Goal: Information Seeking & Learning: Learn about a topic

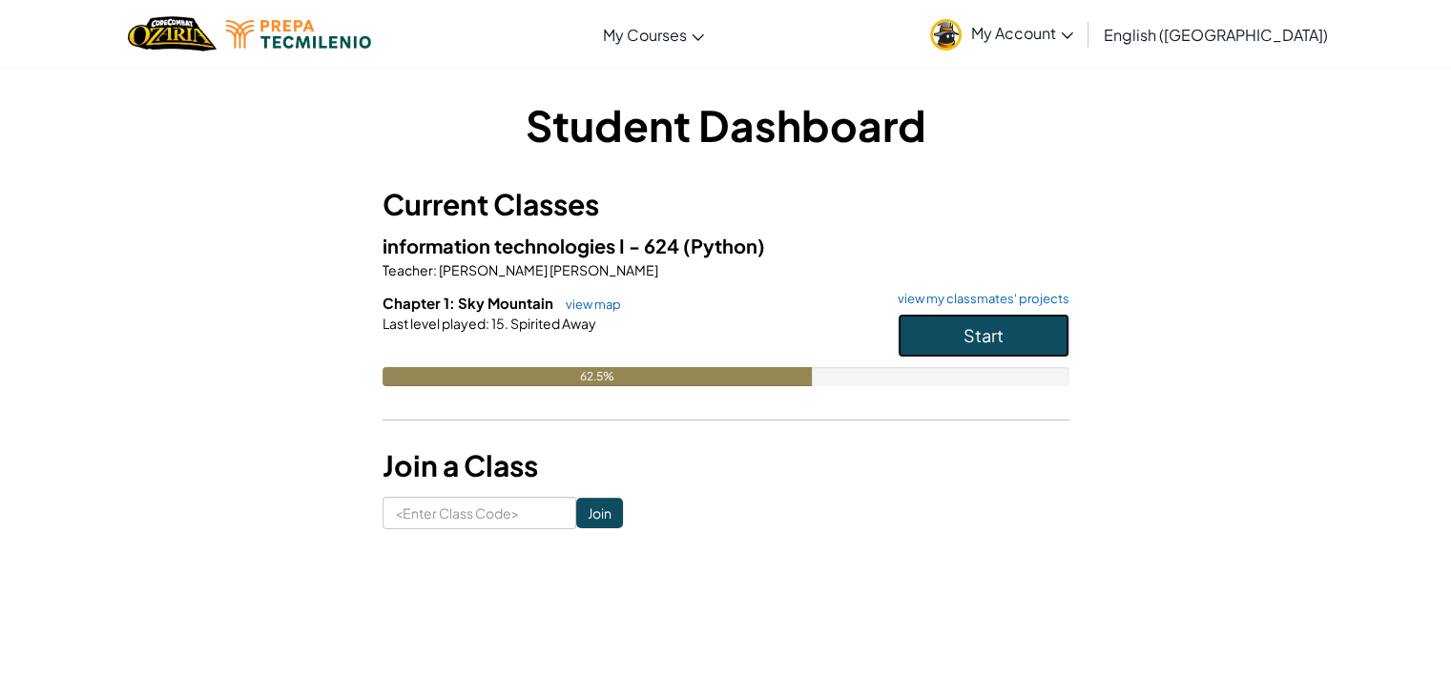
click at [954, 327] on button "Start" at bounding box center [984, 336] width 172 height 44
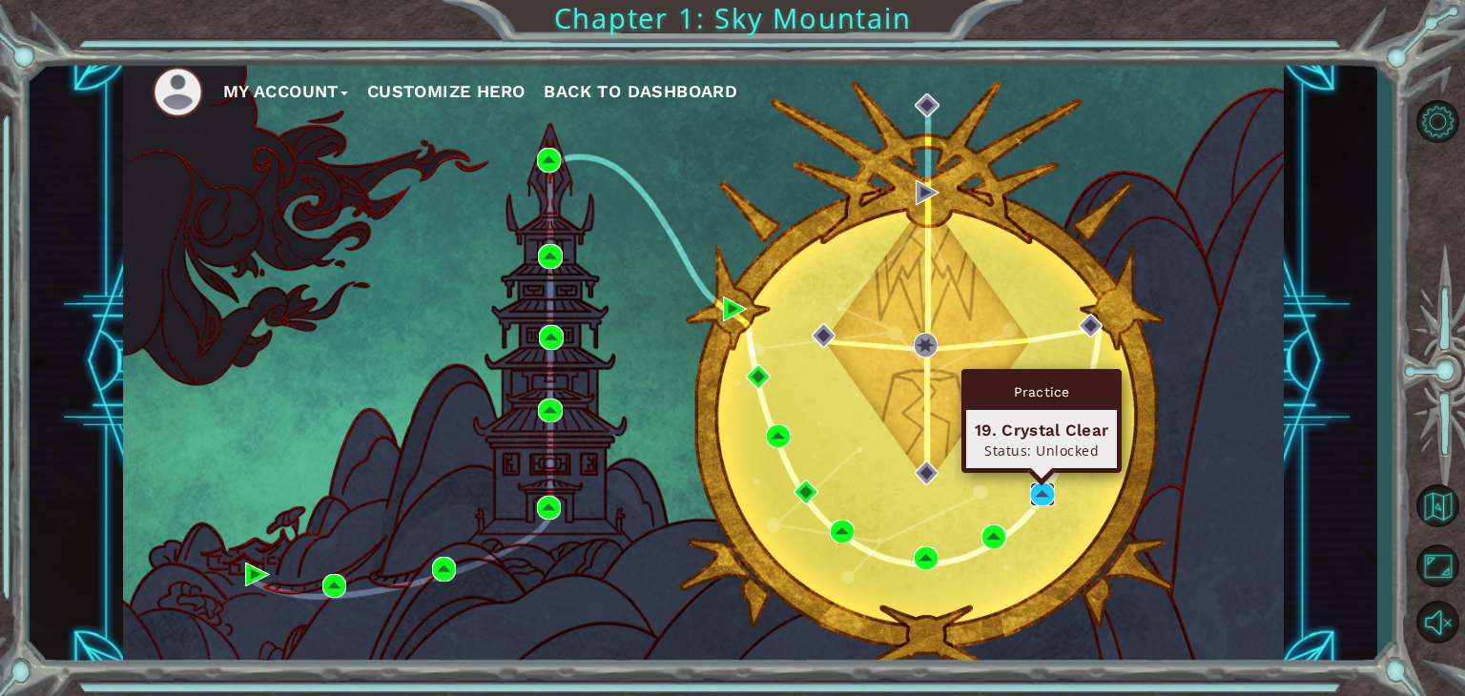
click at [1038, 487] on img at bounding box center [1042, 495] width 25 height 25
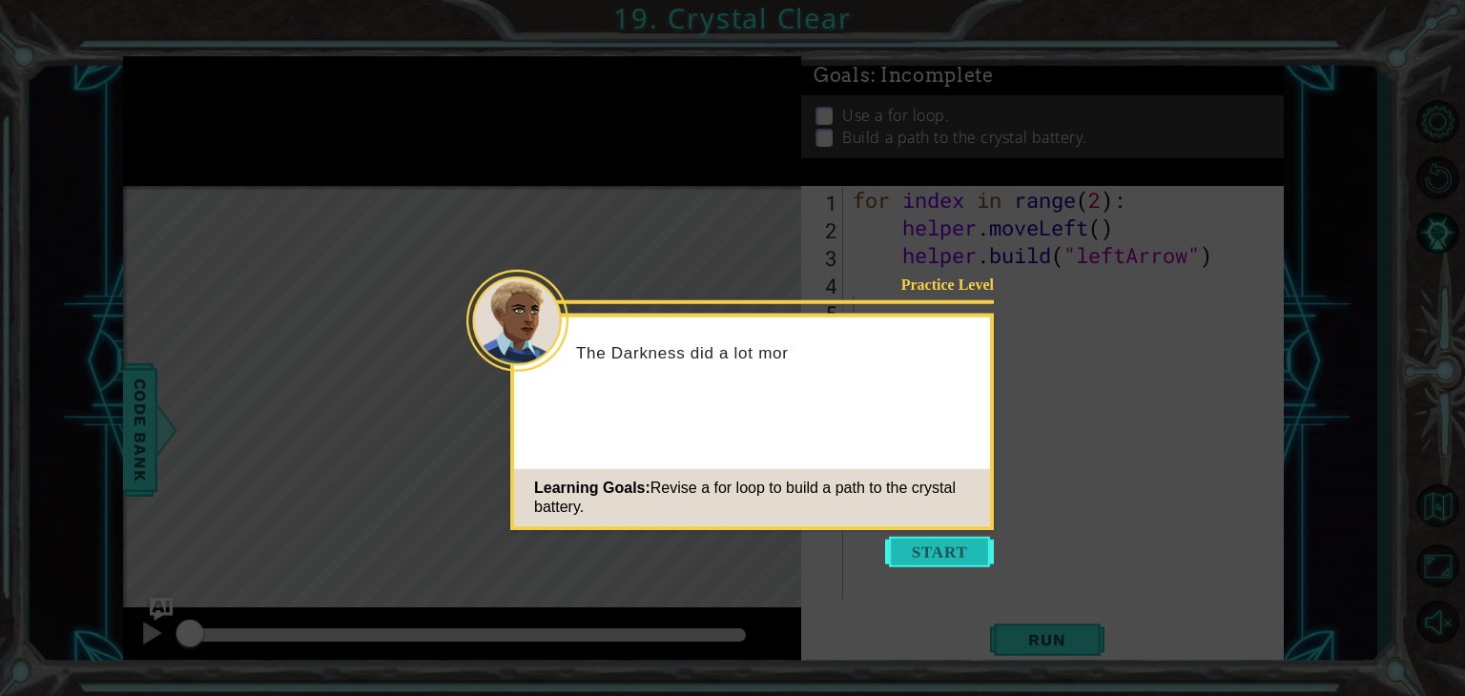
click at [923, 557] on button "Start" at bounding box center [939, 552] width 109 height 31
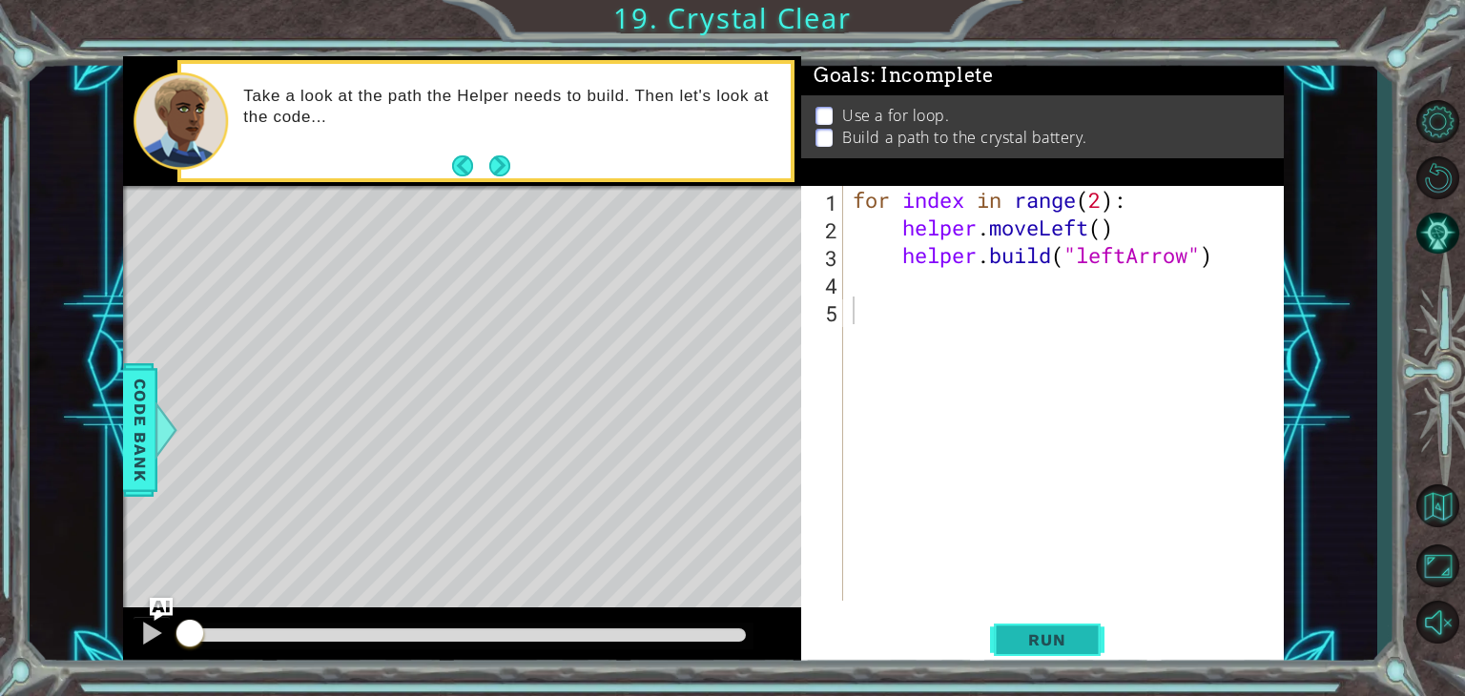
click at [1030, 636] on span "Run" at bounding box center [1046, 640] width 75 height 19
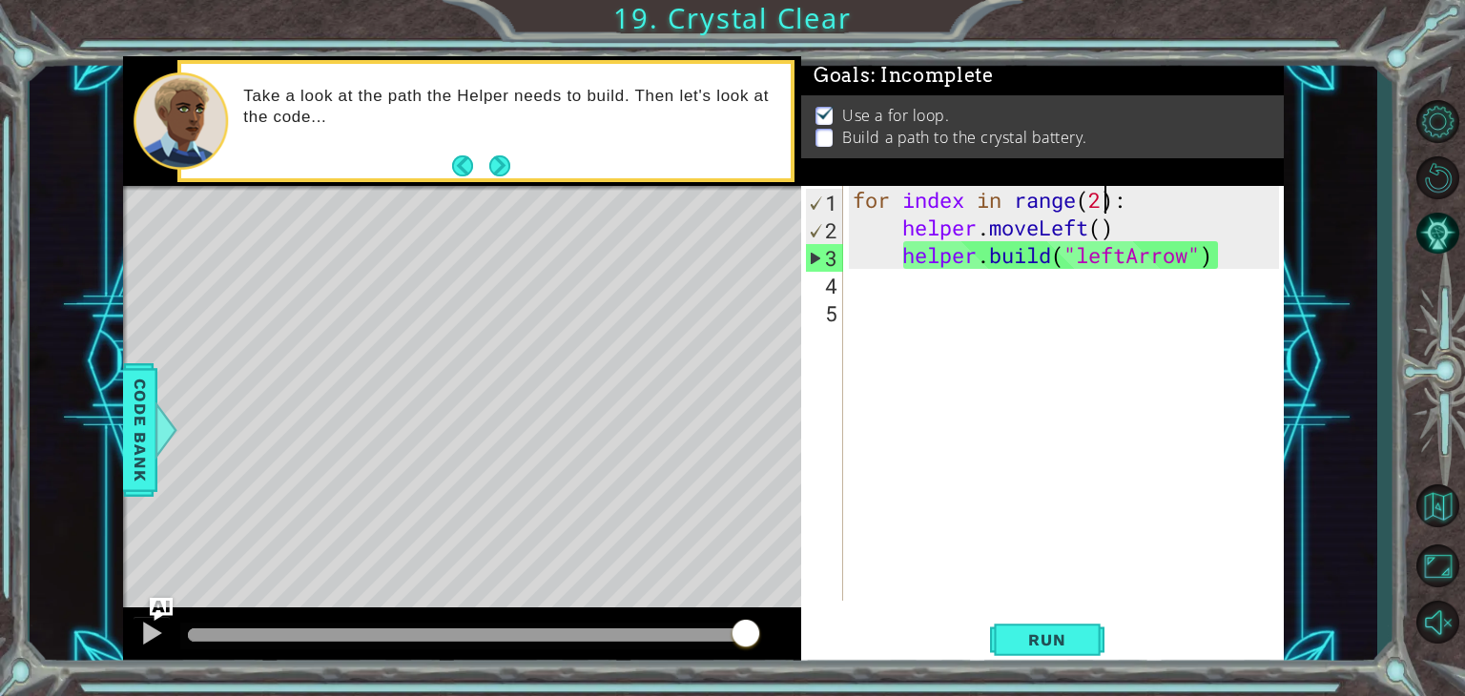
click at [1103, 194] on div "for index in range ( 2 ) : helper . moveLeft ( ) helper . build ( "leftArrow" )" at bounding box center [1069, 421] width 440 height 470
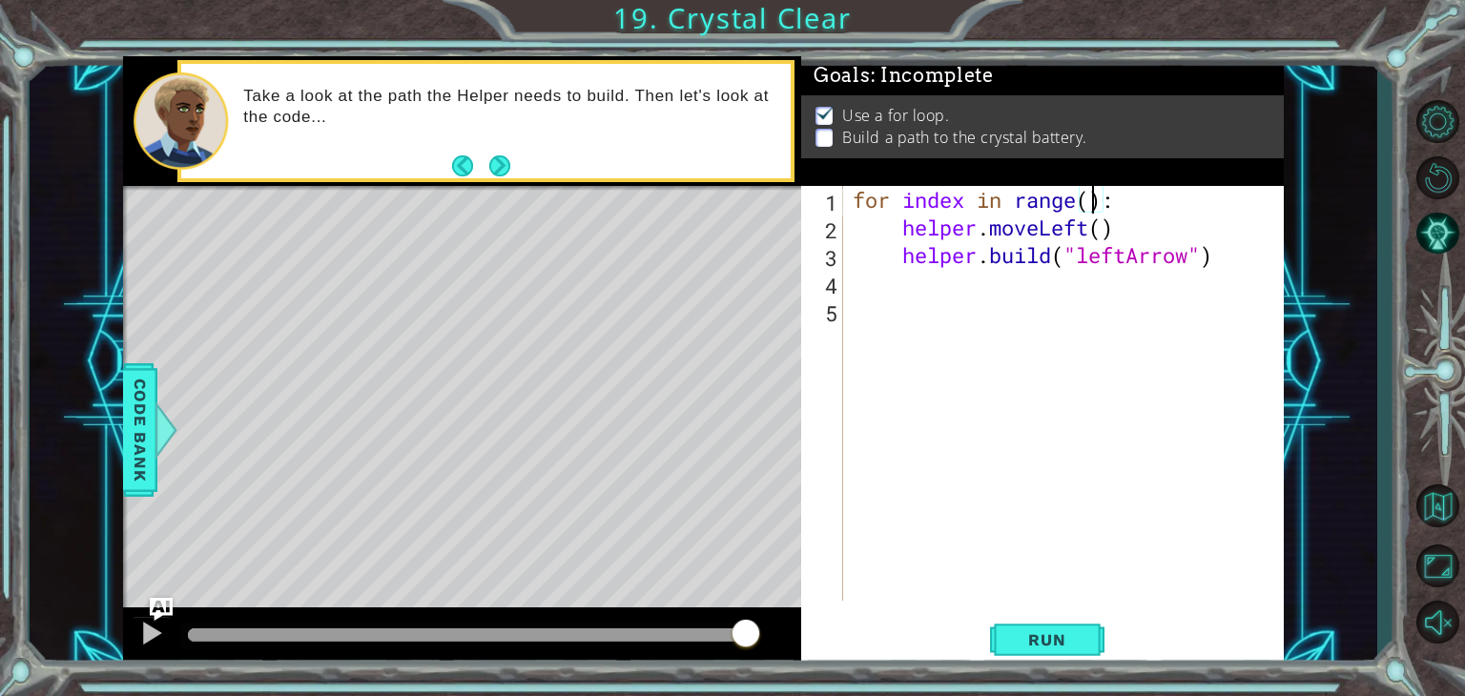
scroll to position [0, 10]
type textarea "for index in range(4):"
click at [1080, 646] on span "Run" at bounding box center [1046, 640] width 75 height 19
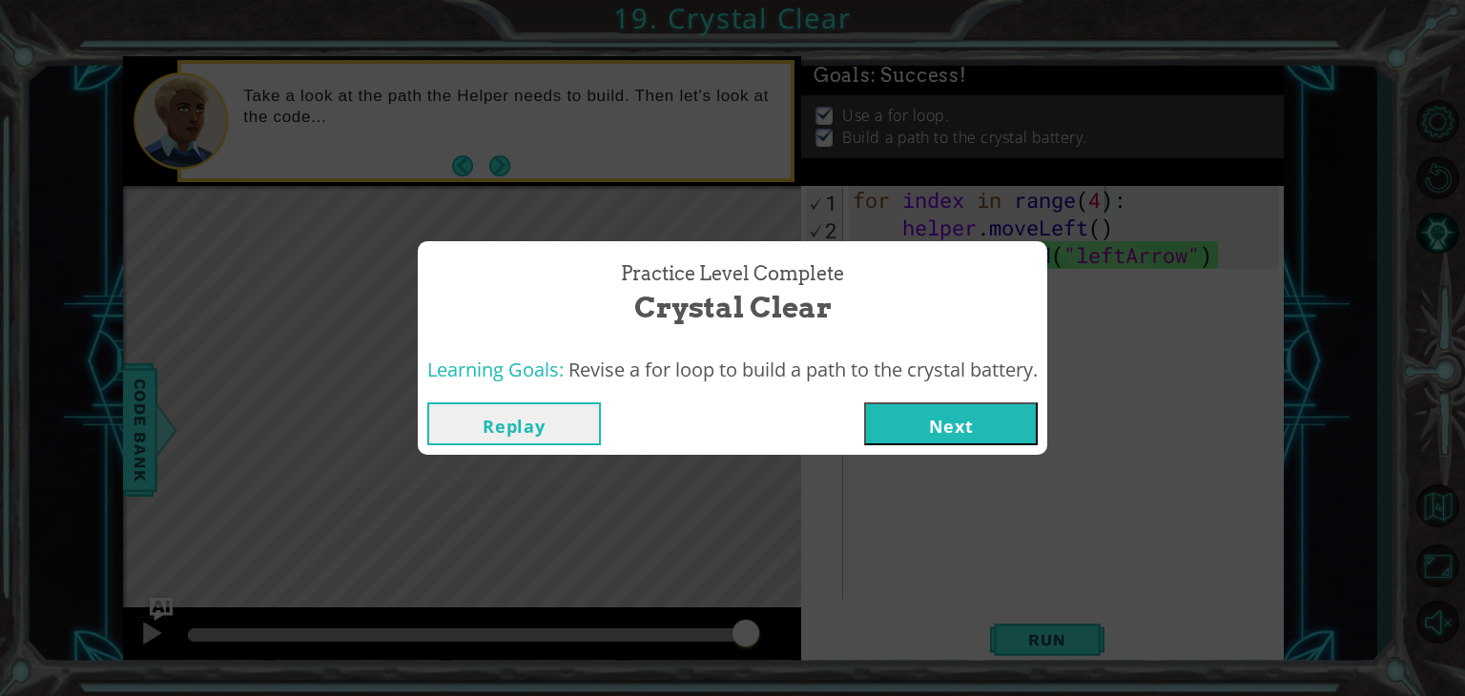
click at [969, 428] on button "Next" at bounding box center [951, 424] width 174 height 43
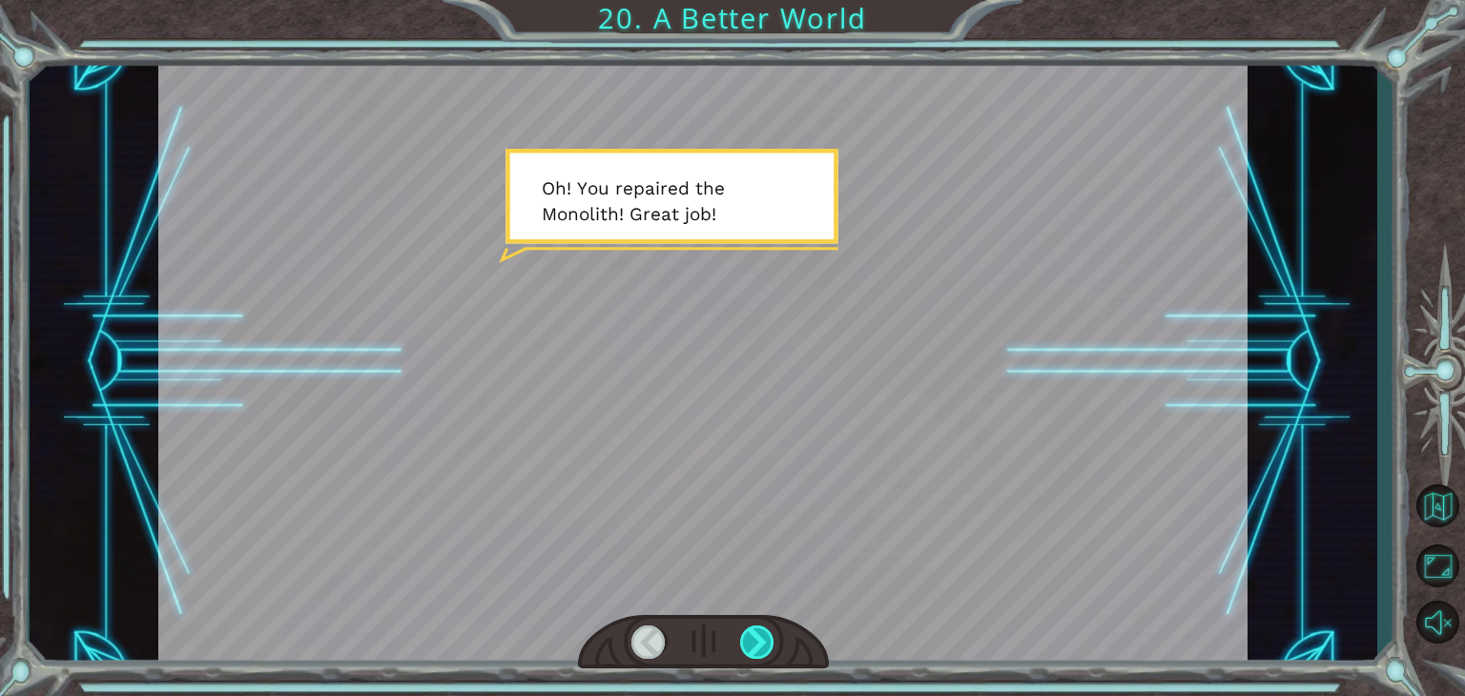
click at [753, 631] on div at bounding box center [757, 642] width 34 height 33
click at [754, 636] on div at bounding box center [757, 642] width 34 height 33
drag, startPoint x: 750, startPoint y: 636, endPoint x: 623, endPoint y: 348, distance: 314.8
click at [623, 348] on div at bounding box center [702, 362] width 1089 height 612
click at [759, 640] on div at bounding box center [757, 642] width 34 height 33
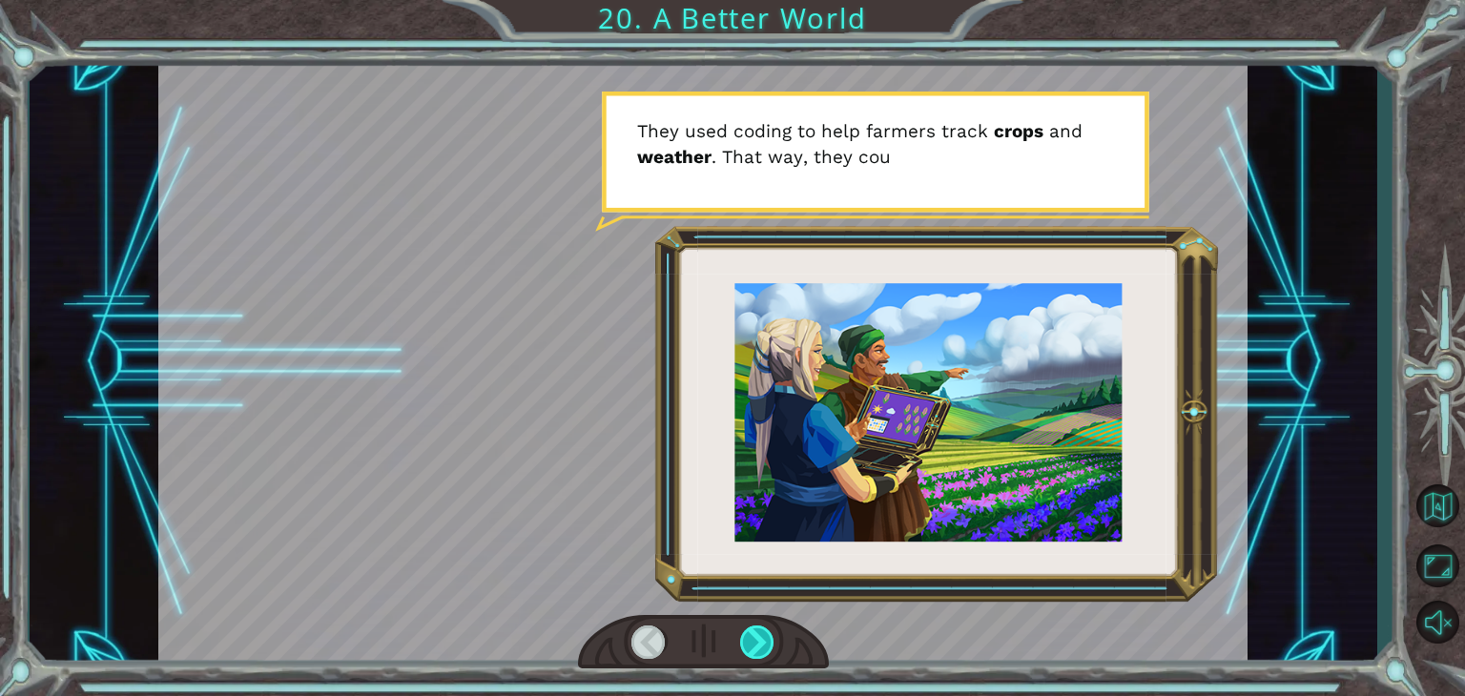
click at [759, 638] on div at bounding box center [757, 642] width 34 height 33
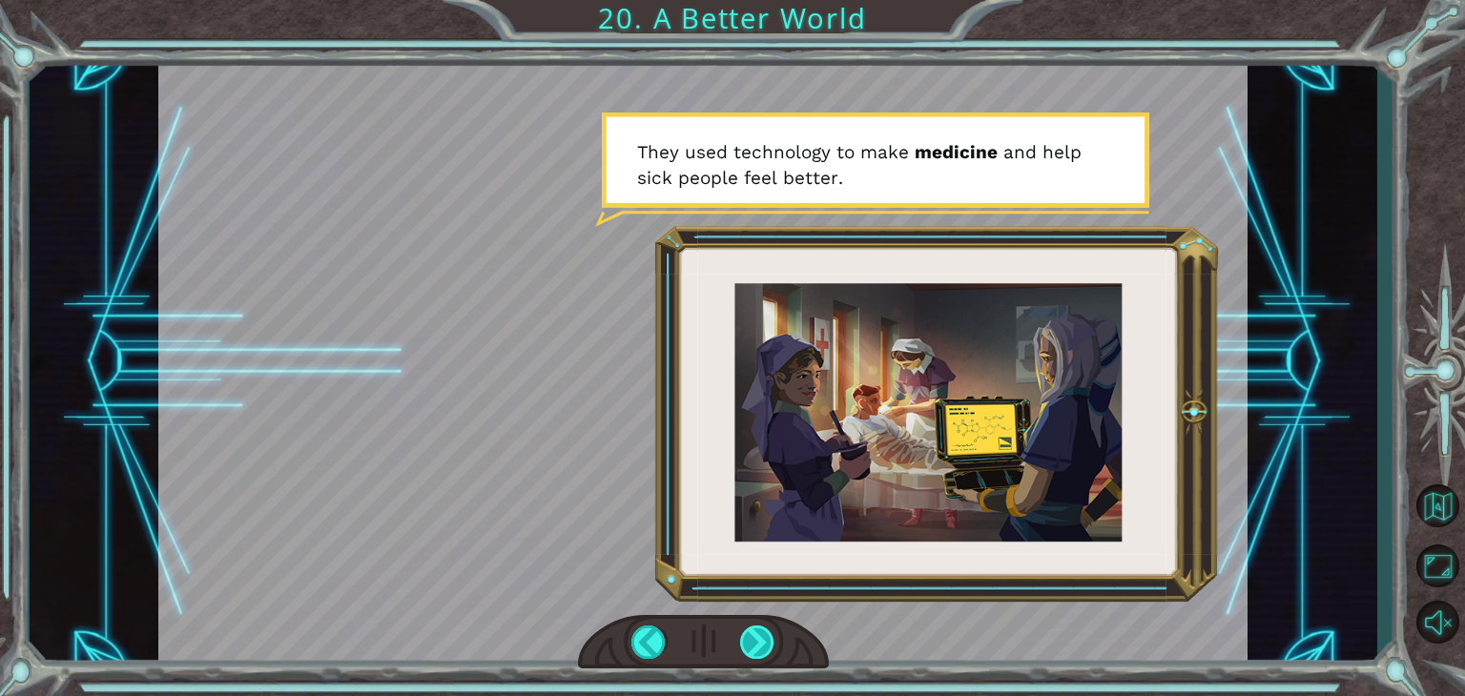
click at [759, 638] on div at bounding box center [757, 642] width 34 height 33
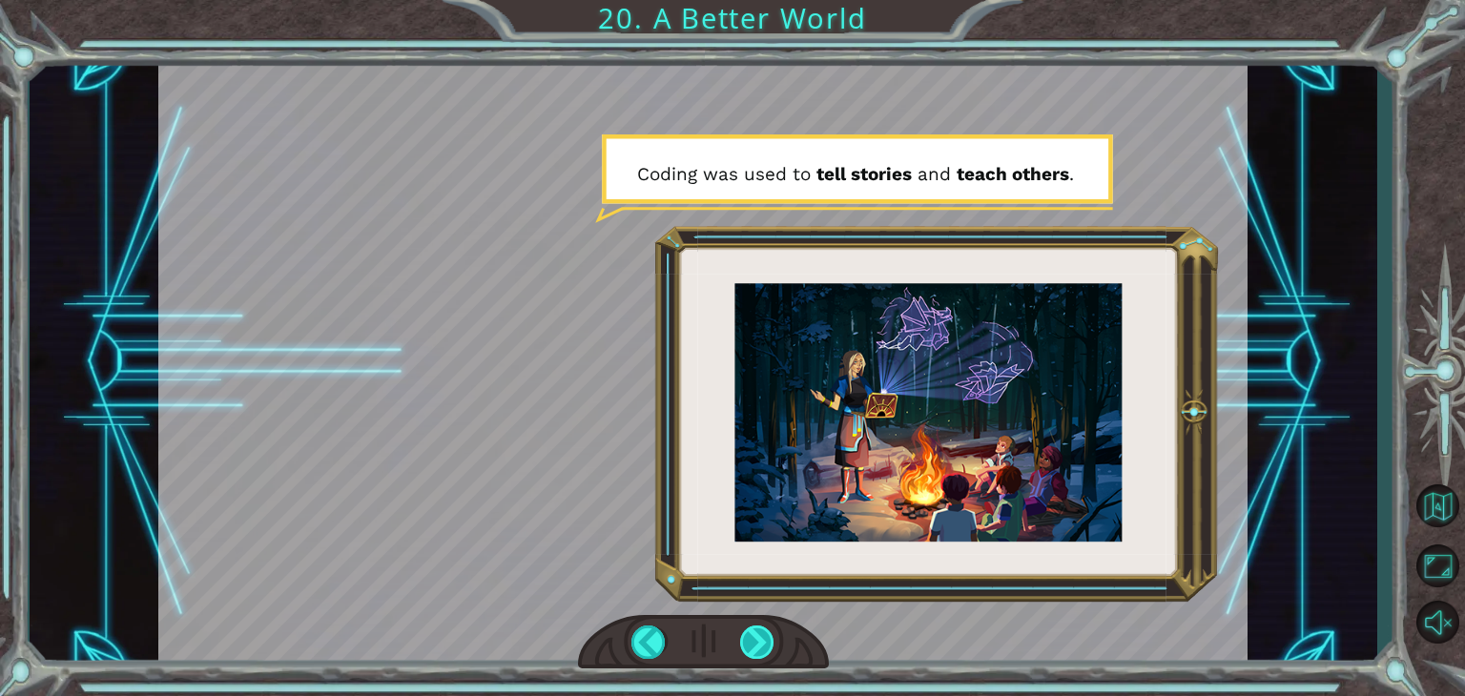
click at [748, 640] on div at bounding box center [757, 642] width 34 height 33
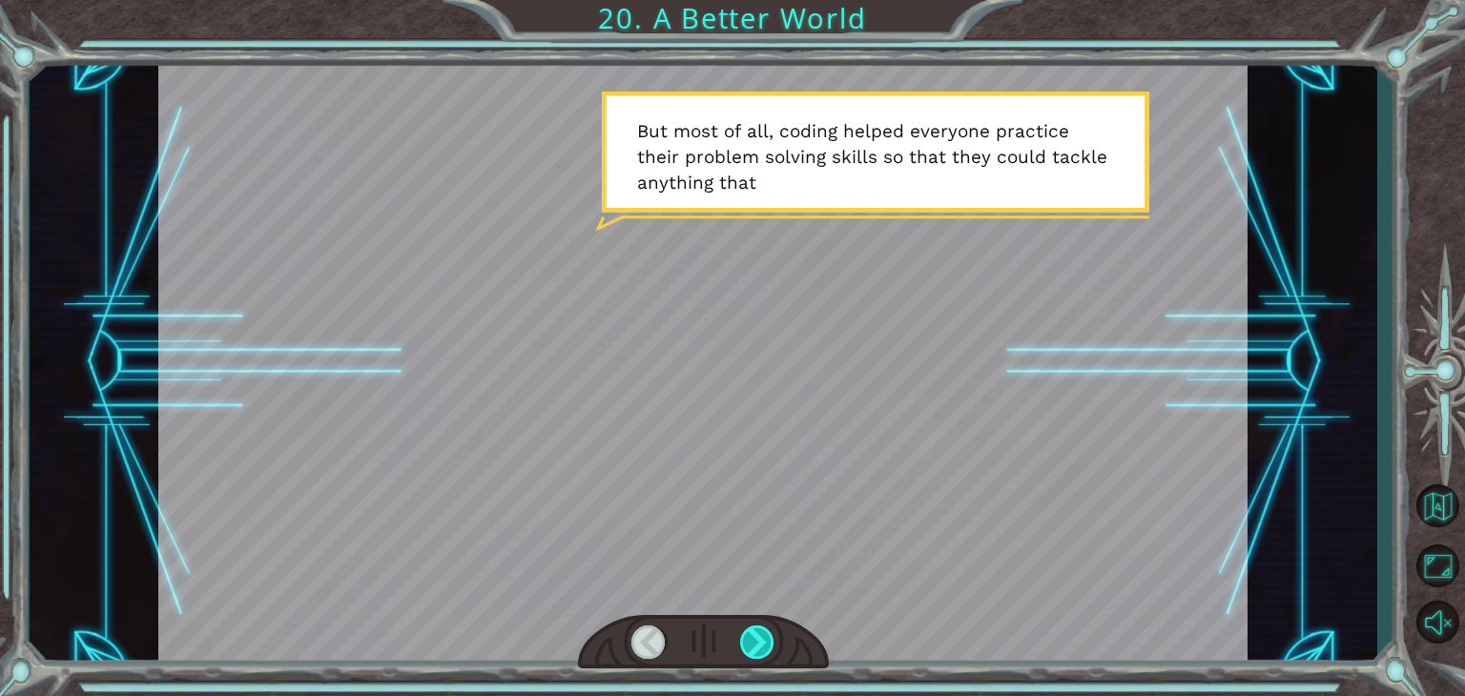
click at [756, 640] on div at bounding box center [757, 642] width 34 height 33
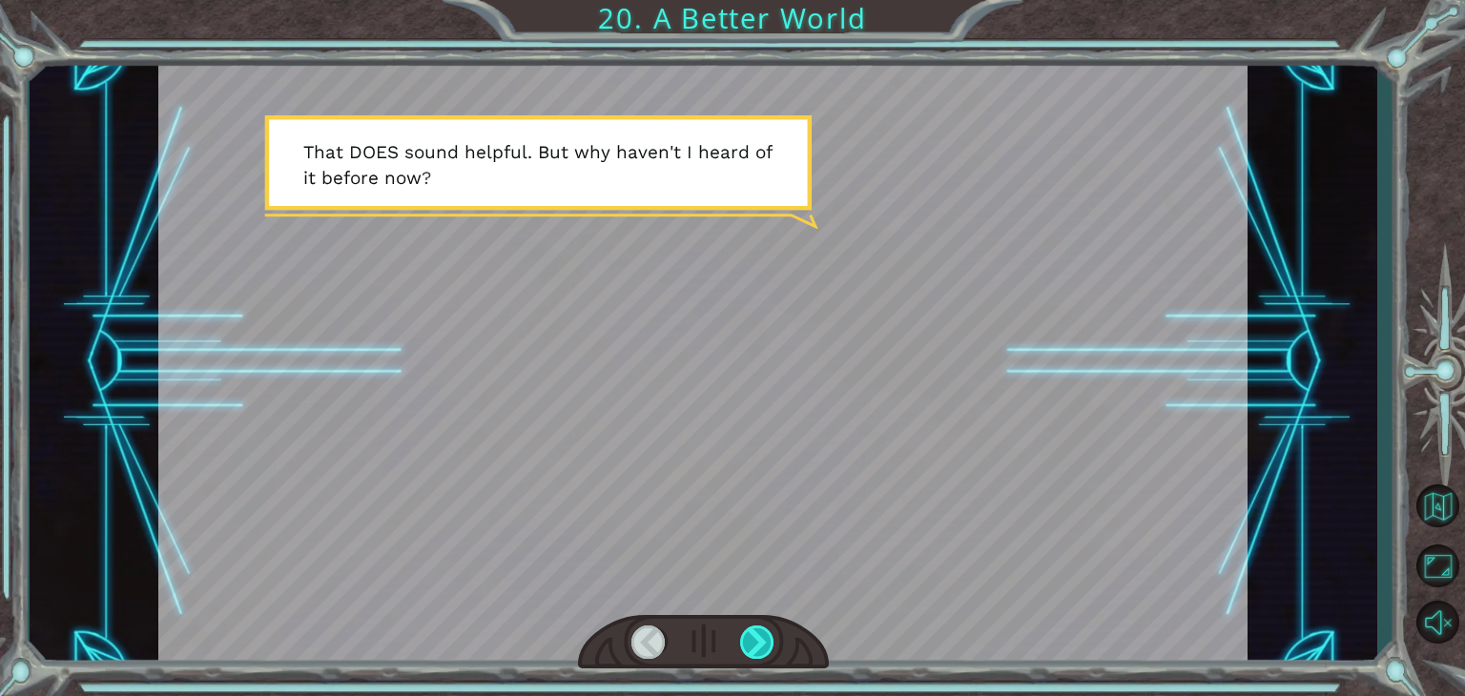
click at [755, 638] on div at bounding box center [757, 642] width 34 height 33
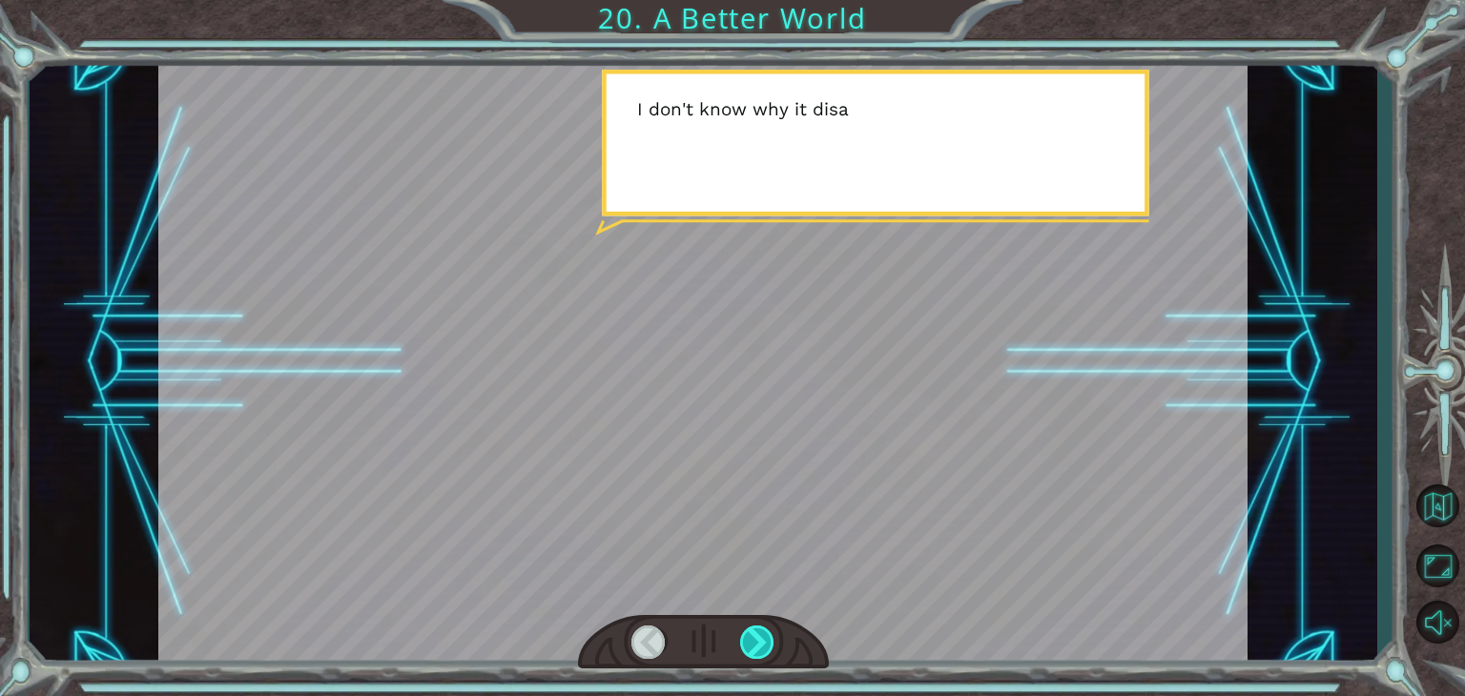
click at [756, 637] on div at bounding box center [757, 642] width 34 height 33
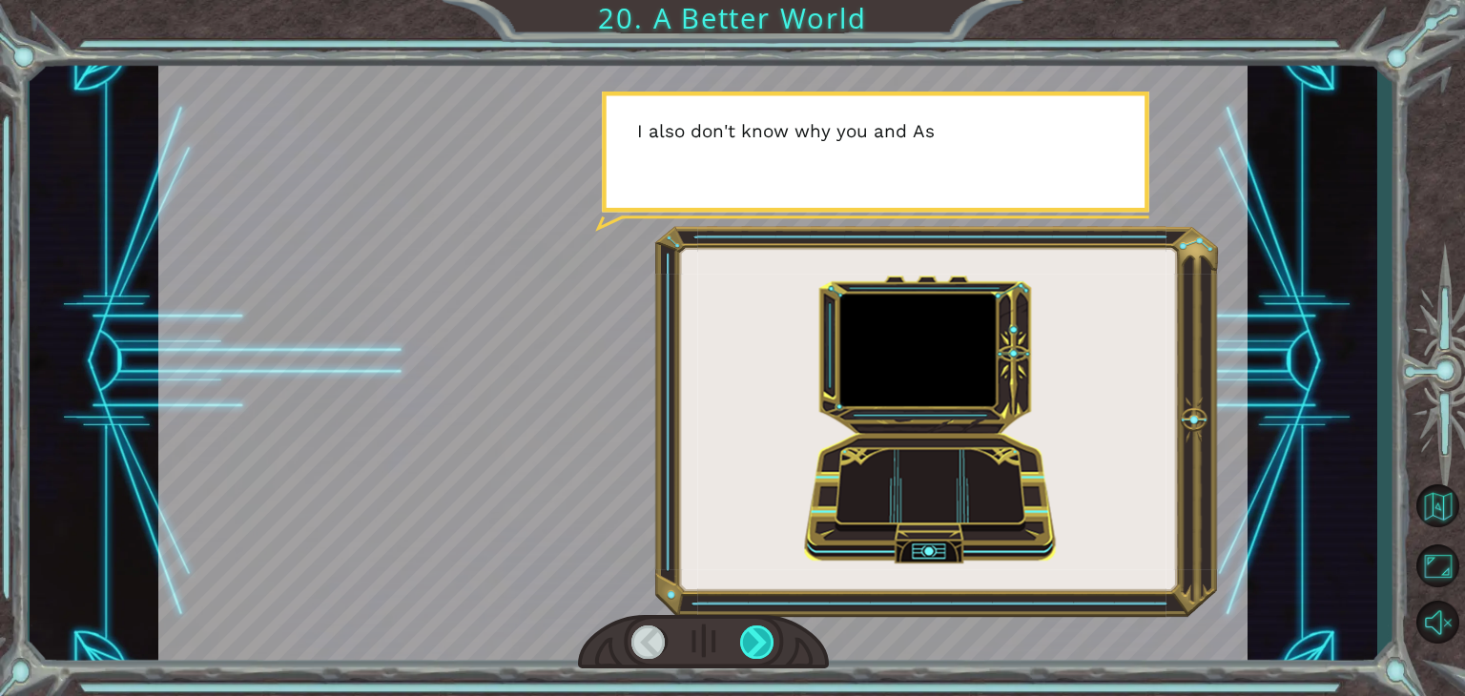
click at [759, 638] on div at bounding box center [757, 642] width 34 height 33
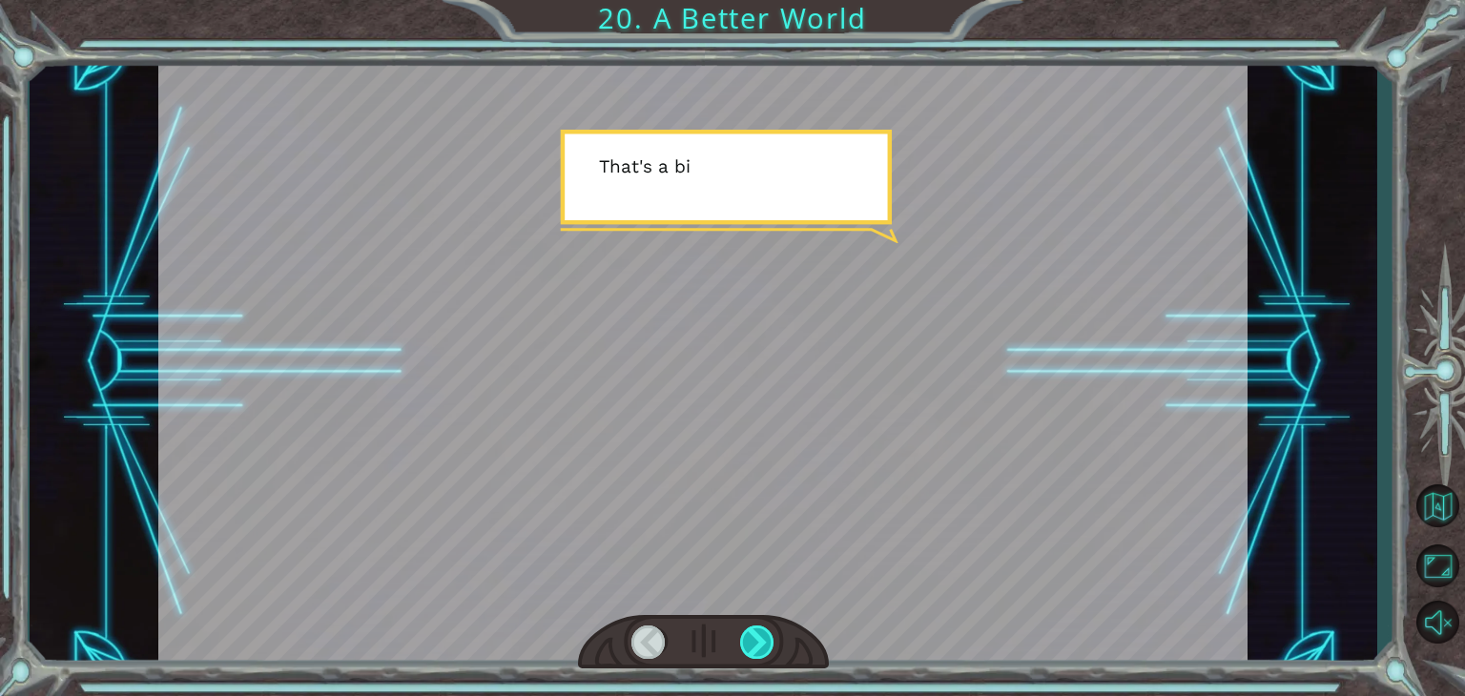
click at [759, 638] on div at bounding box center [757, 642] width 34 height 33
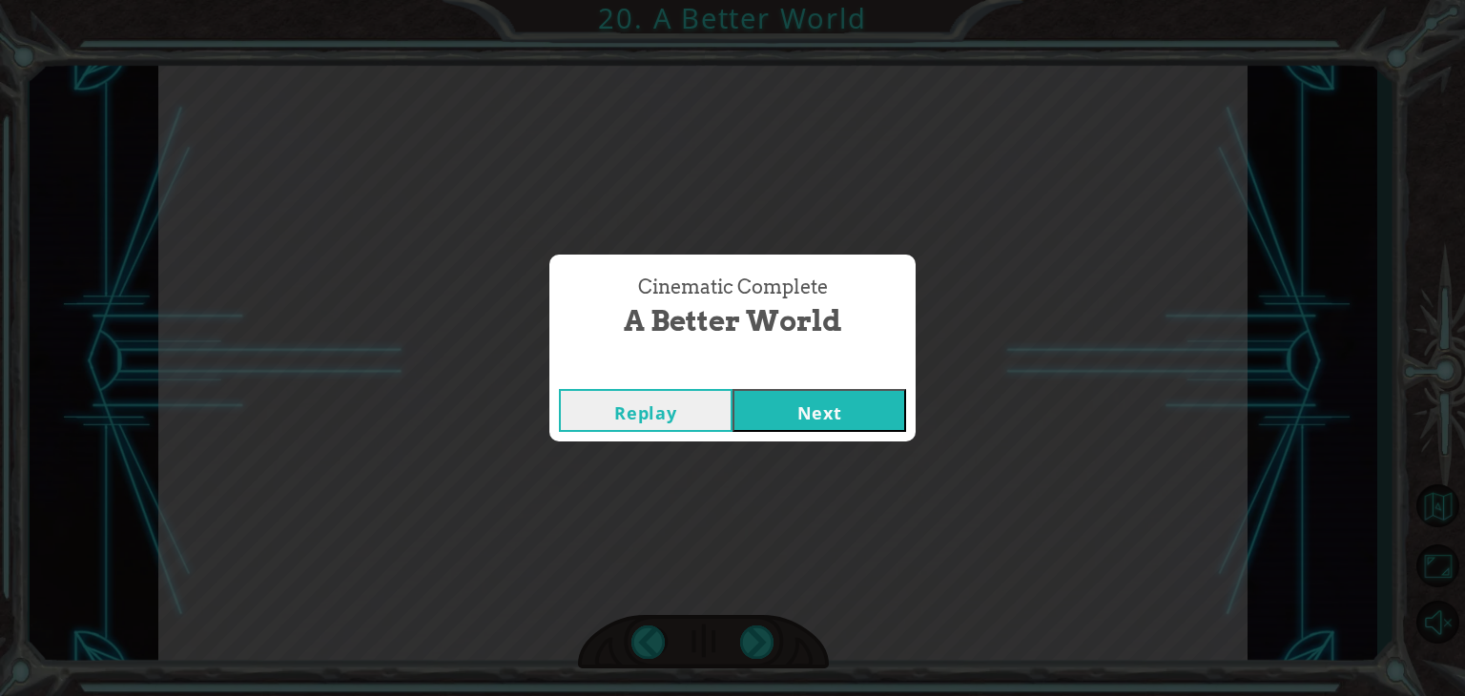
click at [810, 426] on button "Next" at bounding box center [820, 410] width 174 height 43
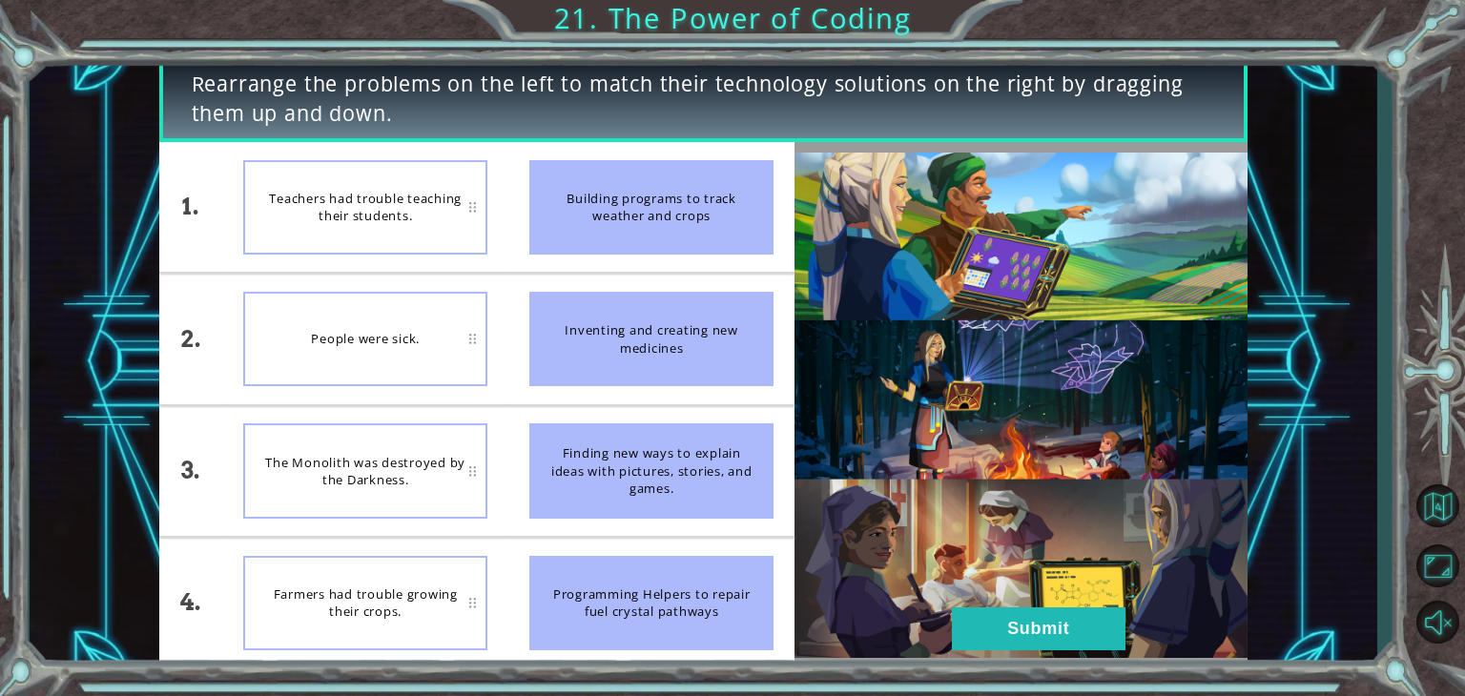
drag, startPoint x: 599, startPoint y: 217, endPoint x: 624, endPoint y: 257, distance: 47.1
click at [624, 257] on li "Building programs to track weather and crops" at bounding box center [651, 207] width 286 height 130
click at [475, 344] on div "People were sick." at bounding box center [365, 339] width 244 height 94
drag, startPoint x: 649, startPoint y: 349, endPoint x: 528, endPoint y: 357, distance: 120.4
click at [529, 357] on div "Inventing and creating new medicines" at bounding box center [651, 339] width 244 height 94
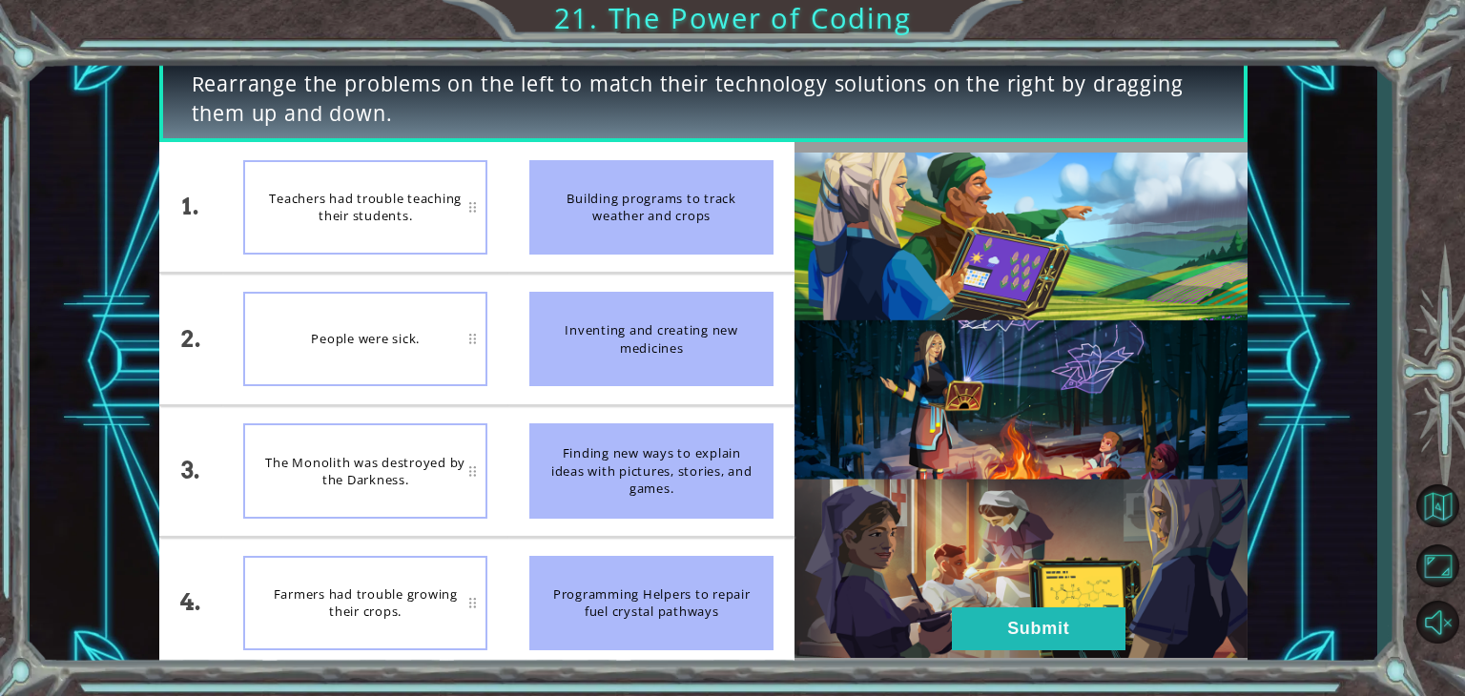
drag, startPoint x: 669, startPoint y: 196, endPoint x: 680, endPoint y: 362, distance: 166.4
click at [680, 362] on ul "Building programs to track weather and crops Inventing and creating new medicin…" at bounding box center [651, 405] width 286 height 527
click at [474, 217] on div "Teachers had trouble teaching their students." at bounding box center [365, 207] width 244 height 94
click at [975, 613] on button "Submit" at bounding box center [1039, 629] width 174 height 43
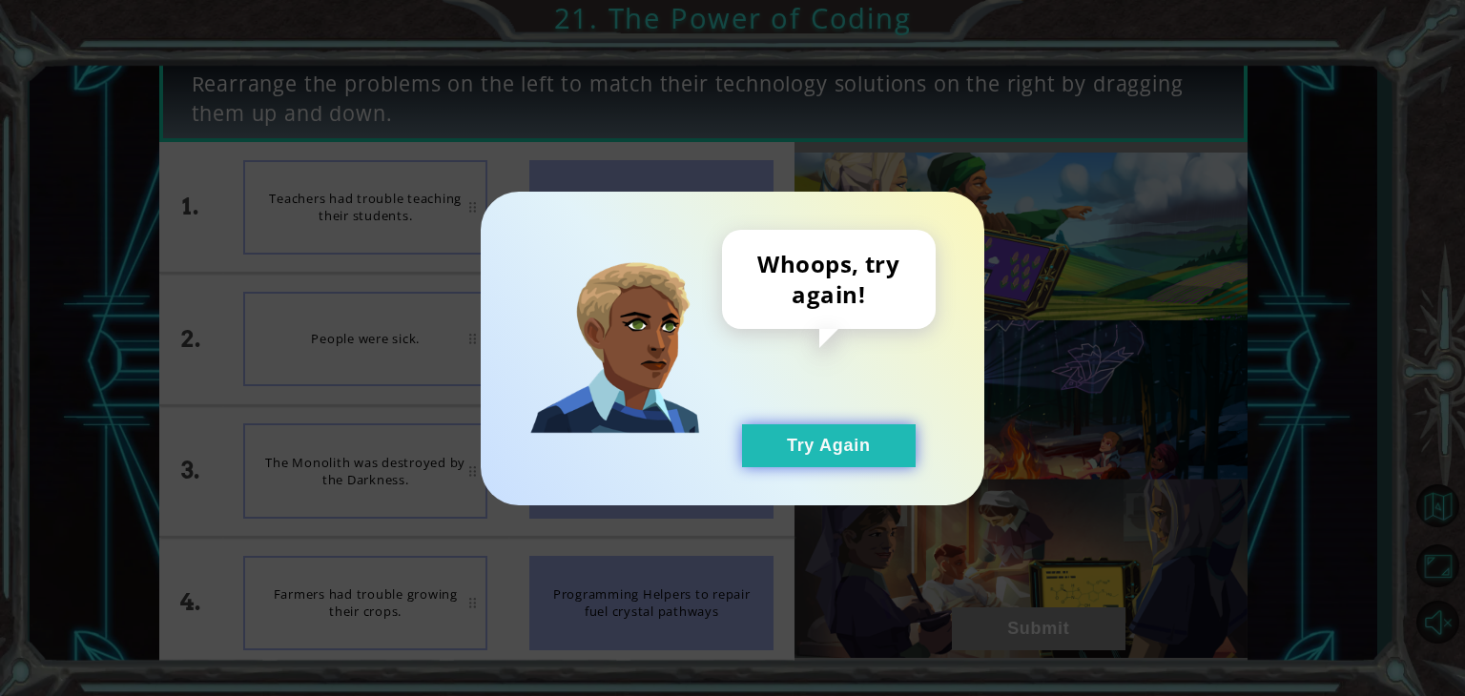
click at [823, 447] on button "Try Again" at bounding box center [829, 445] width 174 height 43
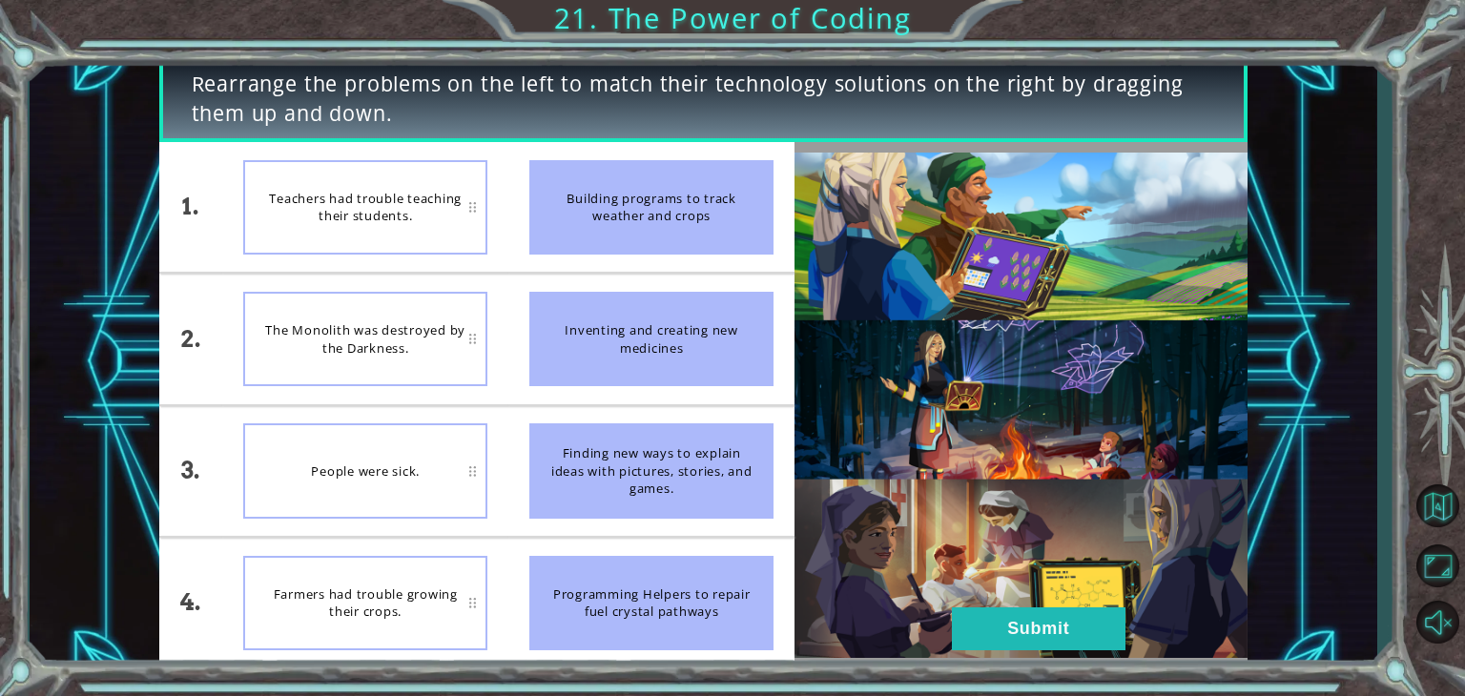
drag, startPoint x: 669, startPoint y: 466, endPoint x: 671, endPoint y: 253, distance: 213.7
click at [671, 253] on ul "Building programs to track weather and crops Inventing and creating new medicin…" at bounding box center [651, 405] width 286 height 527
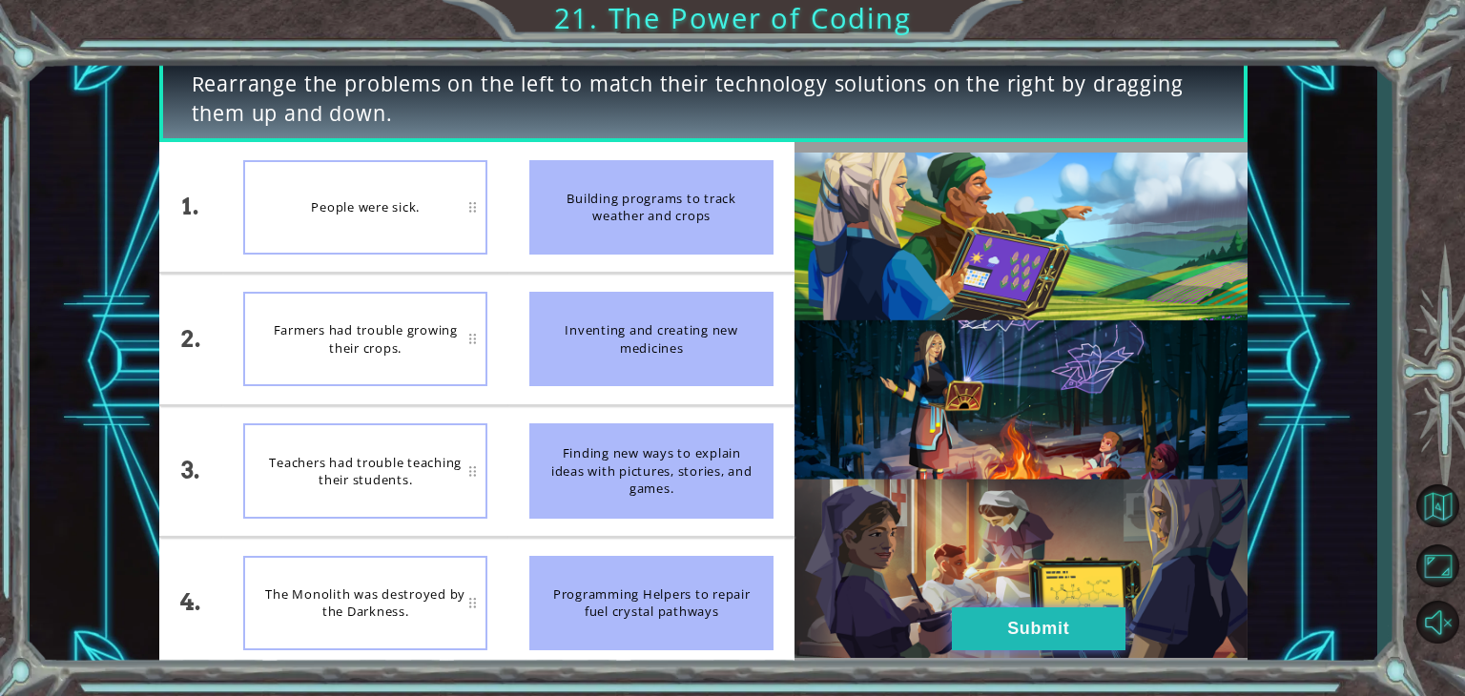
click at [1004, 617] on button "Submit" at bounding box center [1039, 629] width 174 height 43
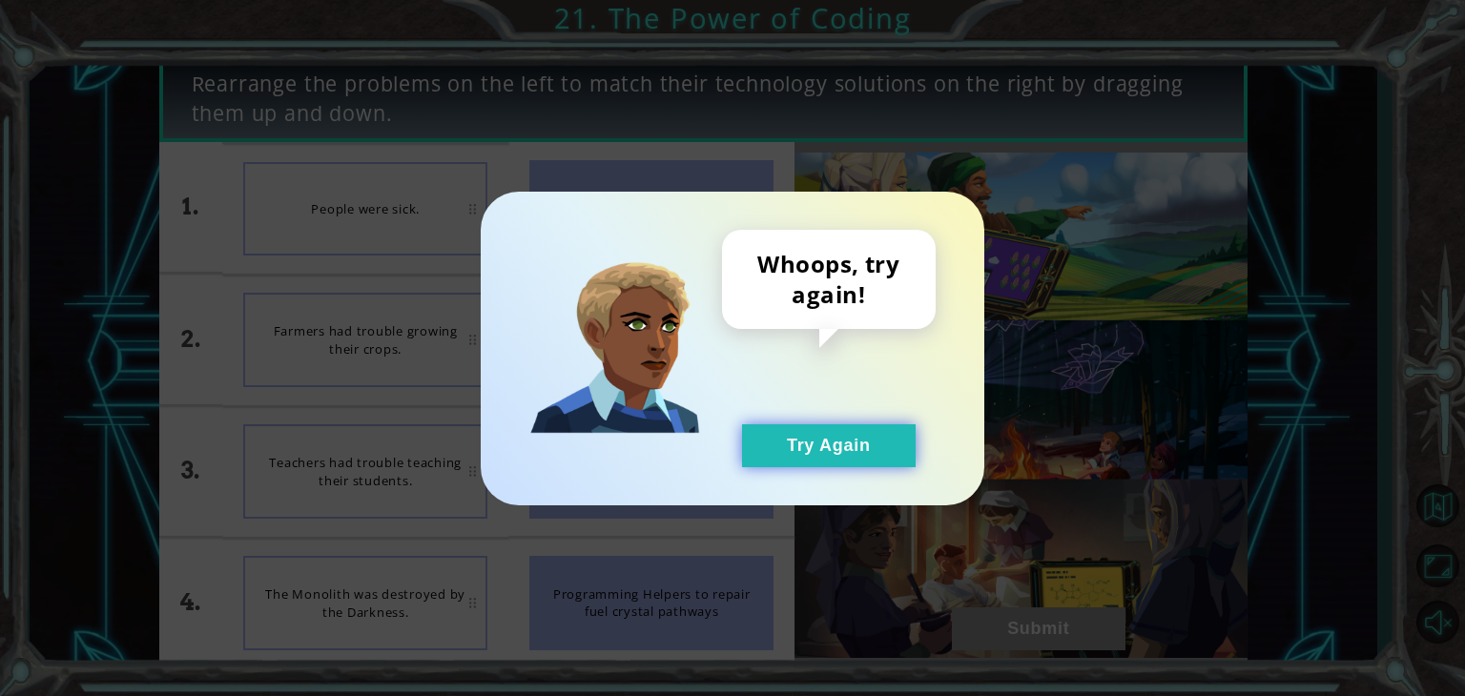
click at [843, 453] on button "Try Again" at bounding box center [829, 445] width 174 height 43
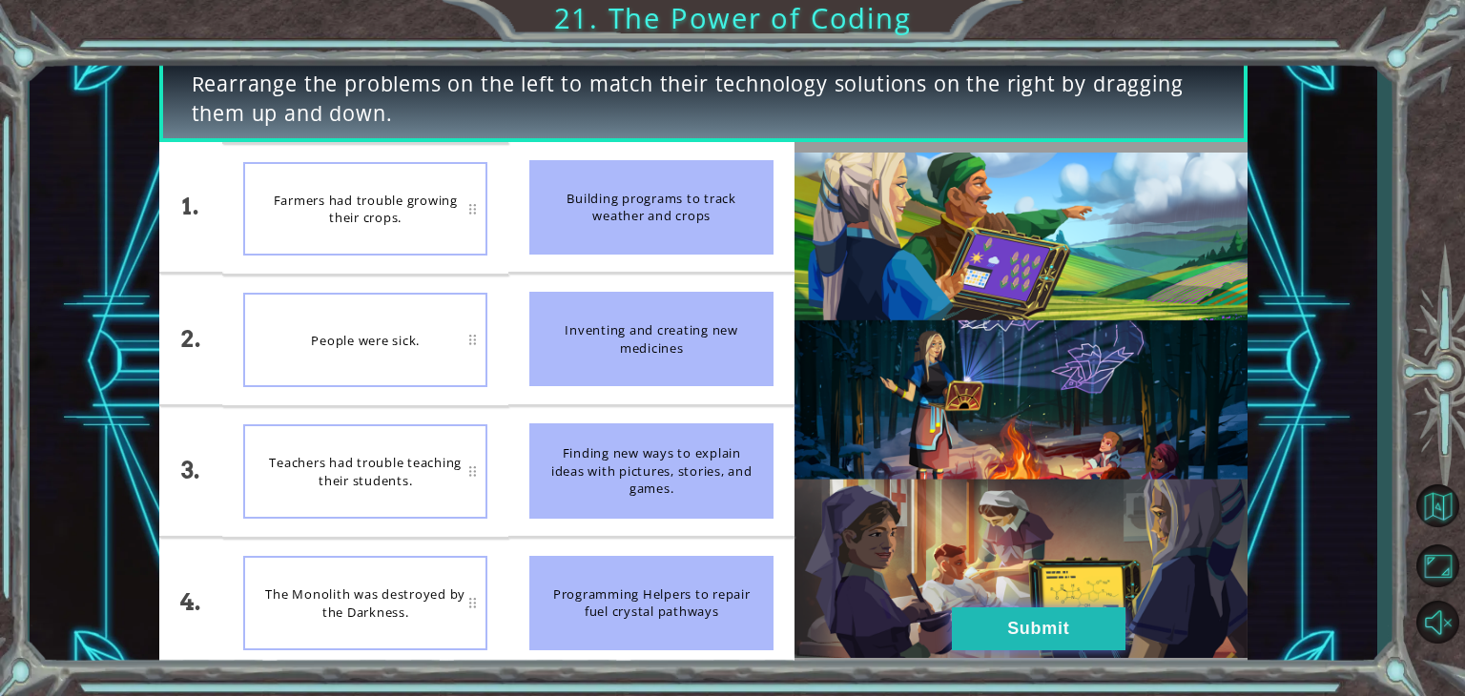
click at [1046, 647] on button "Submit" at bounding box center [1039, 629] width 174 height 43
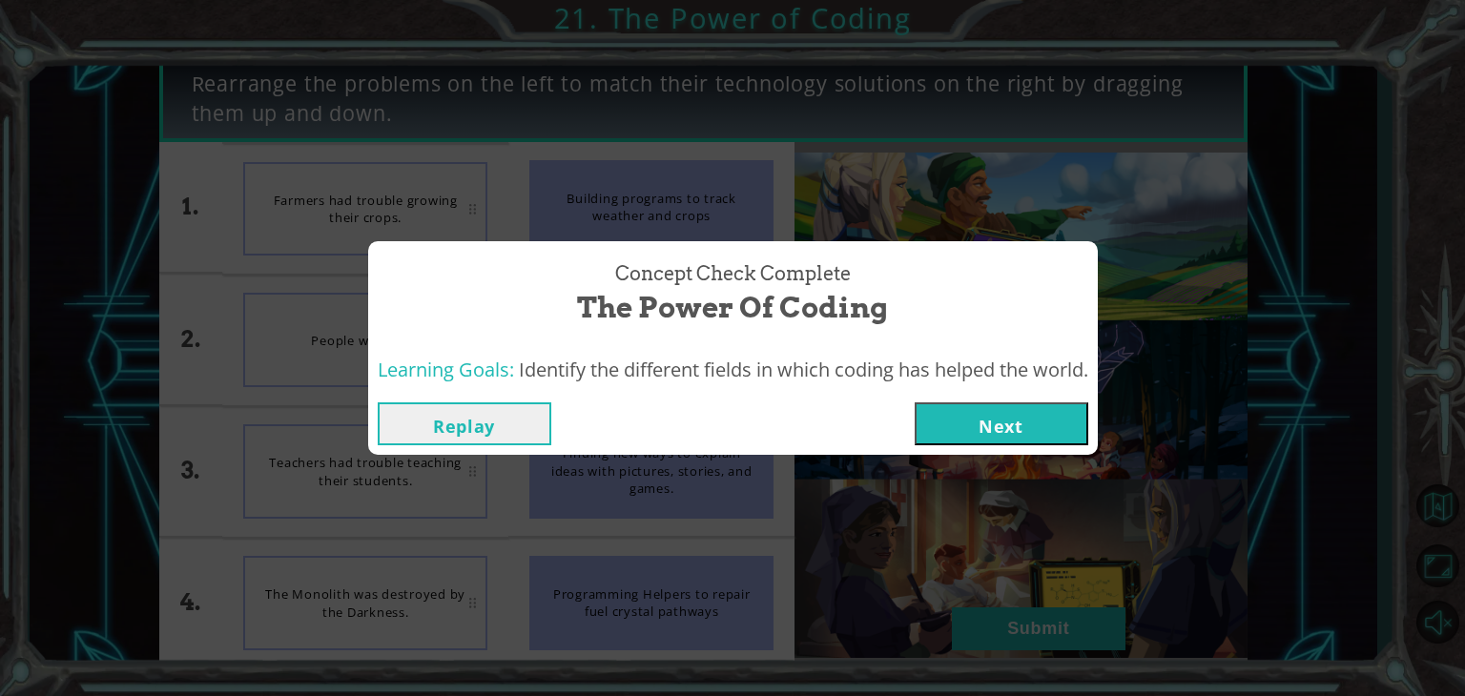
click at [972, 416] on button "Next" at bounding box center [1002, 424] width 174 height 43
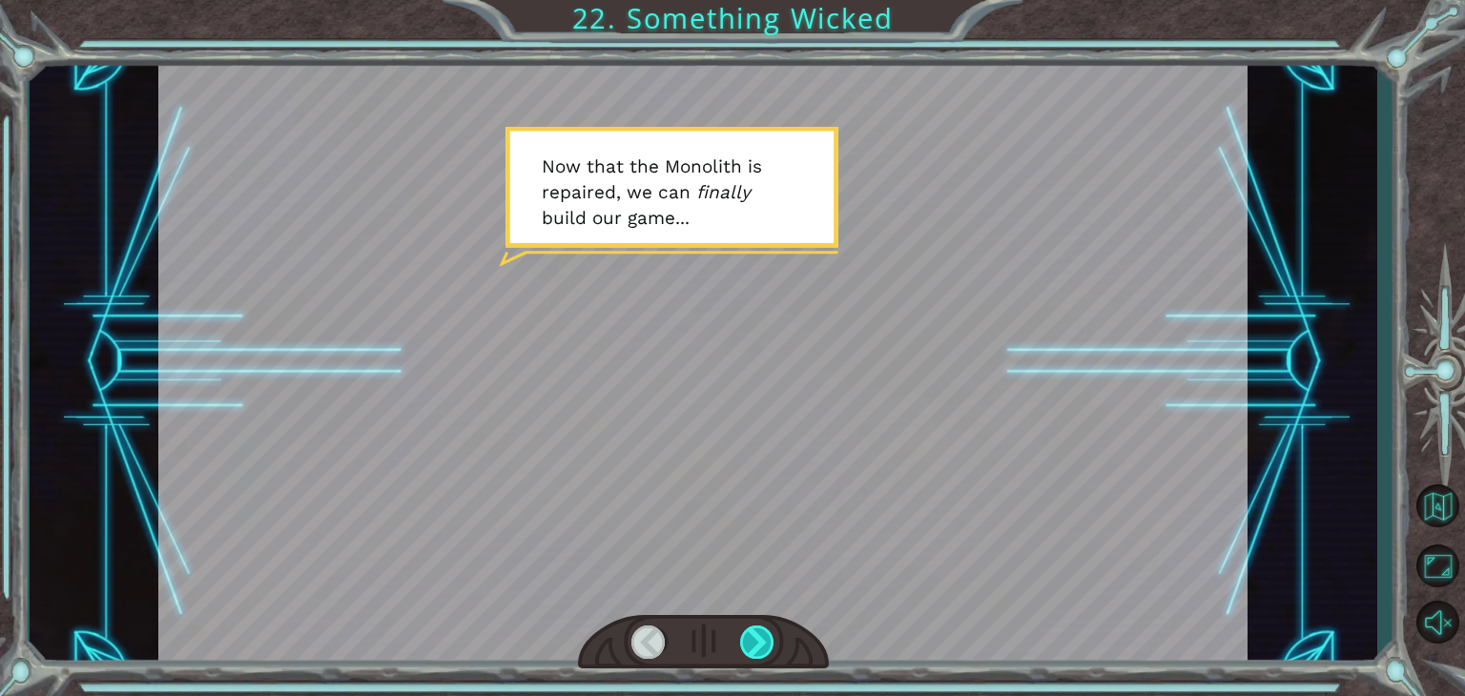
click at [767, 627] on div at bounding box center [757, 642] width 34 height 33
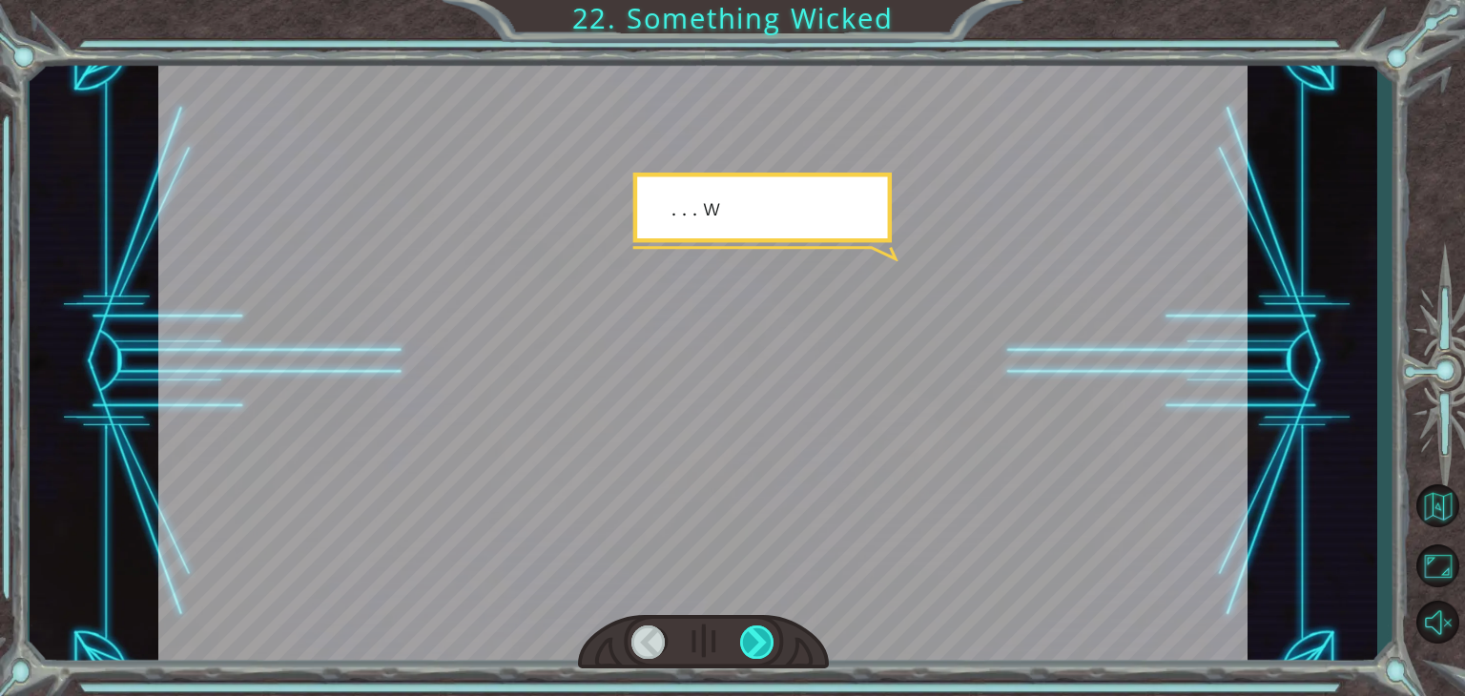
click at [768, 634] on div at bounding box center [757, 642] width 34 height 33
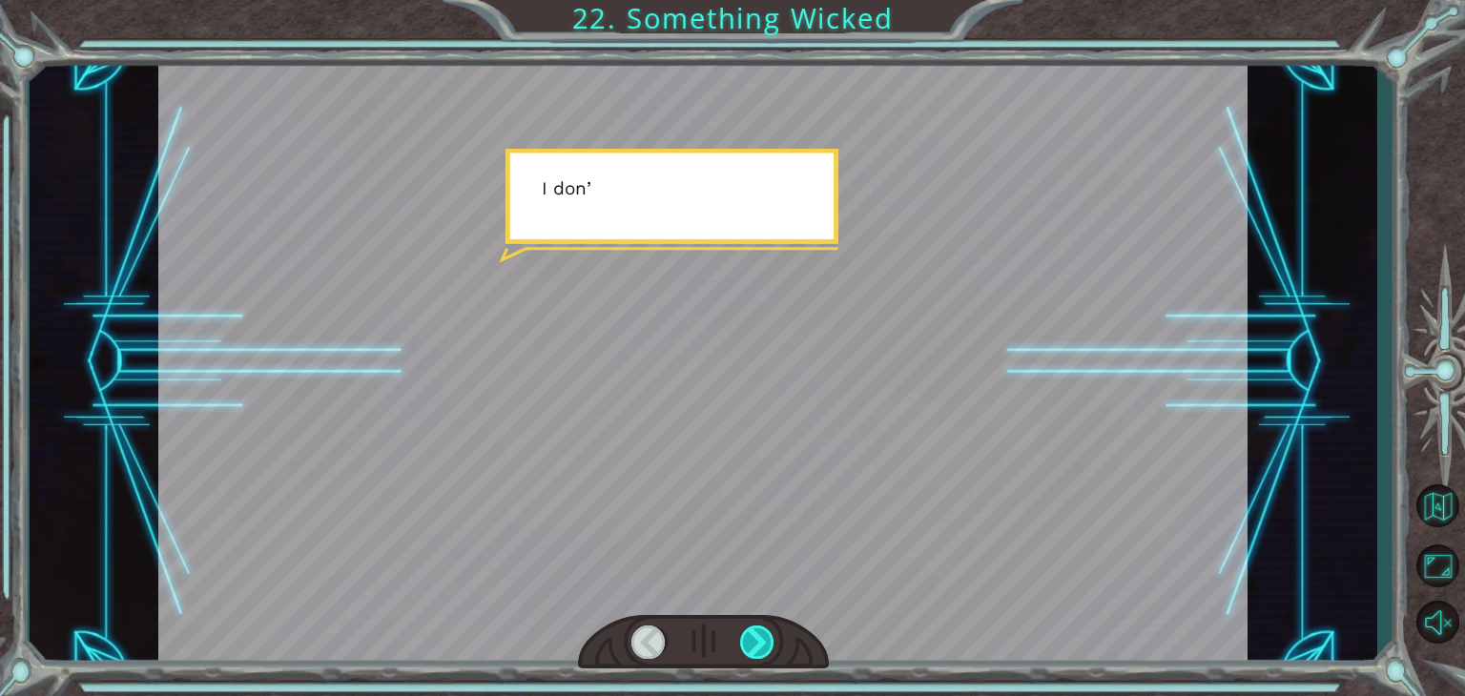
click at [768, 634] on div at bounding box center [757, 642] width 34 height 33
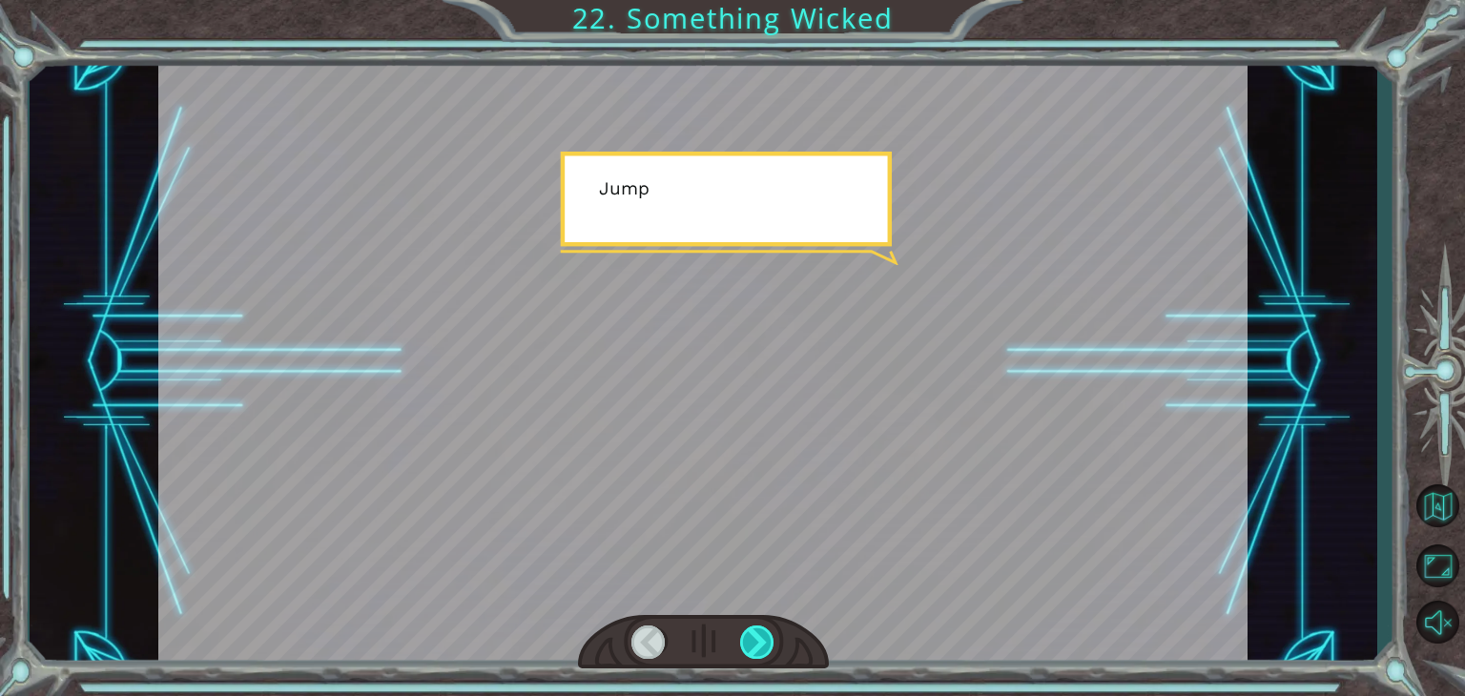
click at [768, 634] on div at bounding box center [757, 642] width 34 height 33
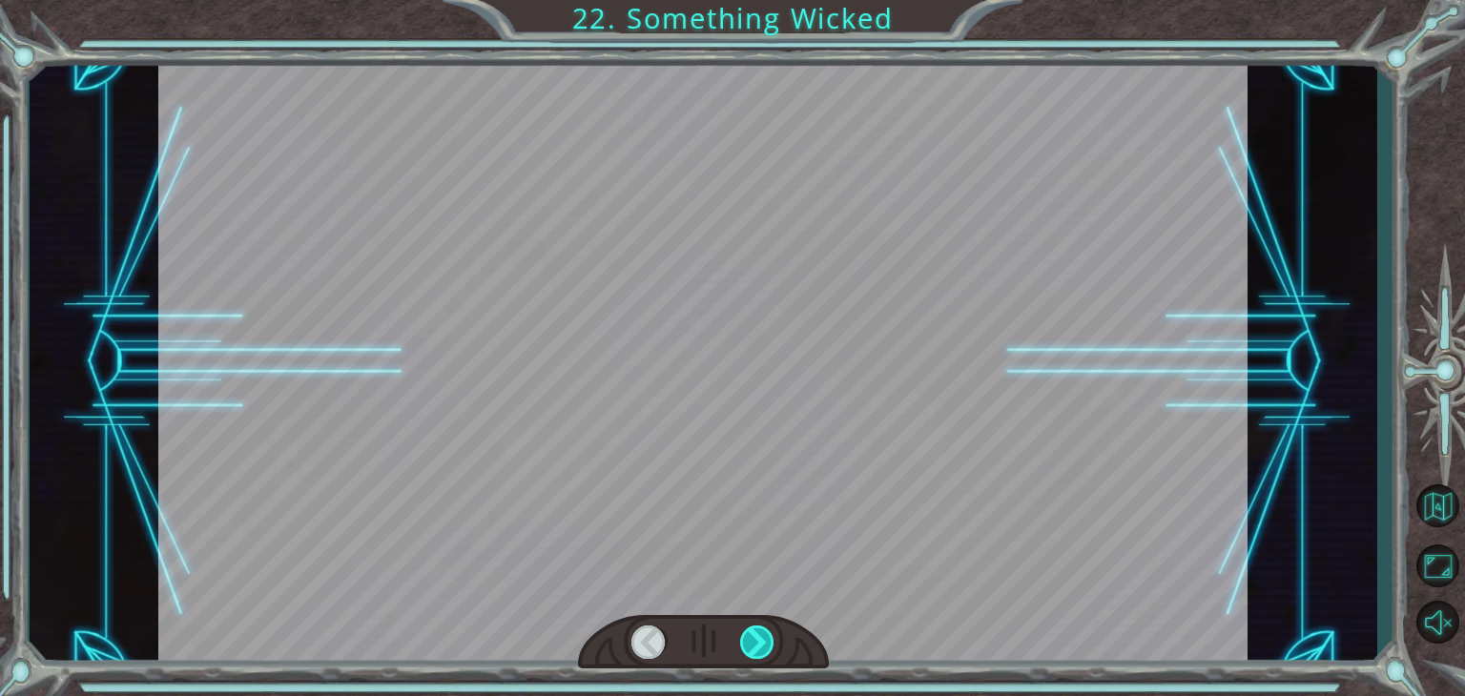
click at [768, 634] on div at bounding box center [757, 642] width 34 height 33
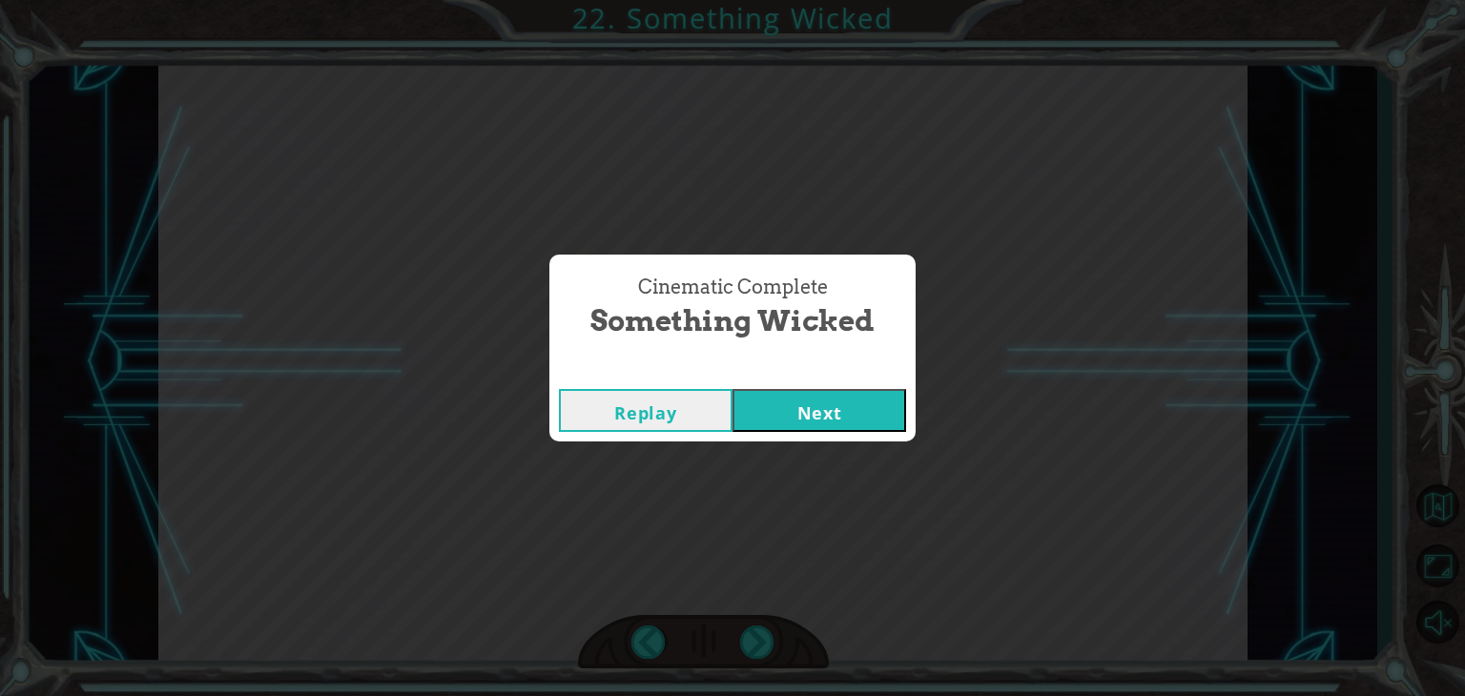
click at [797, 419] on button "Next" at bounding box center [820, 410] width 174 height 43
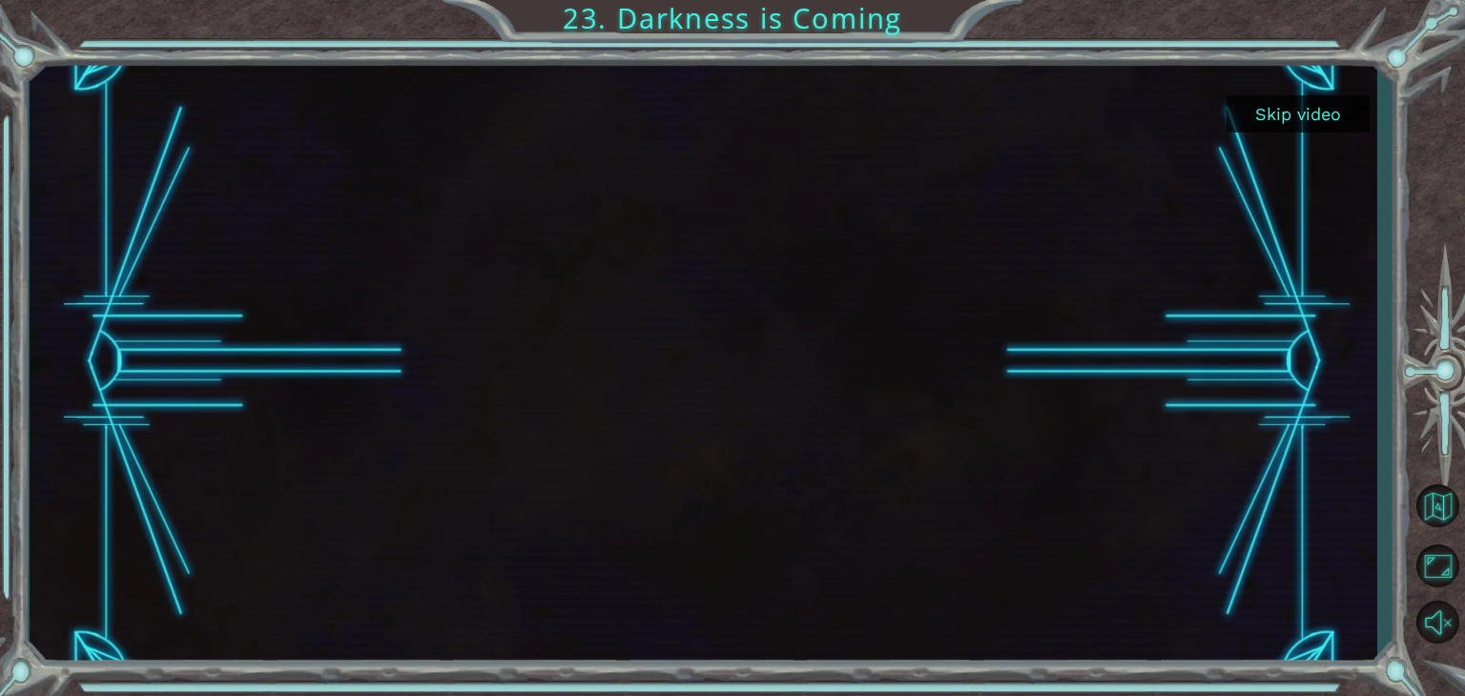
click at [1271, 110] on button "Skip video" at bounding box center [1298, 113] width 143 height 37
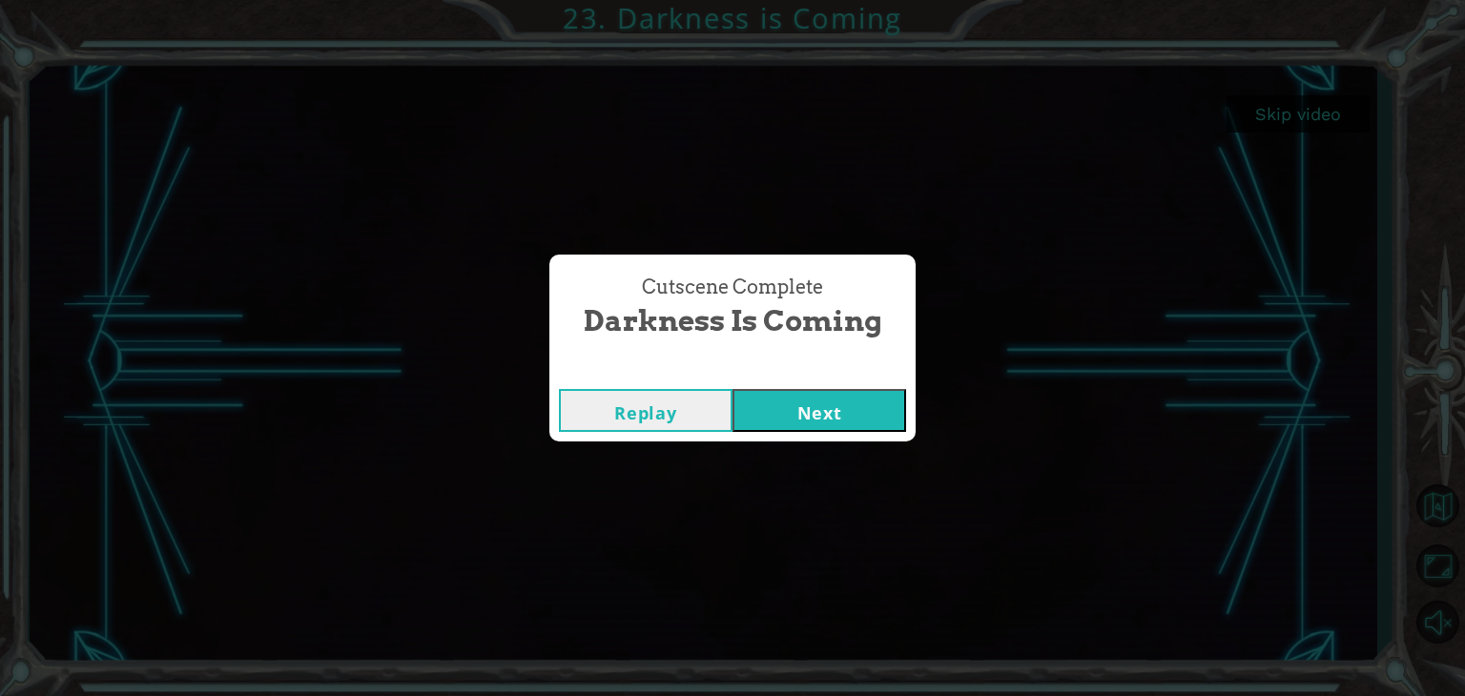
click at [853, 410] on button "Next" at bounding box center [820, 410] width 174 height 43
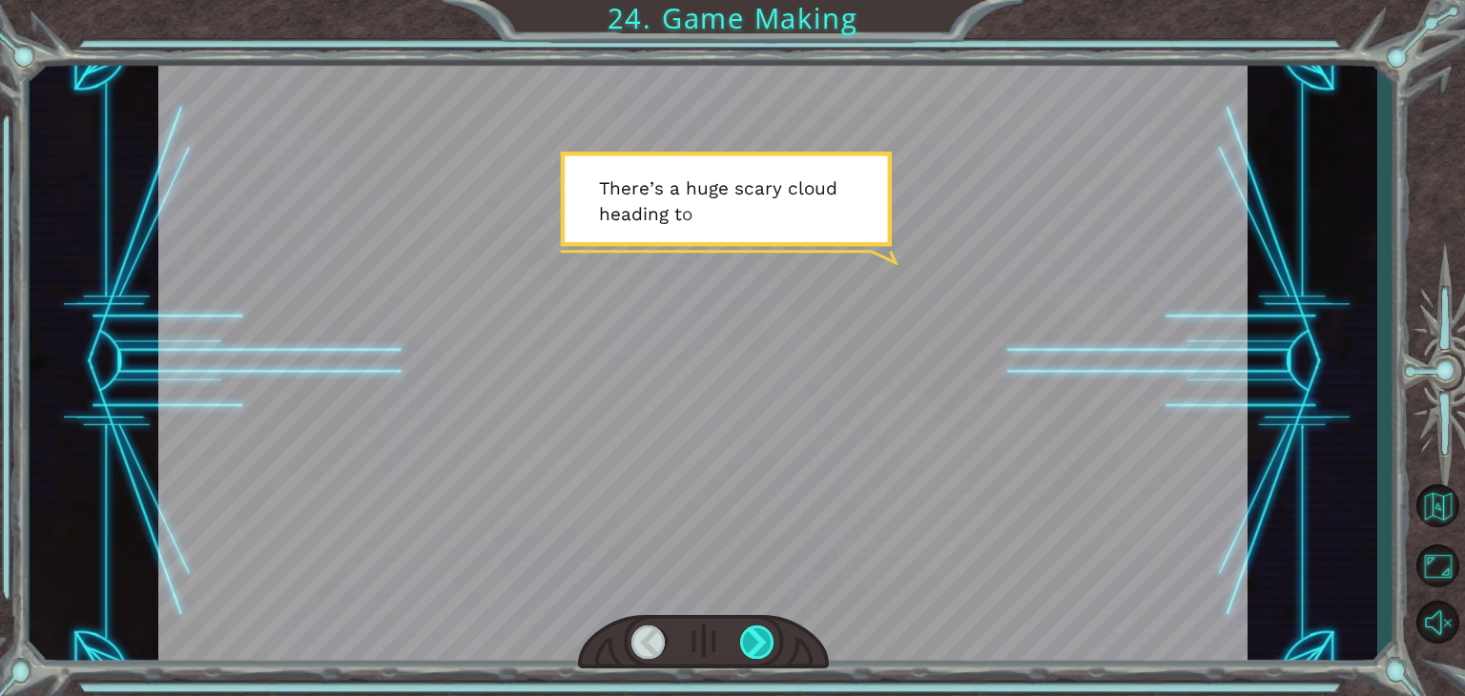
click at [760, 638] on div at bounding box center [757, 642] width 34 height 33
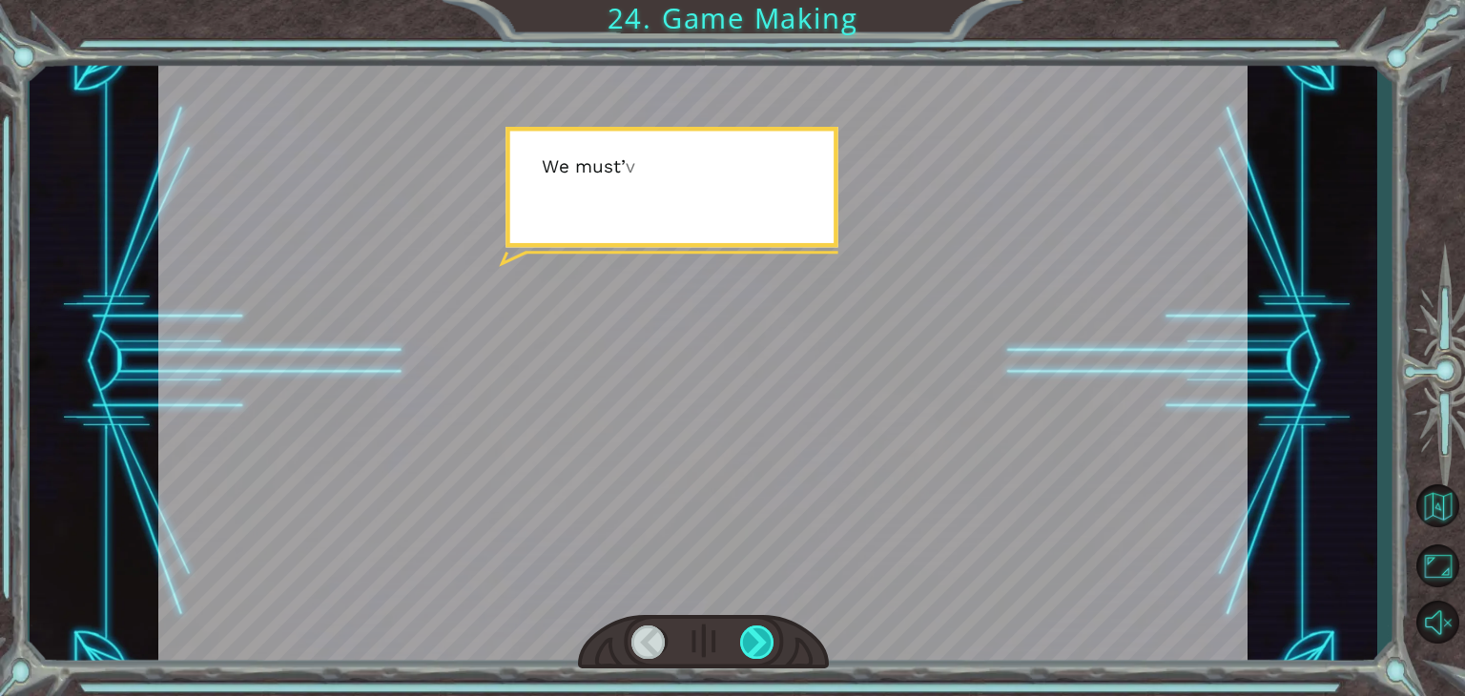
click at [760, 638] on div at bounding box center [757, 642] width 34 height 33
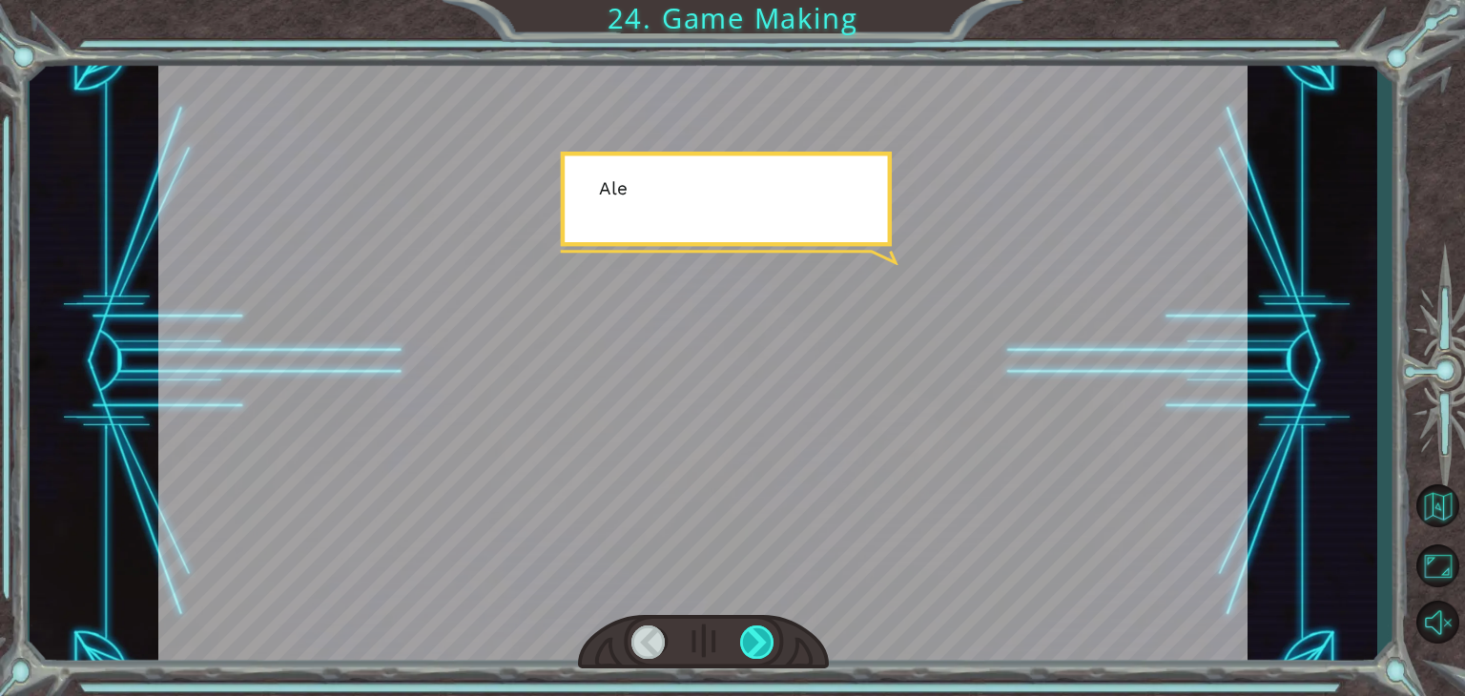
click at [760, 638] on div at bounding box center [757, 642] width 34 height 33
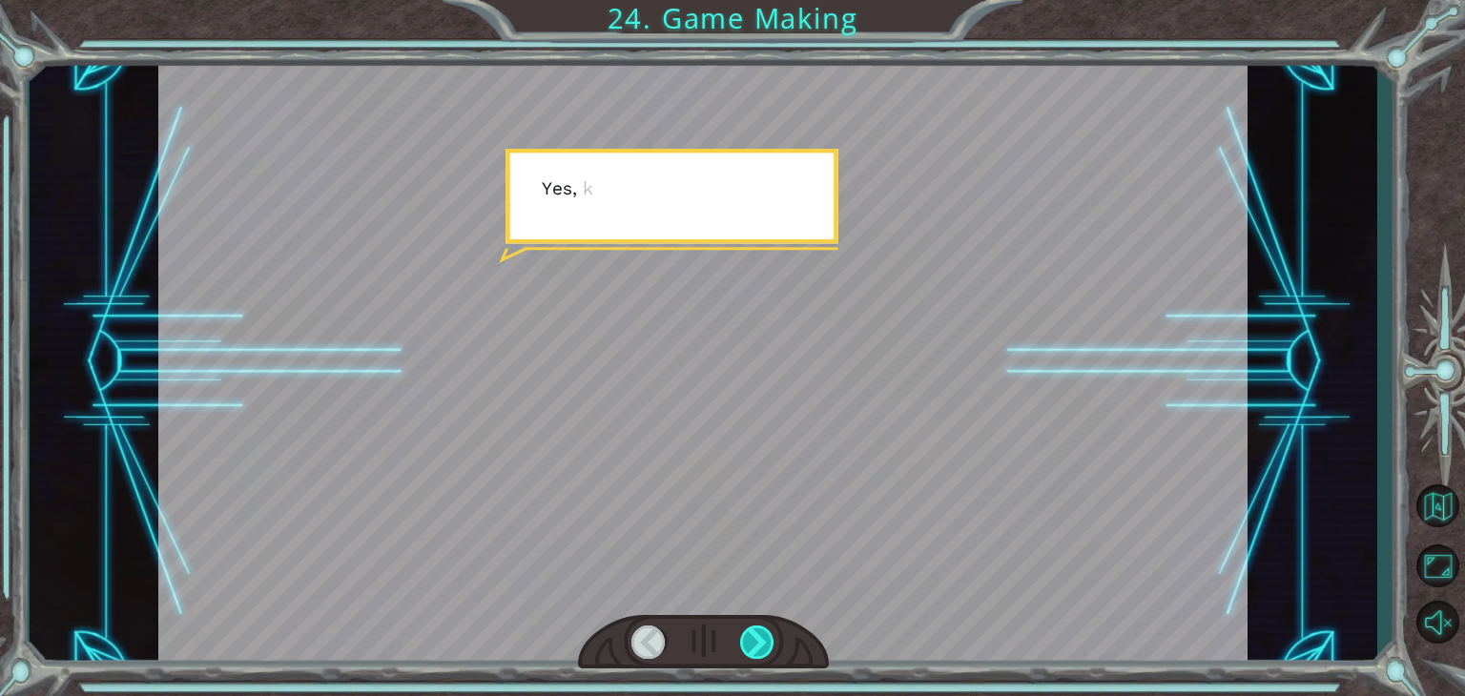
click at [760, 638] on div at bounding box center [757, 642] width 34 height 33
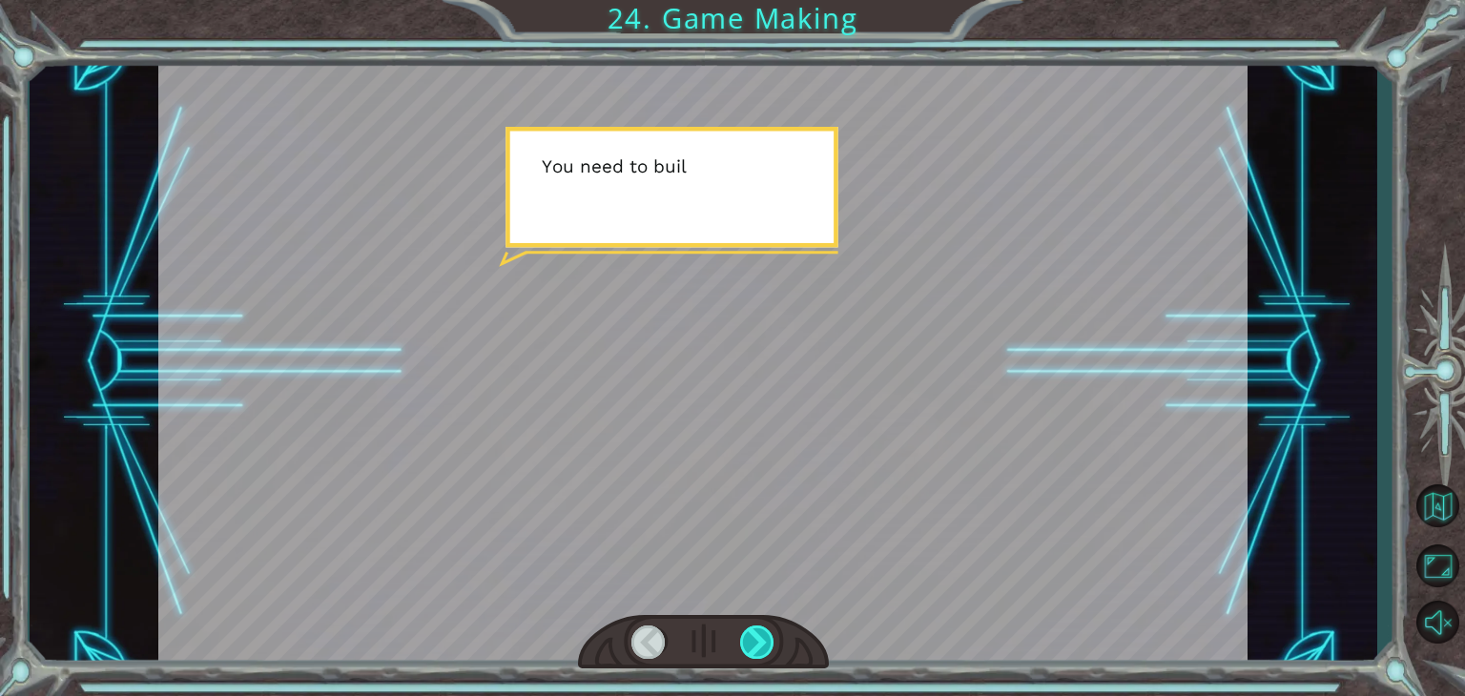
click at [760, 638] on div at bounding box center [757, 642] width 34 height 33
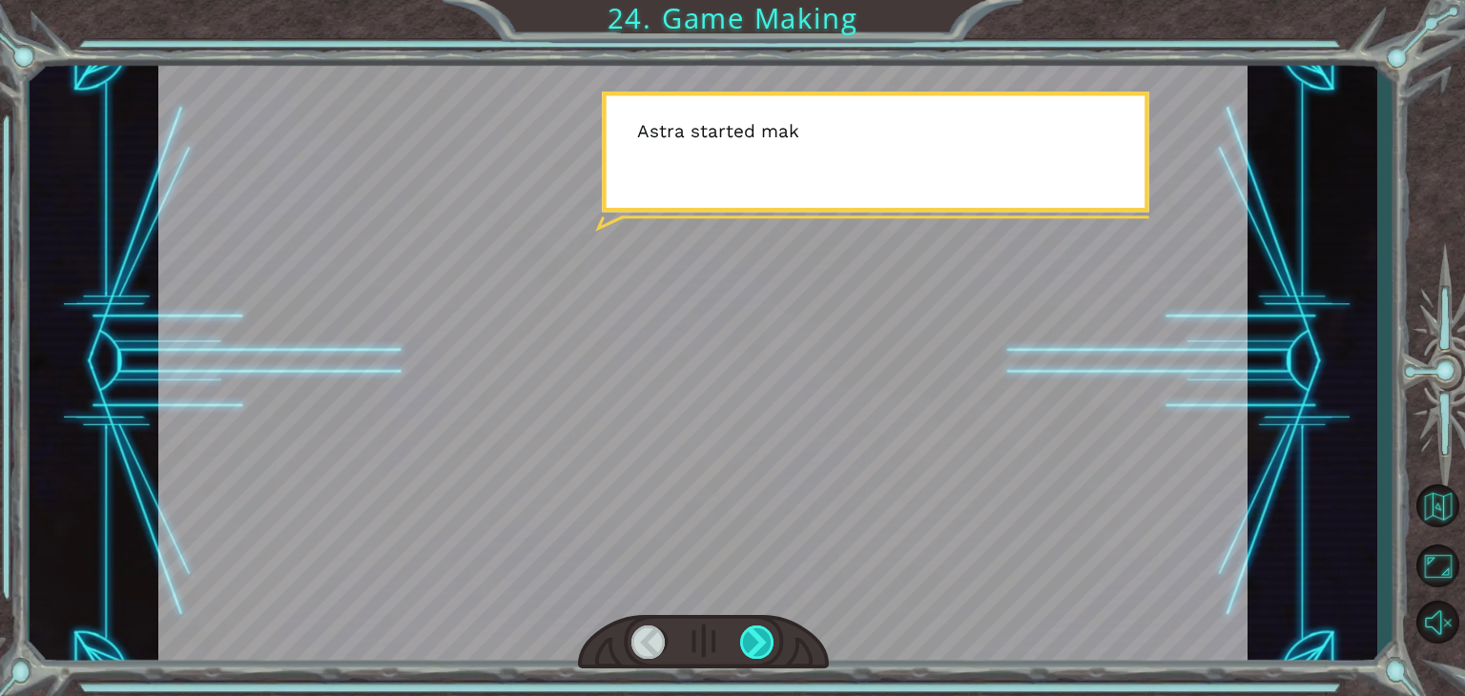
click at [760, 638] on div at bounding box center [757, 642] width 34 height 33
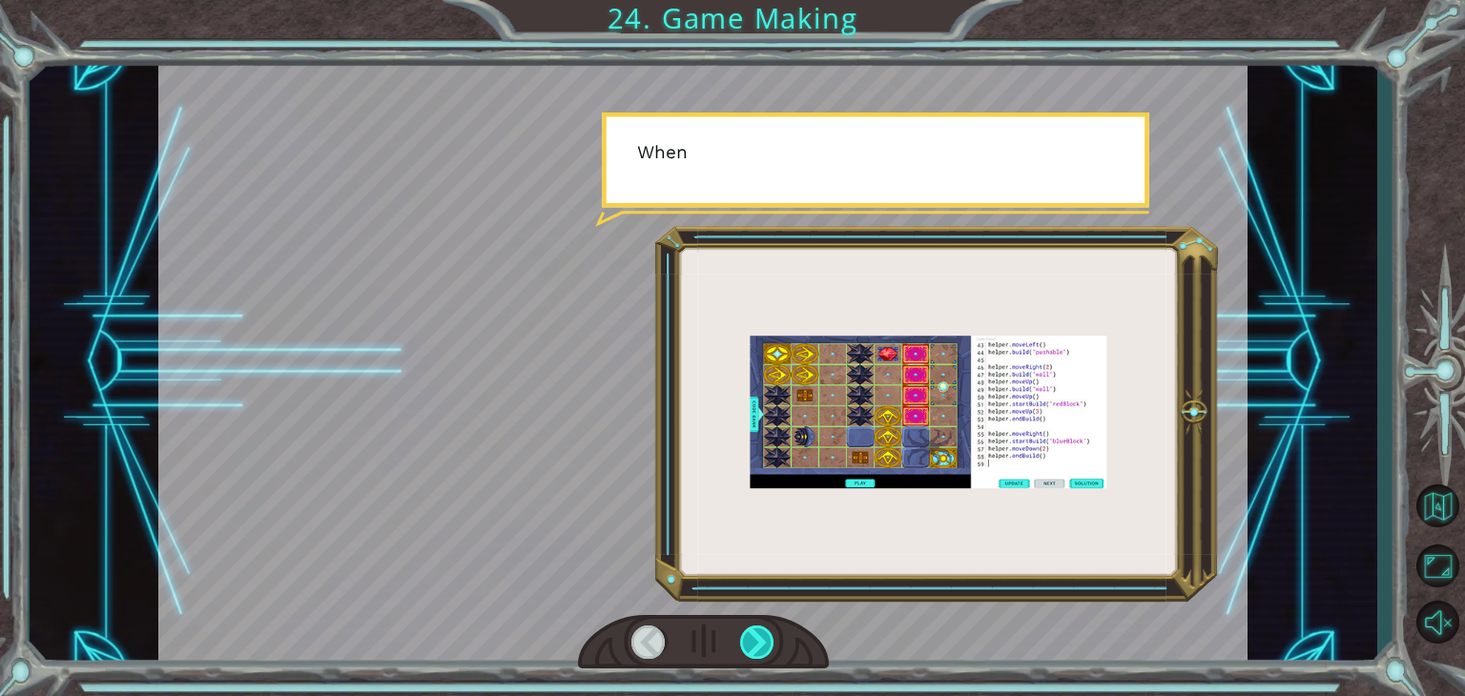
click at [760, 638] on div at bounding box center [757, 642] width 34 height 33
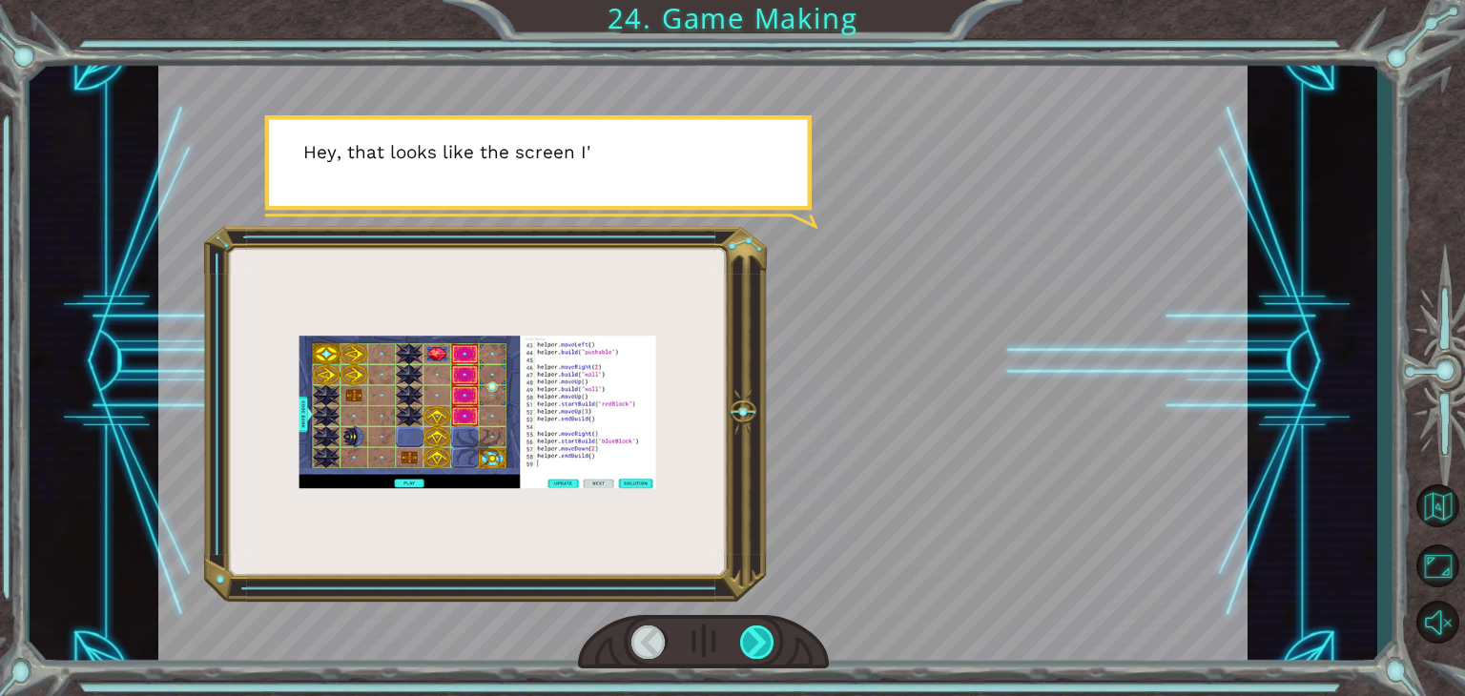
click at [760, 638] on div at bounding box center [757, 642] width 34 height 33
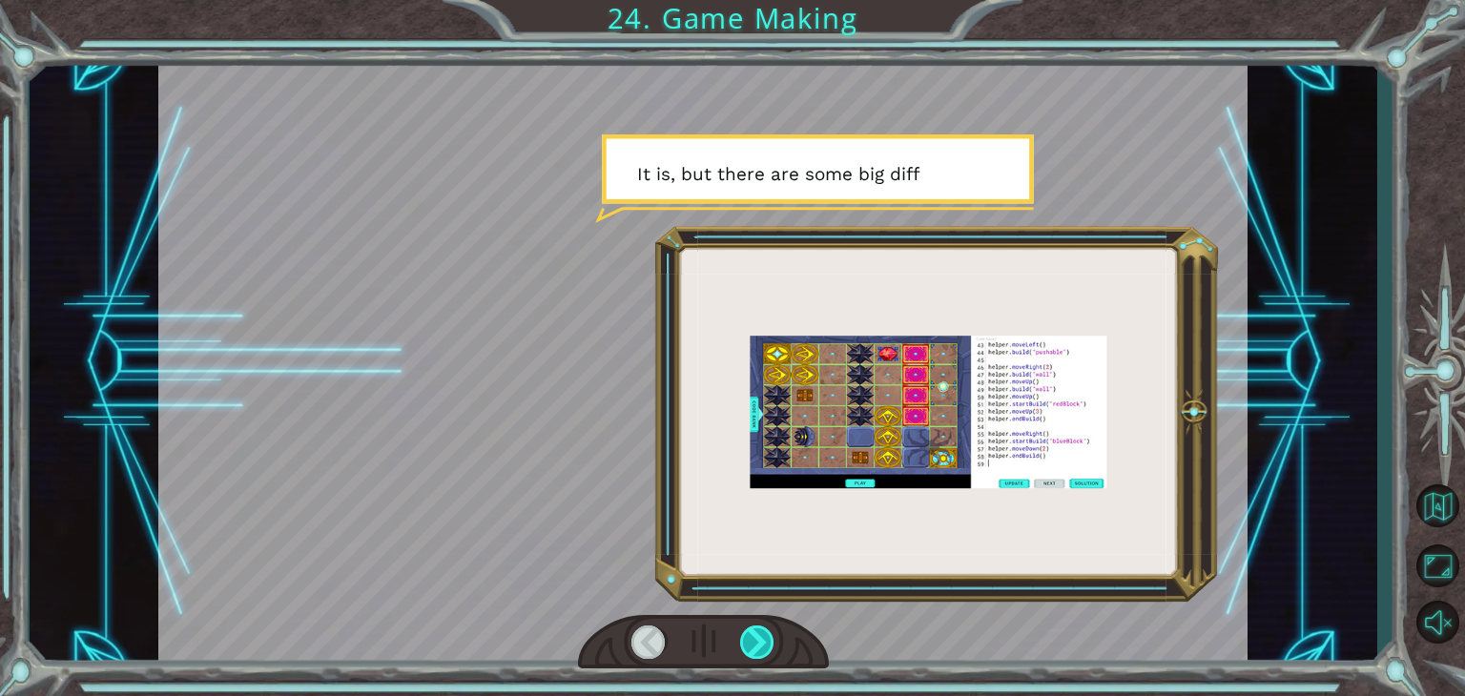
click at [760, 638] on div at bounding box center [757, 642] width 34 height 33
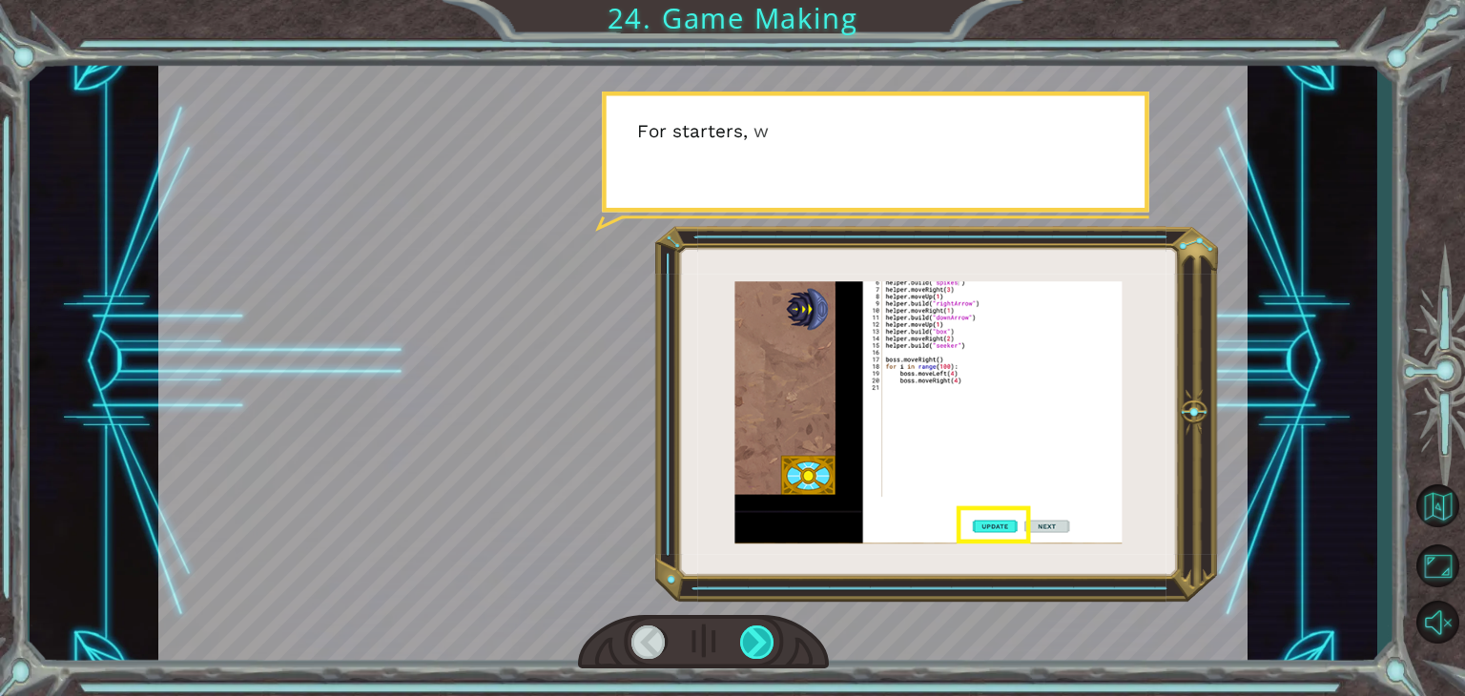
click at [760, 638] on div at bounding box center [757, 642] width 34 height 33
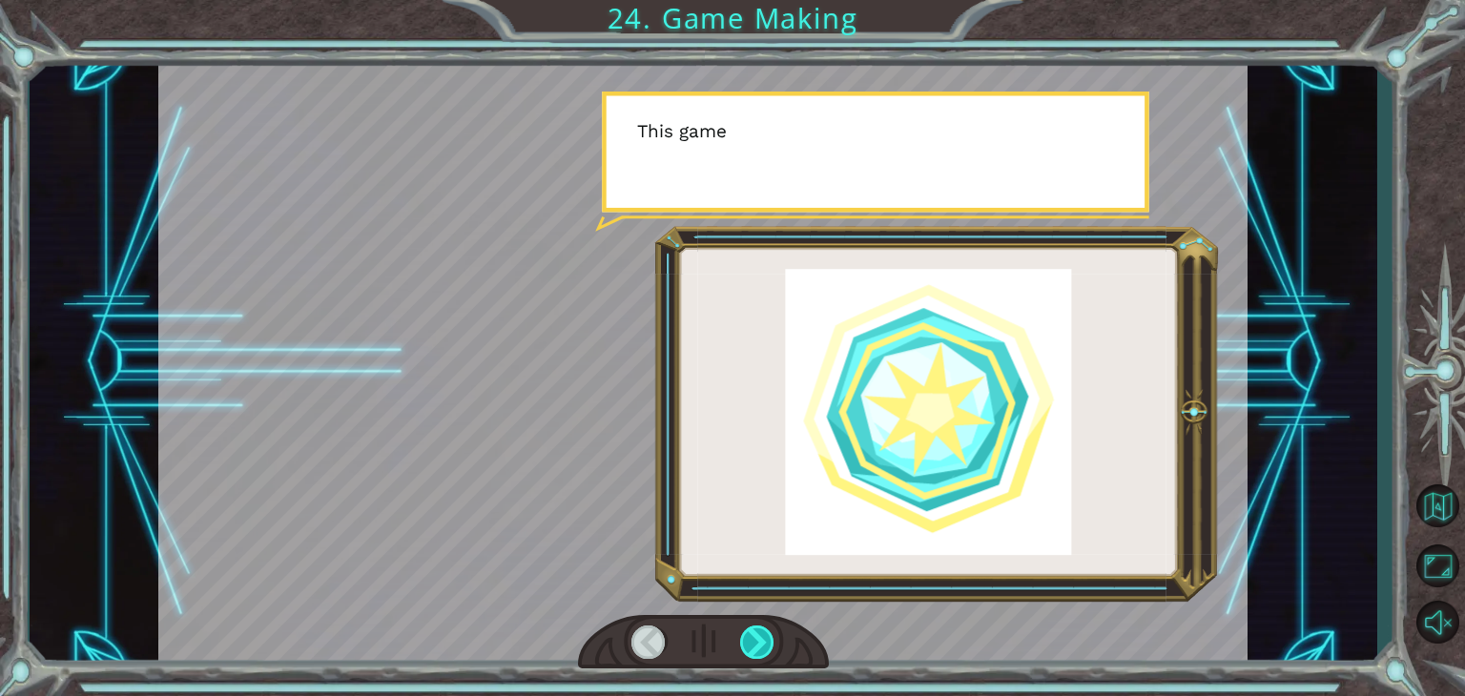
click at [760, 638] on div at bounding box center [757, 642] width 34 height 33
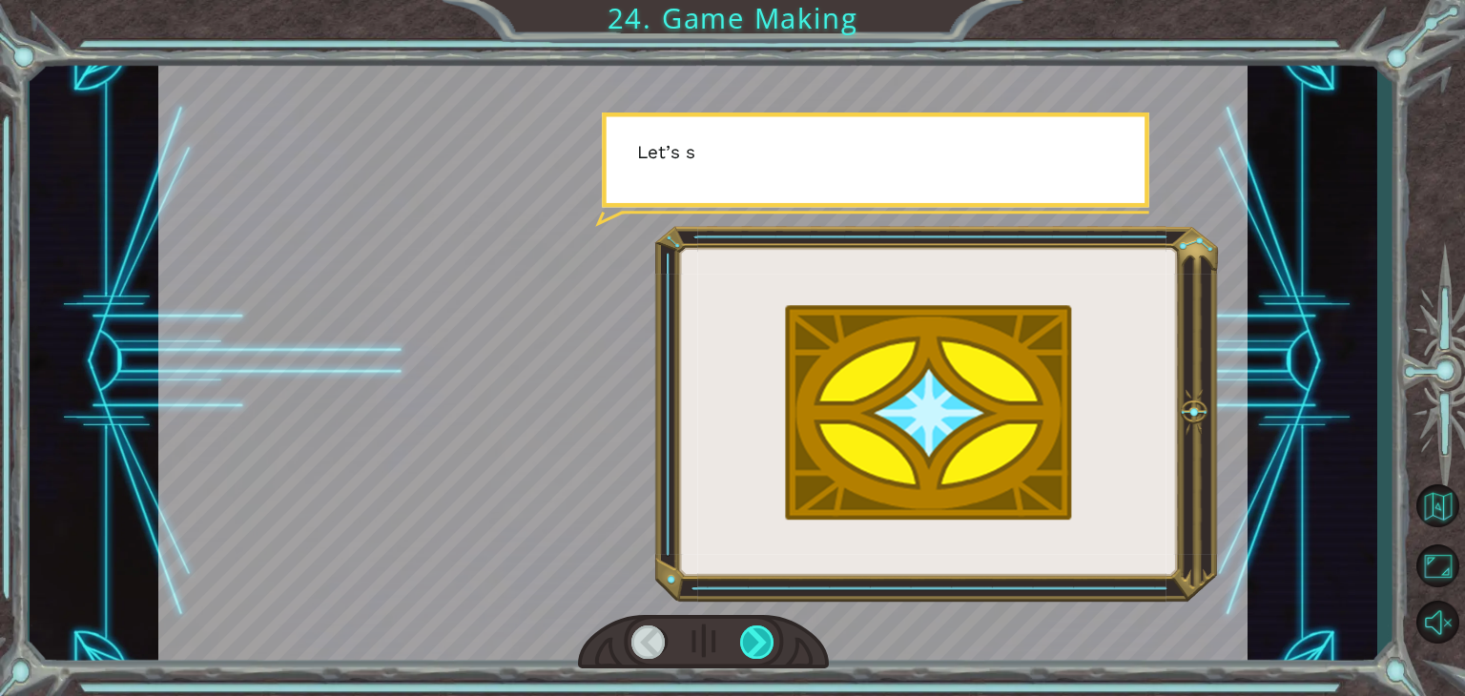
click at [760, 638] on div at bounding box center [757, 642] width 34 height 33
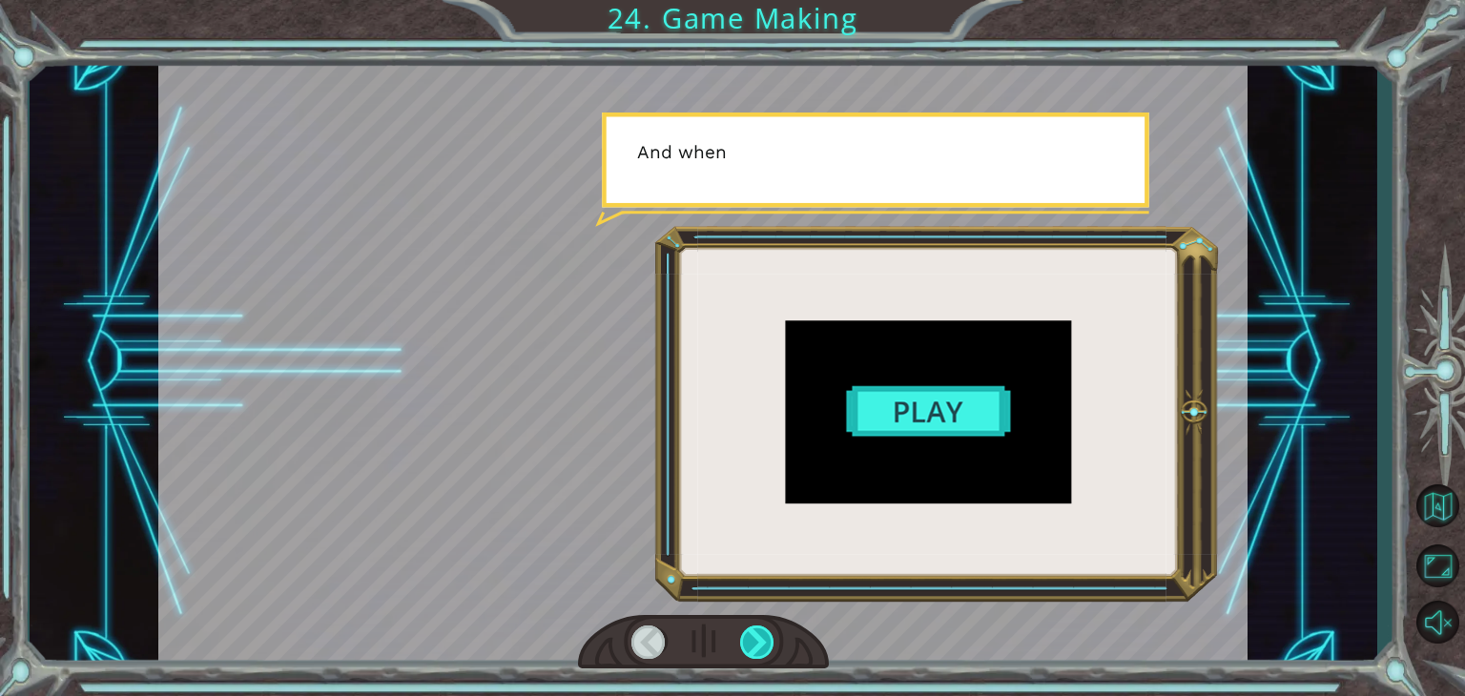
click at [760, 638] on div at bounding box center [757, 642] width 34 height 33
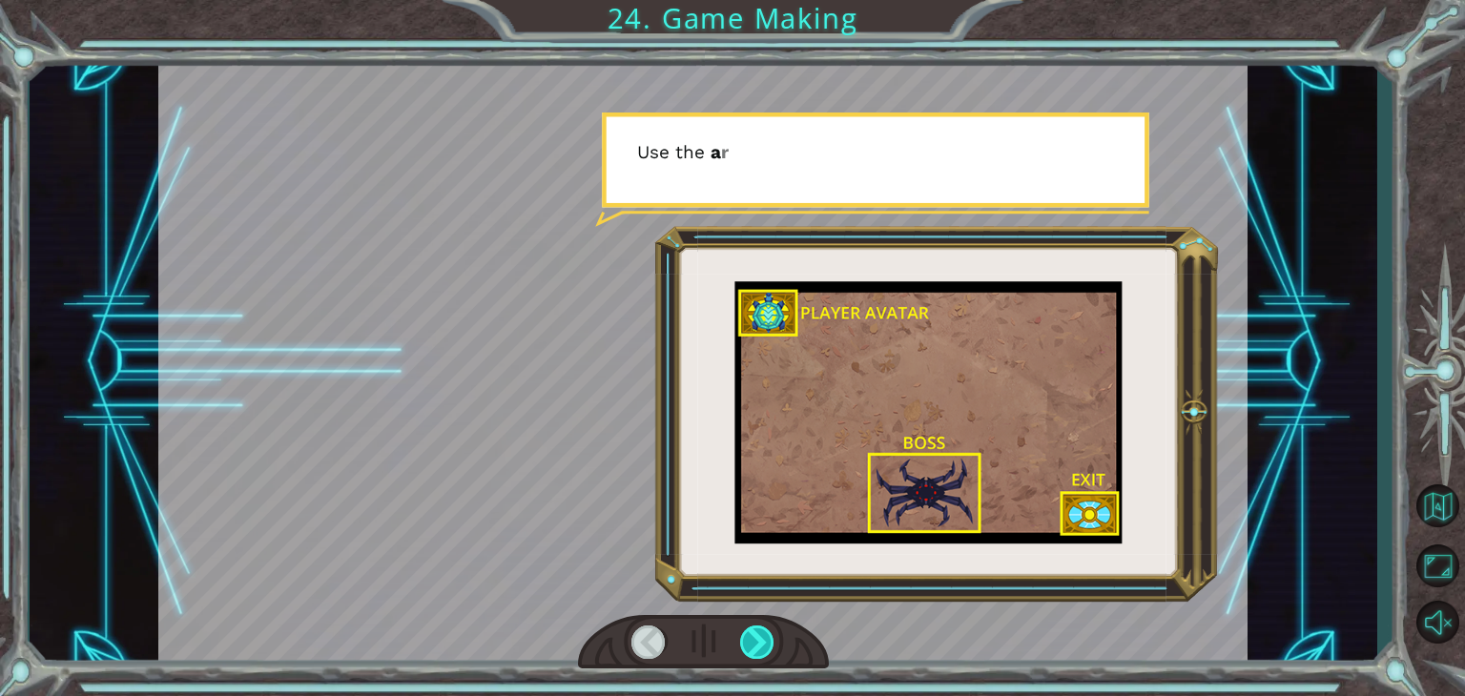
click at [760, 638] on div at bounding box center [757, 642] width 34 height 33
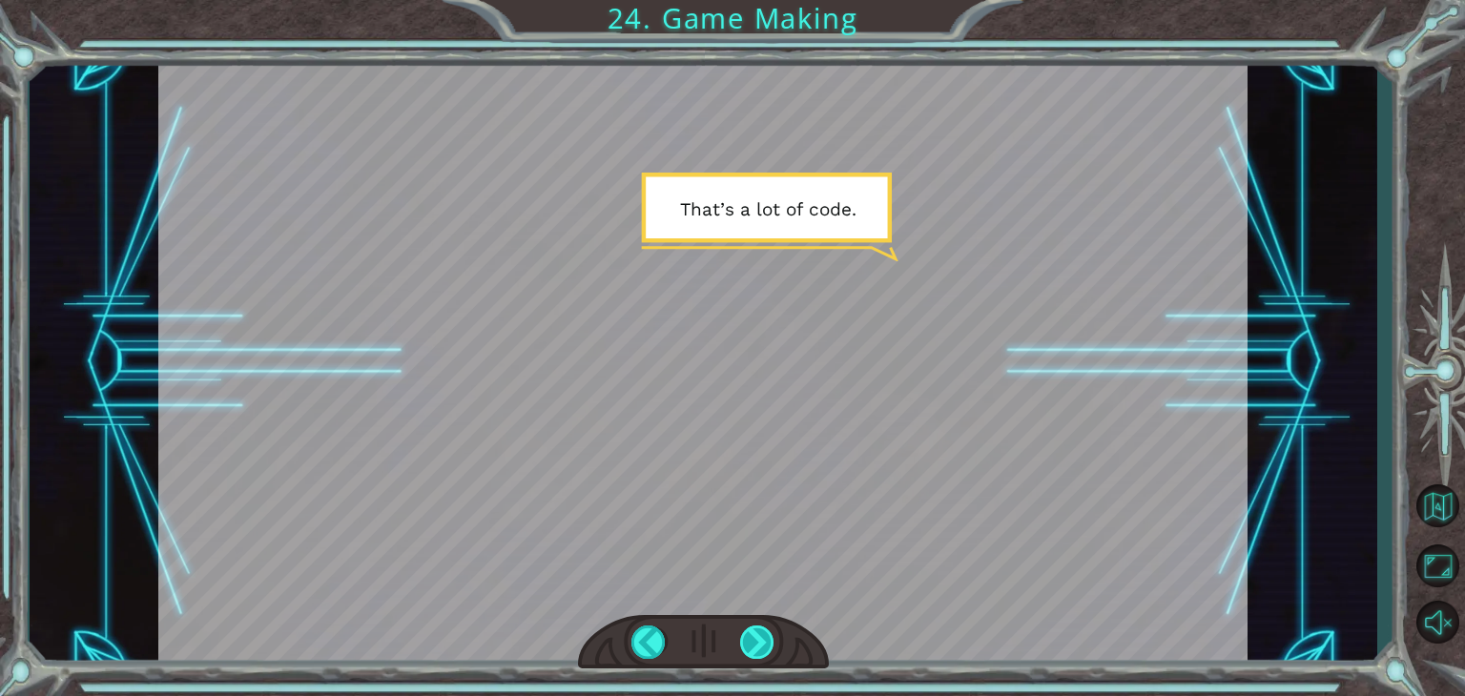
click at [760, 638] on div at bounding box center [757, 642] width 34 height 33
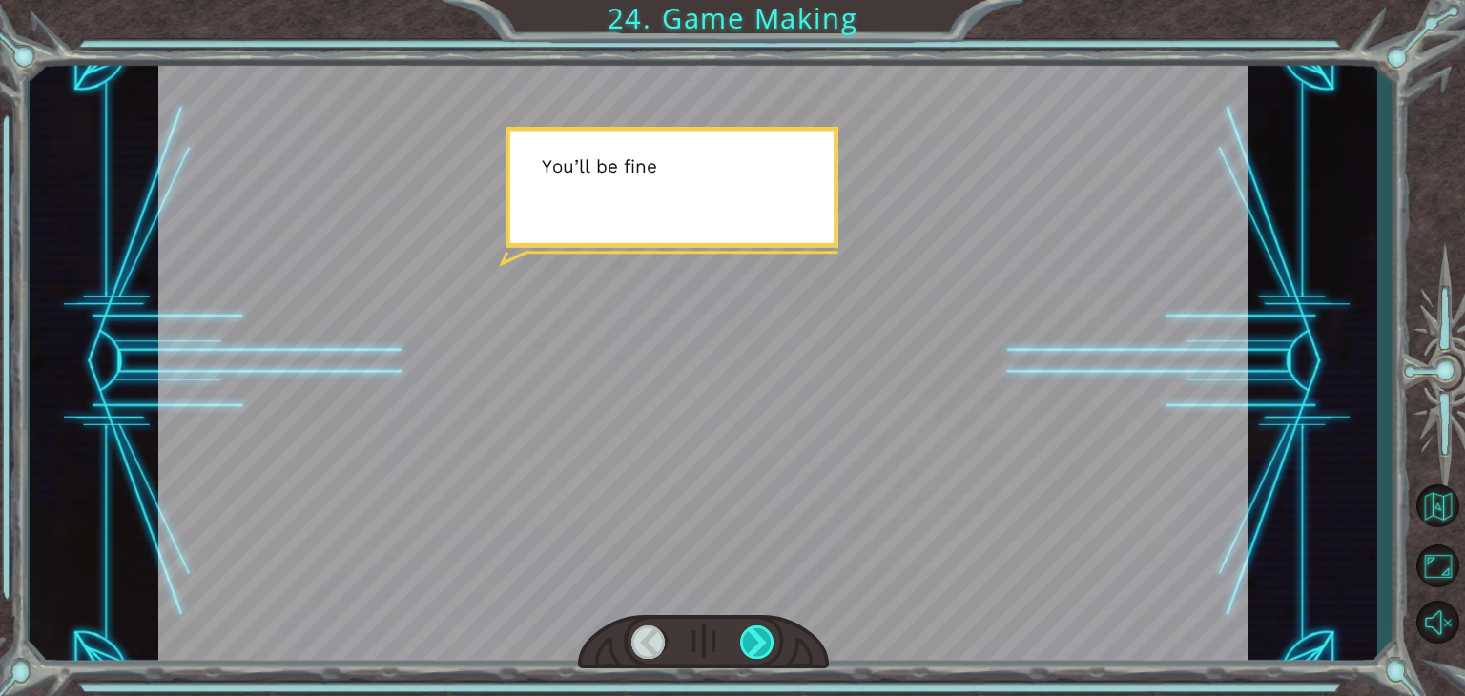
click at [760, 638] on div at bounding box center [757, 642] width 34 height 33
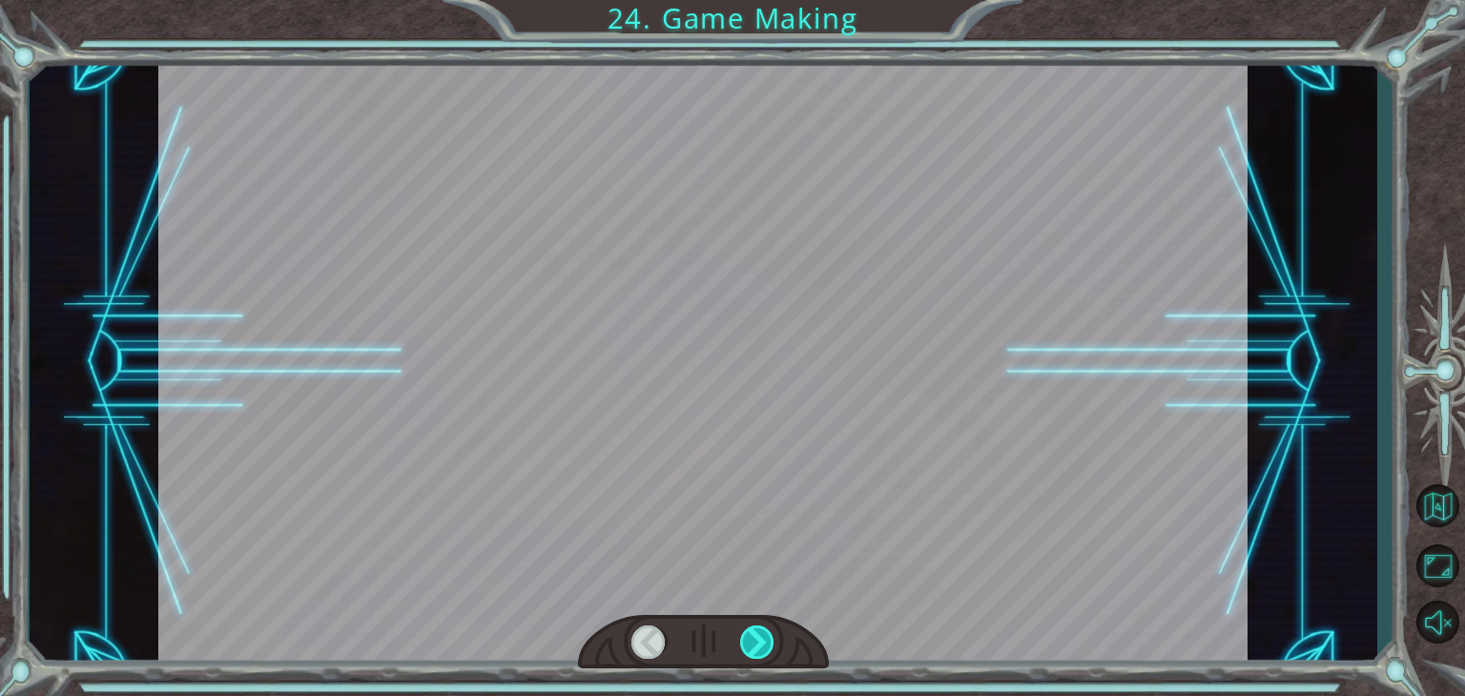
click at [760, 638] on div at bounding box center [757, 642] width 34 height 33
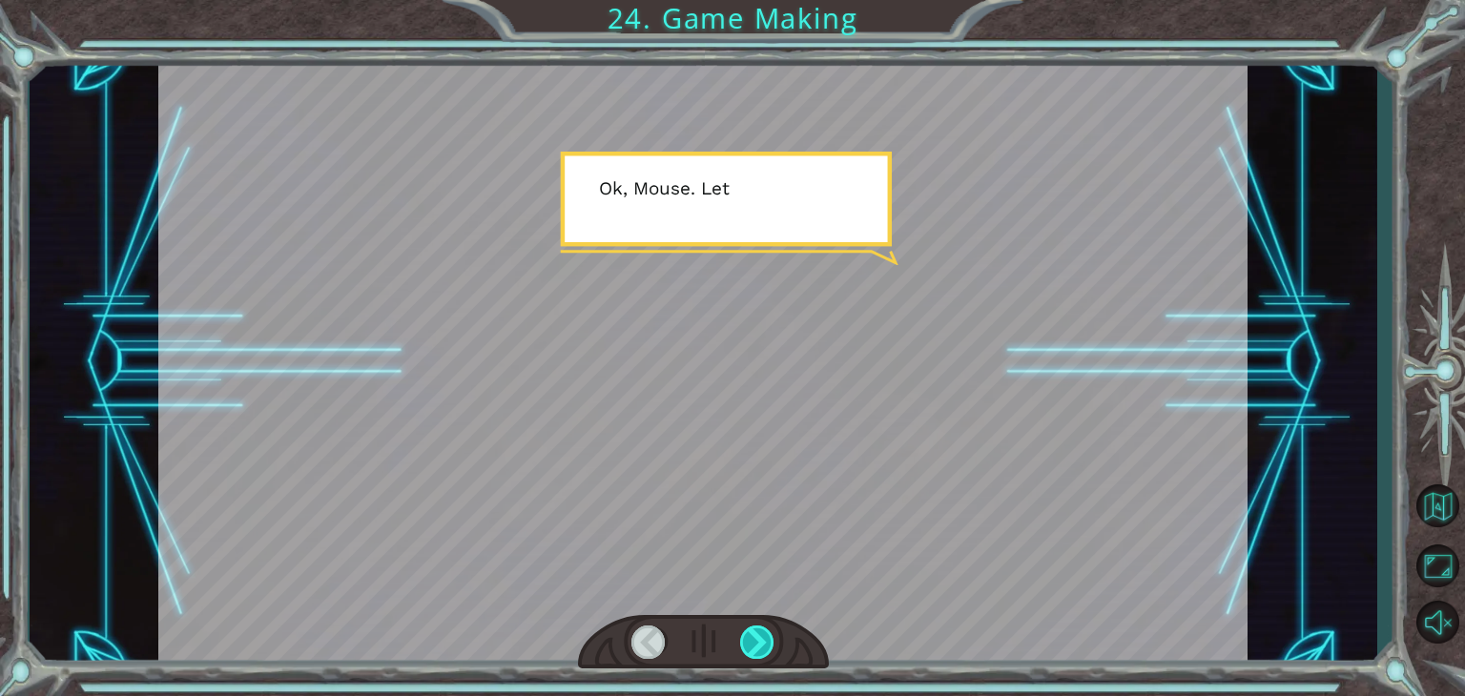
click at [760, 638] on div at bounding box center [757, 642] width 34 height 33
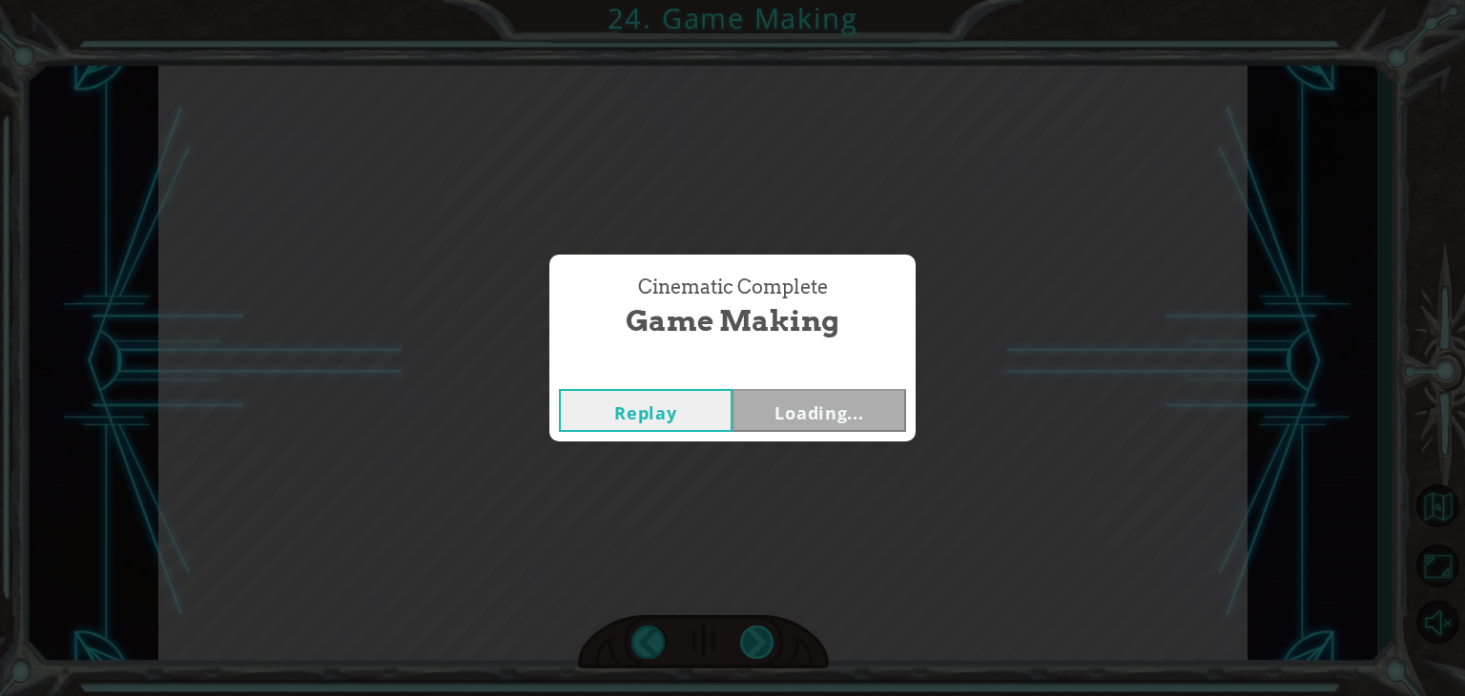
click at [760, 638] on div "Cinematic Complete Game Making Replay Loading..." at bounding box center [732, 348] width 1465 height 696
click at [812, 417] on button "Next" at bounding box center [820, 410] width 174 height 43
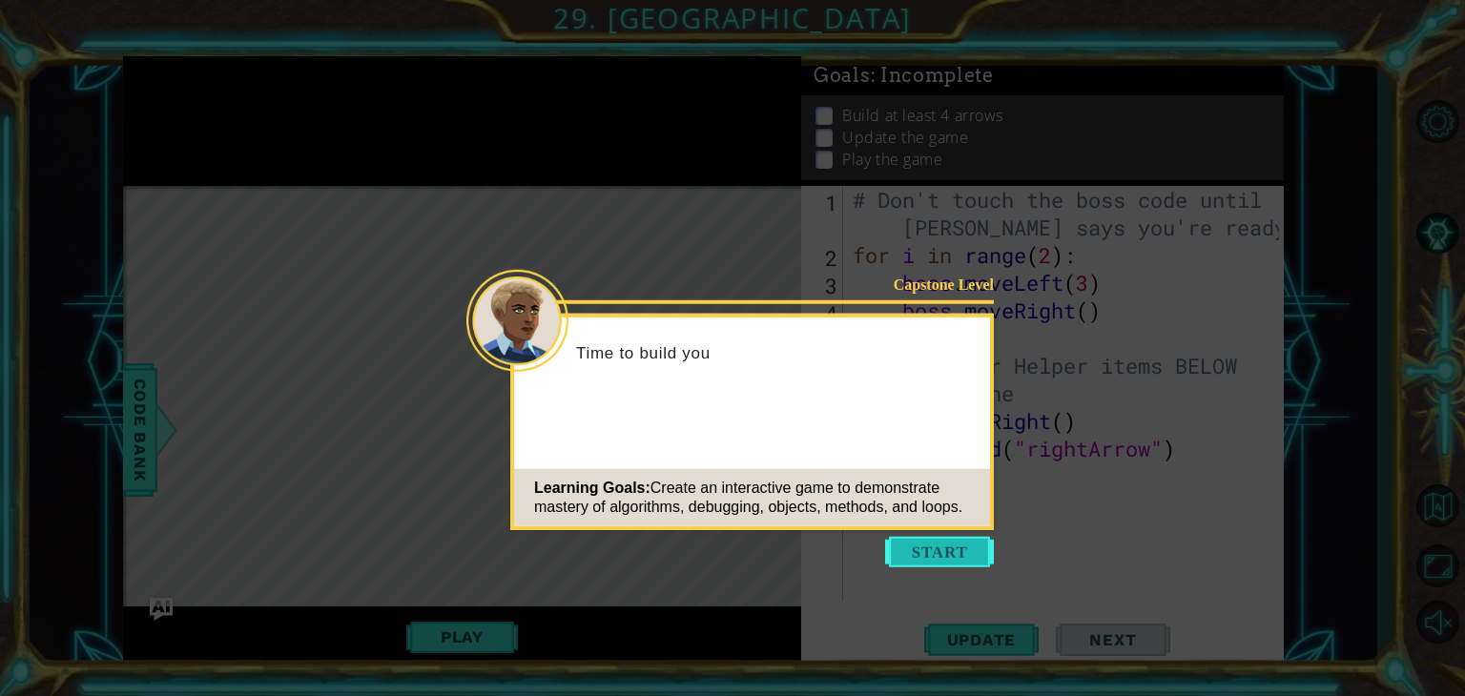
click at [915, 547] on button "Start" at bounding box center [939, 552] width 109 height 31
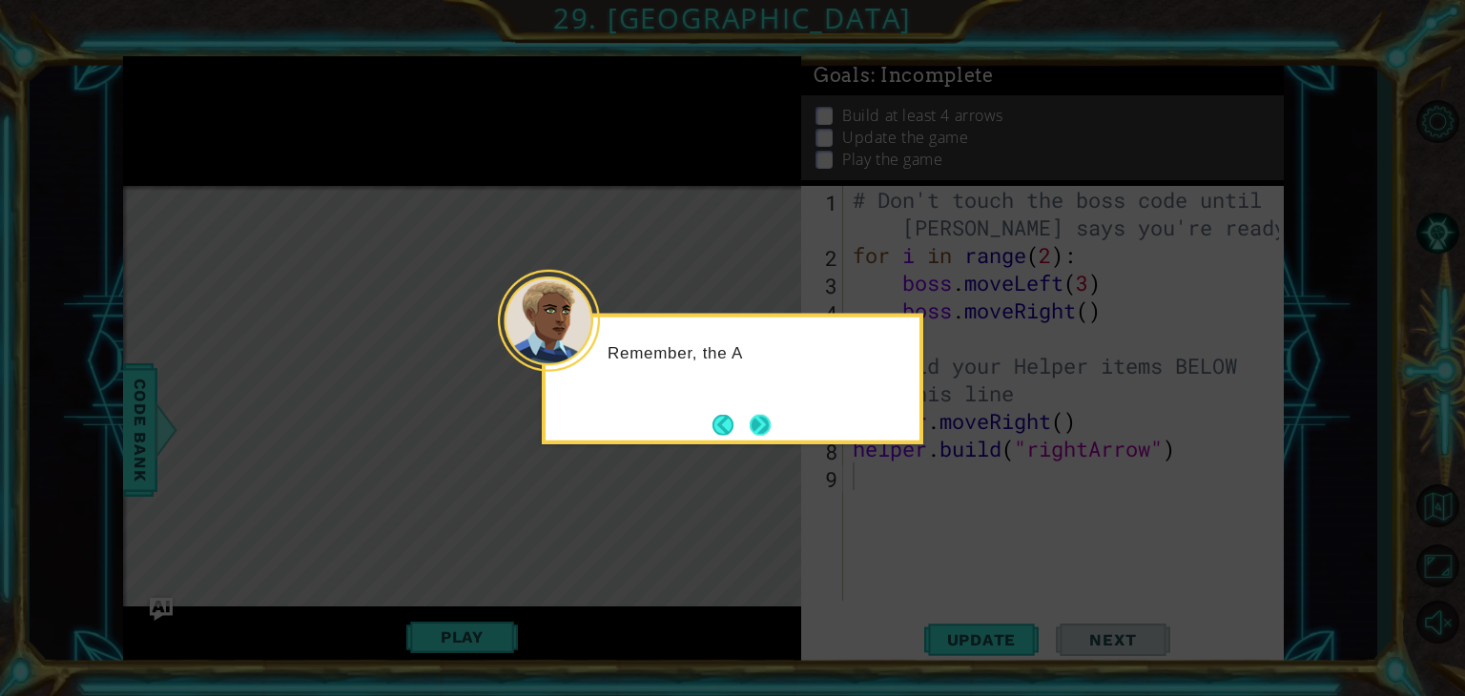
click at [763, 432] on button "Next" at bounding box center [760, 424] width 21 height 21
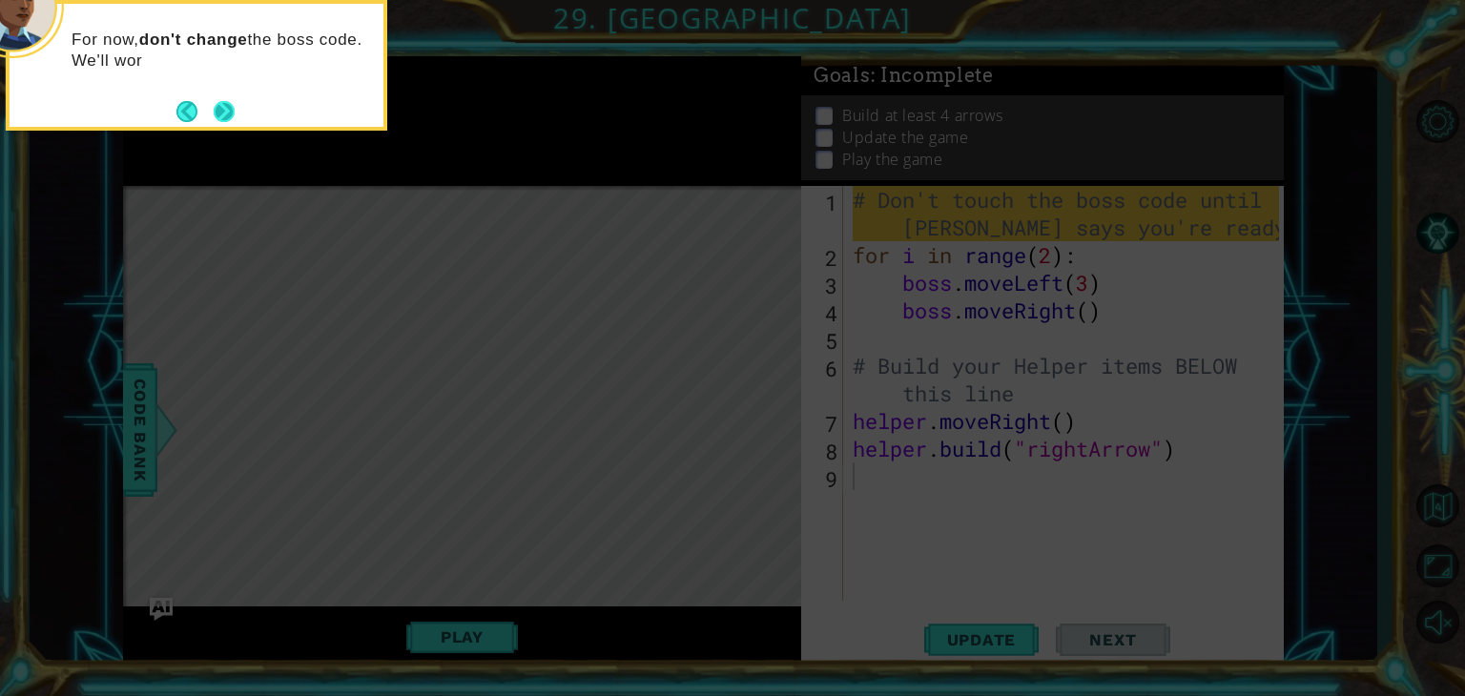
click at [221, 104] on button "Next" at bounding box center [224, 111] width 21 height 21
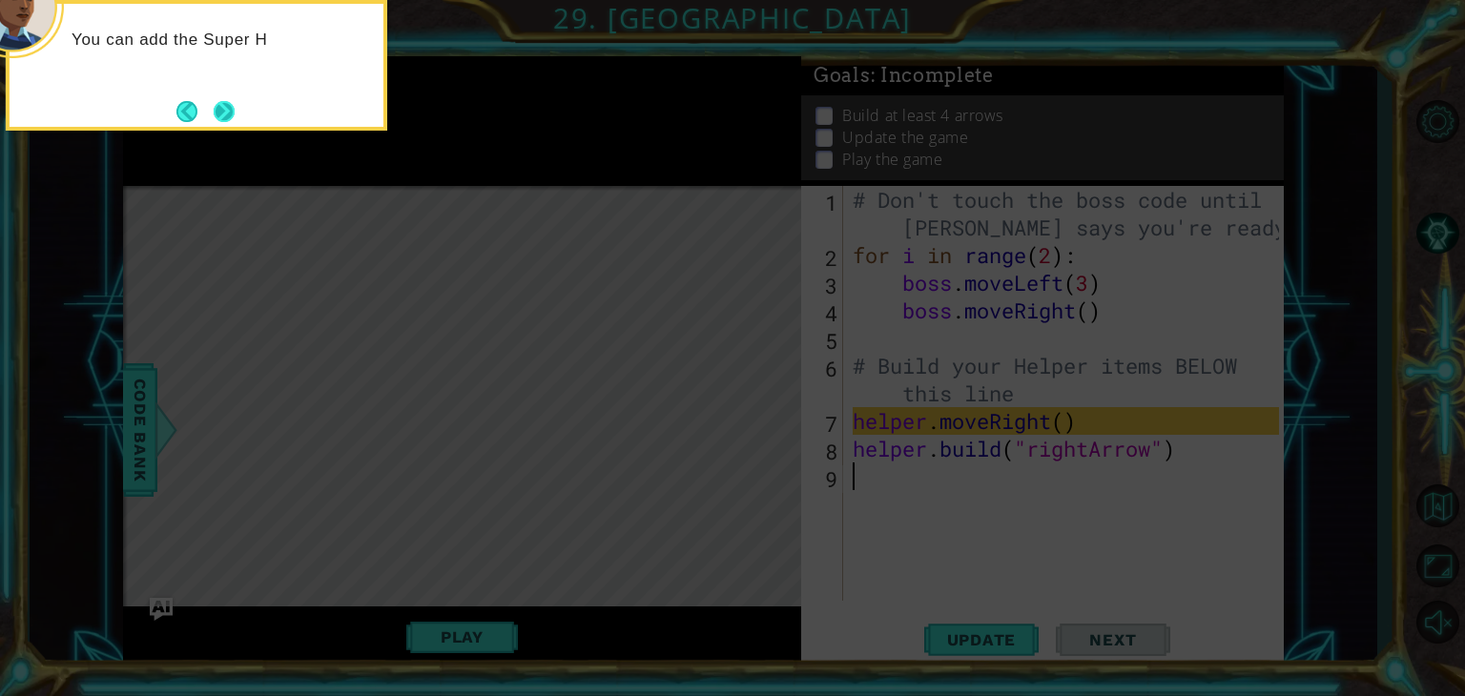
click at [221, 102] on button "Next" at bounding box center [224, 111] width 21 height 21
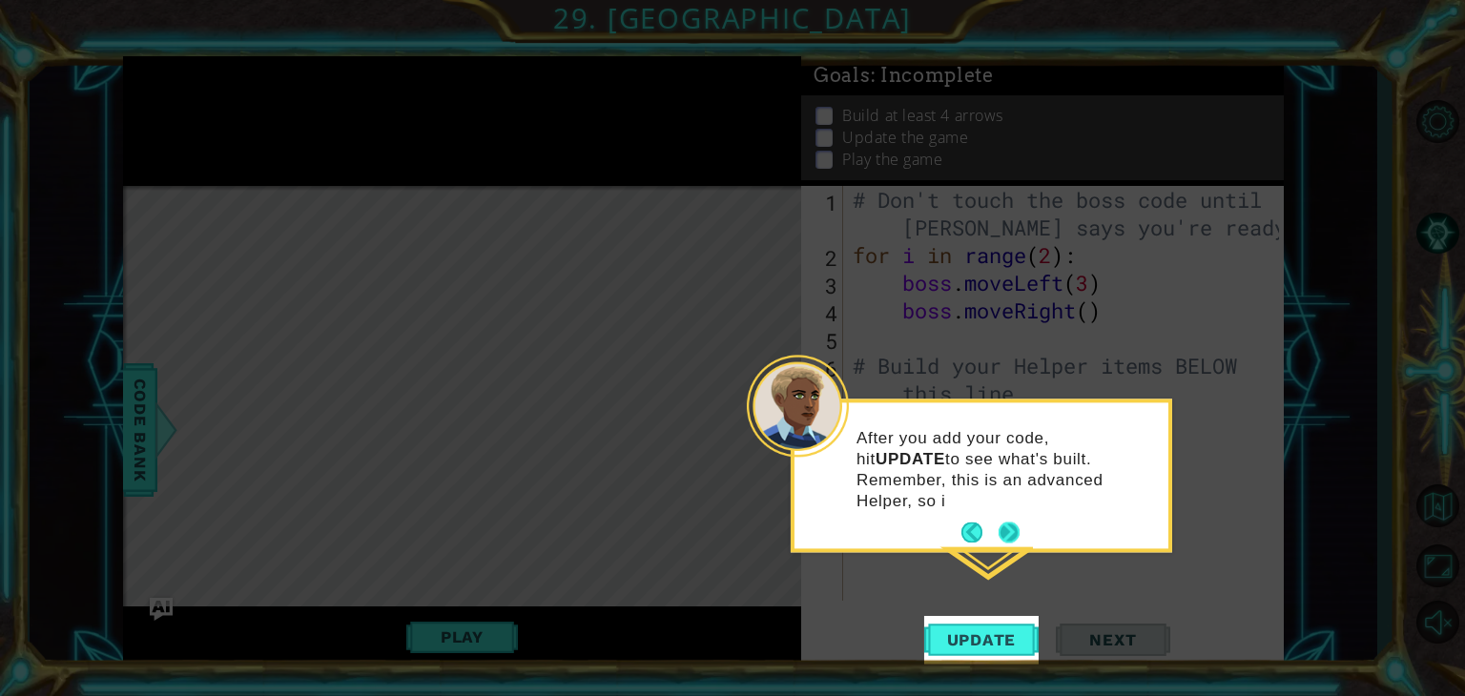
click at [999, 523] on button "Next" at bounding box center [1009, 533] width 21 height 21
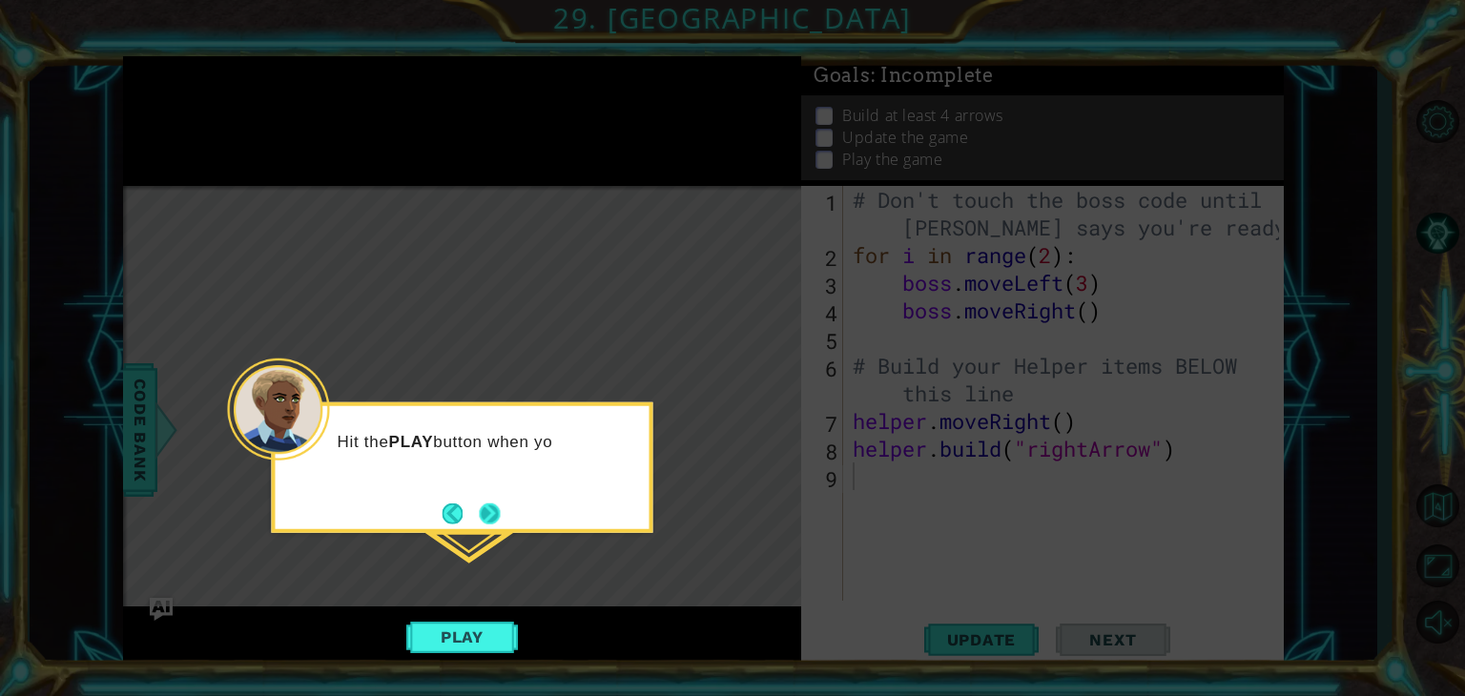
click at [498, 523] on button "Next" at bounding box center [489, 513] width 21 height 21
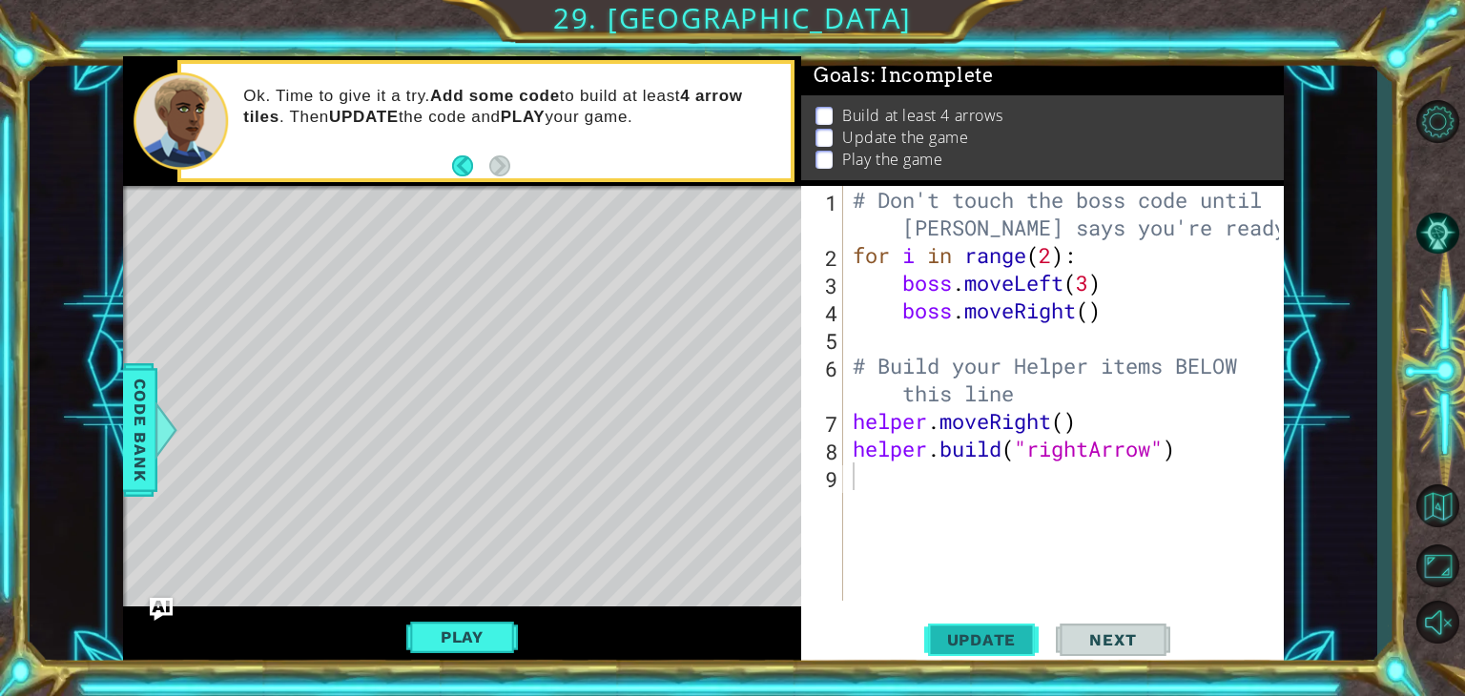
click at [959, 647] on span "Update" at bounding box center [982, 640] width 108 height 19
click at [482, 632] on button "Play" at bounding box center [462, 637] width 112 height 36
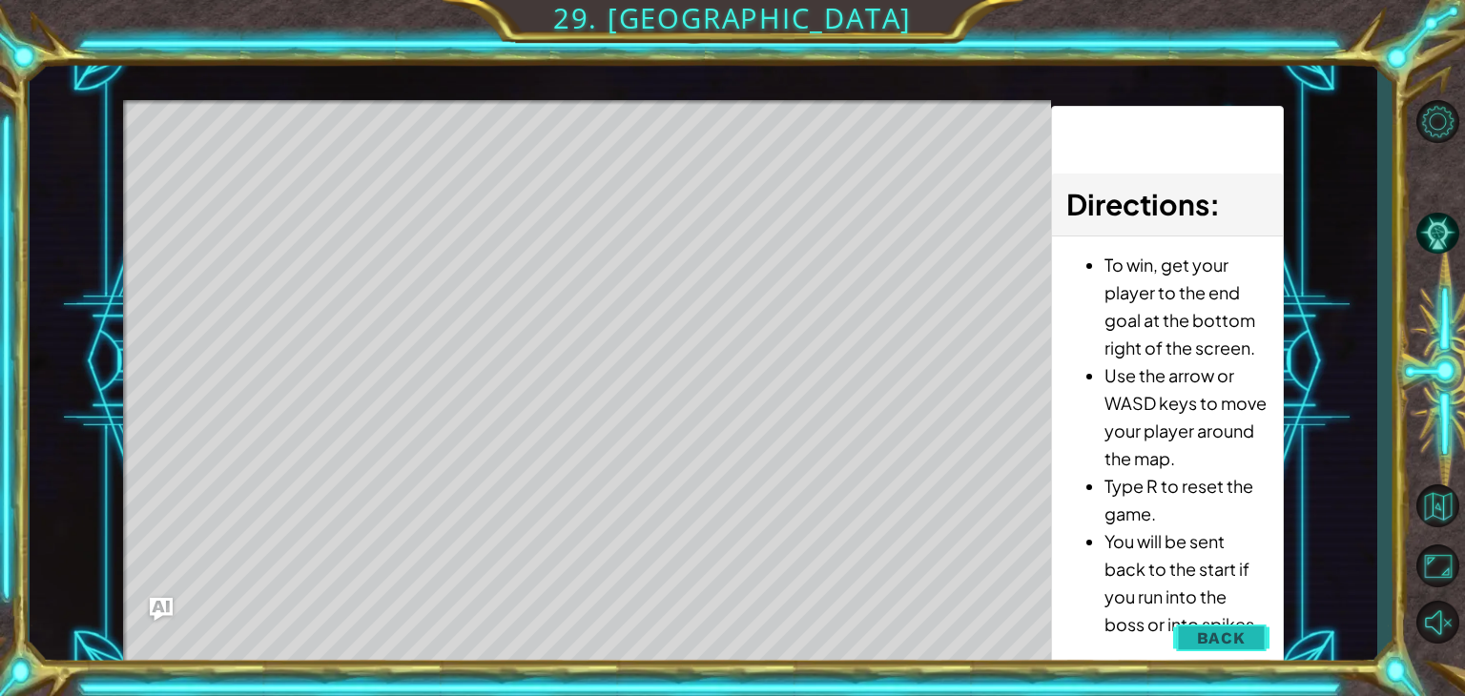
click at [1211, 640] on span "Back" at bounding box center [1221, 638] width 49 height 19
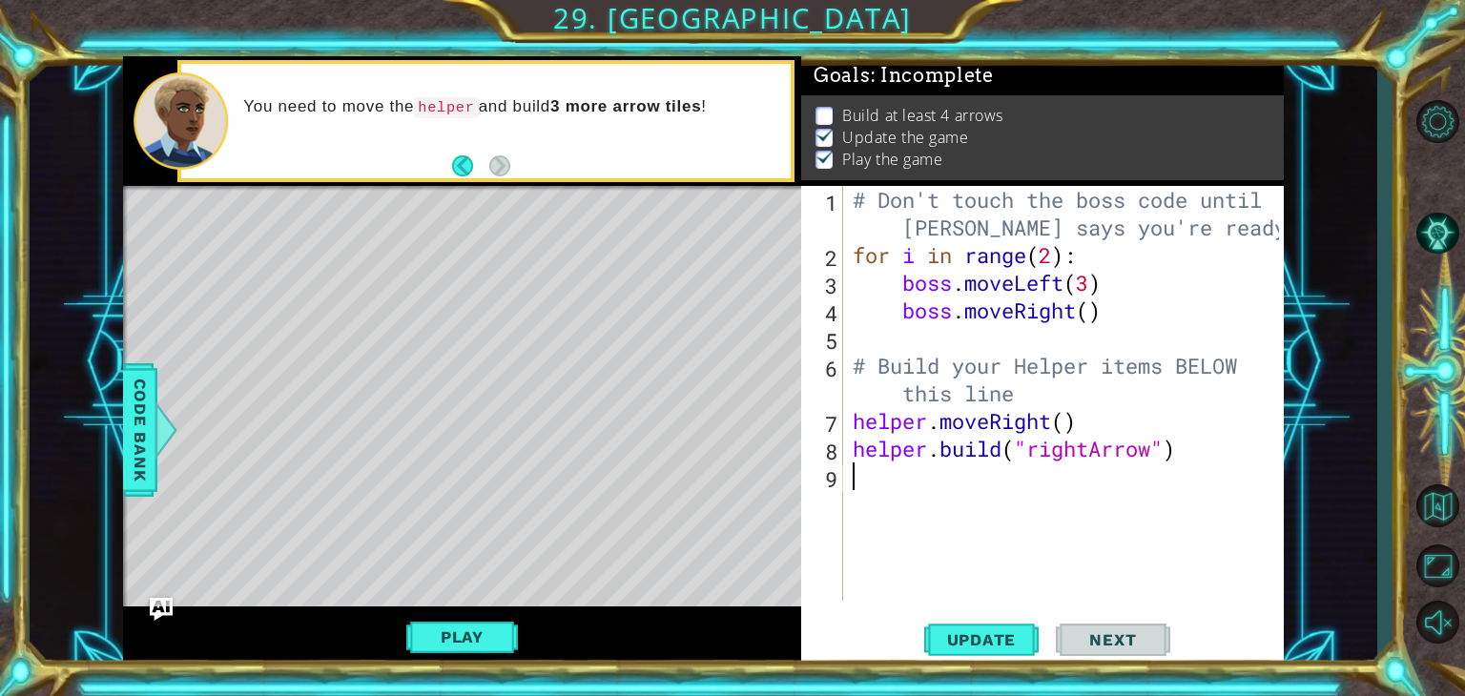
scroll to position [18, 0]
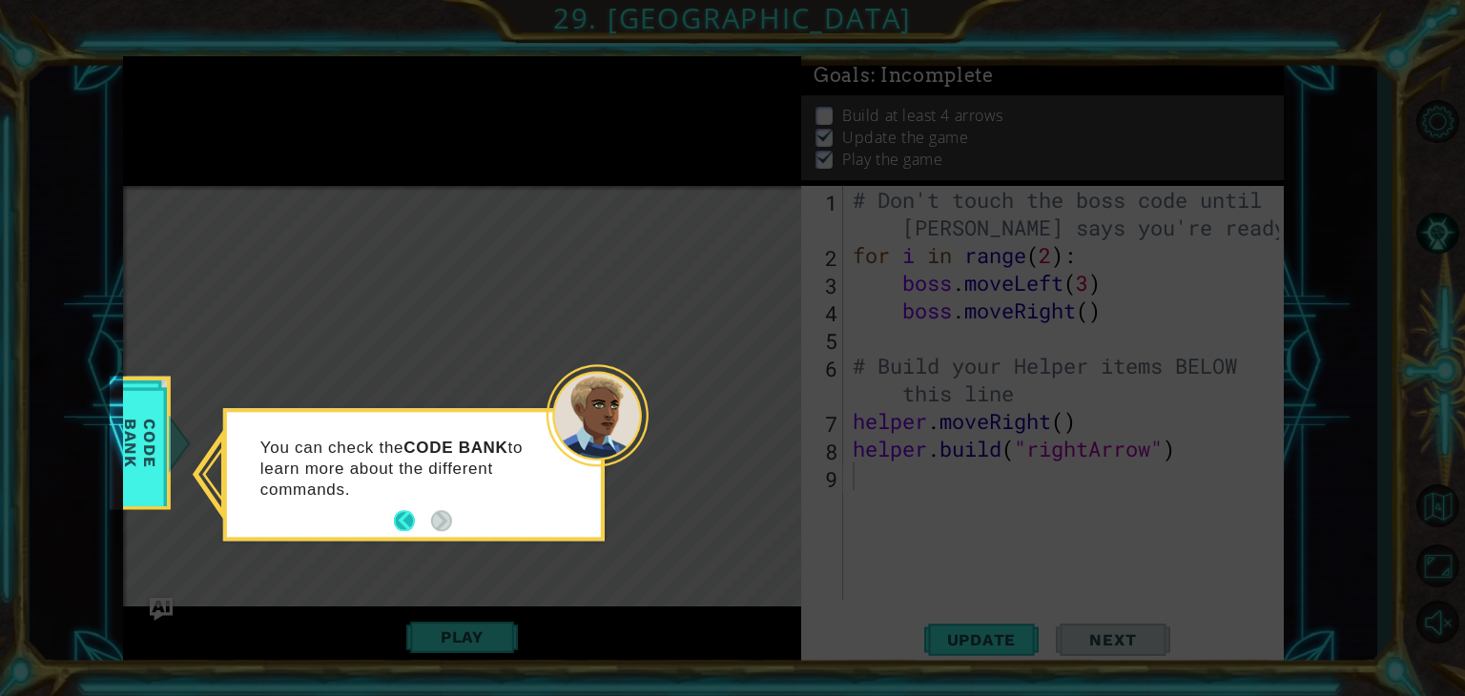
click at [397, 511] on button "Back" at bounding box center [412, 521] width 37 height 21
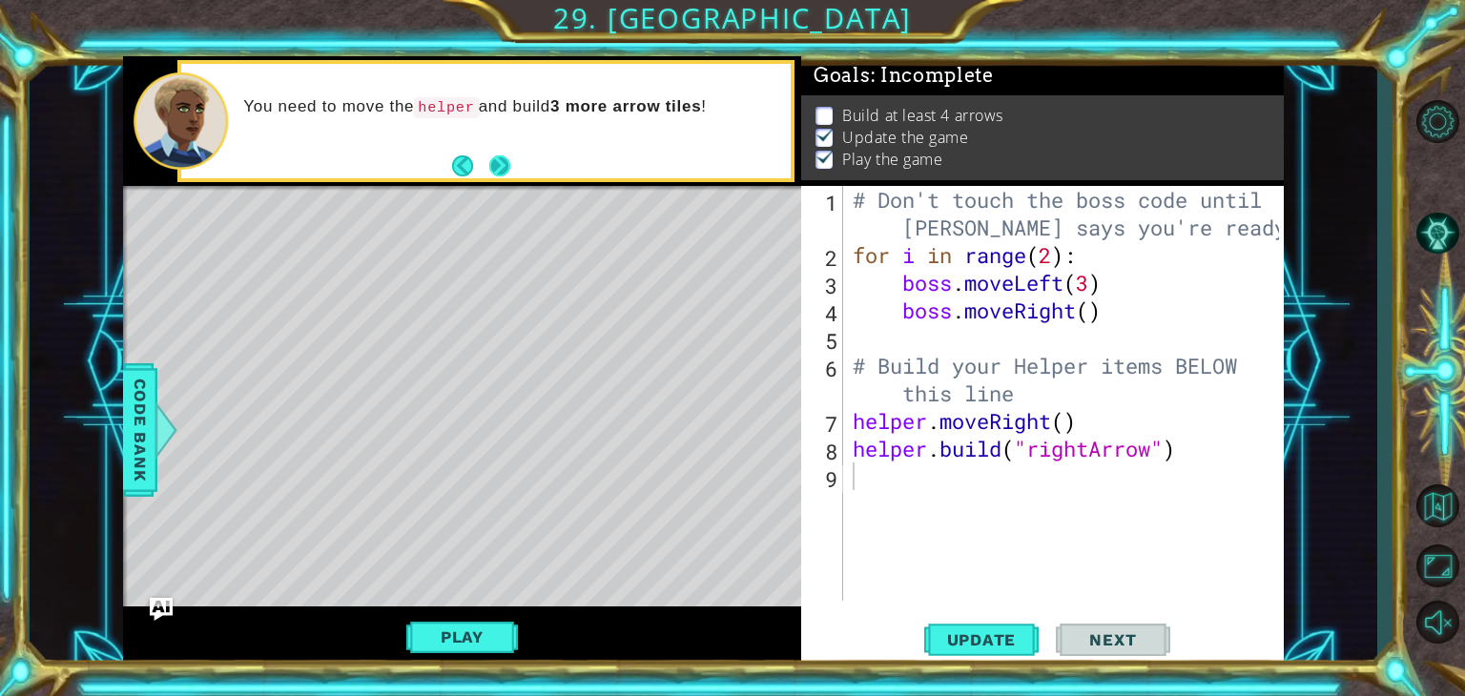
click at [506, 170] on button "Next" at bounding box center [499, 165] width 21 height 21
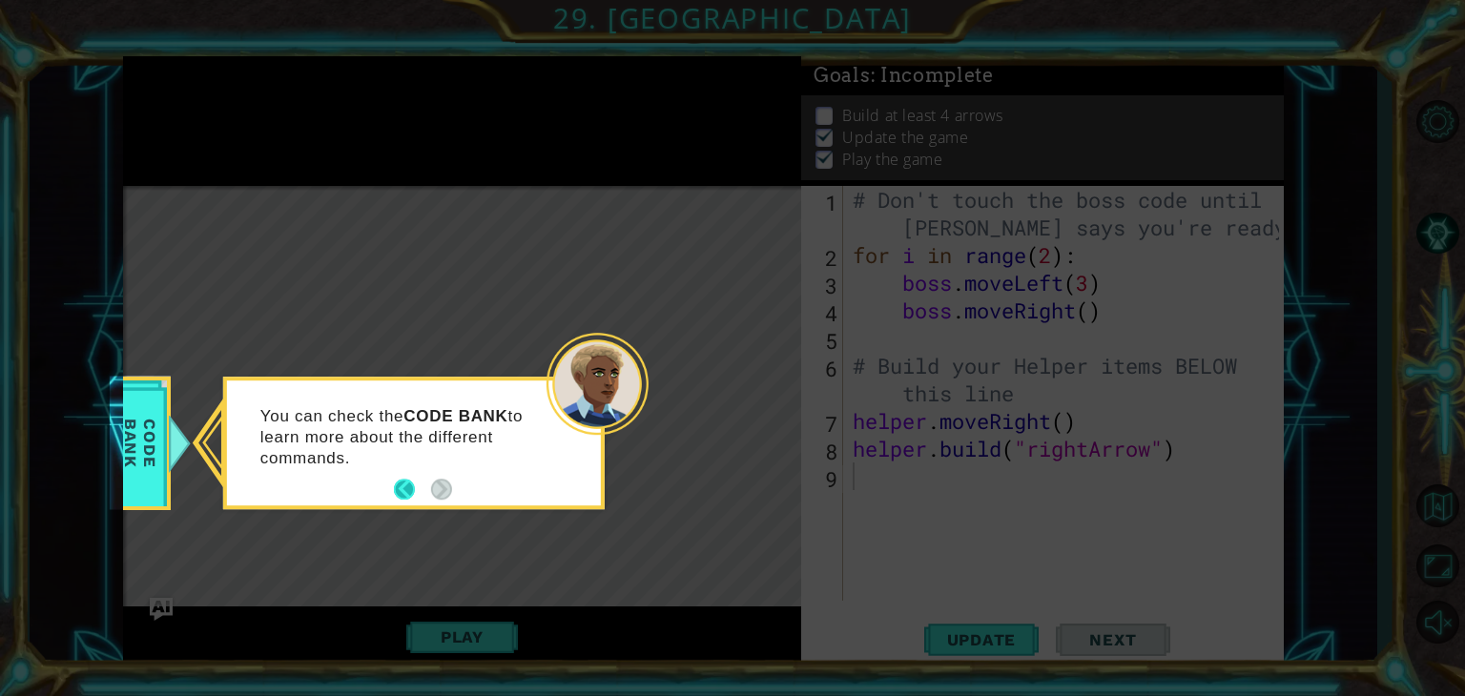
click at [404, 492] on button "Back" at bounding box center [412, 490] width 37 height 21
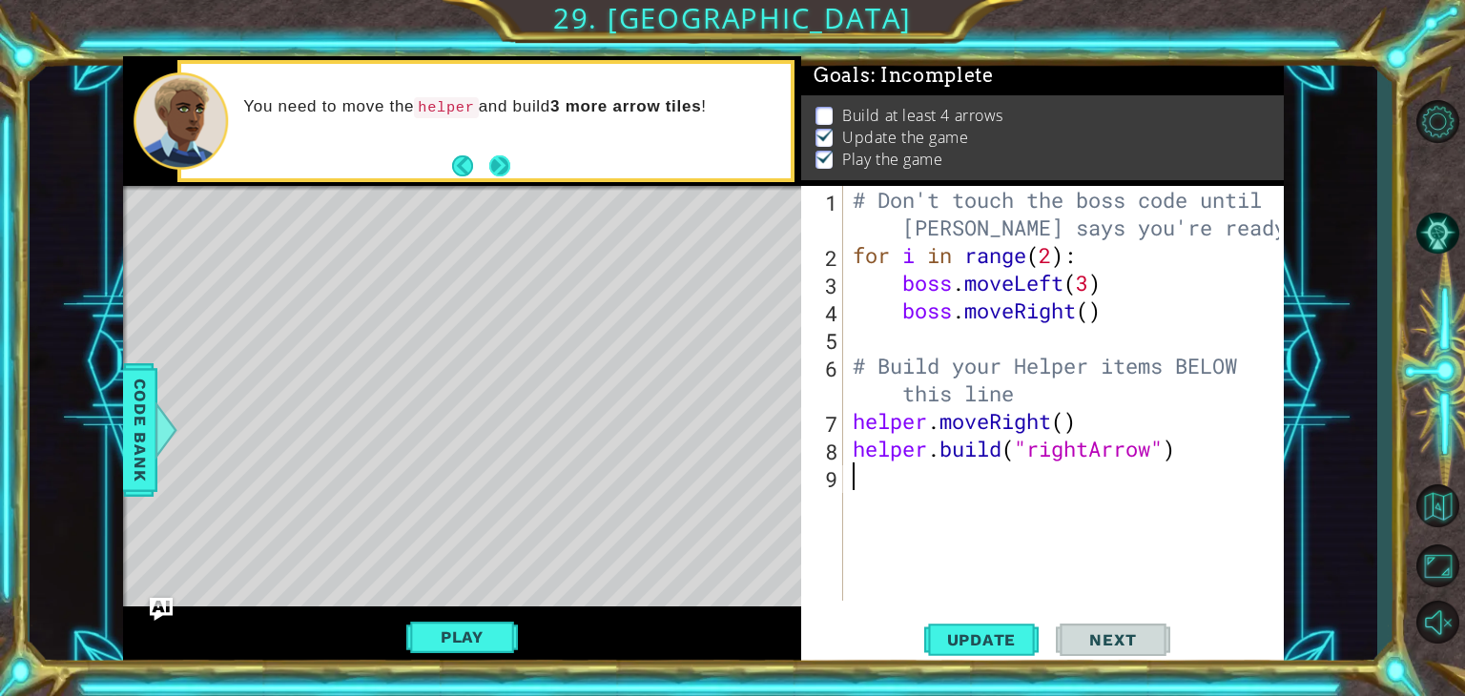
click at [510, 158] on button "Next" at bounding box center [499, 165] width 21 height 21
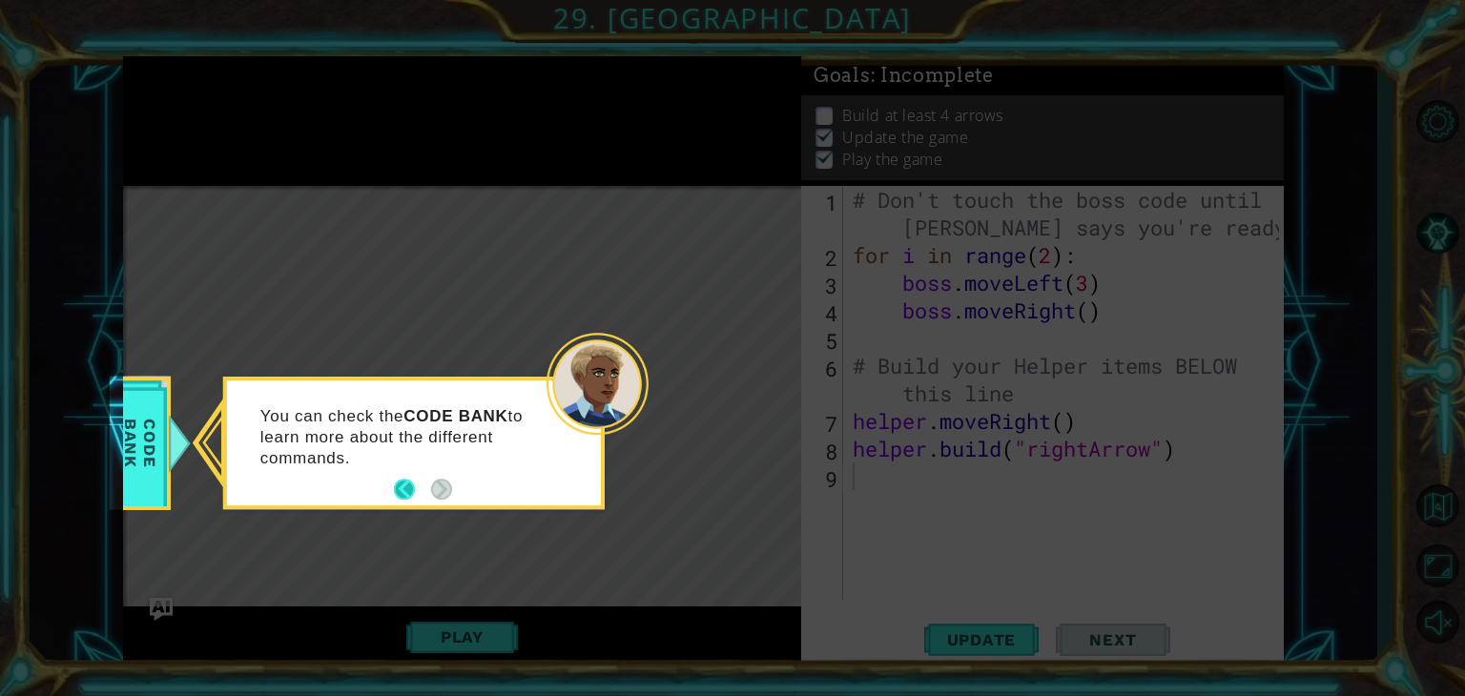
click at [394, 486] on button "Back" at bounding box center [412, 490] width 37 height 21
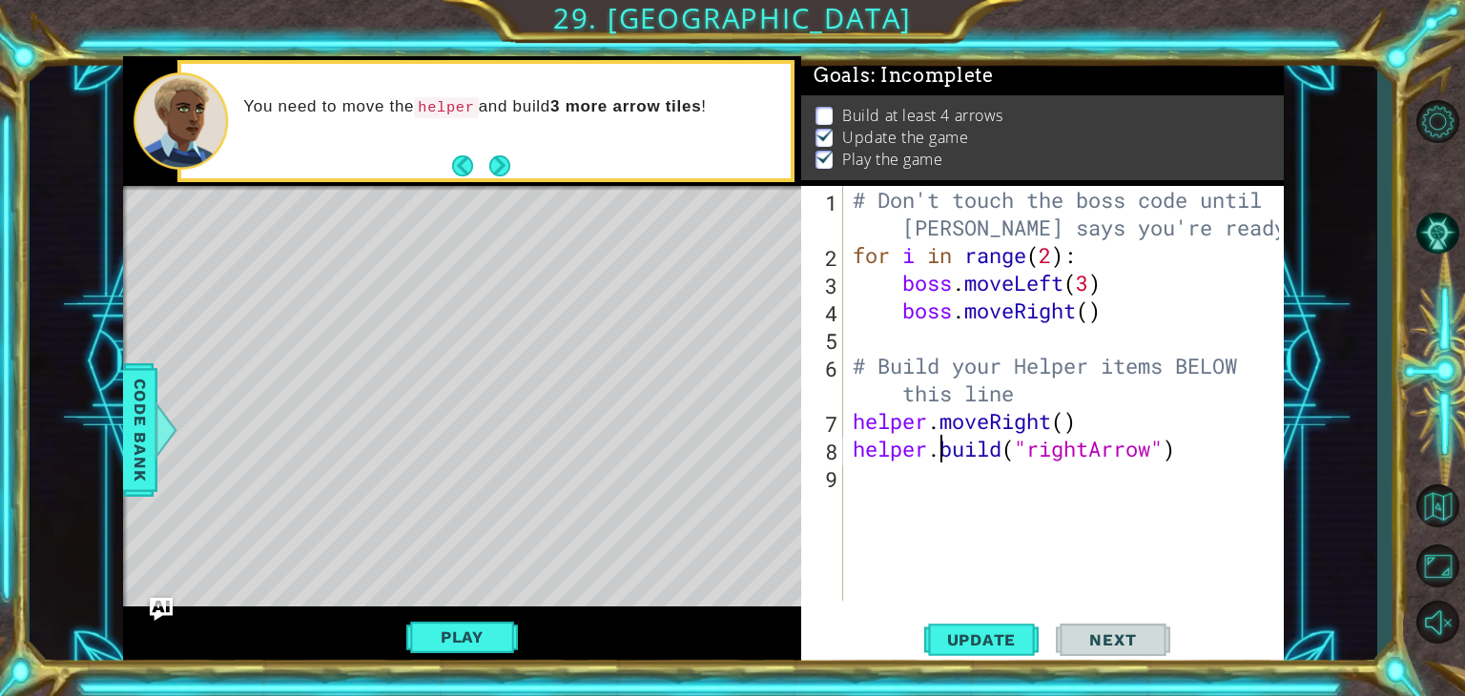
click at [946, 447] on div "# Don't touch the boss code until [PERSON_NAME] says you're ready! for i in ran…" at bounding box center [1069, 435] width 440 height 498
type textarea "[DOMAIN_NAME]("rightArrow")"
click at [876, 508] on div "# Don't touch the boss code until [PERSON_NAME] says you're ready! for i in ran…" at bounding box center [1069, 435] width 440 height 498
click at [461, 624] on button "Play" at bounding box center [462, 637] width 112 height 36
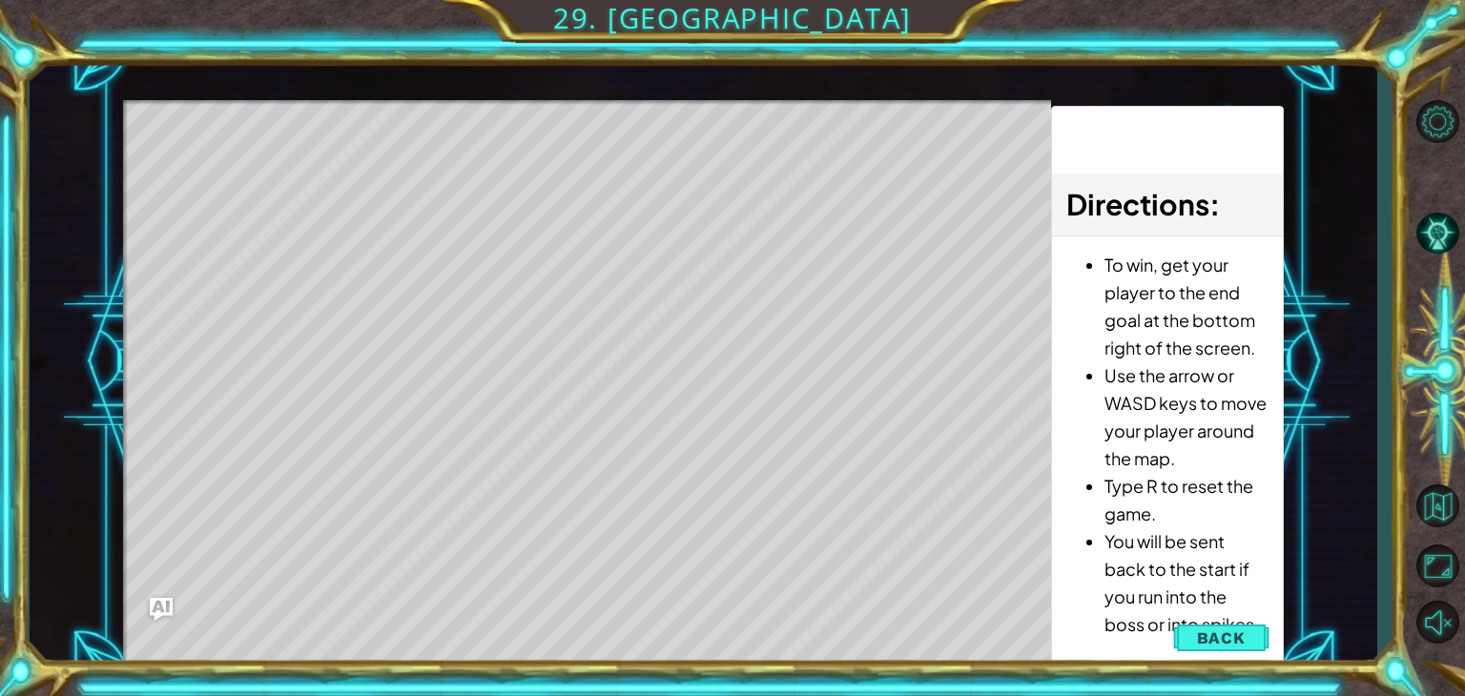
drag, startPoint x: 1259, startPoint y: 379, endPoint x: 1239, endPoint y: 375, distance: 20.4
click at [1247, 381] on li "Use the arrow or WASD keys to move your player around the map." at bounding box center [1186, 417] width 163 height 111
click at [1182, 454] on li "Use the arrow or WASD keys to move your player around the map." at bounding box center [1186, 417] width 163 height 111
drag, startPoint x: 1409, startPoint y: 227, endPoint x: 1411, endPoint y: 356, distance: 128.8
click at [1412, 358] on div at bounding box center [1437, 371] width 55 height 557
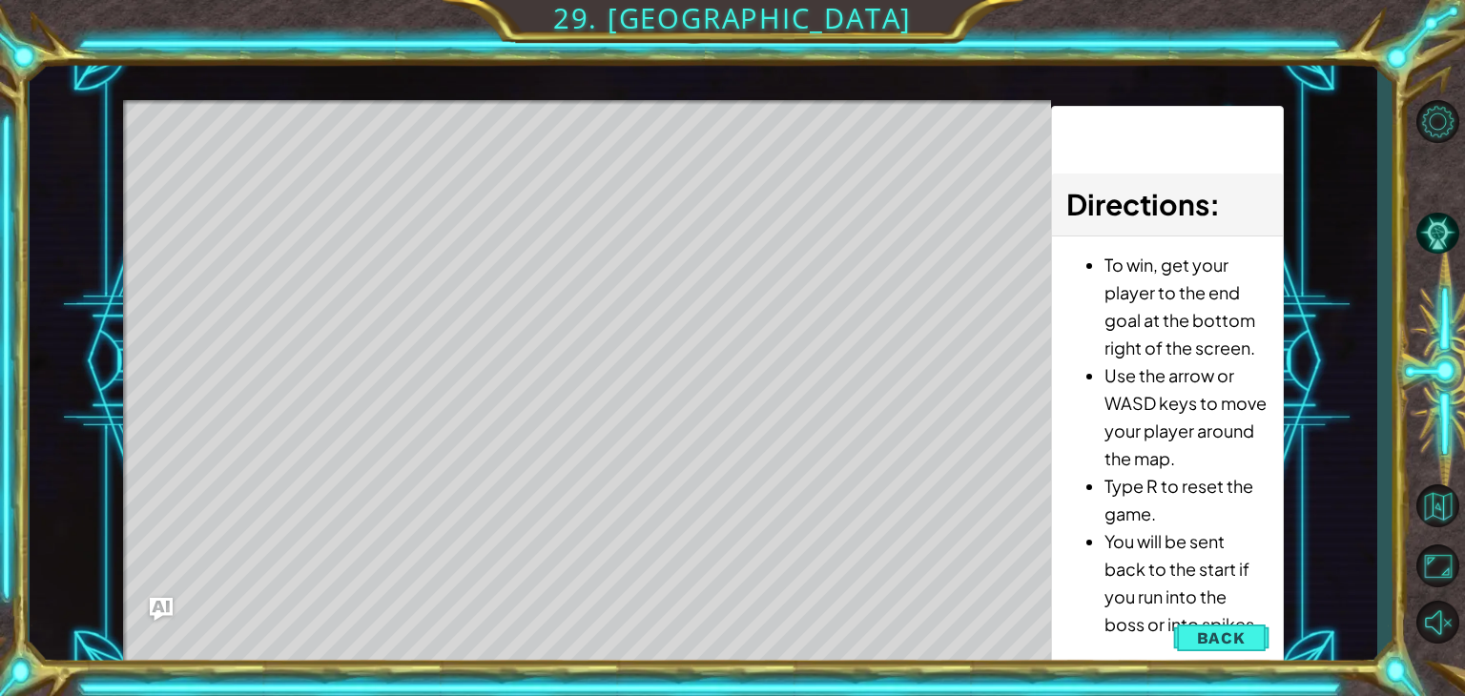
drag, startPoint x: 1245, startPoint y: 425, endPoint x: 1262, endPoint y: 611, distance: 186.8
click at [1262, 611] on ul "To win, get your player to the end goal at the bottom right of the screen. Use …" at bounding box center [1166, 444] width 201 height 387
click at [1209, 644] on span "Back" at bounding box center [1221, 638] width 49 height 19
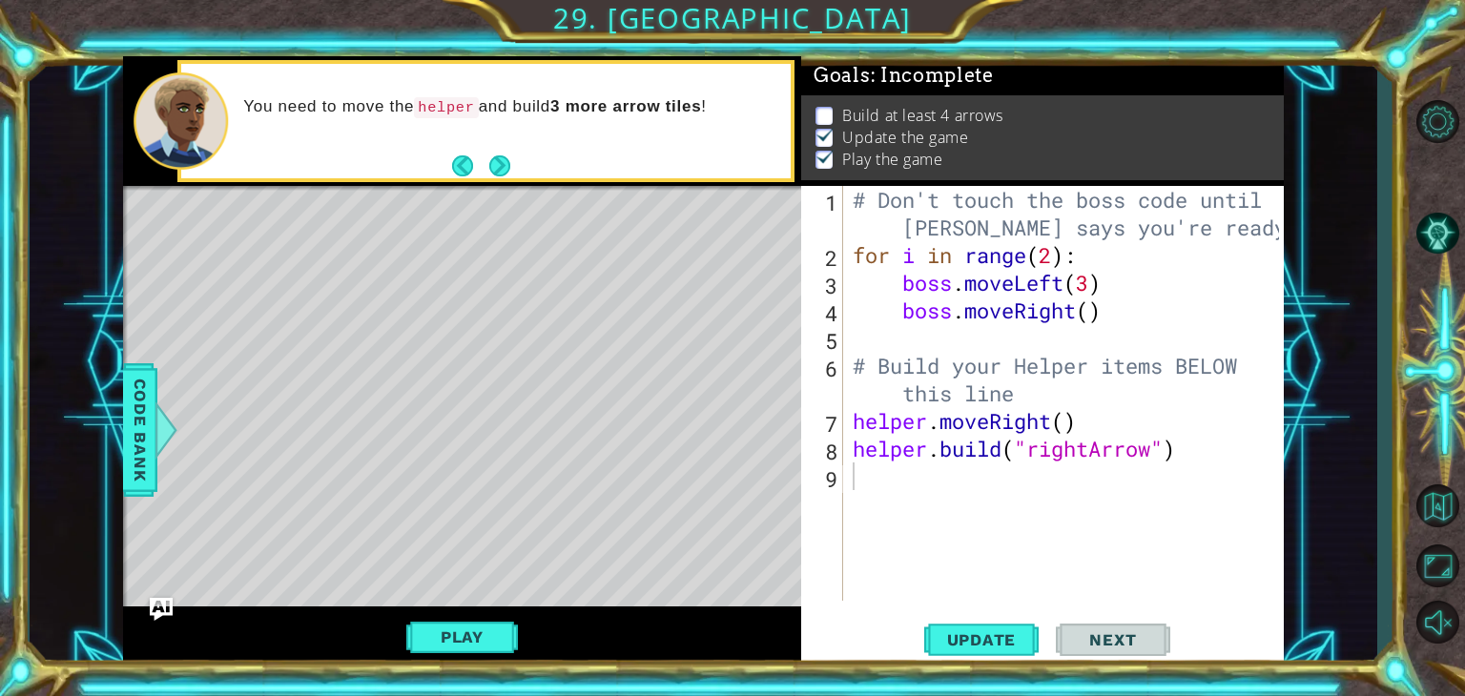
scroll to position [8, 0]
click at [453, 633] on button "Play" at bounding box center [462, 637] width 112 height 36
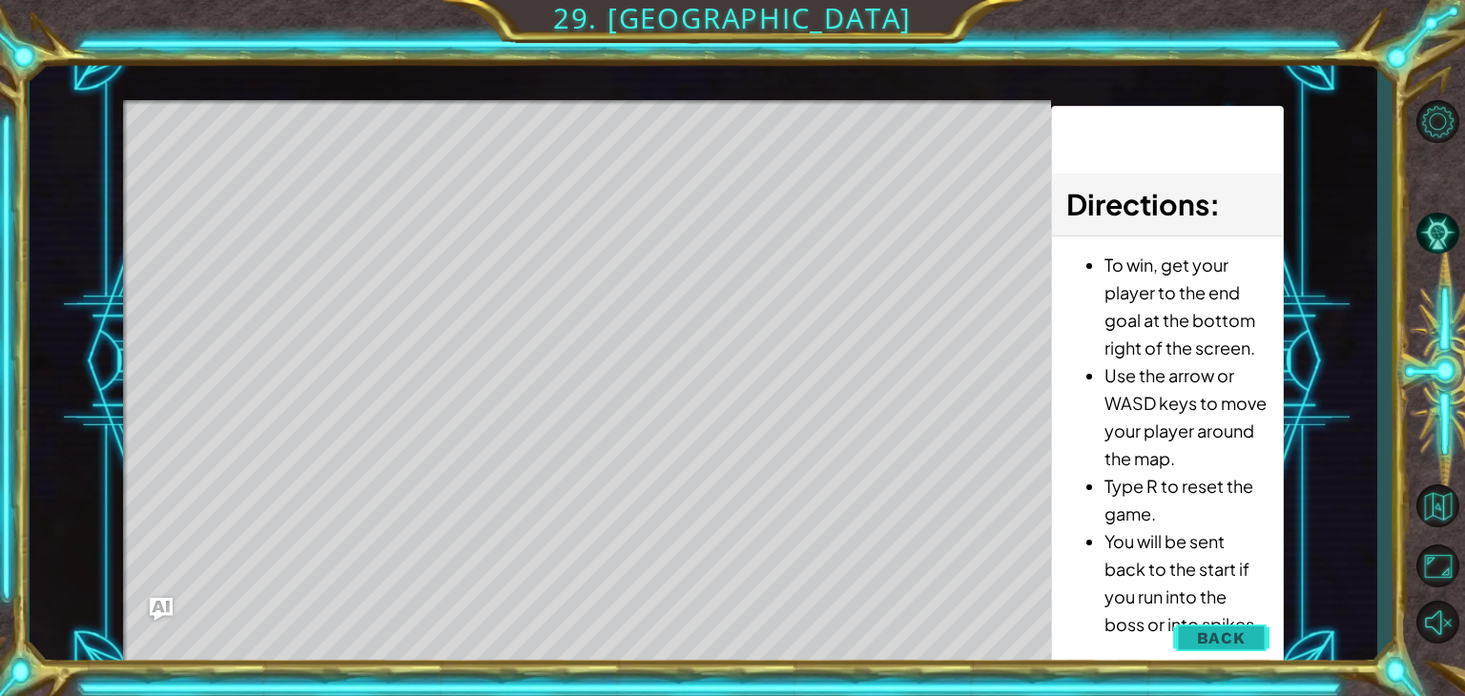
click at [1192, 625] on button "Back" at bounding box center [1221, 638] width 96 height 38
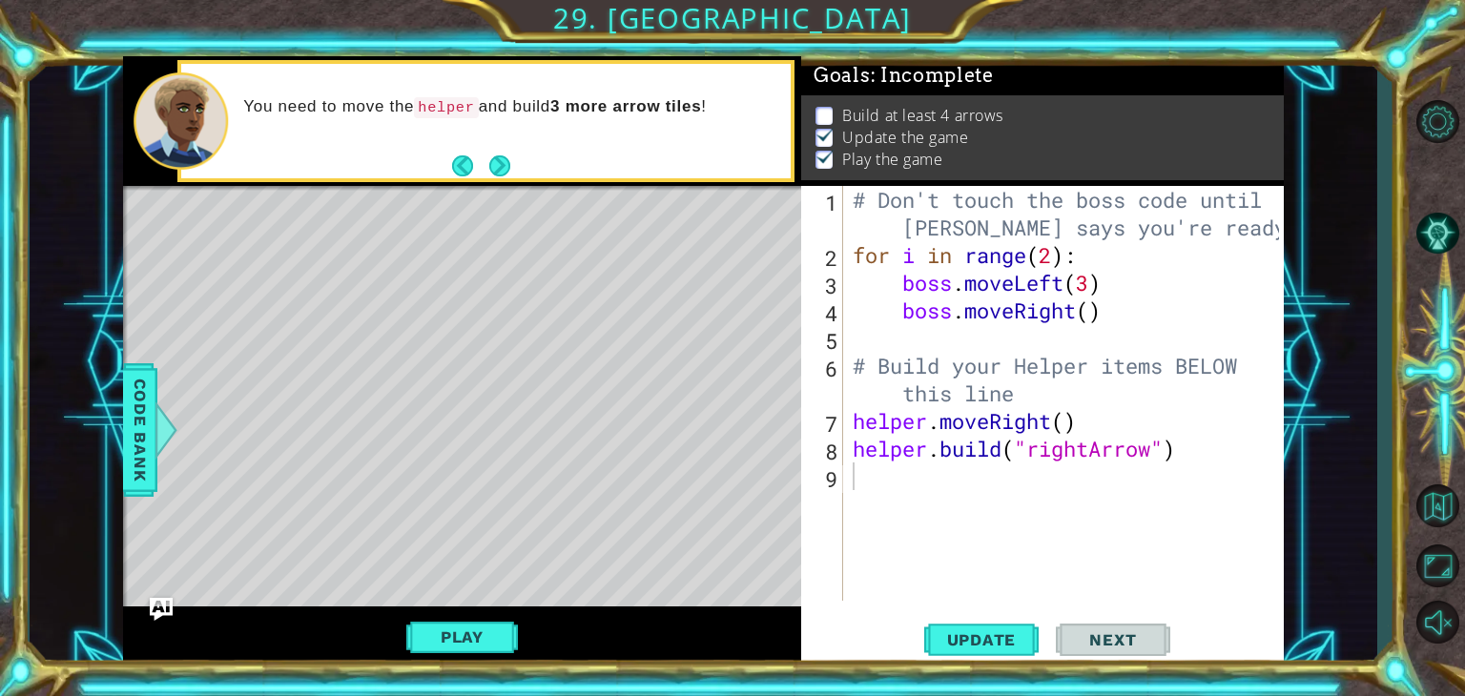
click at [909, 511] on div "# Don't touch the boss code until [PERSON_NAME] says you're ready! for i in ran…" at bounding box center [1069, 435] width 440 height 498
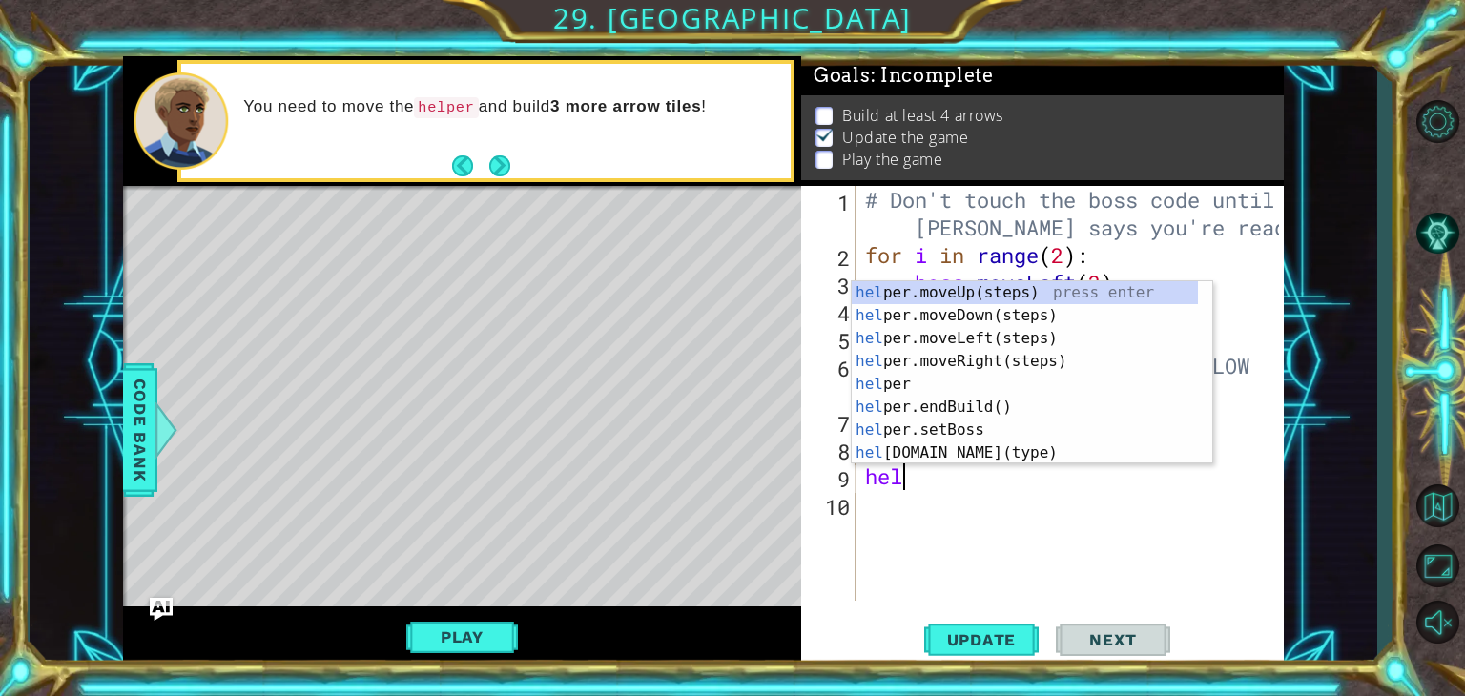
scroll to position [0, 0]
type textarea "helper"
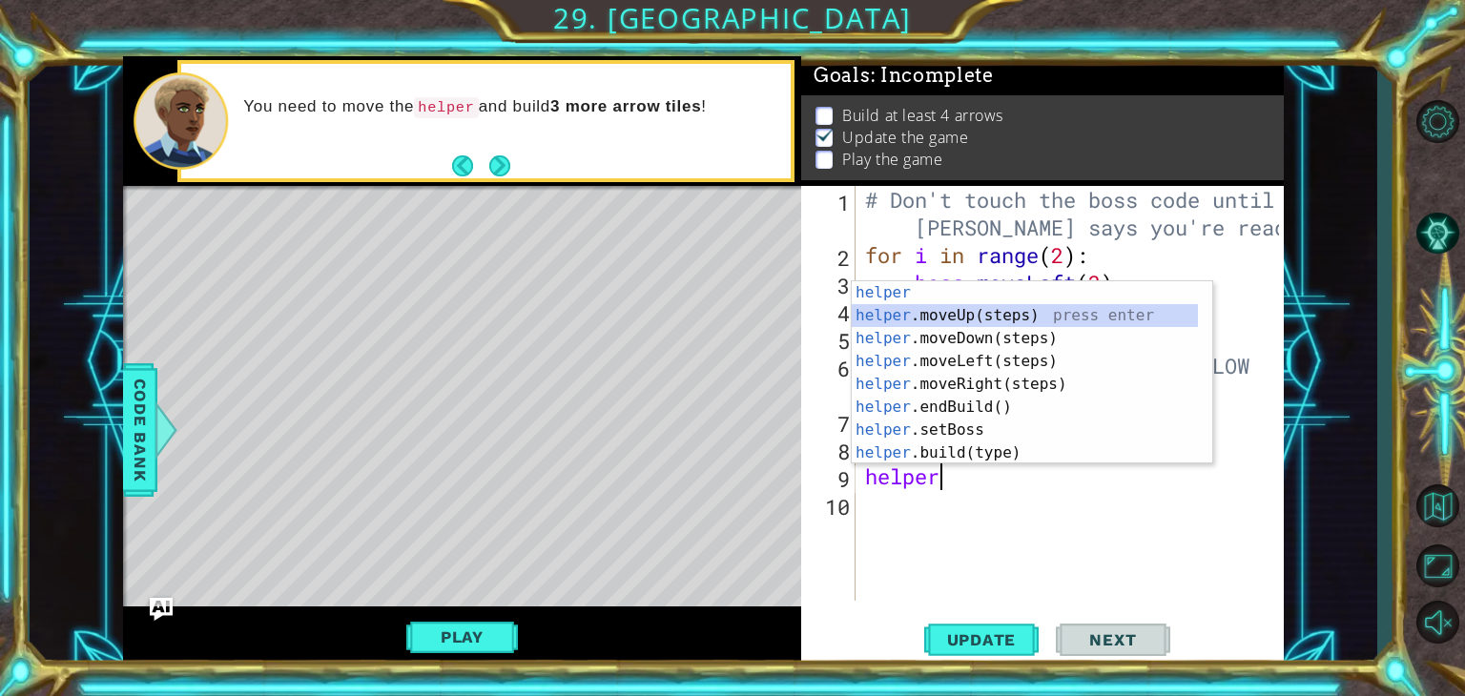
click at [992, 312] on div "helper press enter helper .moveUp(steps) press enter helper .moveDown(steps) pr…" at bounding box center [1025, 395] width 346 height 229
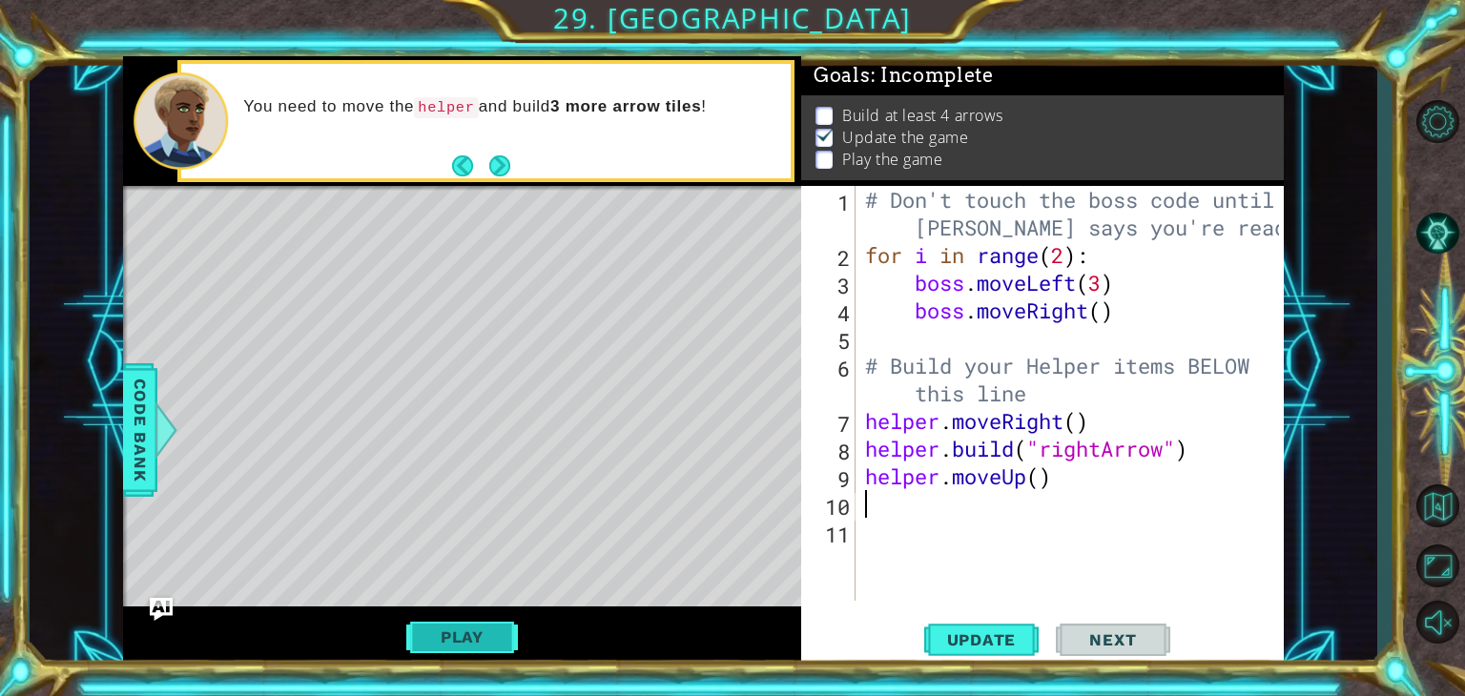
click at [485, 642] on button "Play" at bounding box center [462, 637] width 112 height 36
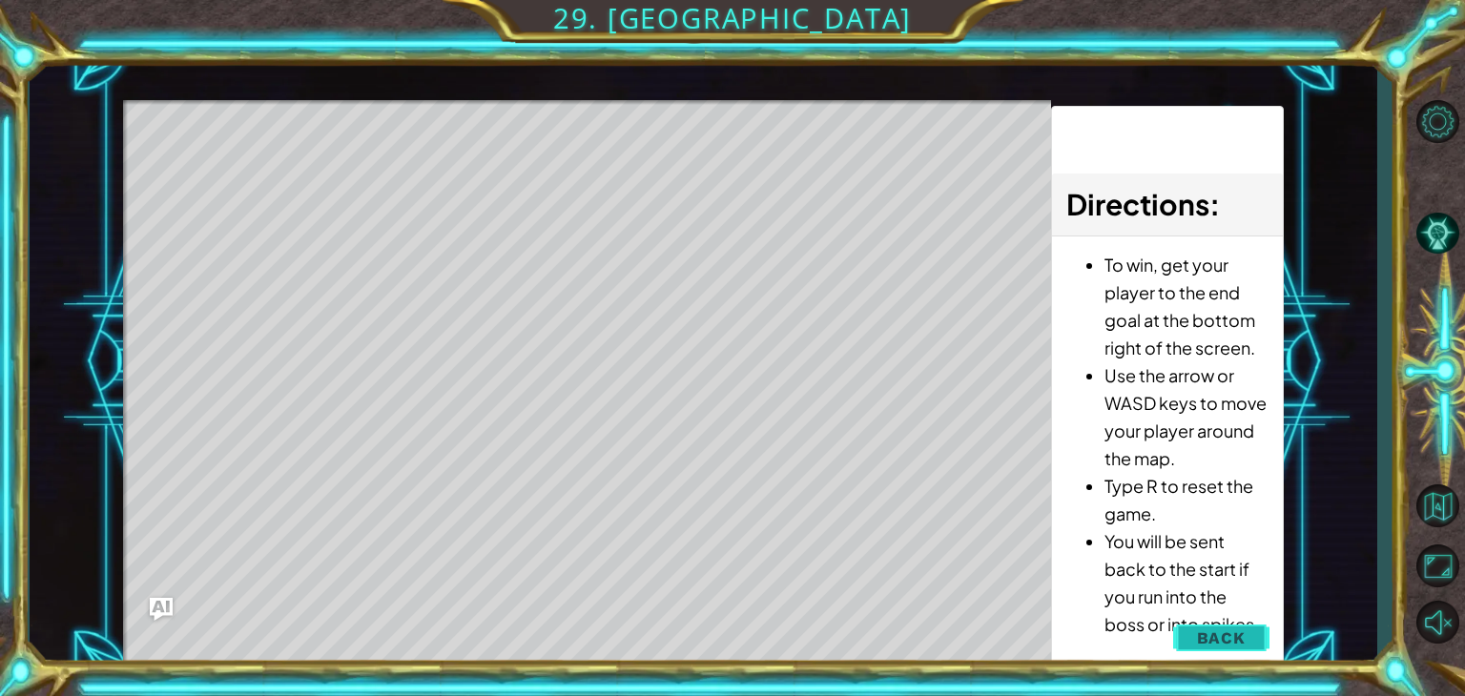
click at [1214, 631] on span "Back" at bounding box center [1221, 638] width 49 height 19
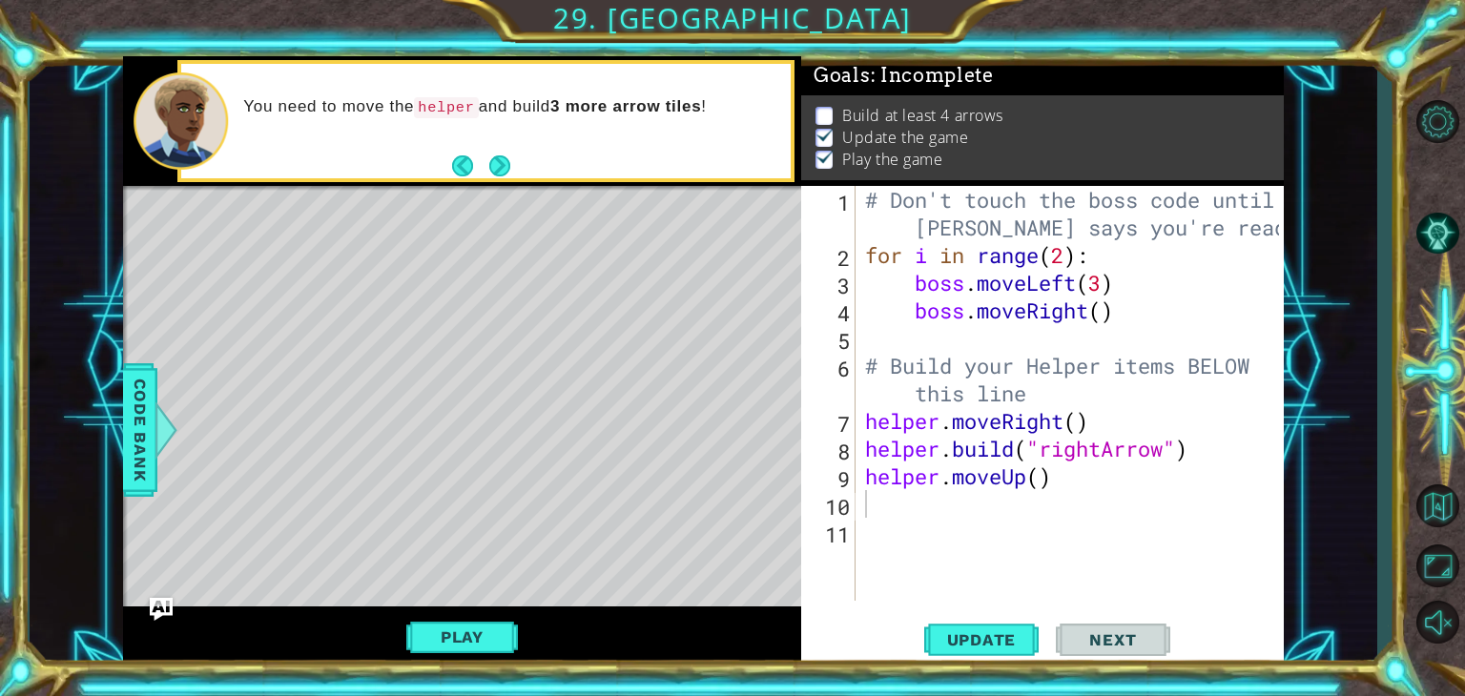
click at [1054, 479] on div "# Don't touch the boss code until [PERSON_NAME] says you're ready! for i in ran…" at bounding box center [1074, 435] width 427 height 498
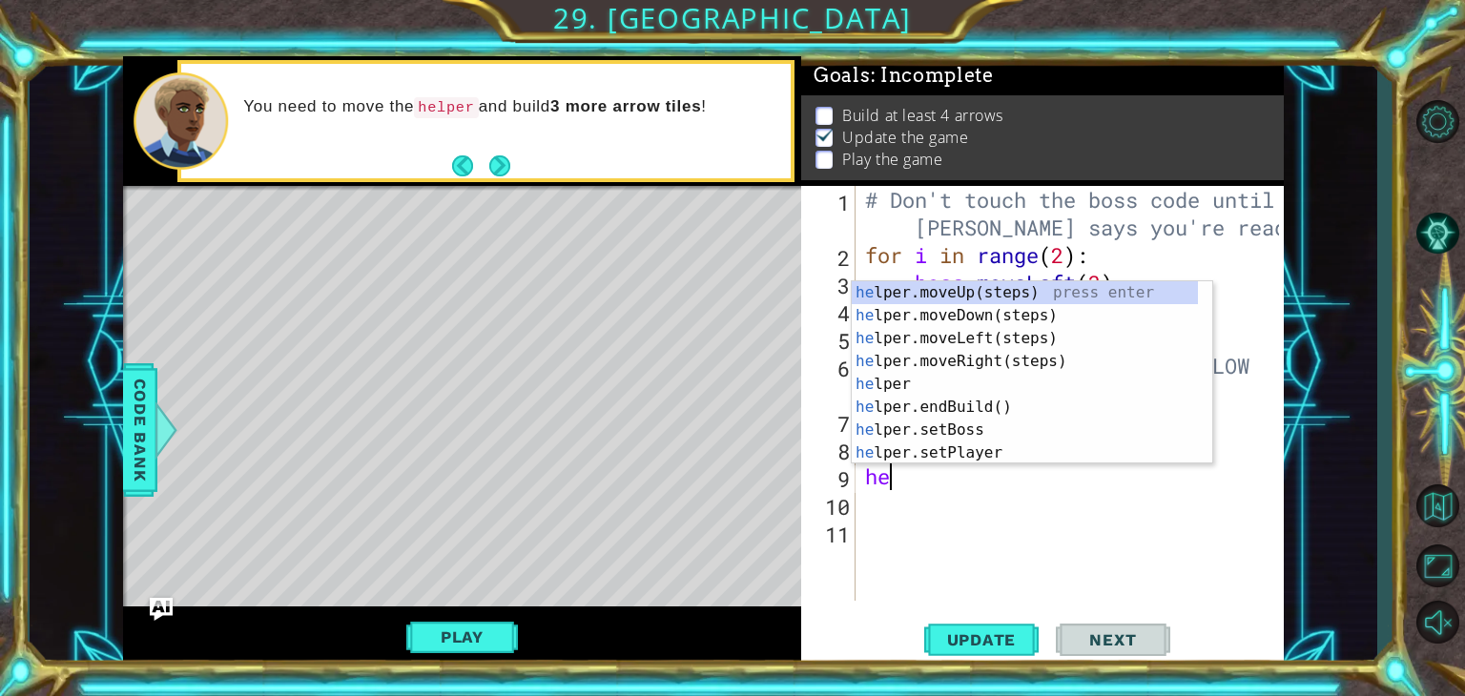
type textarea "h"
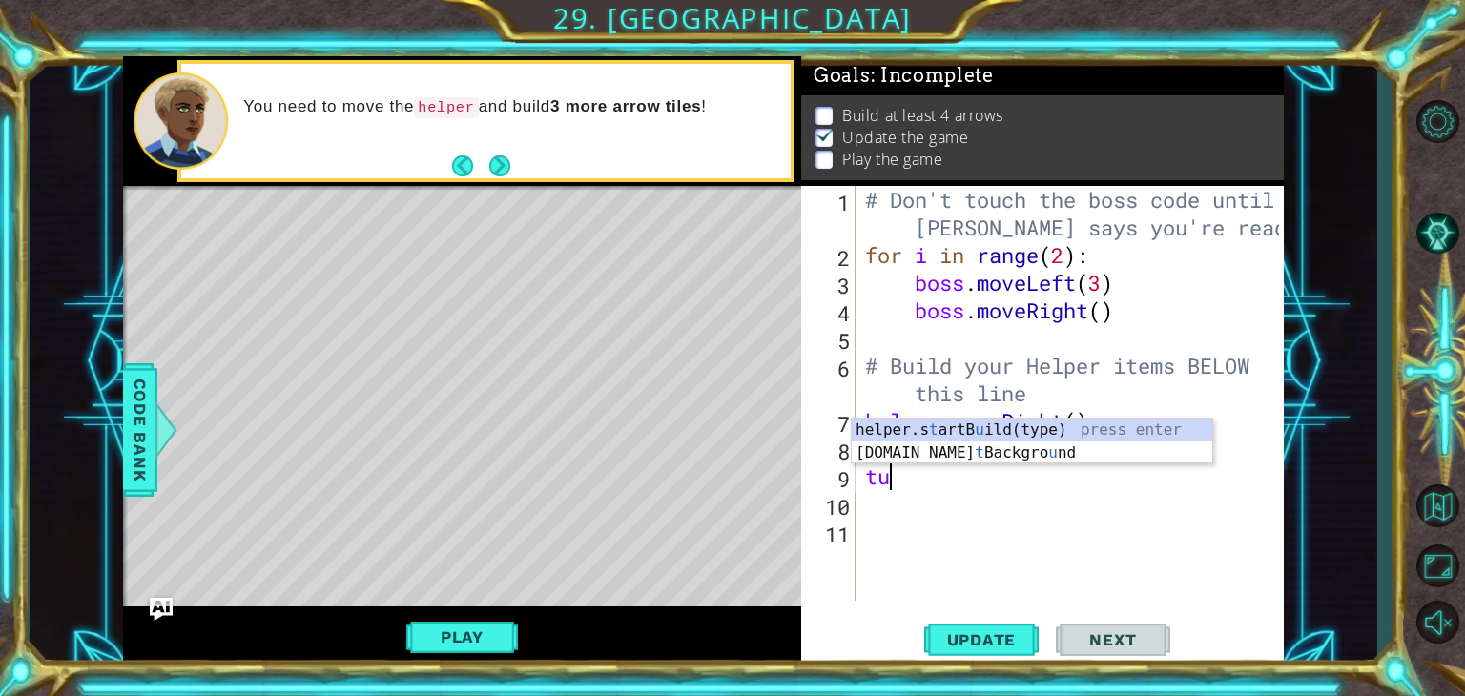
type textarea "t"
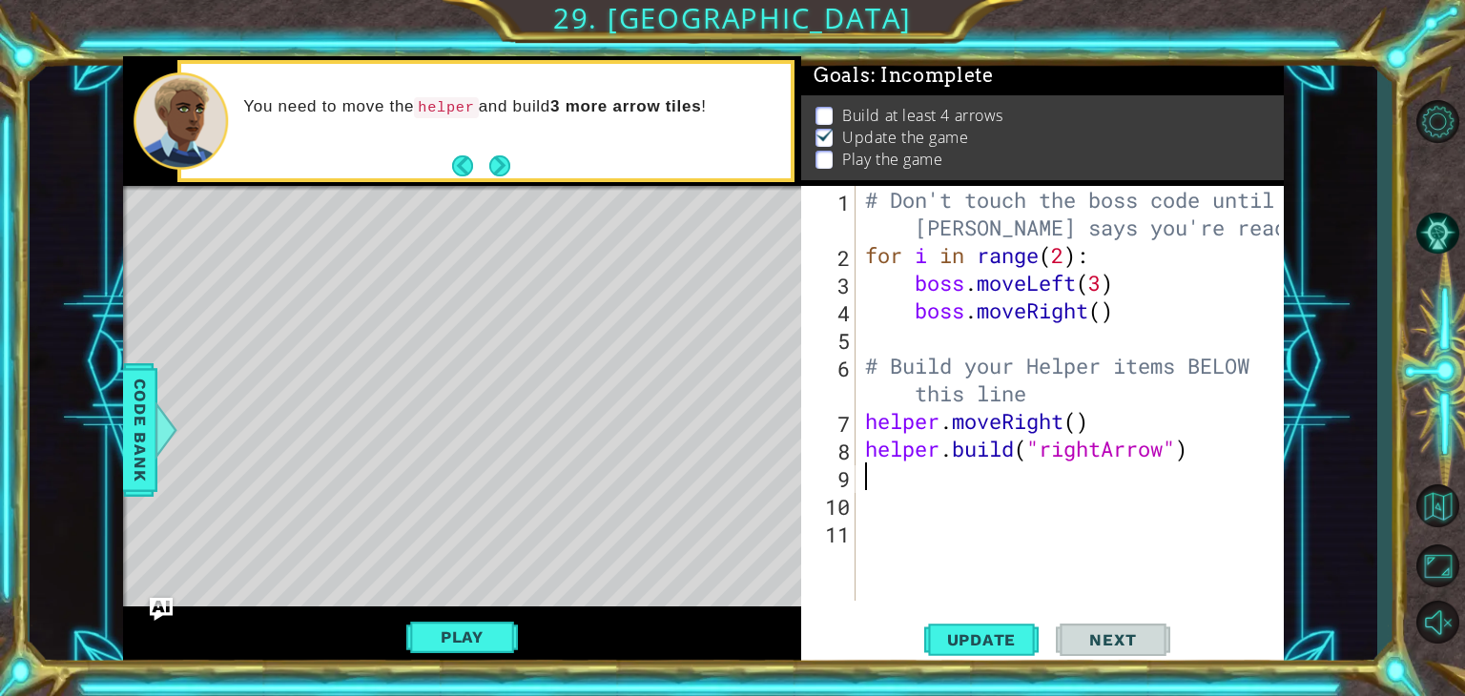
click at [1139, 372] on div "# Don't touch the boss code until [PERSON_NAME] says you're ready! for i in ran…" at bounding box center [1074, 435] width 427 height 498
click at [1087, 409] on div "# Don't touch the boss code until [PERSON_NAME] says you're ready! for i in ran…" at bounding box center [1074, 435] width 427 height 498
click at [1054, 407] on div "# Don't touch the boss code until [PERSON_NAME] says you're ready! for i in ran…" at bounding box center [1074, 435] width 427 height 498
click at [1091, 425] on div "# Don't touch the boss code until [PERSON_NAME] says you're ready! for i in ran…" at bounding box center [1074, 435] width 427 height 498
click at [1080, 425] on div "# Don't touch the boss code until [PERSON_NAME] says you're ready! for i in ran…" at bounding box center [1074, 435] width 427 height 498
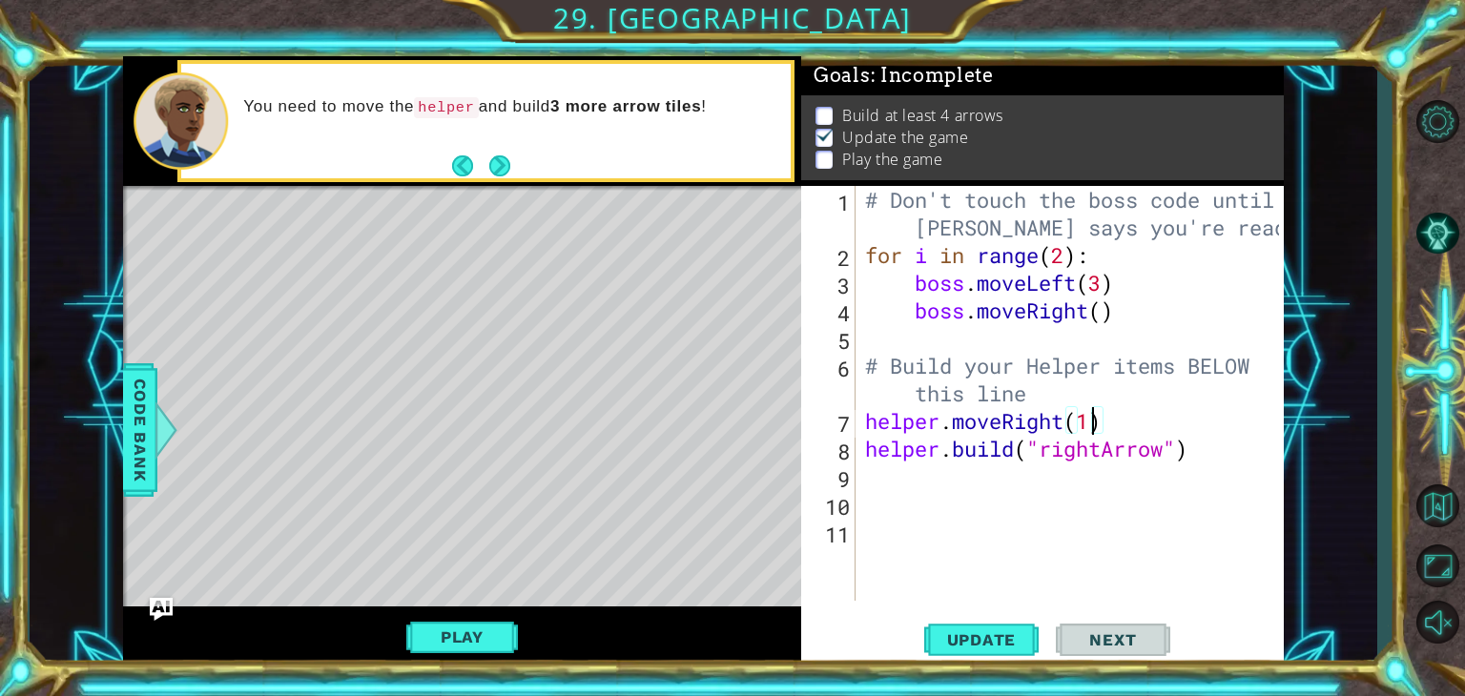
scroll to position [0, 10]
click at [981, 644] on span "Update" at bounding box center [982, 640] width 108 height 19
click at [479, 627] on button "Play" at bounding box center [462, 637] width 112 height 36
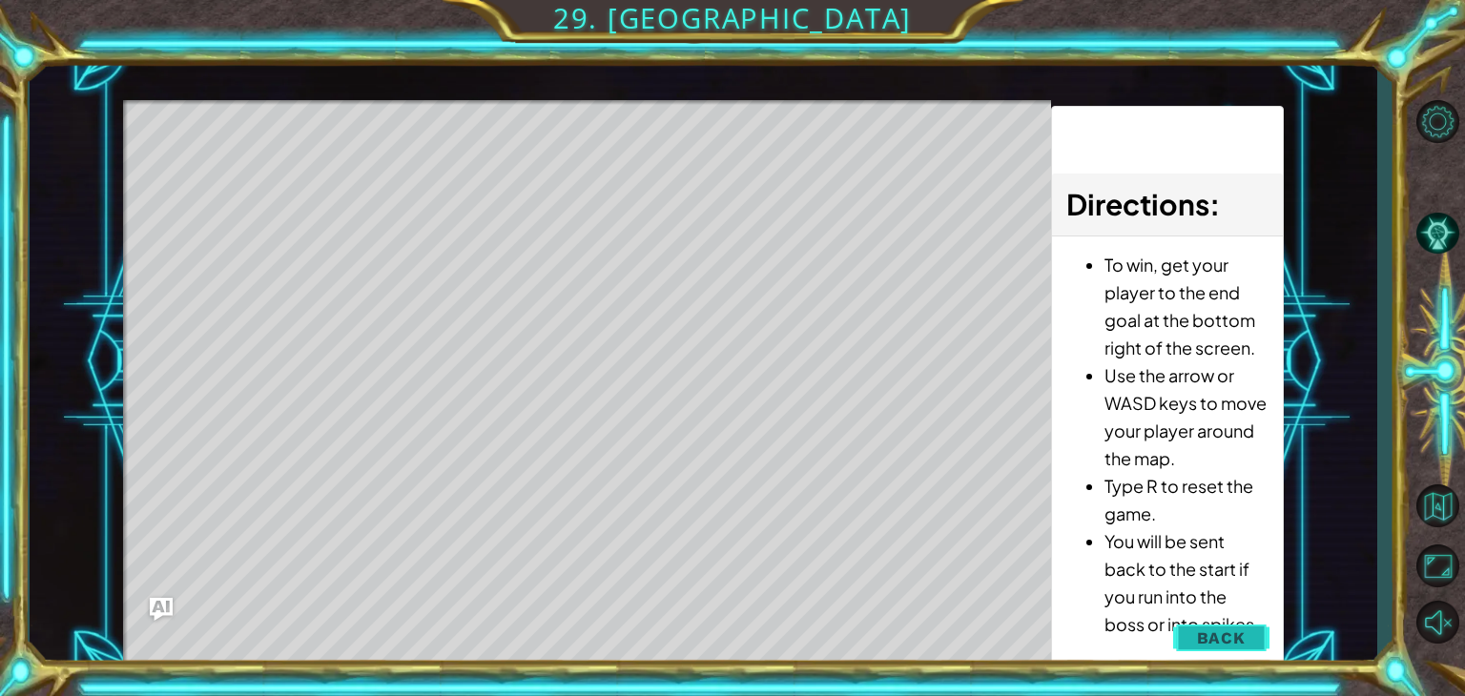
click at [1213, 639] on span "Back" at bounding box center [1221, 638] width 49 height 19
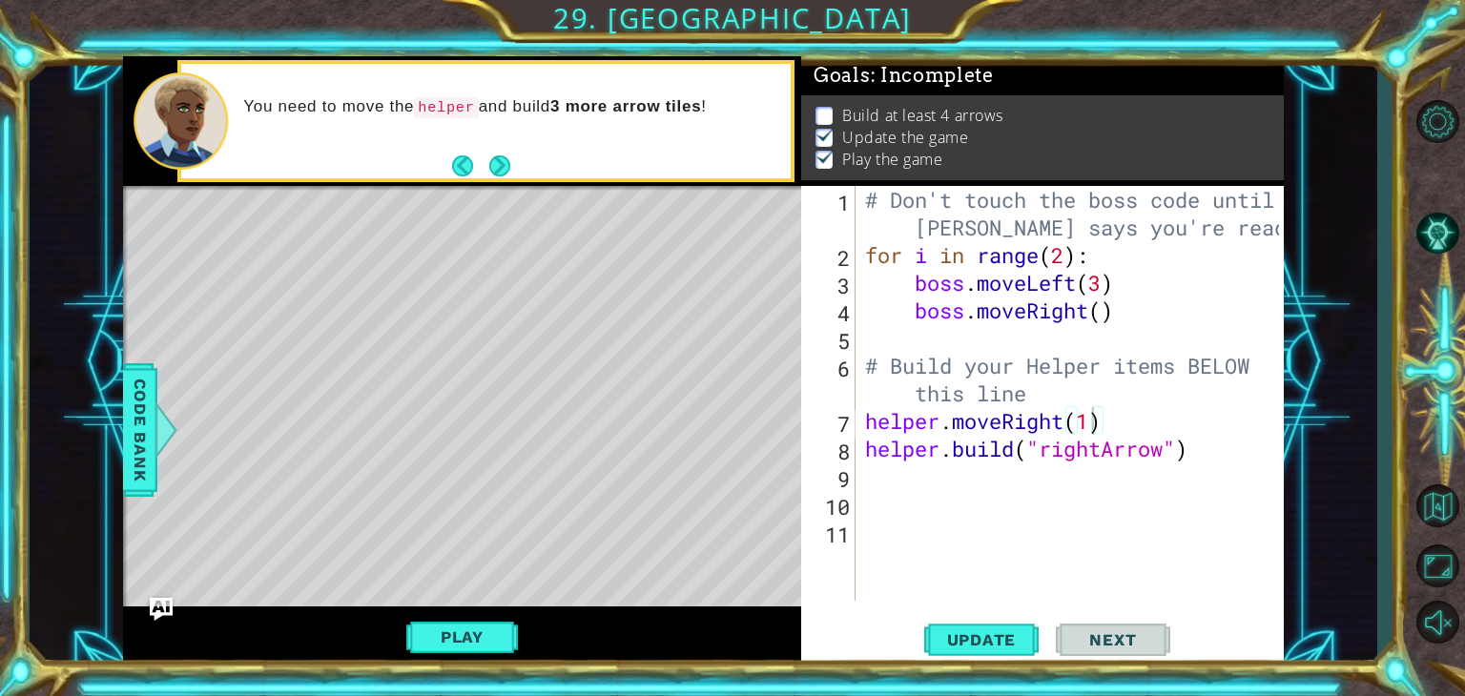
click at [1094, 421] on div "# Don't touch the boss code until [PERSON_NAME] says you're ready! for i in ran…" at bounding box center [1074, 435] width 427 height 498
click at [1126, 452] on div "# Don't touch the boss code until [PERSON_NAME] says you're ready! for i in ran…" at bounding box center [1074, 435] width 427 height 498
type textarea "[DOMAIN_NAME]("rightArrow")"
click at [1228, 448] on div "# Don't touch the boss code until [PERSON_NAME] says you're ready! for i in ran…" at bounding box center [1074, 435] width 427 height 498
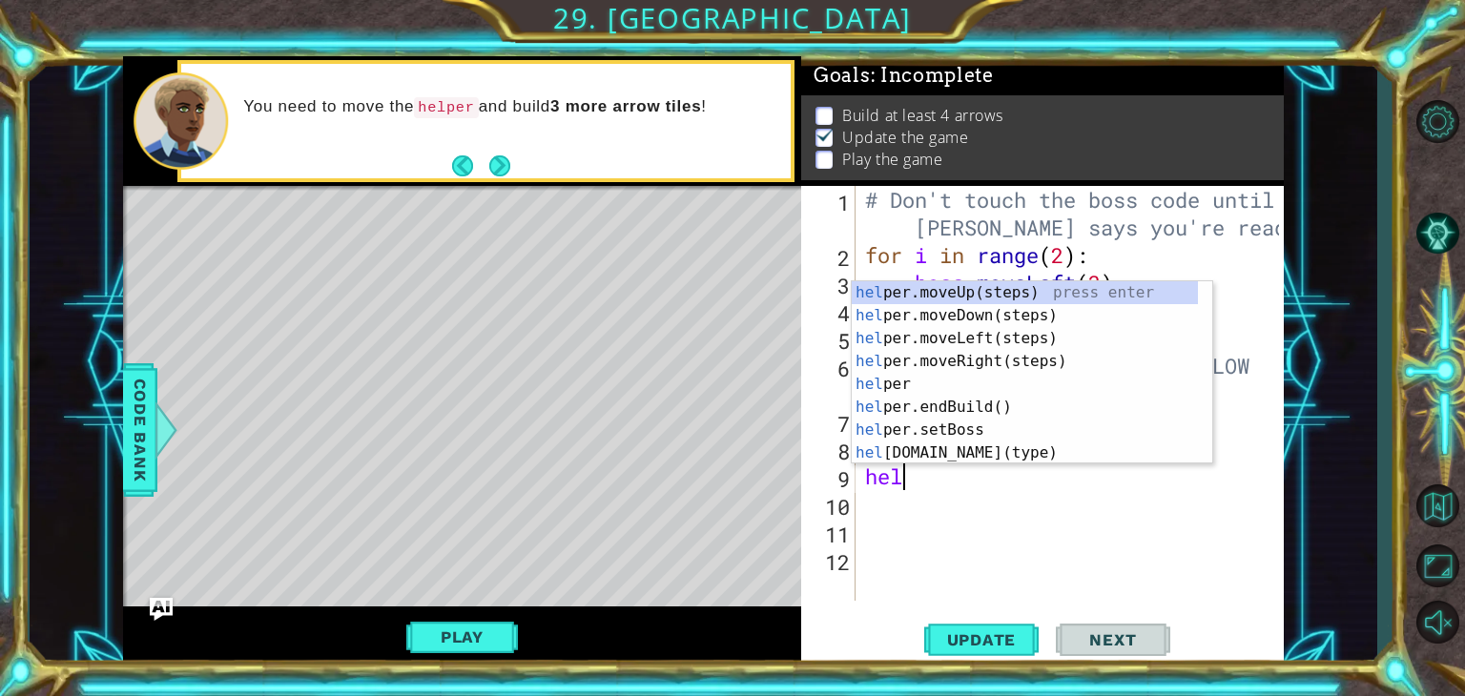
scroll to position [0, 0]
type textarea "helper"
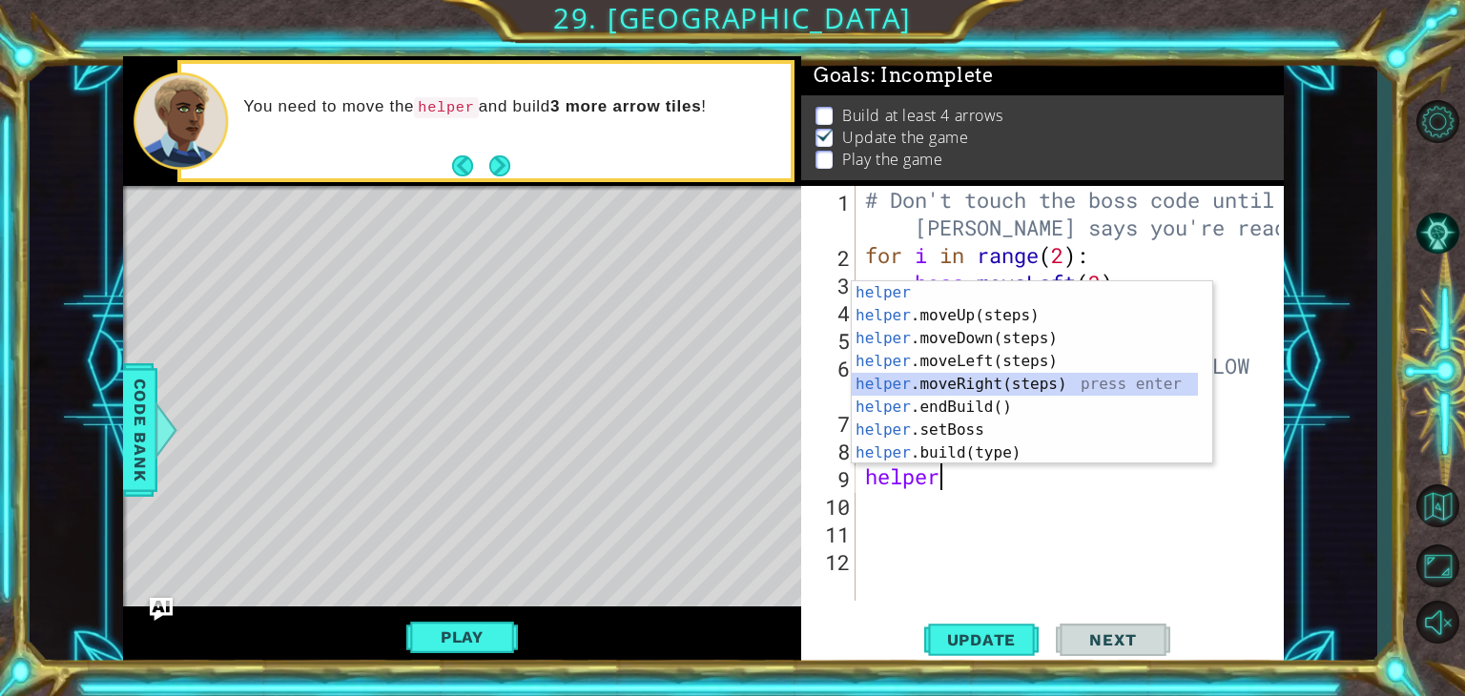
click at [1004, 379] on div "helper press enter helper .moveUp(steps) press enter helper .moveDown(steps) pr…" at bounding box center [1025, 395] width 346 height 229
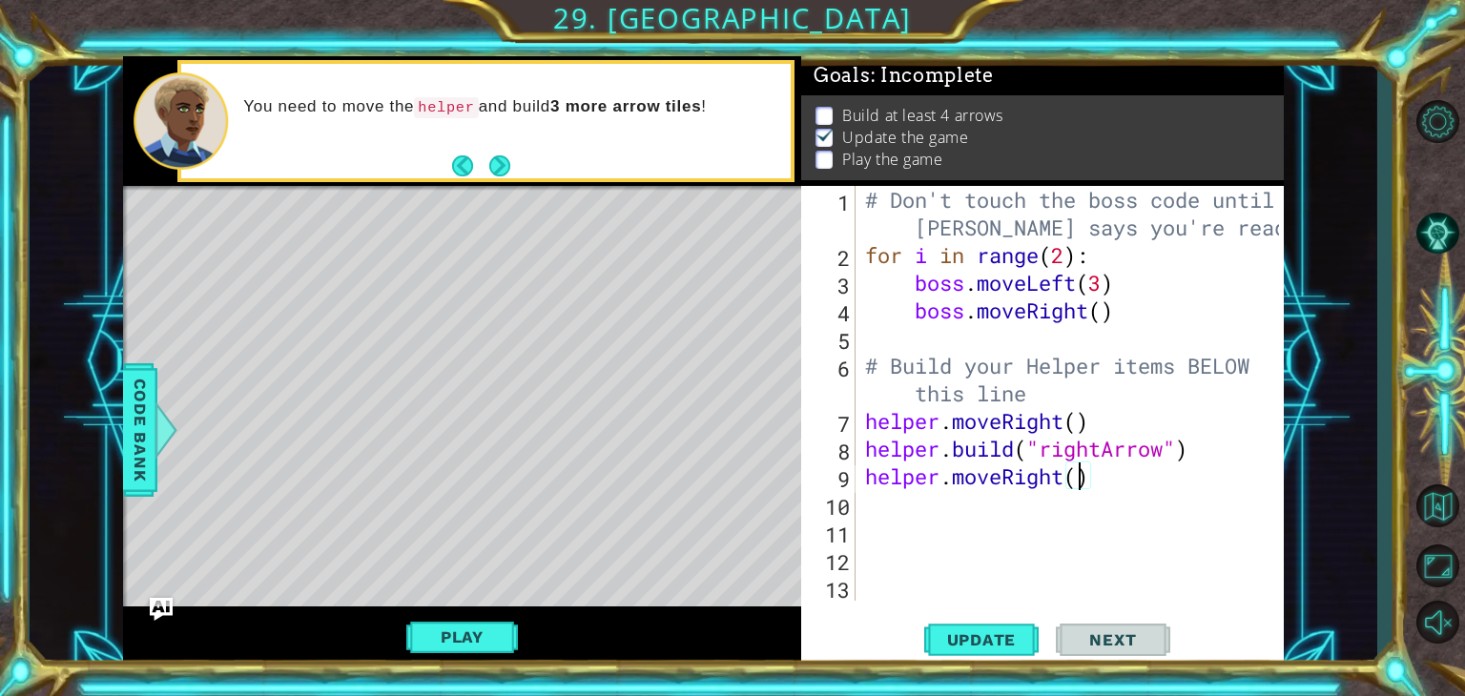
click at [1083, 477] on div "# Don't touch the boss code until [PERSON_NAME] says you're ready! for i in ran…" at bounding box center [1074, 435] width 427 height 498
type textarea "helper.moveRight(3)"
click at [946, 640] on span "Update" at bounding box center [982, 640] width 108 height 19
click at [1122, 497] on div "# Don't touch the boss code until [PERSON_NAME] says you're ready! for i in ran…" at bounding box center [1074, 435] width 427 height 498
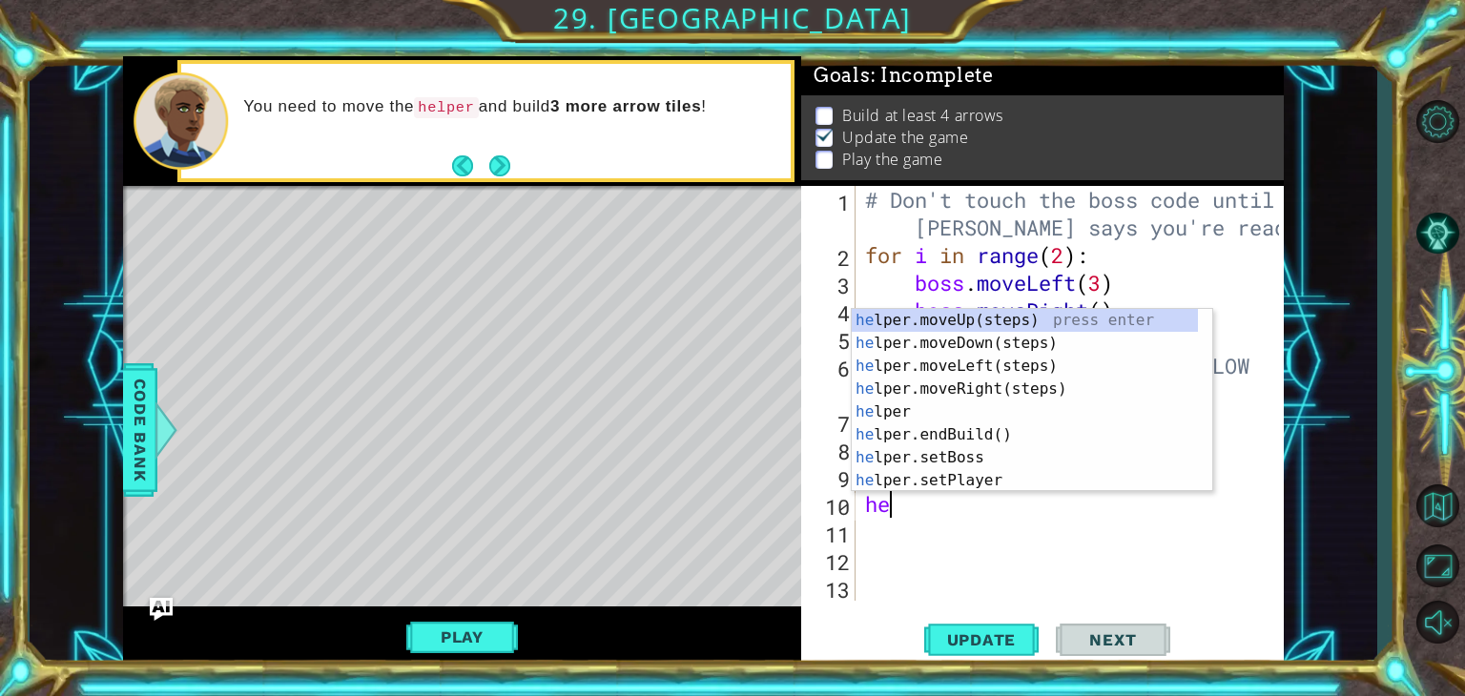
scroll to position [0, 0]
type textarea "helper"
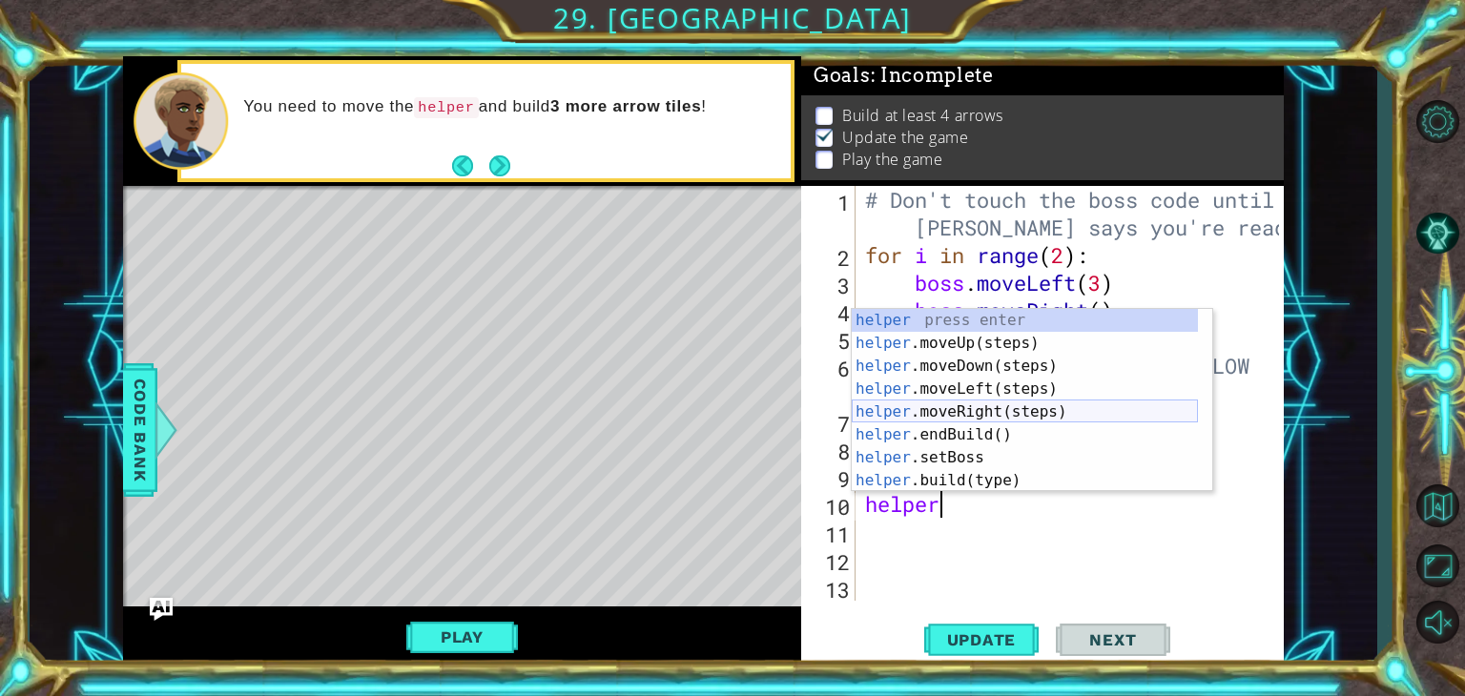
click at [1060, 417] on div "helper press enter helper .moveUp(steps) press enter helper .moveDown(steps) pr…" at bounding box center [1025, 423] width 346 height 229
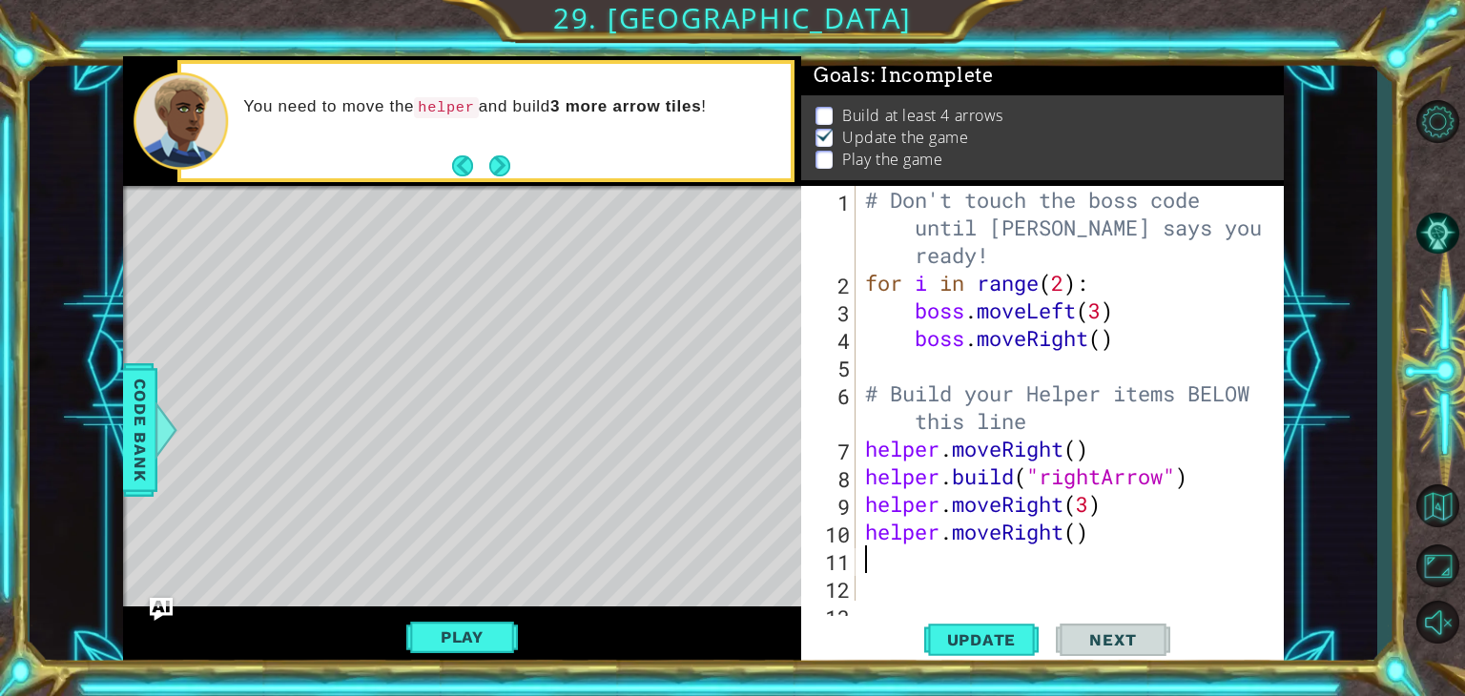
scroll to position [0, 0]
click at [1076, 536] on div "# Don't touch the boss code until [PERSON_NAME] says you're ready! for i in ran…" at bounding box center [1067, 449] width 413 height 526
click at [994, 632] on span "Update" at bounding box center [982, 640] width 108 height 19
click at [450, 629] on button "Play" at bounding box center [462, 637] width 112 height 36
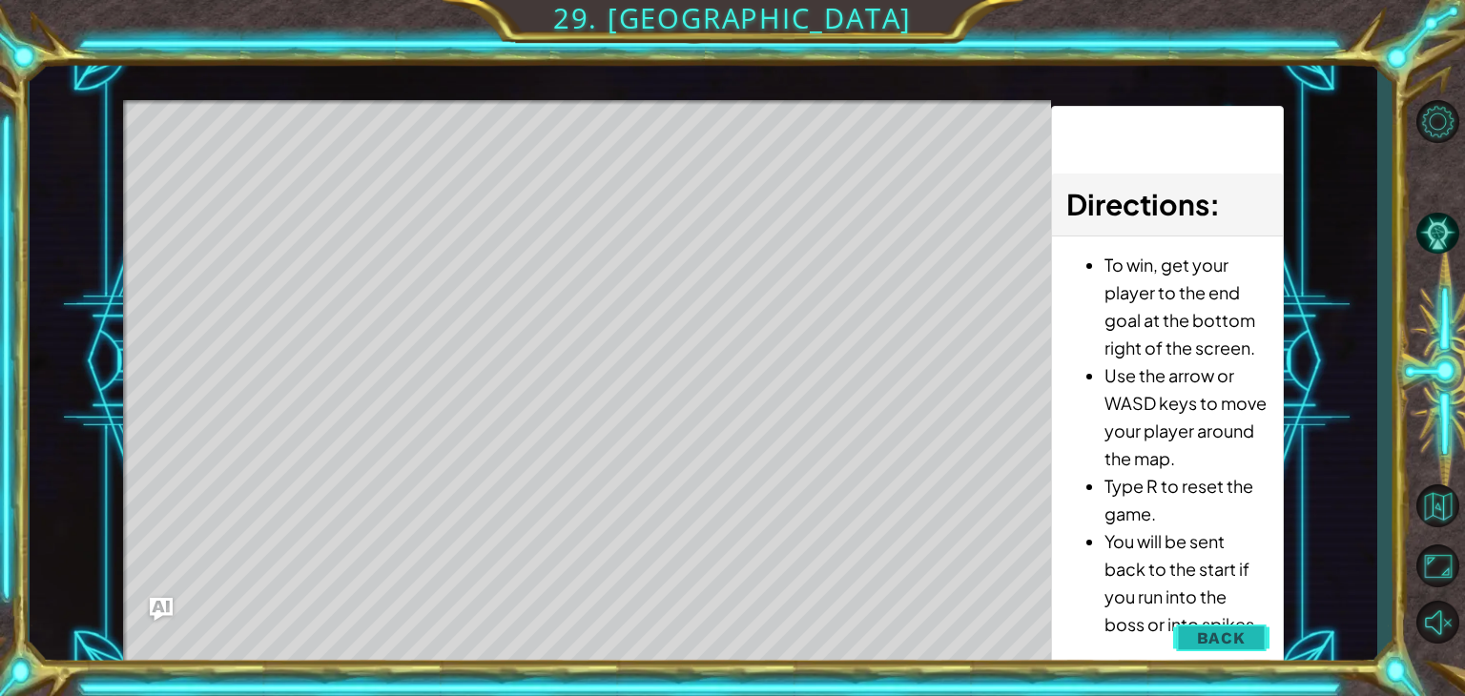
click at [1232, 650] on button "Back" at bounding box center [1221, 638] width 96 height 38
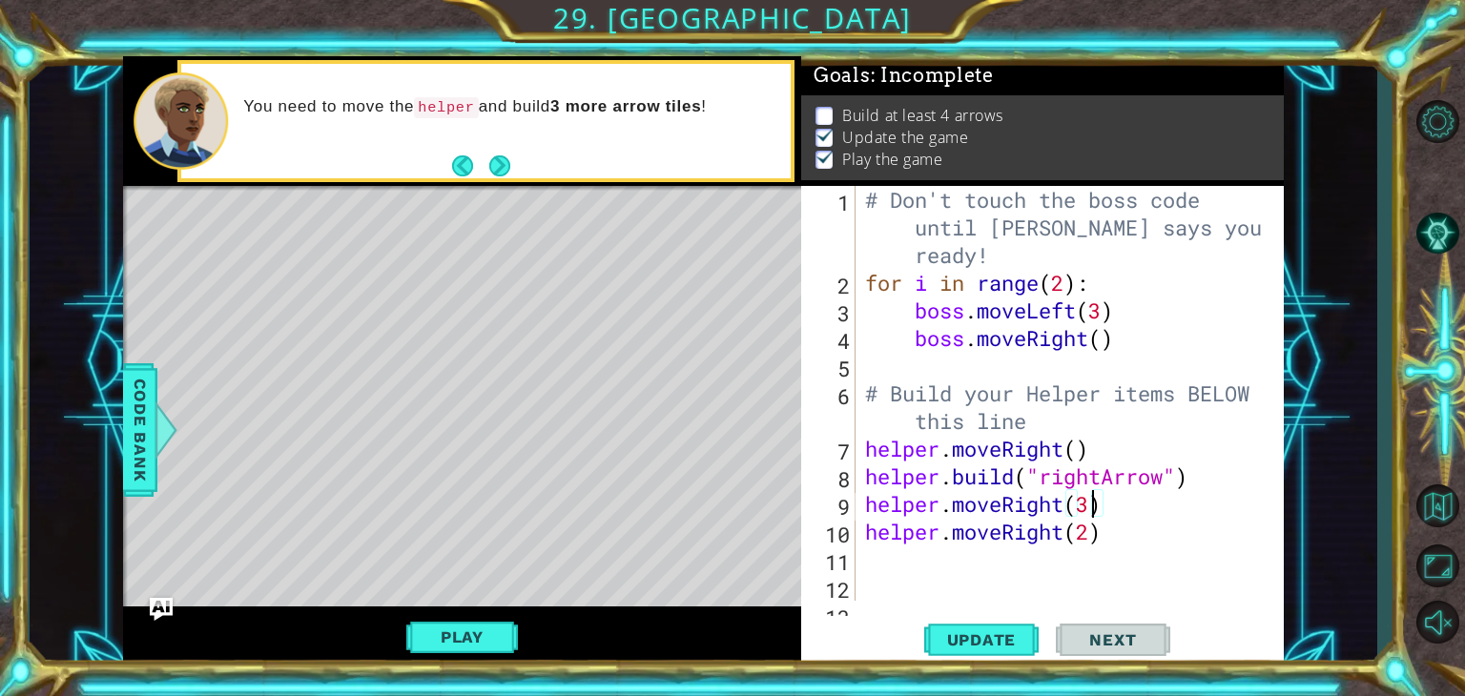
click at [1091, 513] on div "# Don't touch the boss code until [PERSON_NAME] says you're ready! for i in ran…" at bounding box center [1067, 449] width 413 height 526
click at [1090, 527] on div "# Don't touch the boss code until [PERSON_NAME] says you're ready! for i in ran…" at bounding box center [1067, 449] width 413 height 526
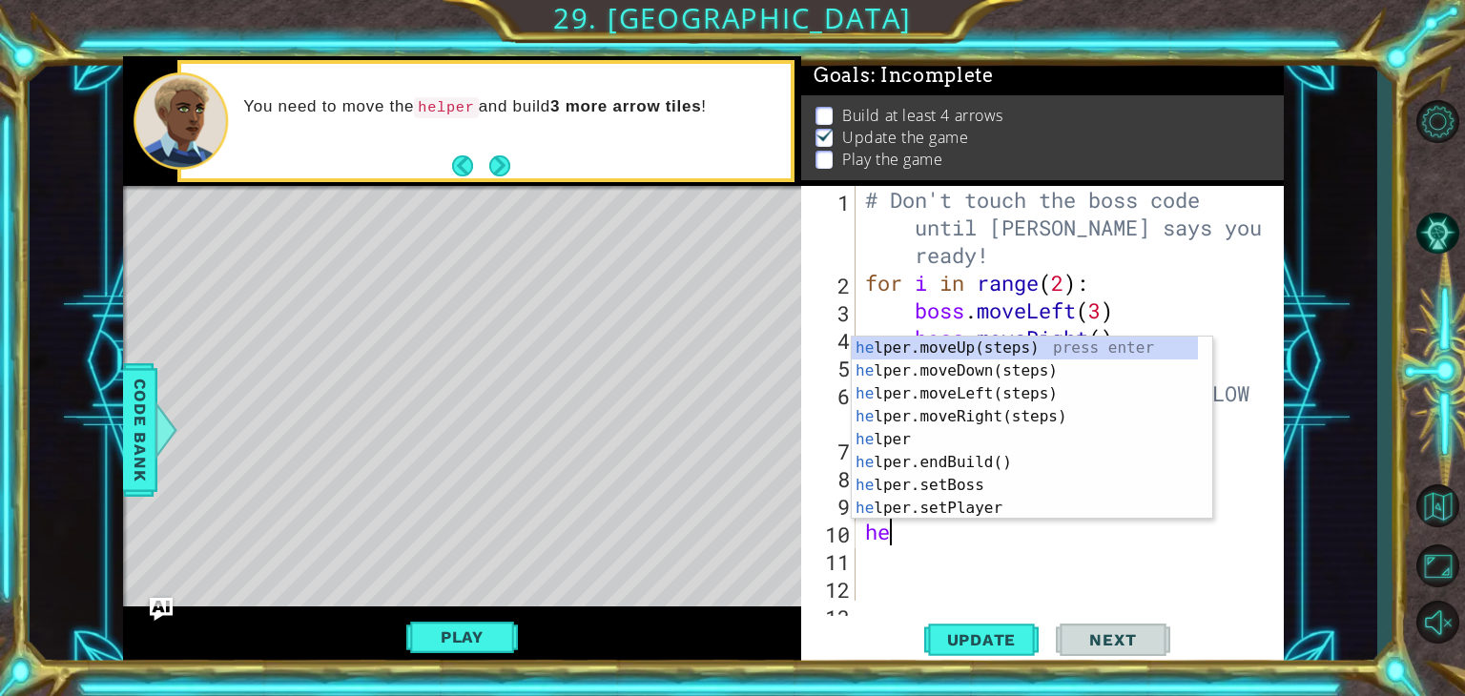
scroll to position [0, 0]
type textarea "h"
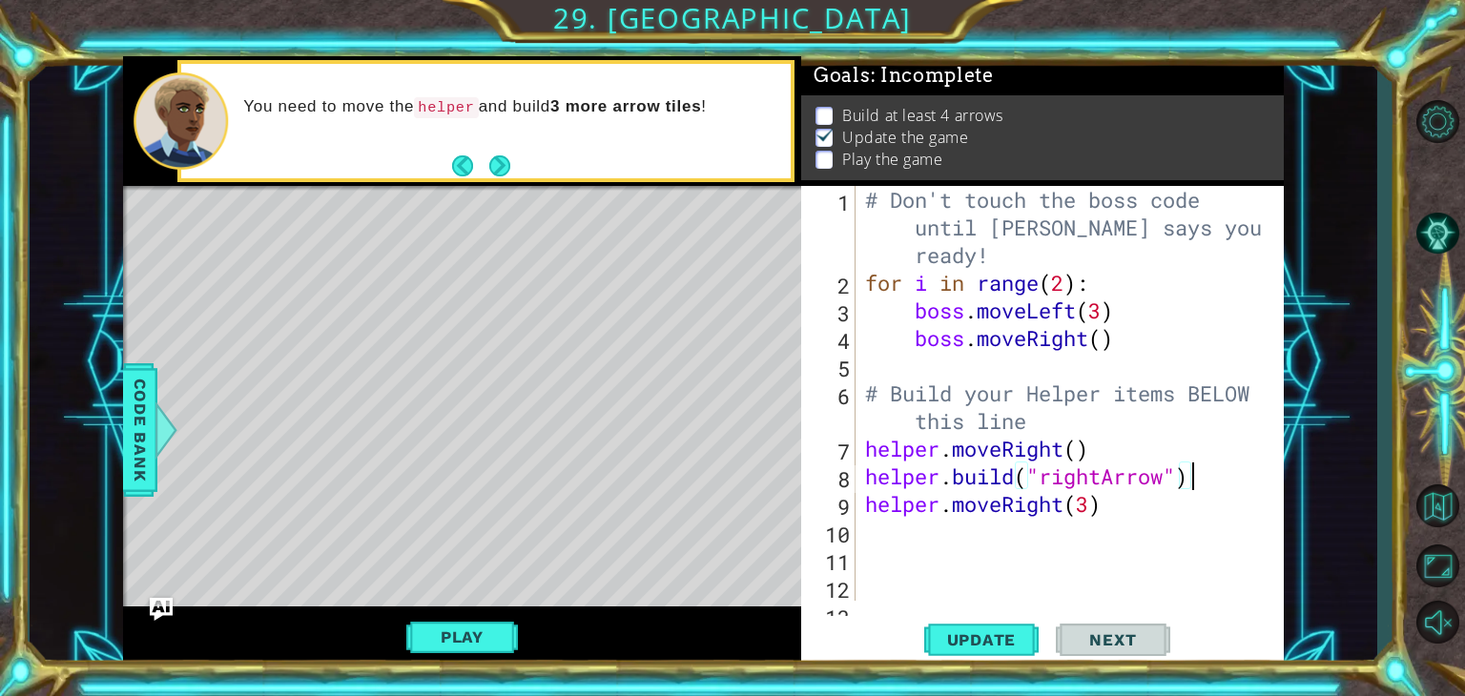
click at [1217, 476] on div "# Don't touch the boss code until [PERSON_NAME] says you're ready! for i in ran…" at bounding box center [1067, 449] width 413 height 526
click at [868, 501] on div "# Don't touch the boss code until [PERSON_NAME] says you're ready! for i in ran…" at bounding box center [1067, 449] width 413 height 526
click at [953, 642] on span "Update" at bounding box center [982, 640] width 108 height 19
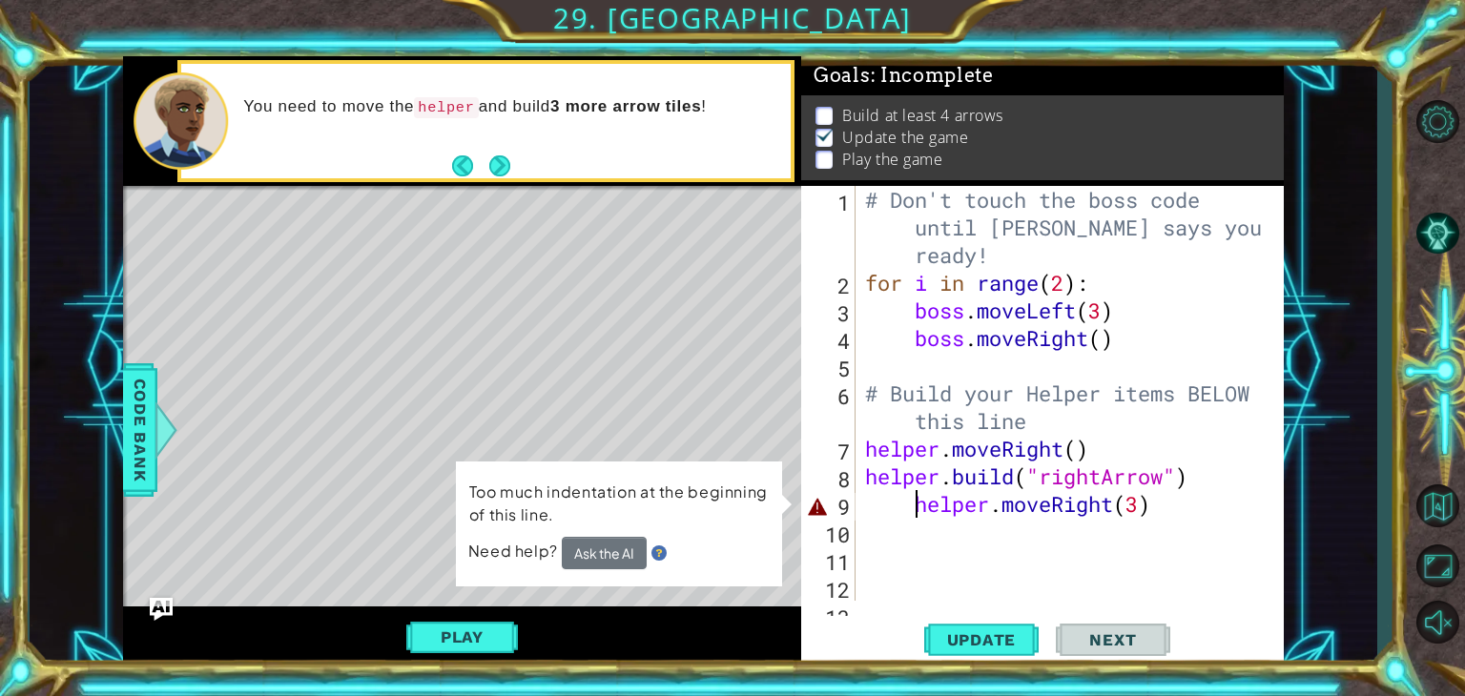
type textarea "helper.moveRight(3)"
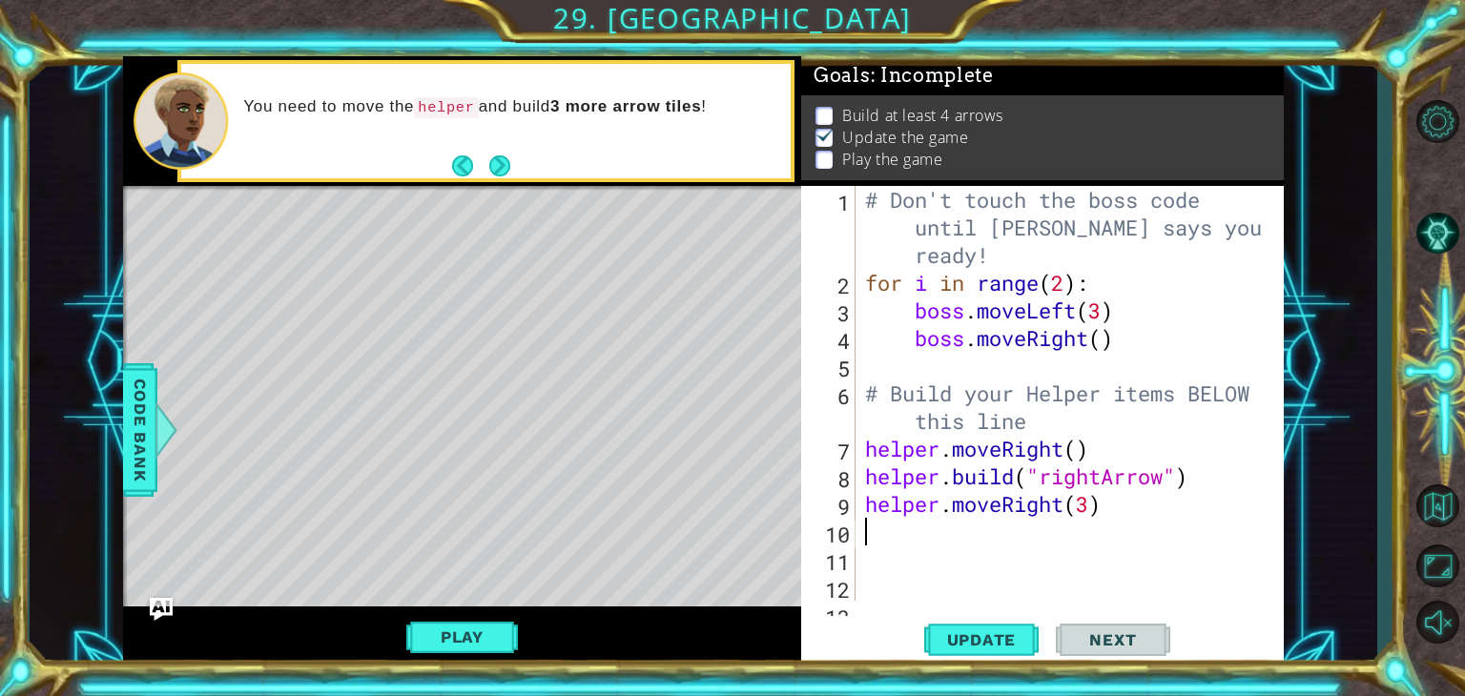
click at [1169, 532] on div "# Don't touch the boss code until [PERSON_NAME] says you're ready! for i in ran…" at bounding box center [1067, 449] width 413 height 526
click at [1026, 459] on div "# Don't touch the boss code until [PERSON_NAME] says you're ready! for i in ran…" at bounding box center [1067, 449] width 413 height 526
click at [1046, 476] on div "# Don't touch the boss code until [PERSON_NAME] says you're ready! for i in ran…" at bounding box center [1067, 449] width 413 height 526
click at [1082, 489] on div "# Don't touch the boss code until [PERSON_NAME] says you're ready! for i in ran…" at bounding box center [1067, 449] width 413 height 526
click at [1119, 509] on div "# Don't touch the boss code until [PERSON_NAME] says you're ready! for i in ran…" at bounding box center [1067, 449] width 413 height 526
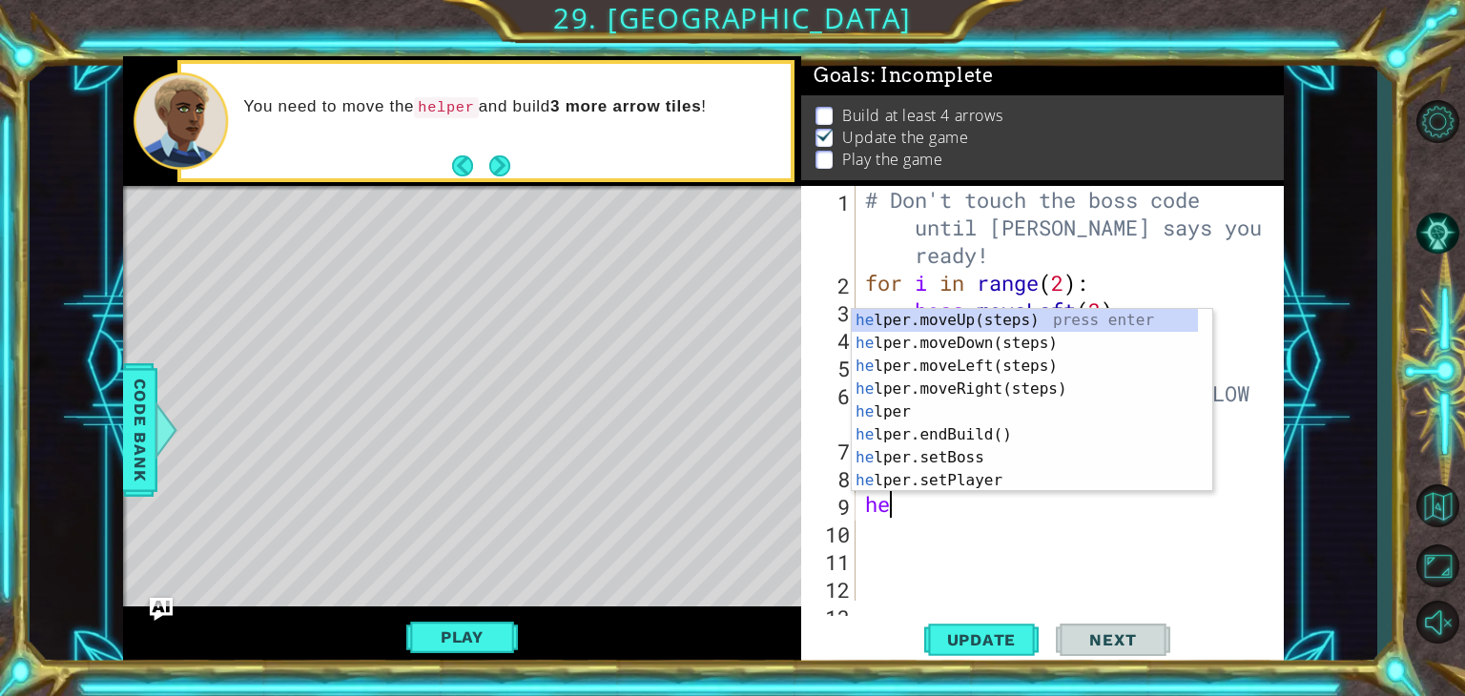
type textarea "h"
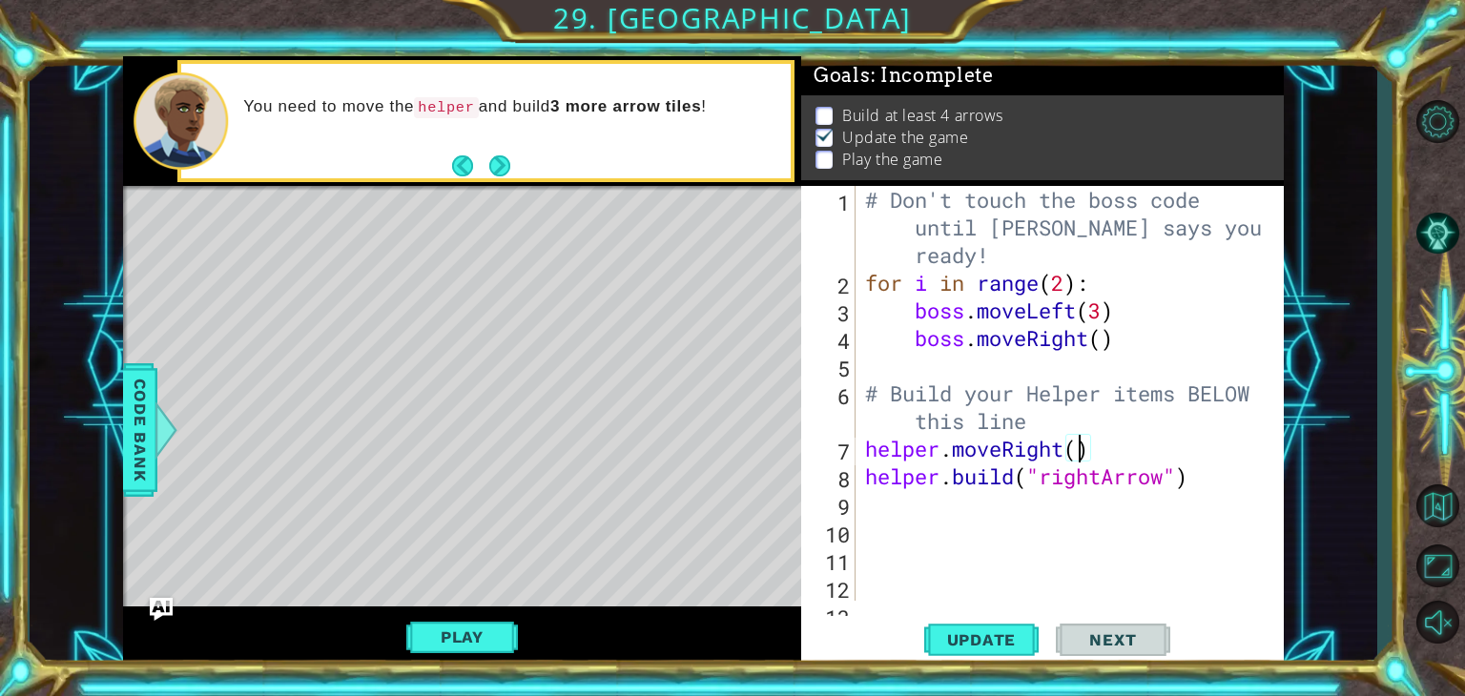
click at [1079, 451] on div "# Don't touch the boss code until [PERSON_NAME] says you're ready! for i in ran…" at bounding box center [1067, 449] width 413 height 526
click at [1099, 470] on div "# Don't touch the boss code until [PERSON_NAME] says you're ready! for i in ran…" at bounding box center [1067, 449] width 413 height 526
type textarea "[DOMAIN_NAME]("rightArrow")"
click at [991, 492] on div "# Don't touch the boss code until [PERSON_NAME] says you're ready! for i in ran…" at bounding box center [1067, 449] width 413 height 526
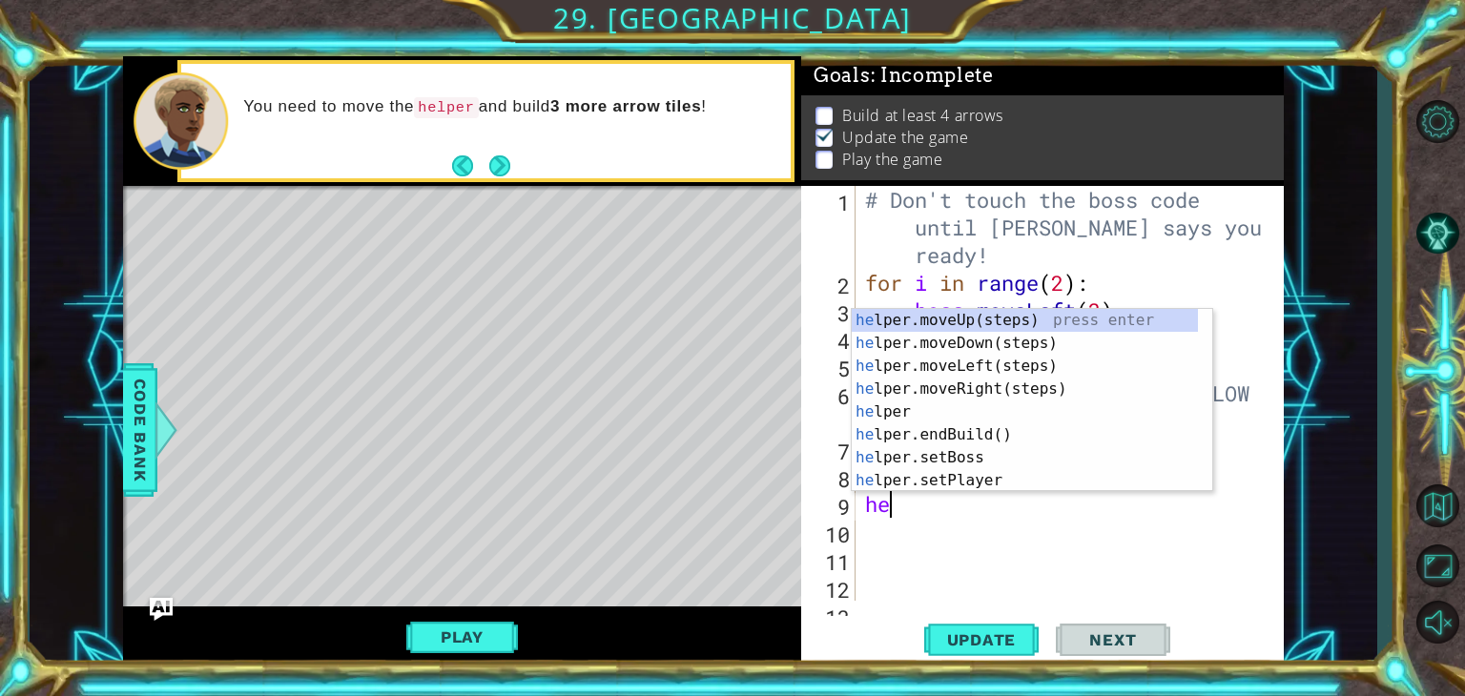
type textarea "h"
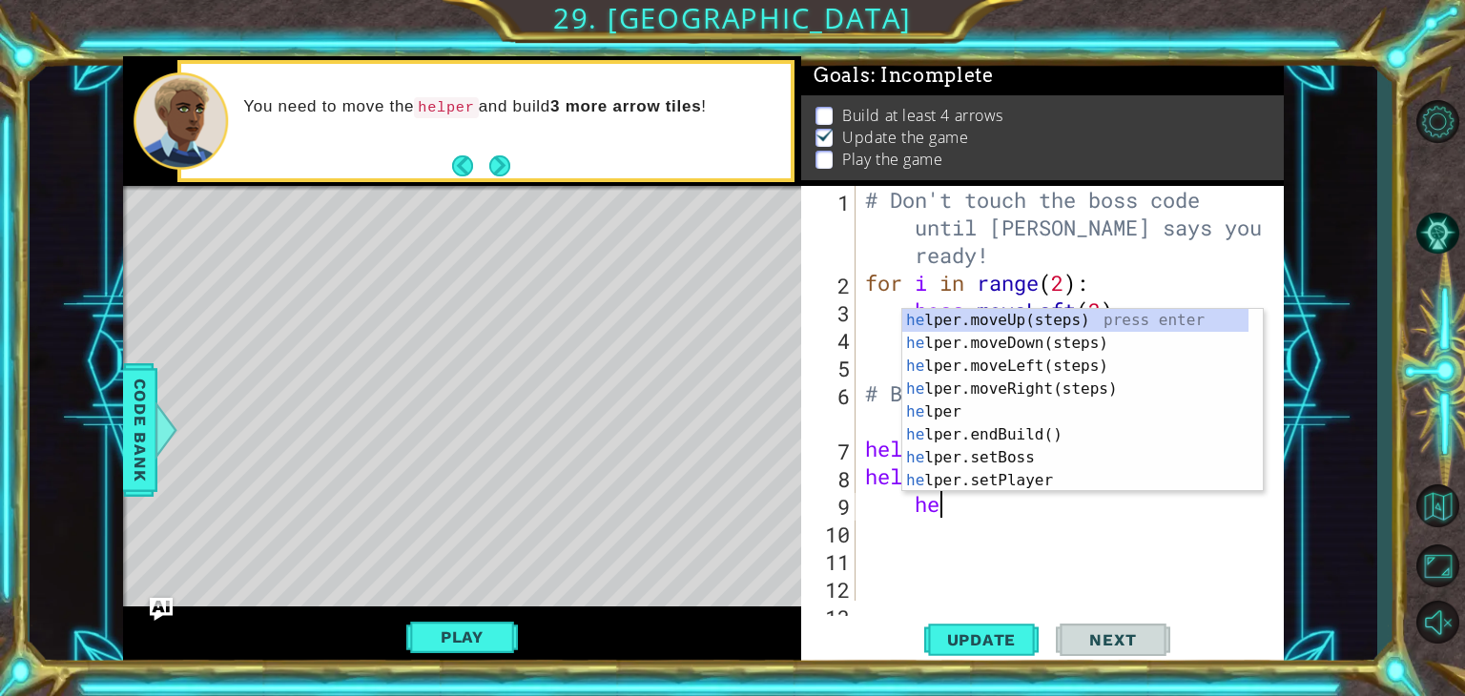
scroll to position [0, 2]
type textarea "h"
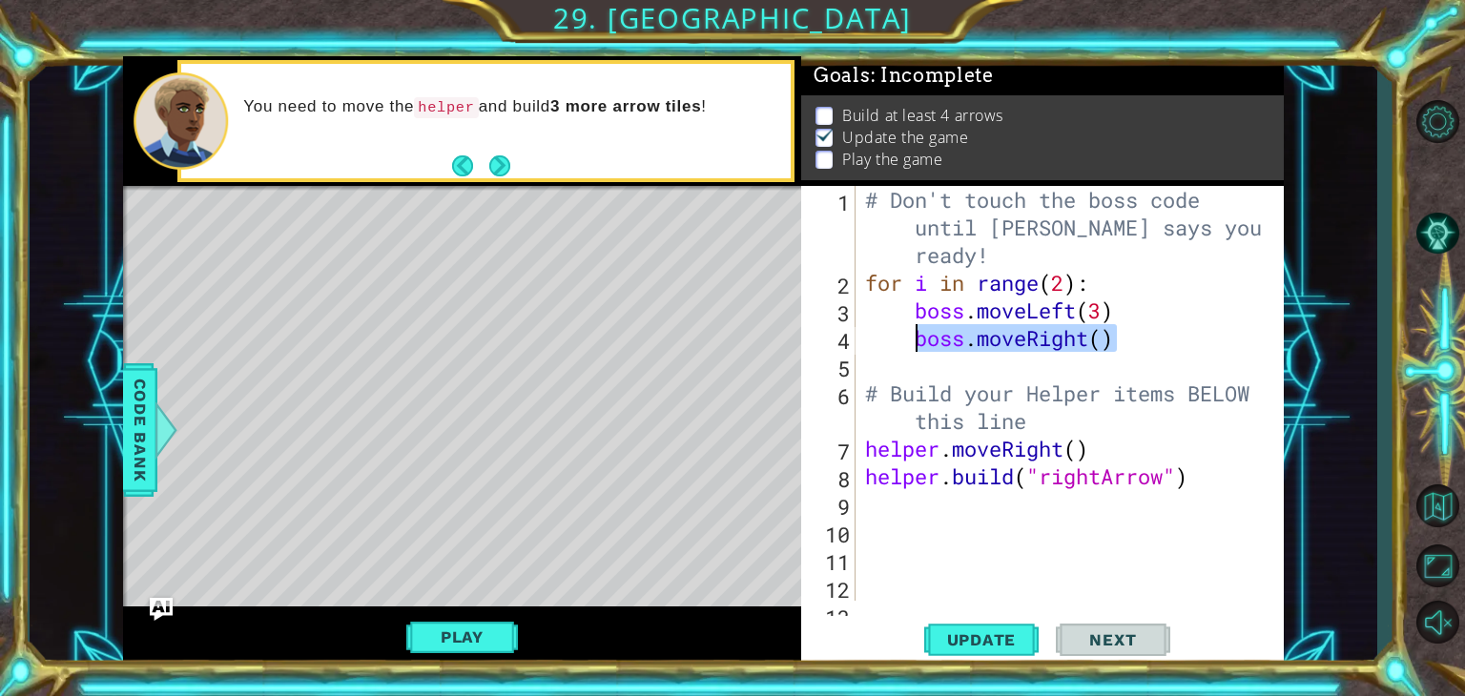
drag, startPoint x: 1133, startPoint y: 347, endPoint x: 894, endPoint y: 350, distance: 239.5
click at [894, 350] on div "# Don't touch the boss code until [PERSON_NAME] says you're ready! for i in ran…" at bounding box center [1067, 449] width 413 height 526
type textarea "boss.moveRight()"
click at [1206, 321] on div "# Don't touch the boss code until [PERSON_NAME] says you're ready! for i in ran…" at bounding box center [1067, 449] width 413 height 526
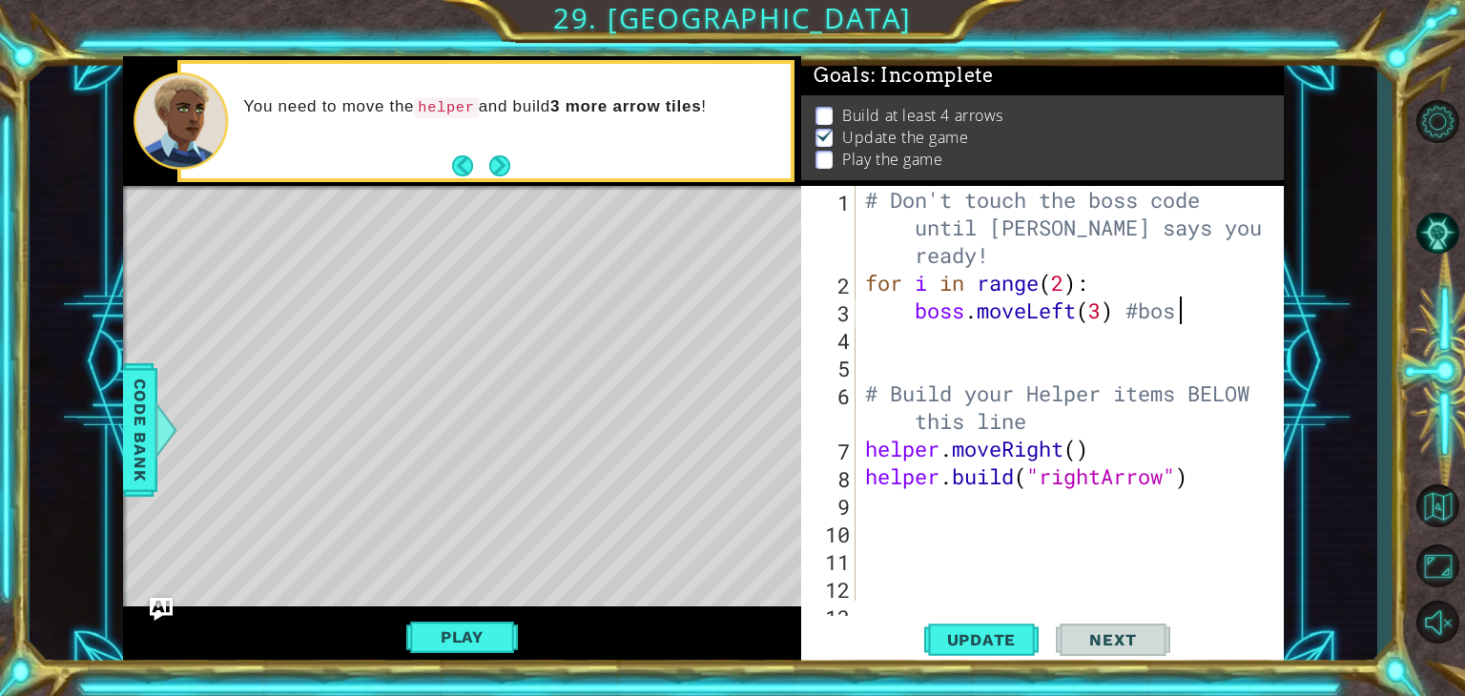
type textarea "boss.moveLeft(3) #boss"
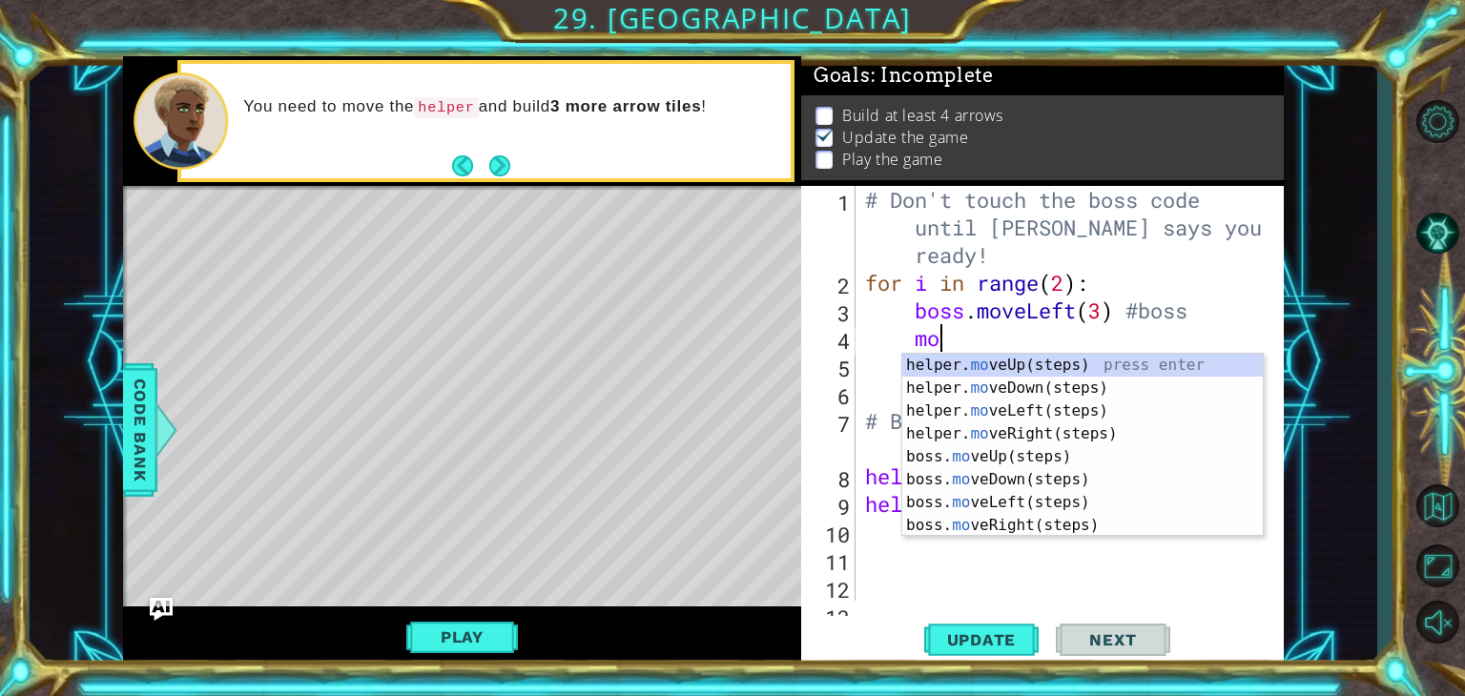
type textarea "m"
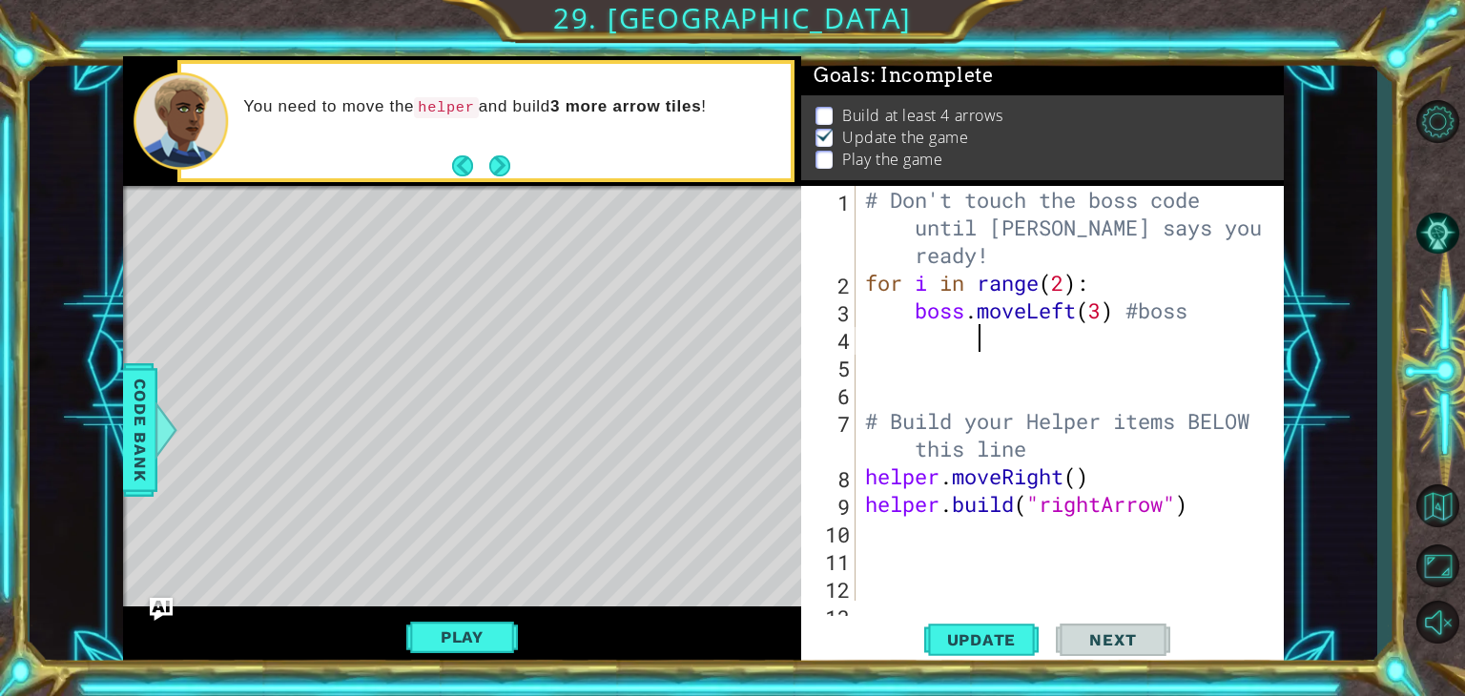
click at [1215, 346] on div "# Don't touch the boss code until [PERSON_NAME] says you're ready! for i in ran…" at bounding box center [1067, 449] width 413 height 526
click at [1242, 349] on div "# Don't touch the boss code until [PERSON_NAME] says you're ready! for i in ran…" at bounding box center [1067, 449] width 413 height 526
click at [1219, 315] on div "# Don't touch the boss code until [PERSON_NAME] says you're ready! for i in ran…" at bounding box center [1067, 449] width 413 height 526
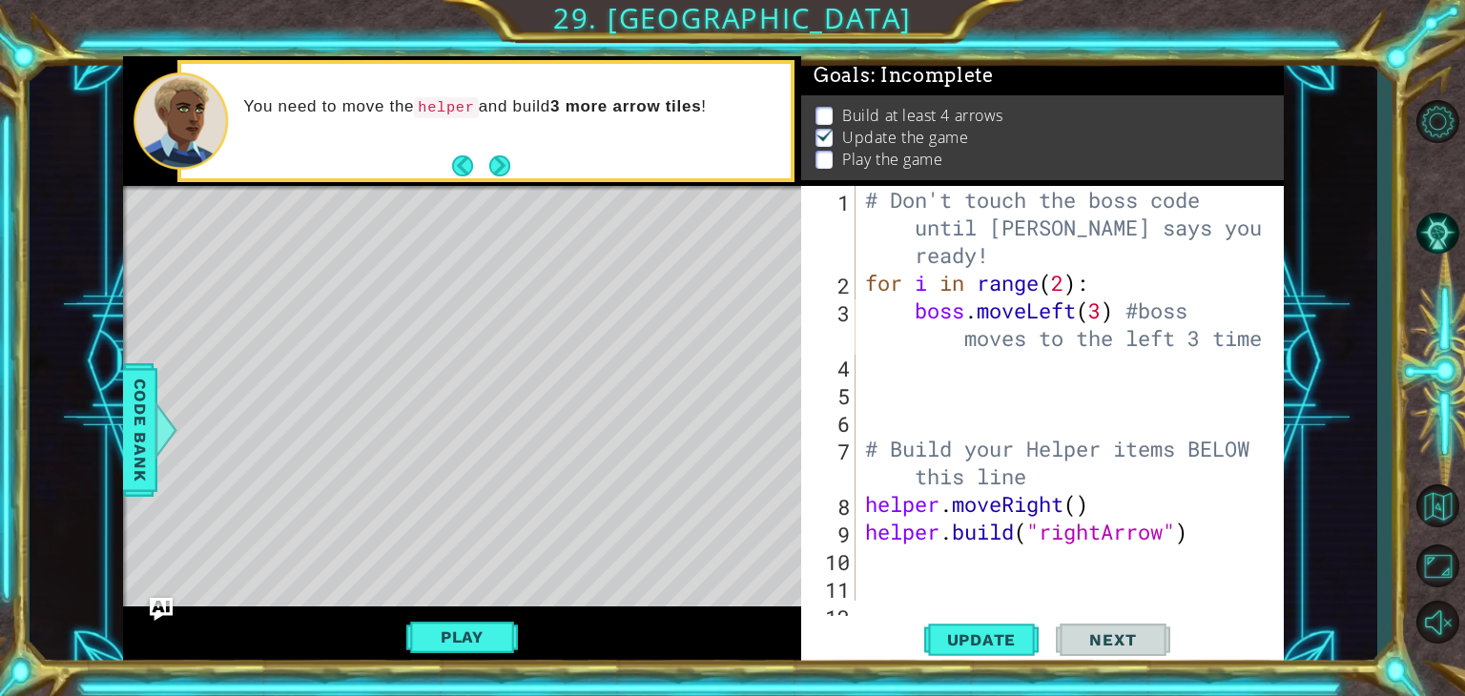
scroll to position [0, 29]
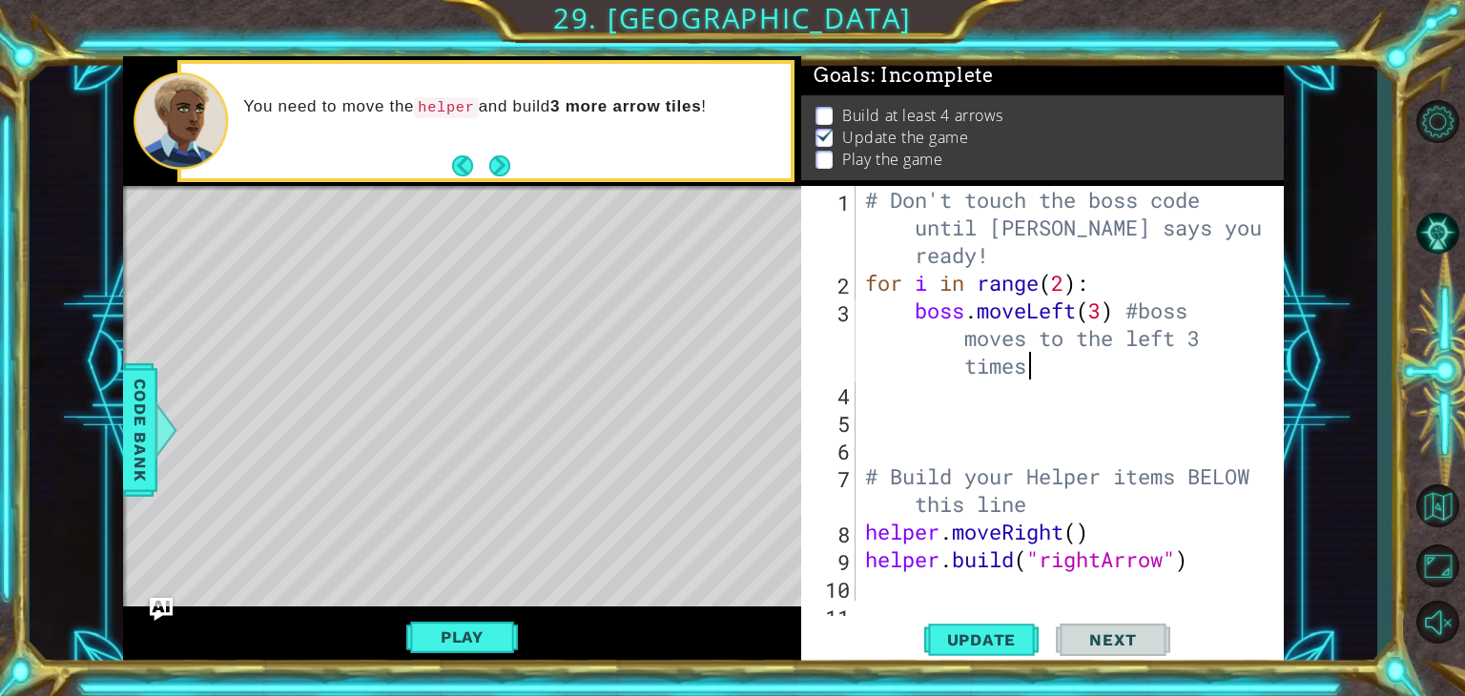
click at [859, 482] on div "boss.moveLeft(3) #boss moves to the left 3 times 1 2 3 4 5 6 7 8 9 10 11 # Don'…" at bounding box center [1040, 393] width 478 height 415
click at [862, 482] on div "# Don't touch the boss code until [PERSON_NAME] says you're ready! for i in ran…" at bounding box center [1067, 449] width 413 height 526
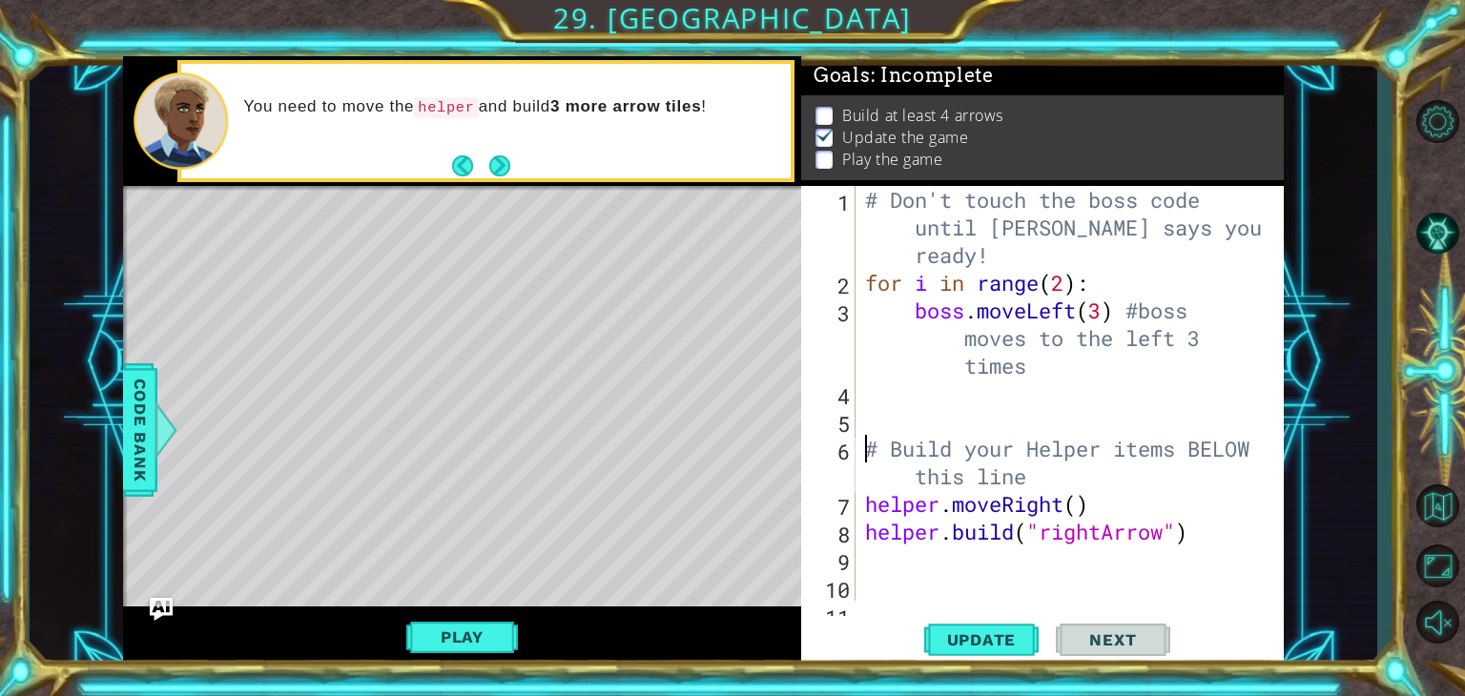
type textarea "# Build your Helper items BELOW this line"
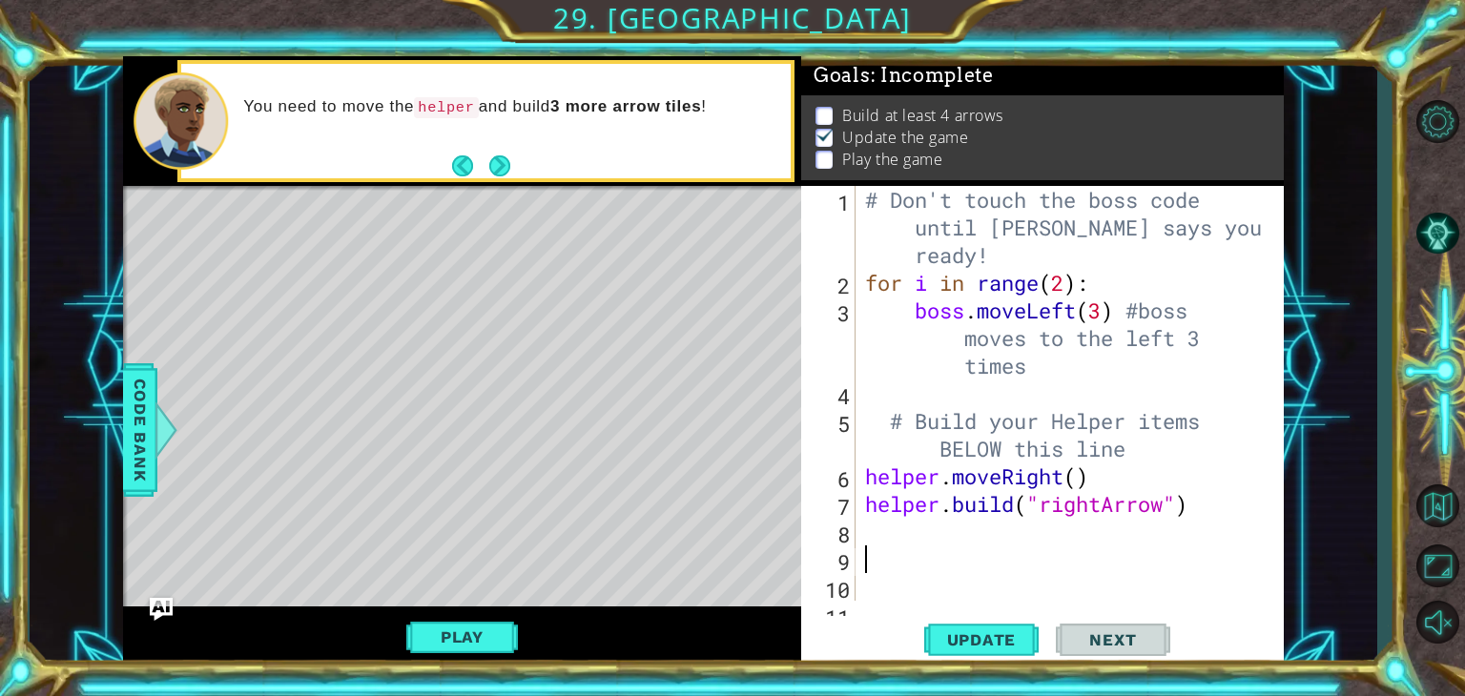
click at [1125, 571] on div "# Don't touch the boss code until [PERSON_NAME] says you're ready! for i in ran…" at bounding box center [1067, 449] width 413 height 526
click at [1239, 577] on div "# Don't touch the boss code until [PERSON_NAME] says you're ready! for i in ran…" at bounding box center [1067, 449] width 413 height 526
click at [1100, 489] on div "# Don't touch the boss code until [PERSON_NAME] says you're ready! for i in ran…" at bounding box center [1067, 449] width 413 height 526
click at [1082, 487] on div "# Don't touch the boss code until [PERSON_NAME] says you're ready! for i in ran…" at bounding box center [1067, 449] width 413 height 526
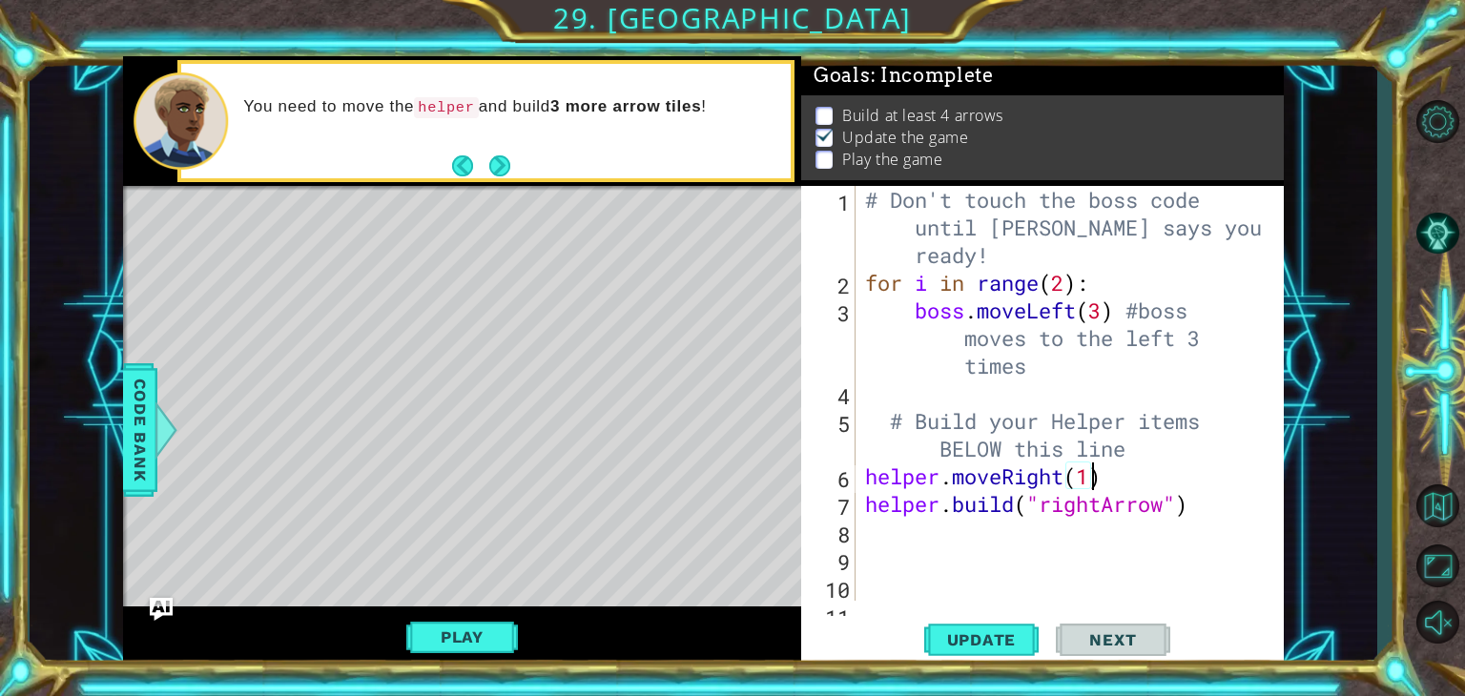
scroll to position [0, 10]
click at [1124, 494] on div "# Don't touch the boss code until [PERSON_NAME] says you're ready! for i in ran…" at bounding box center [1067, 449] width 413 height 526
click at [1107, 460] on div "# Don't touch the boss code until [PERSON_NAME] says you're ready! for i in ran…" at bounding box center [1067, 449] width 413 height 526
click at [1116, 489] on div "# Don't touch the boss code until [PERSON_NAME] says you're ready! for i in ran…" at bounding box center [1067, 449] width 413 height 526
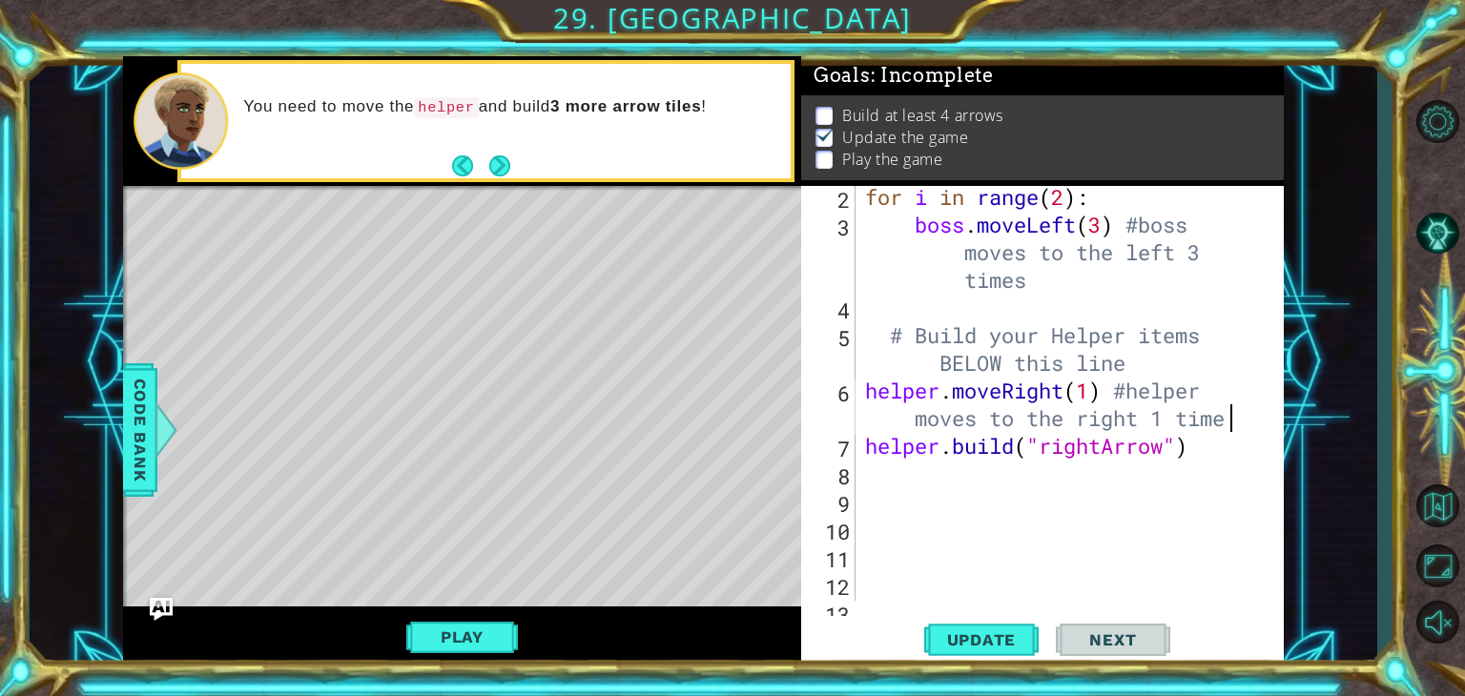
scroll to position [111, 0]
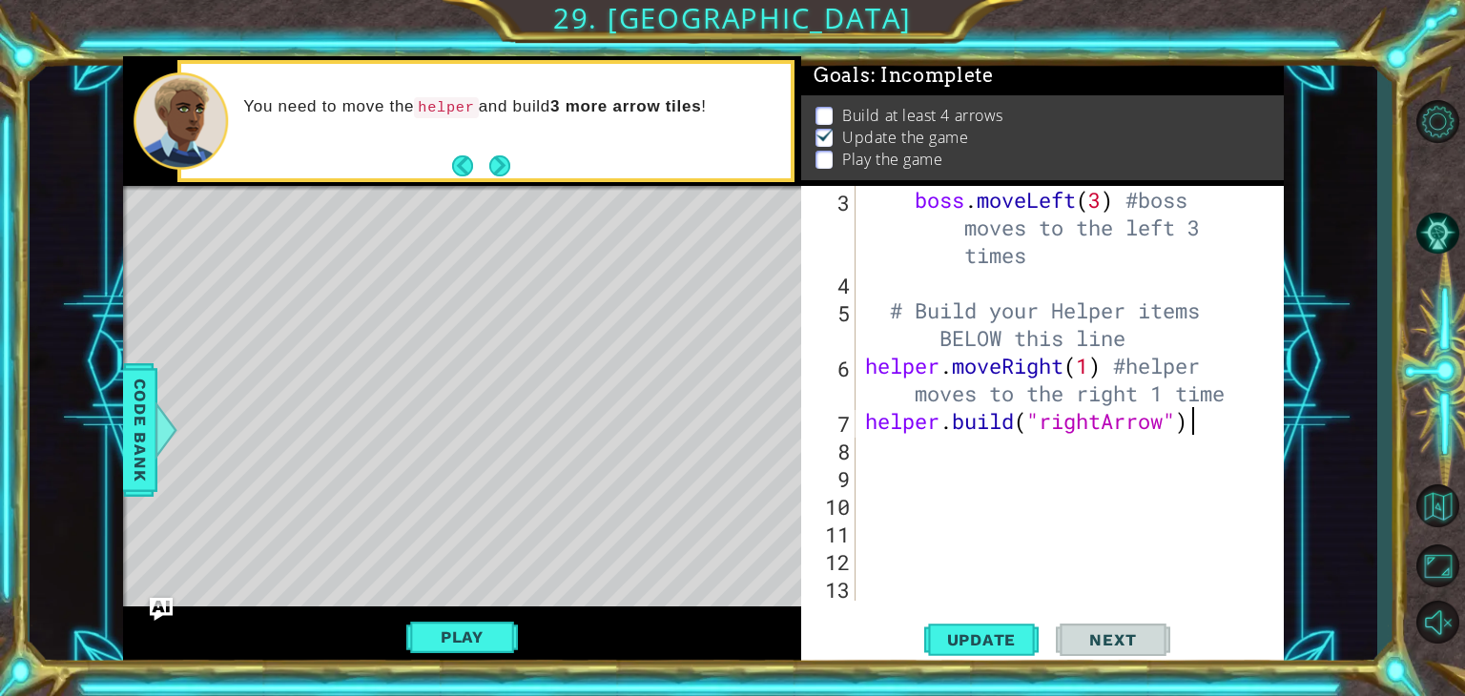
click at [1240, 417] on div "boss . moveLeft ( 3 ) #boss moves to the left 3 times # Build your Helper items…" at bounding box center [1067, 449] width 413 height 526
type textarea "[DOMAIN_NAME]("rightArrow")"
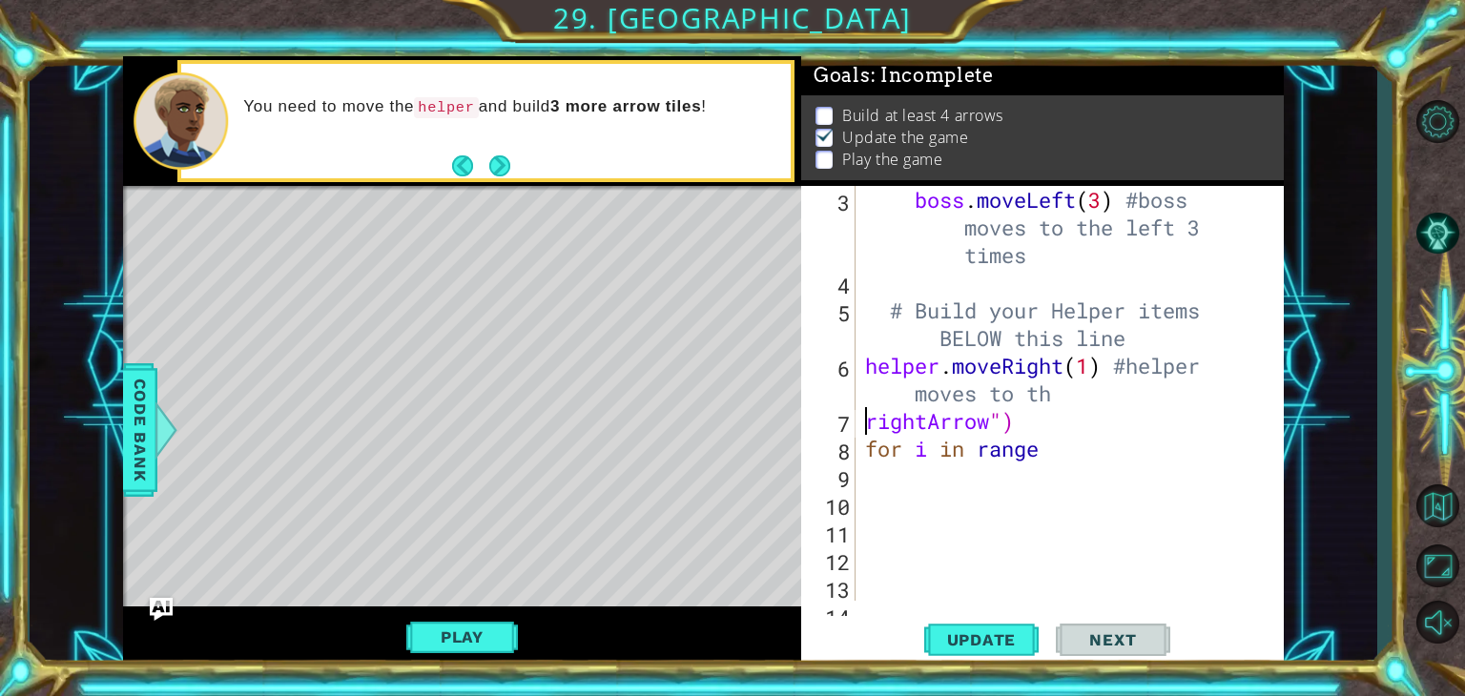
click at [1133, 400] on div "boss . moveLeft ( 3 ) #boss moves to the left 3 times # Build your Helper items…" at bounding box center [1067, 449] width 413 height 526
click at [874, 421] on div "boss . moveLeft ( 3 ) #boss moves to the left 3 times # Build your Helper items…" at bounding box center [1067, 449] width 413 height 526
click at [870, 421] on div "boss . moveLeft ( 3 ) #boss moves to the left 3 times # Build your Helper items…" at bounding box center [1067, 449] width 413 height 526
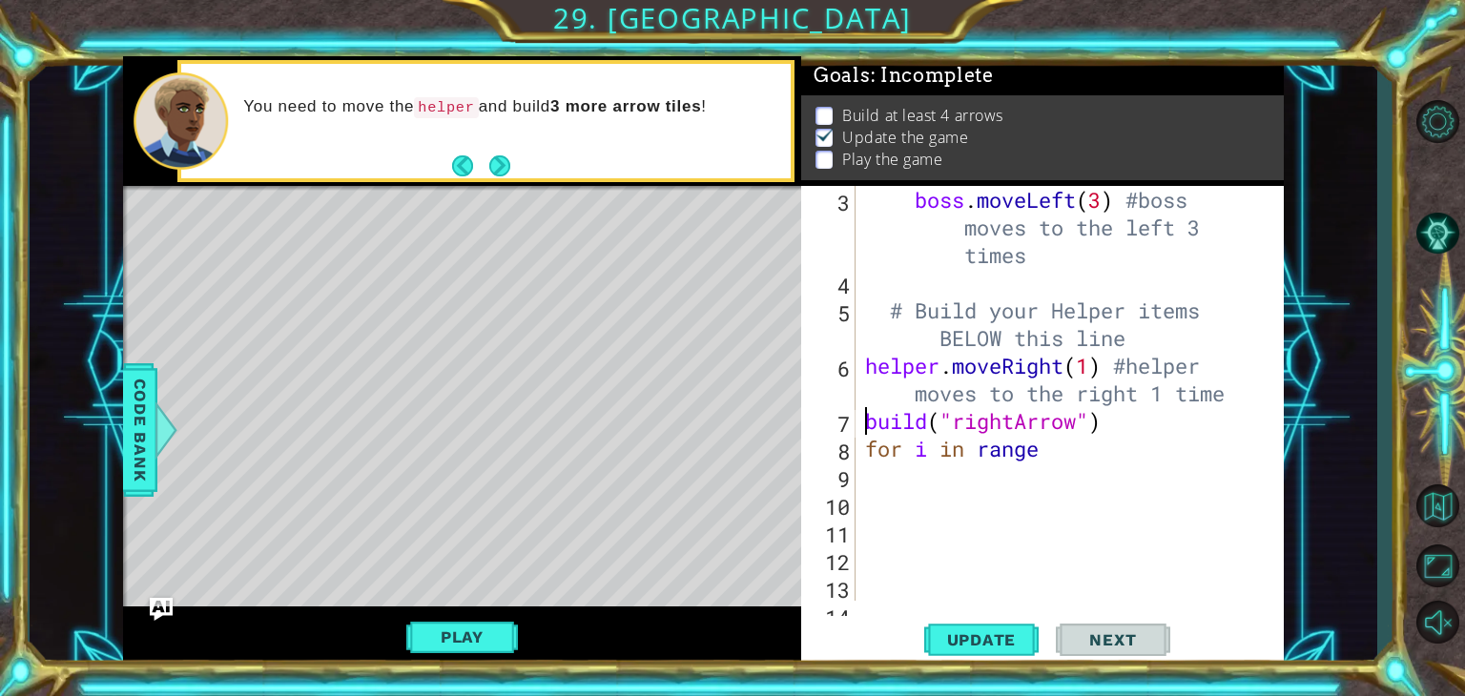
scroll to position [0, 0]
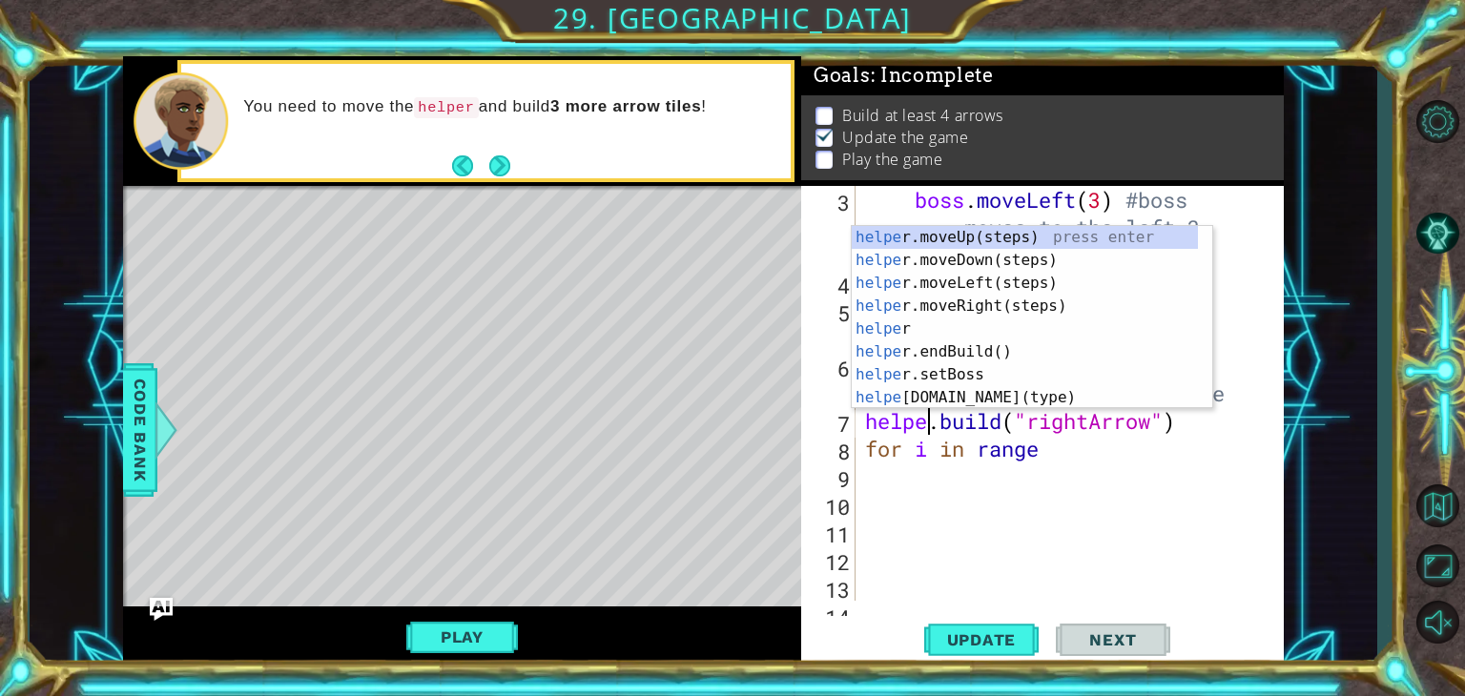
type textarea "[DOMAIN_NAME]("rightArrow")"
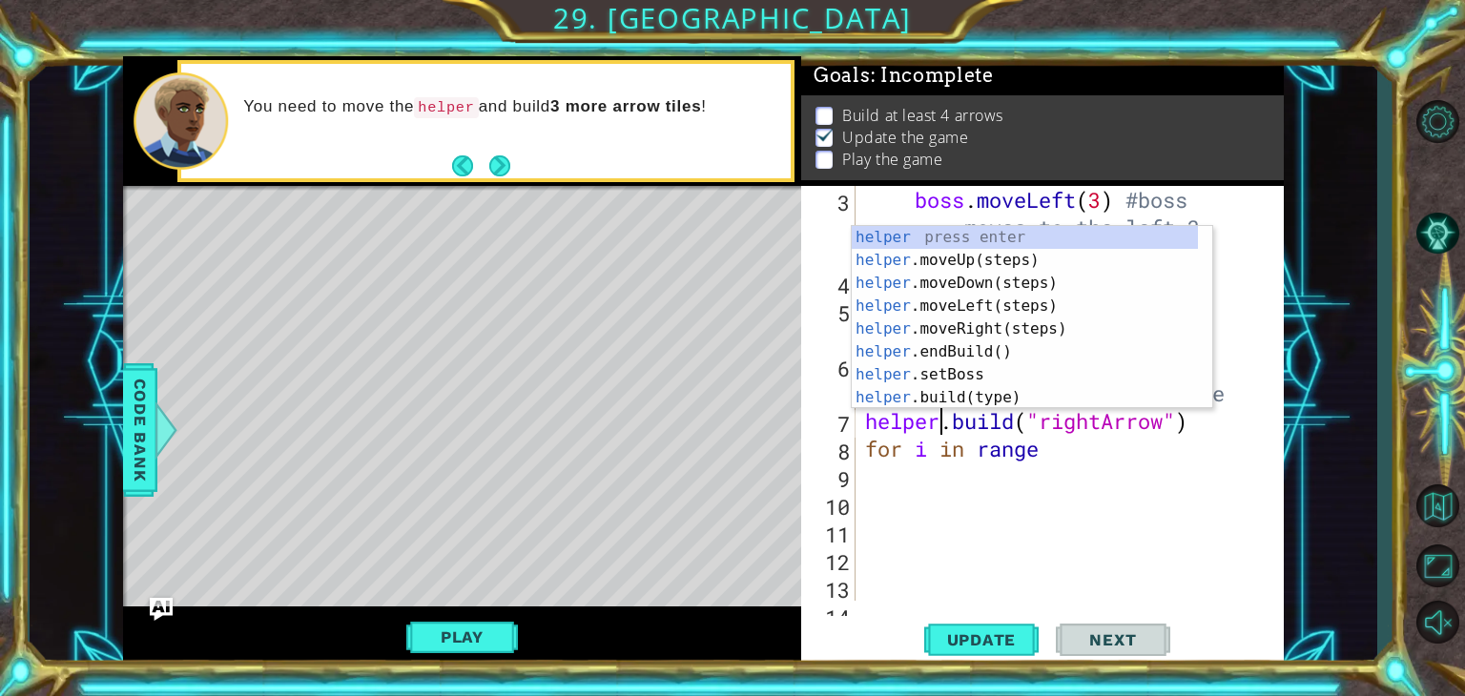
scroll to position [0, 3]
click at [1046, 473] on div "boss . moveLeft ( 3 ) #boss moves to the left 3 times # Build your Helper items…" at bounding box center [1067, 449] width 413 height 526
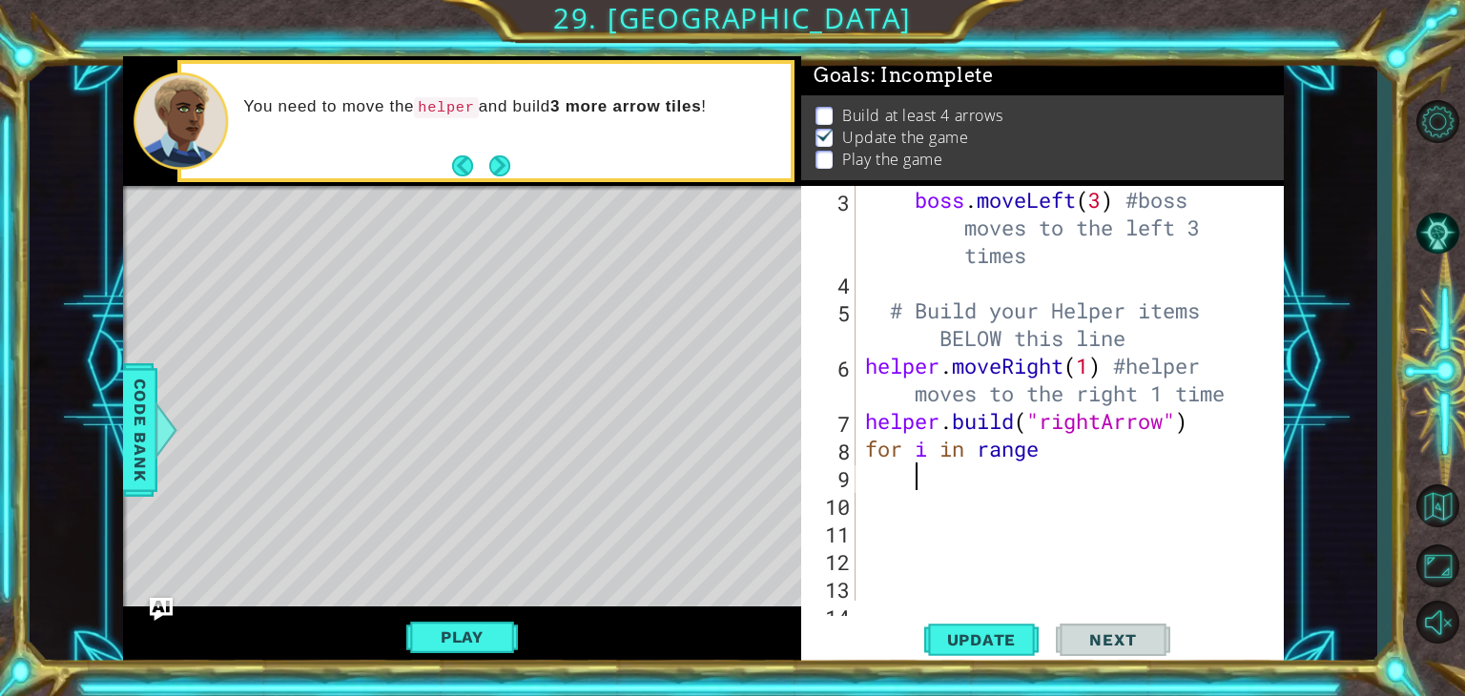
scroll to position [0, 0]
click at [1117, 457] on div "boss . moveLeft ( 3 ) #boss moves to the left 3 times # Build your Helper items…" at bounding box center [1067, 449] width 413 height 526
type textarea "for i in range(5)"
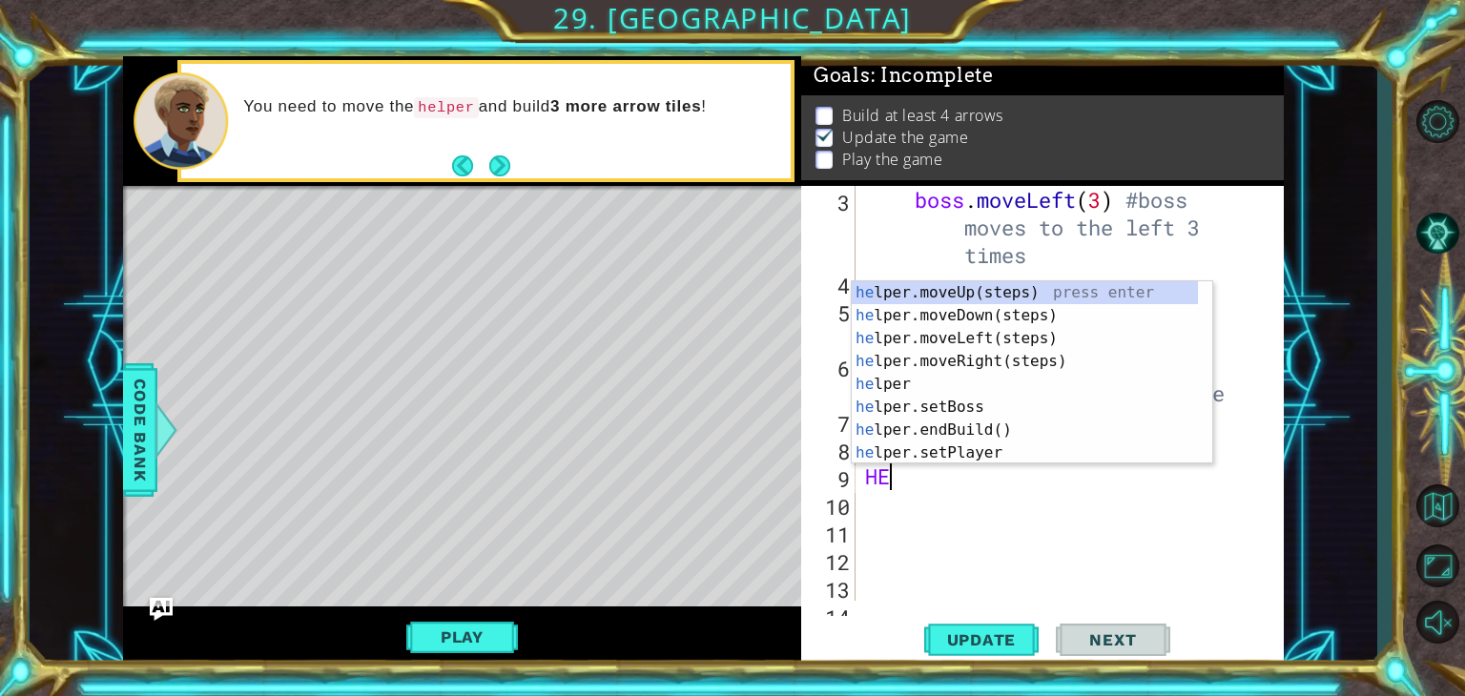
scroll to position [0, 0]
type textarea "H"
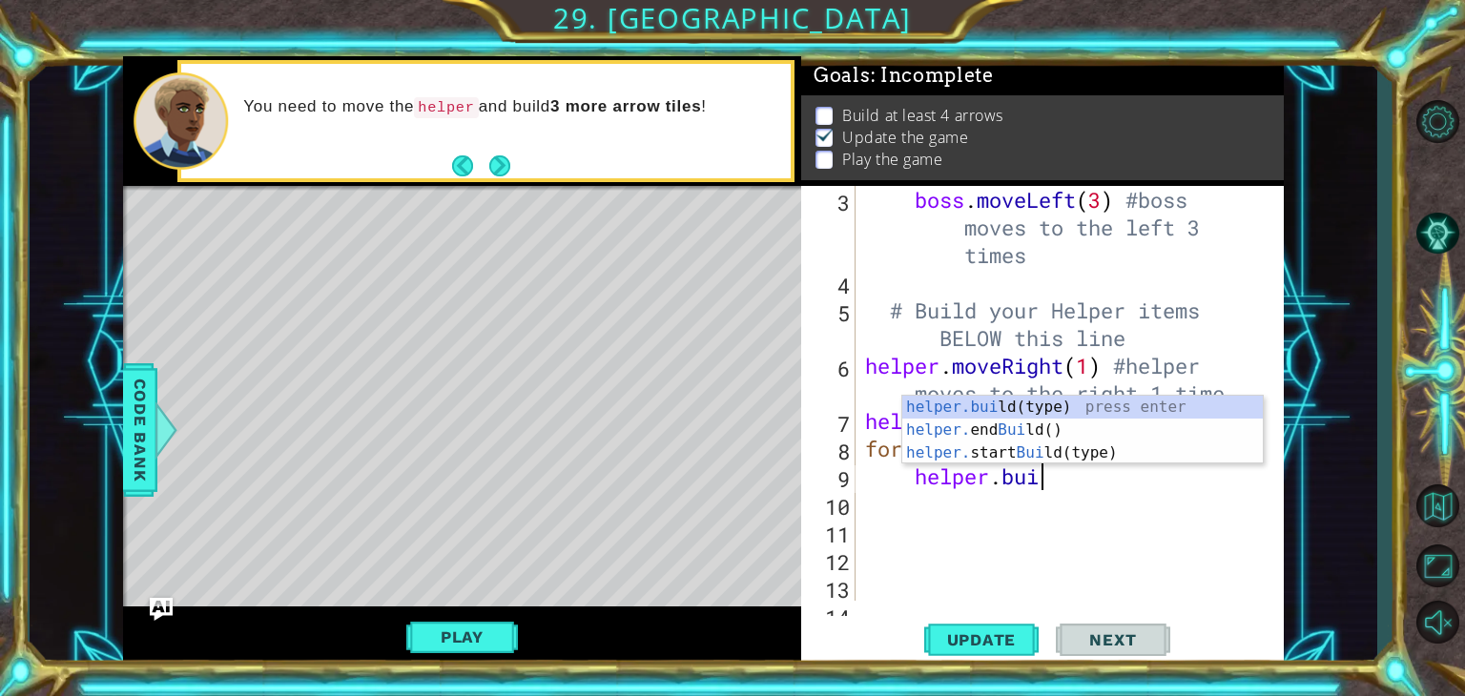
scroll to position [0, 8]
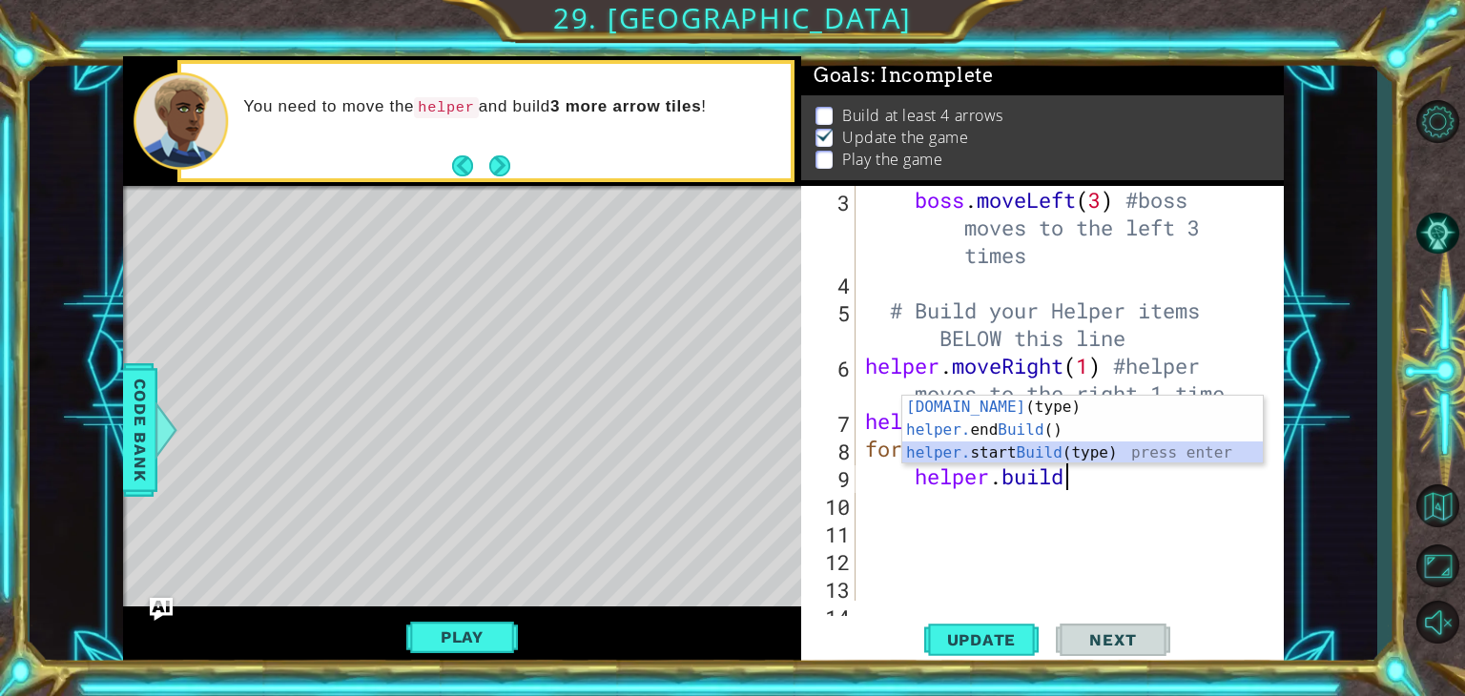
click at [1094, 483] on div "boss . moveLeft ( 3 ) #boss moves to the left 3 times # Build your Helper items…" at bounding box center [1067, 449] width 413 height 526
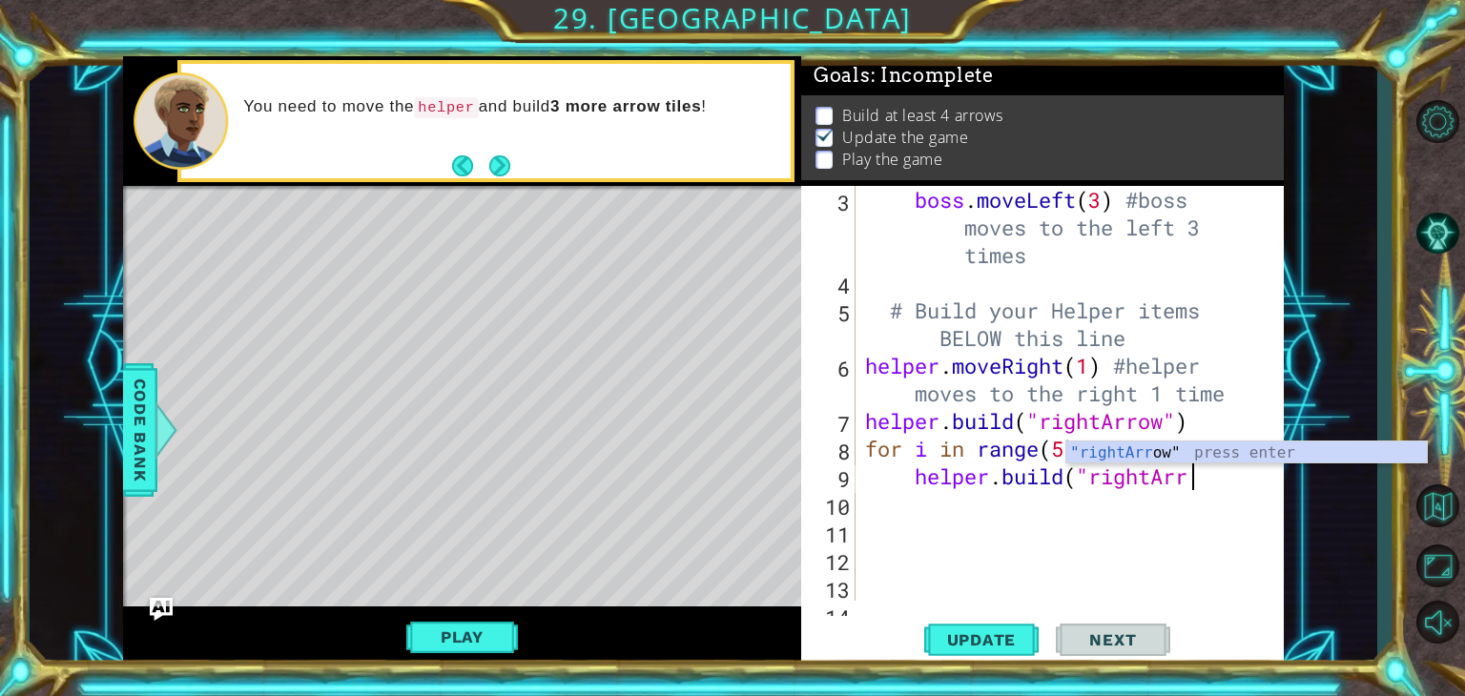
scroll to position [0, 14]
type textarea "[DOMAIN_NAME]("rightArrow")"
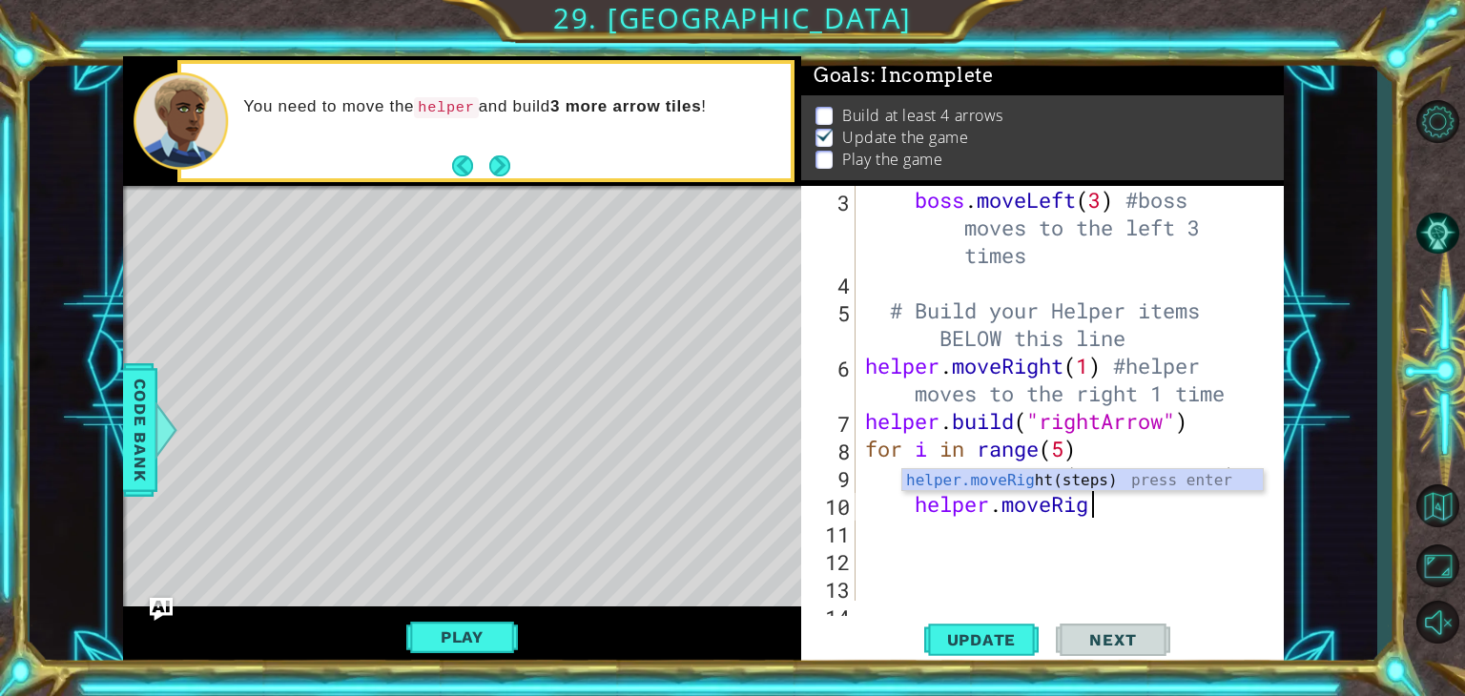
scroll to position [0, 10]
type textarea "helper.moveRight()"
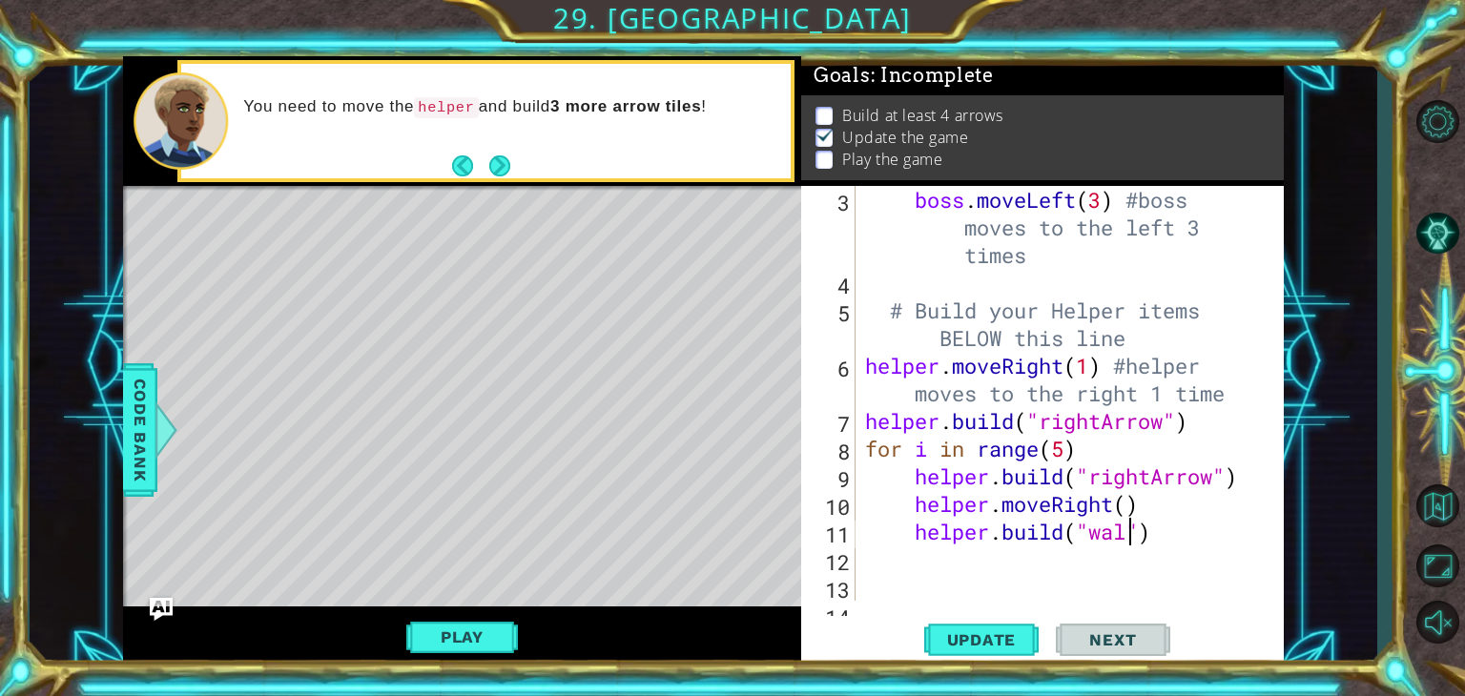
scroll to position [0, 11]
click at [1215, 516] on div "boss . moveLeft ( 3 ) #boss moves to the left 3 times # Build your Helper items…" at bounding box center [1067, 449] width 413 height 526
type textarea "helper.moveRight()"
click at [1241, 561] on div "boss . moveLeft ( 3 ) #boss moves to the left 3 times # Build your Helper items…" at bounding box center [1067, 449] width 413 height 526
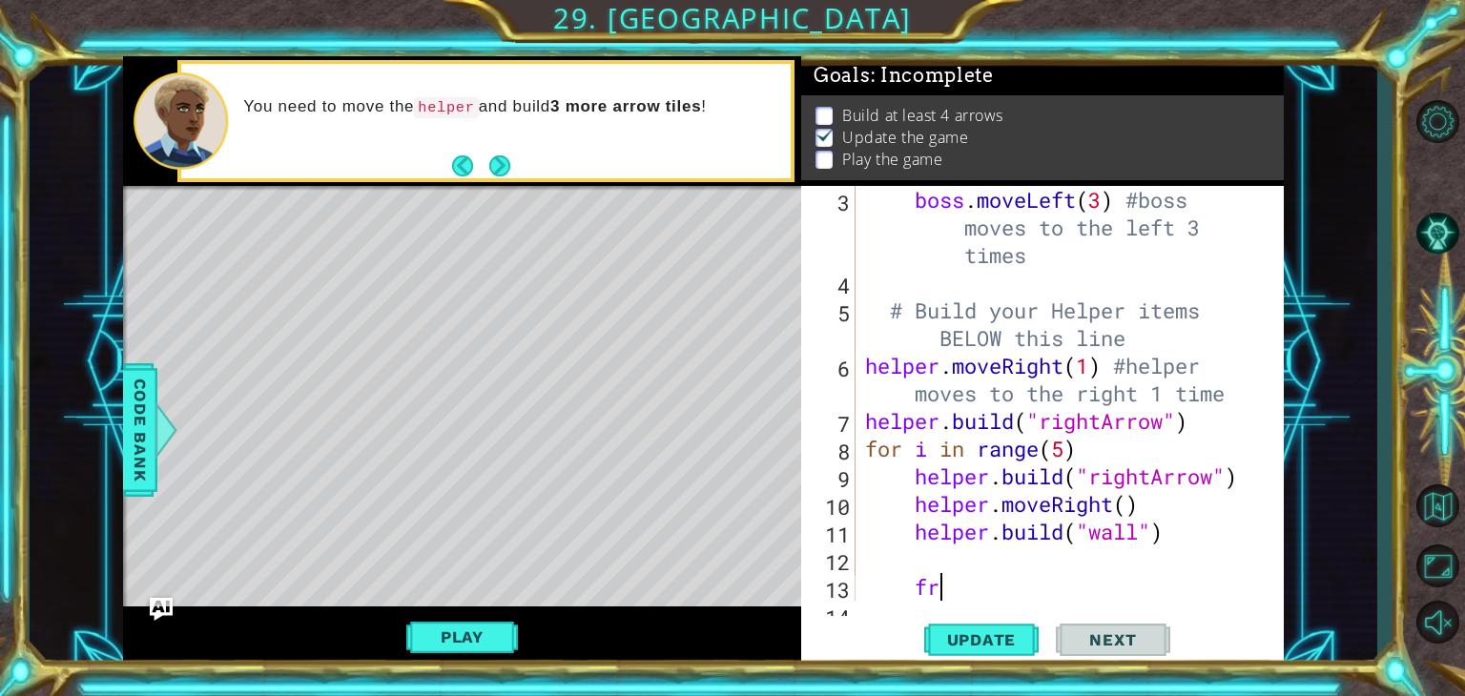
type textarea "f"
type textarea "for i in range(5):"
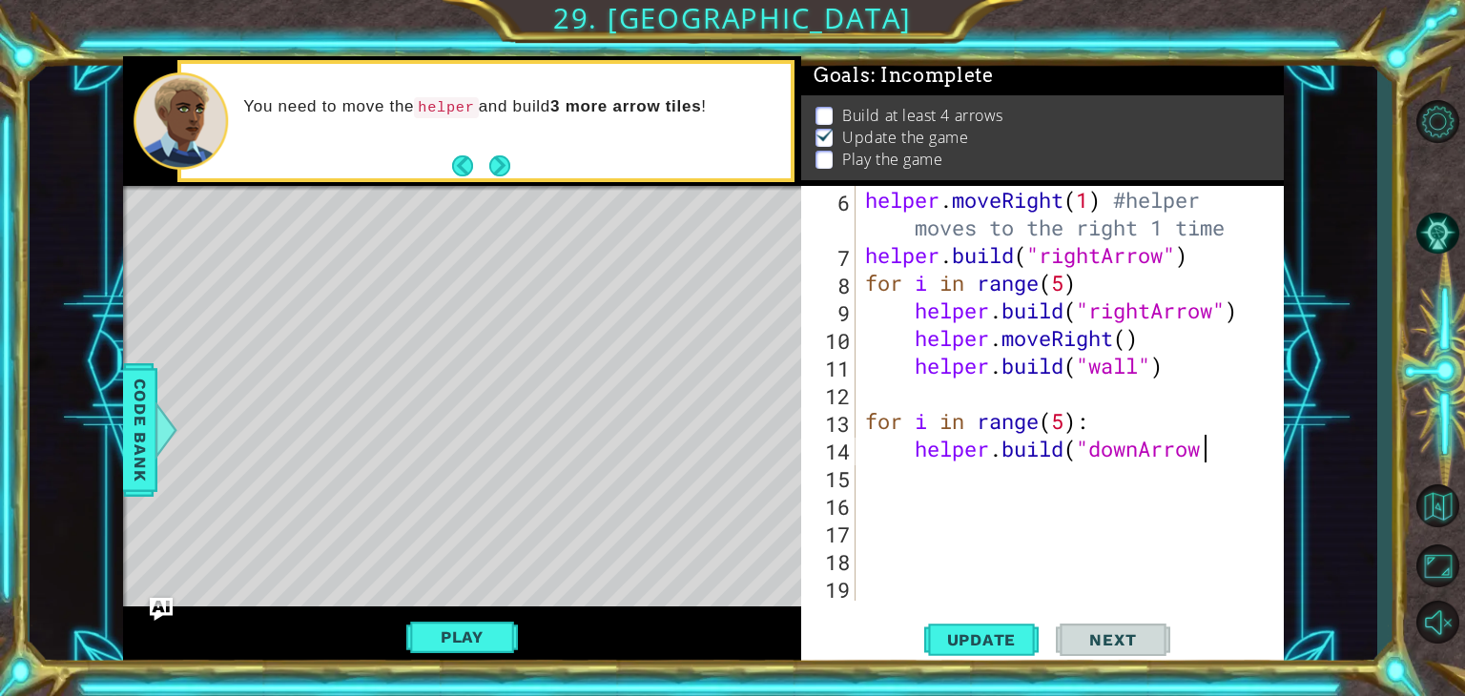
scroll to position [0, 14]
type textarea "[DOMAIN_NAME]("downArrow")"
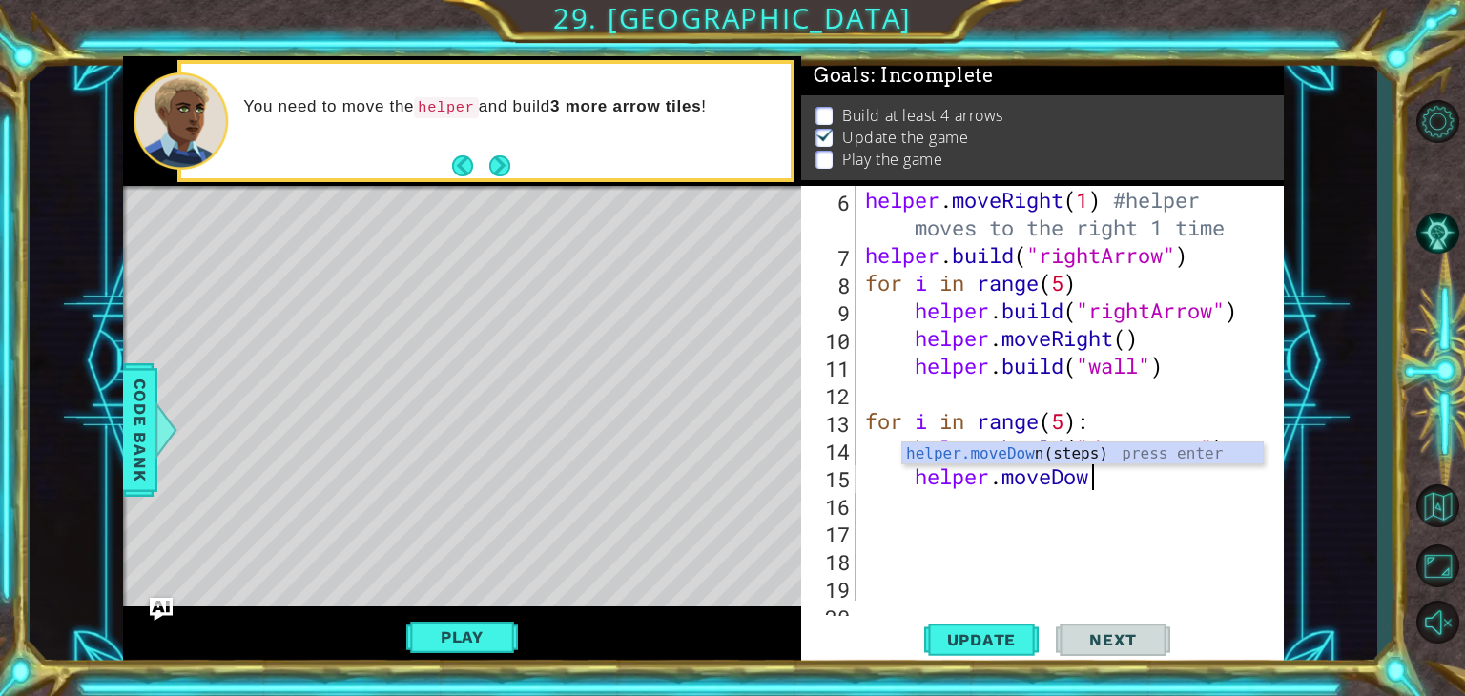
scroll to position [0, 10]
type textarea "helper.moveDown()"
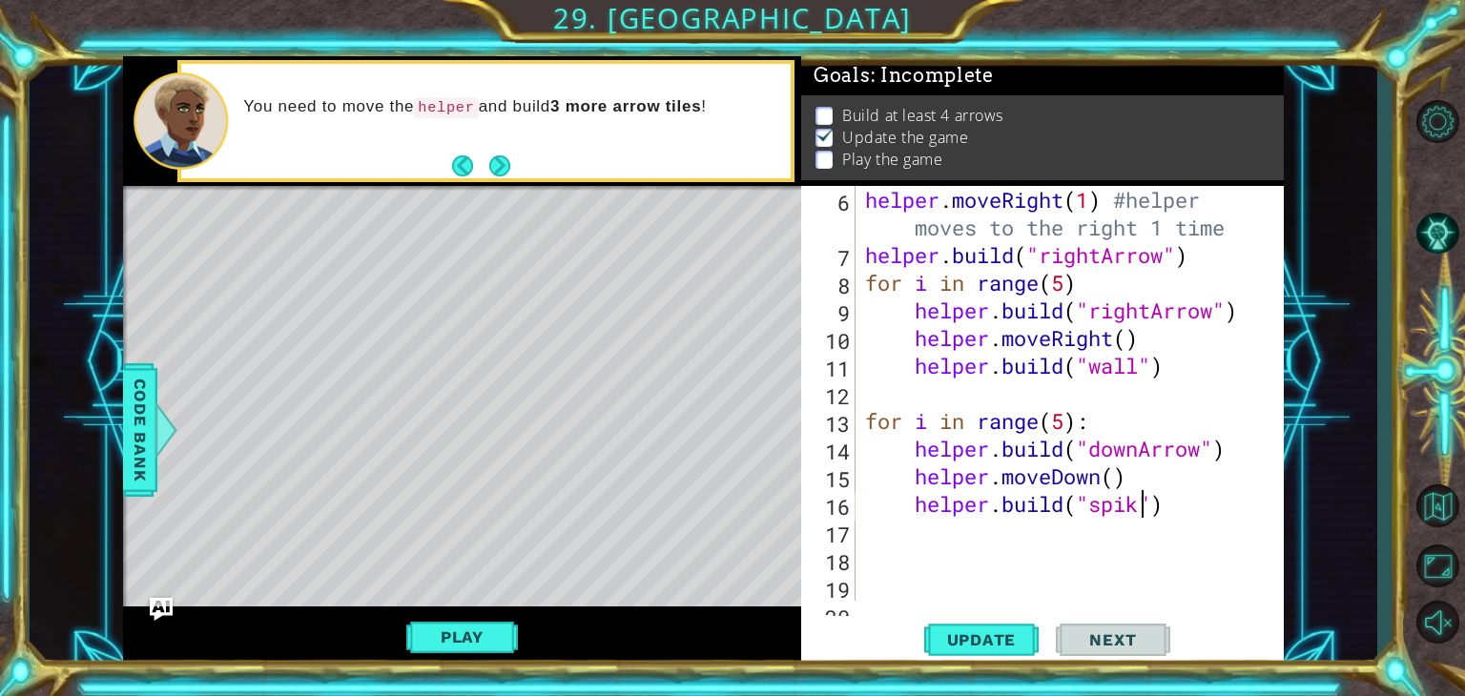
scroll to position [0, 12]
type textarea "[DOMAIN_NAME]("spikes")"
click at [1213, 526] on div "# Build your Helper items BELOW this line helper . moveRight ( 1 ) #helper move…" at bounding box center [1067, 380] width 413 height 498
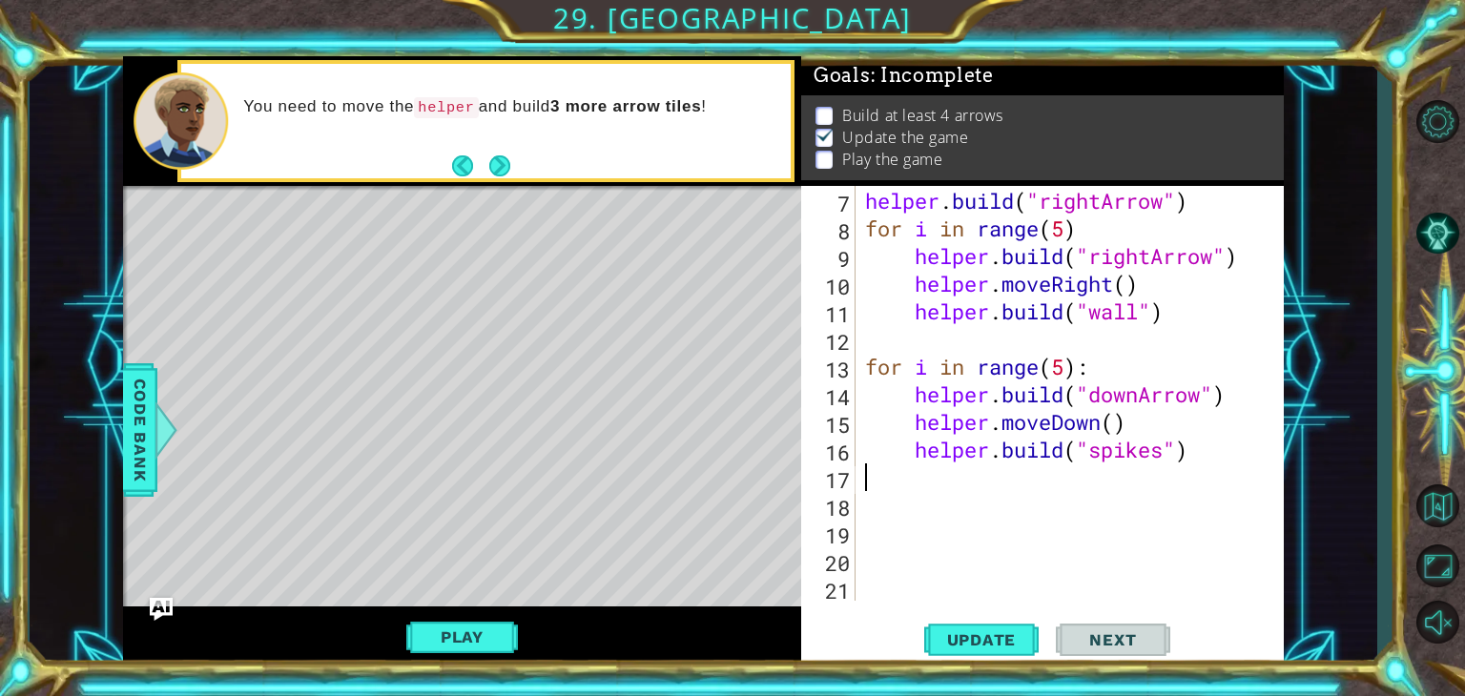
scroll to position [332, 0]
click at [954, 592] on div "helper . build ( "rightArrow" ) for i in range ( 5 ) helper . build ( "rightArr…" at bounding box center [1067, 421] width 413 height 470
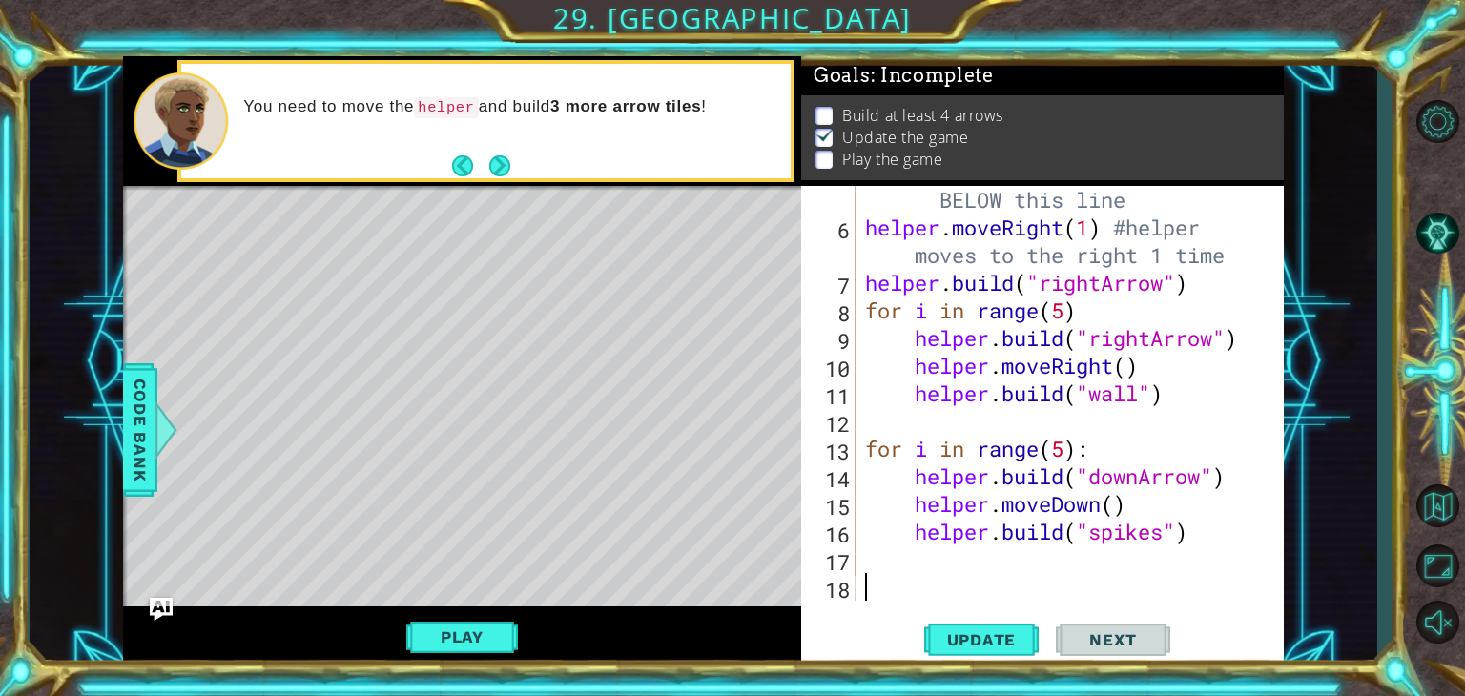
scroll to position [221, 0]
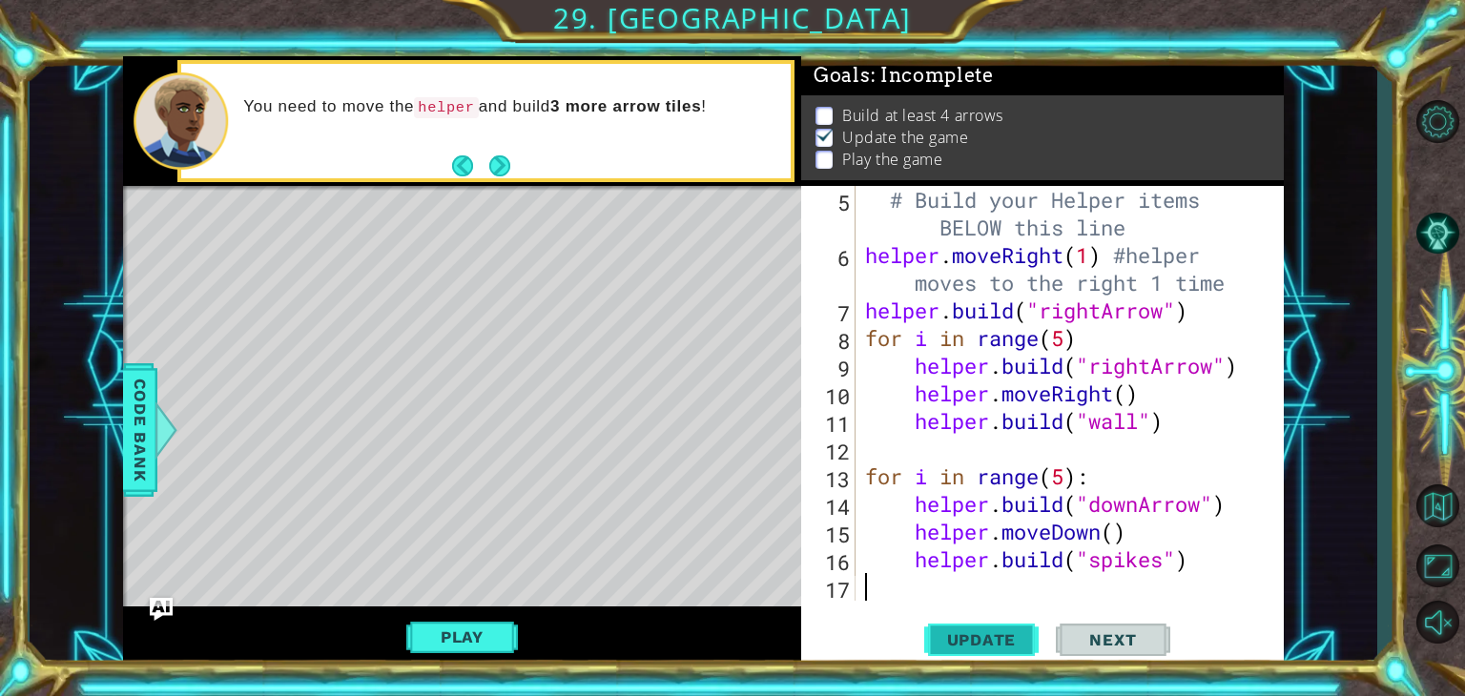
click at [994, 634] on span "Update" at bounding box center [982, 640] width 108 height 19
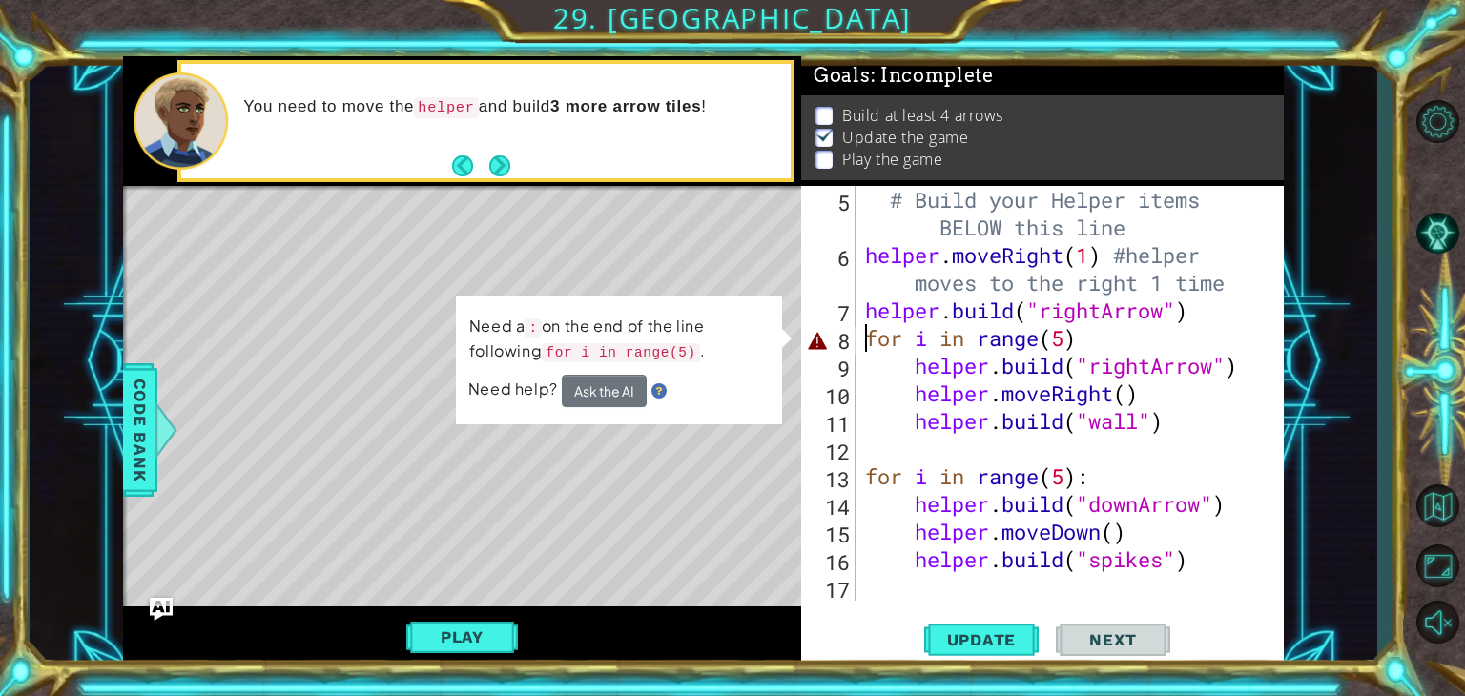
click at [862, 339] on div "# Build your Helper items BELOW this line helper . moveRight ( 1 ) #helper move…" at bounding box center [1067, 435] width 413 height 498
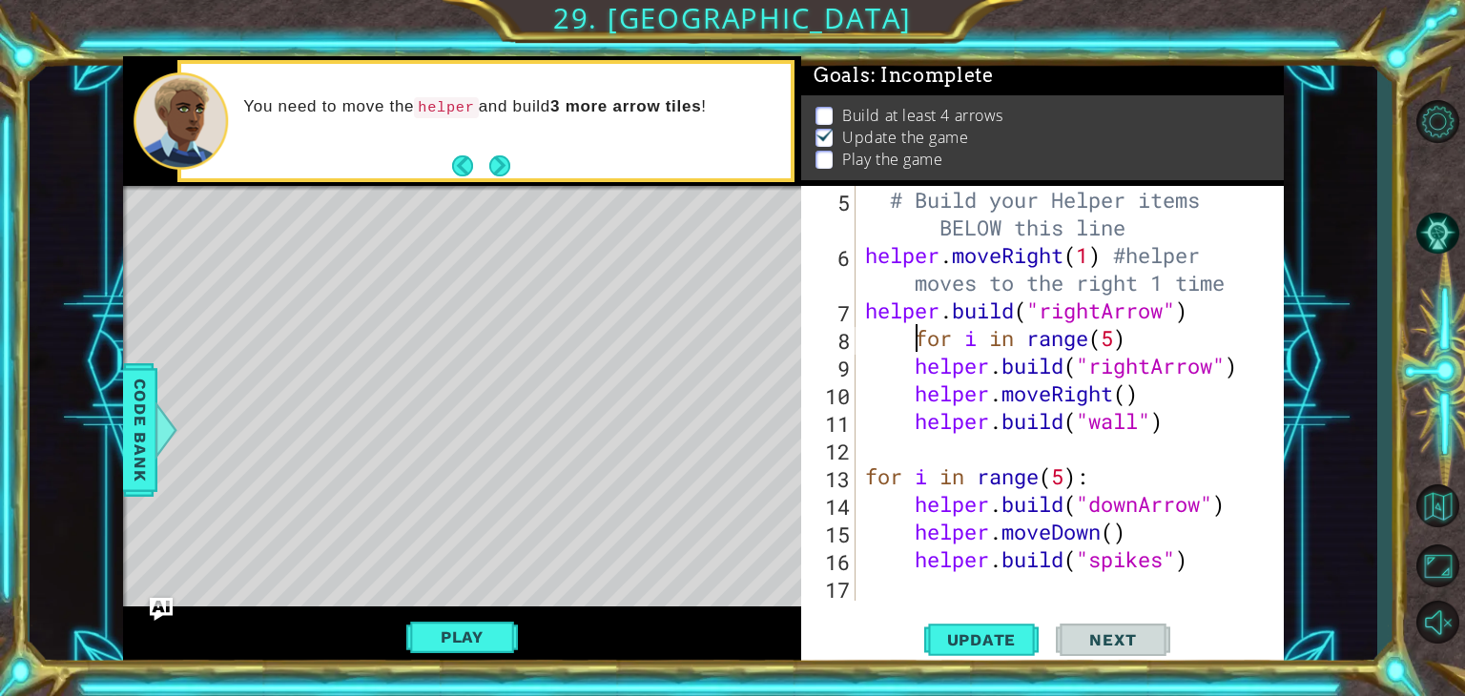
click at [1206, 570] on div "# Build your Helper items BELOW this line helper . moveRight ( 1 ) #helper move…" at bounding box center [1067, 435] width 413 height 498
drag, startPoint x: 1206, startPoint y: 570, endPoint x: 988, endPoint y: 590, distance: 218.4
drag, startPoint x: 988, startPoint y: 590, endPoint x: 931, endPoint y: 569, distance: 61.0
click at [931, 569] on div "# Build your Helper items BELOW this line helper . moveRight ( 1 ) #helper move…" at bounding box center [1067, 435] width 413 height 498
click at [950, 566] on div "# Build your Helper items BELOW this line helper . moveRight ( 1 ) #helper move…" at bounding box center [1067, 435] width 413 height 498
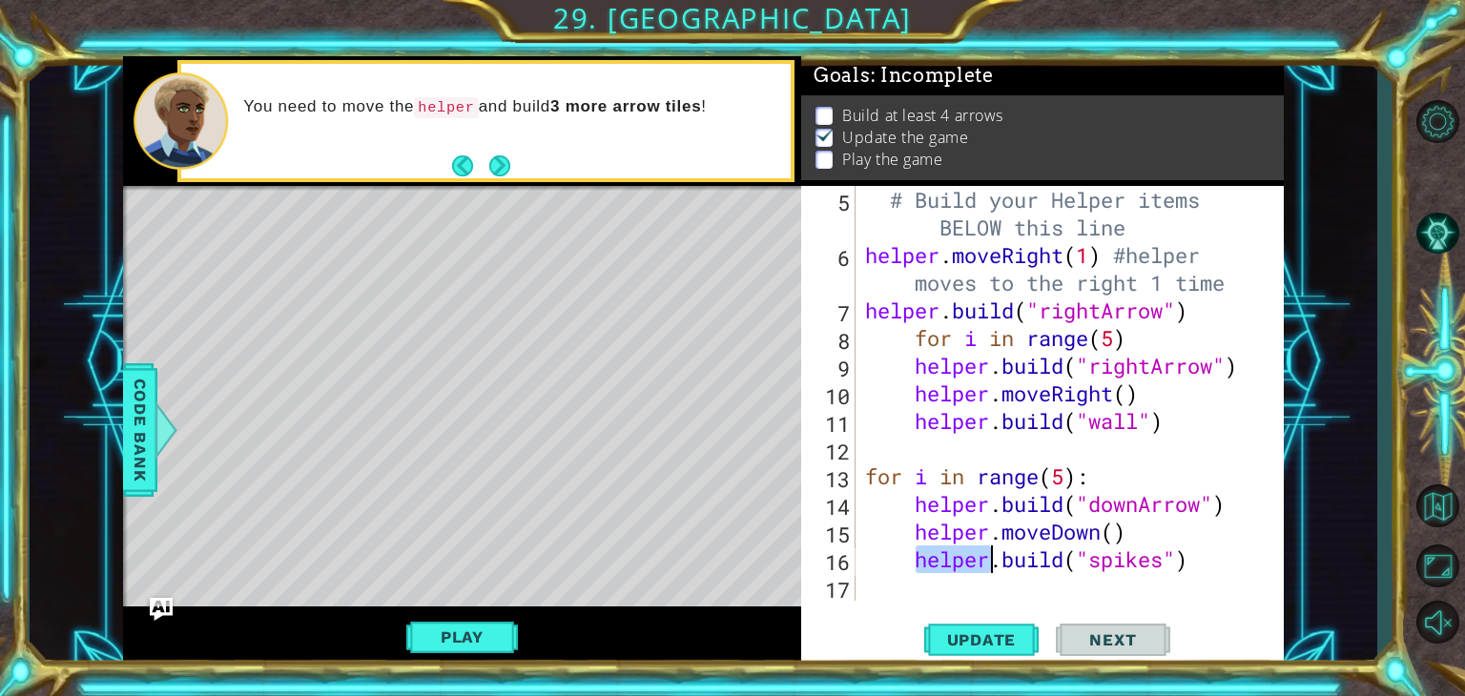
click at [950, 566] on div "# Build your Helper items BELOW this line helper . moveRight ( 1 ) #helper move…" at bounding box center [1067, 435] width 413 height 498
type textarea "[DOMAIN_NAME]("spikes")"
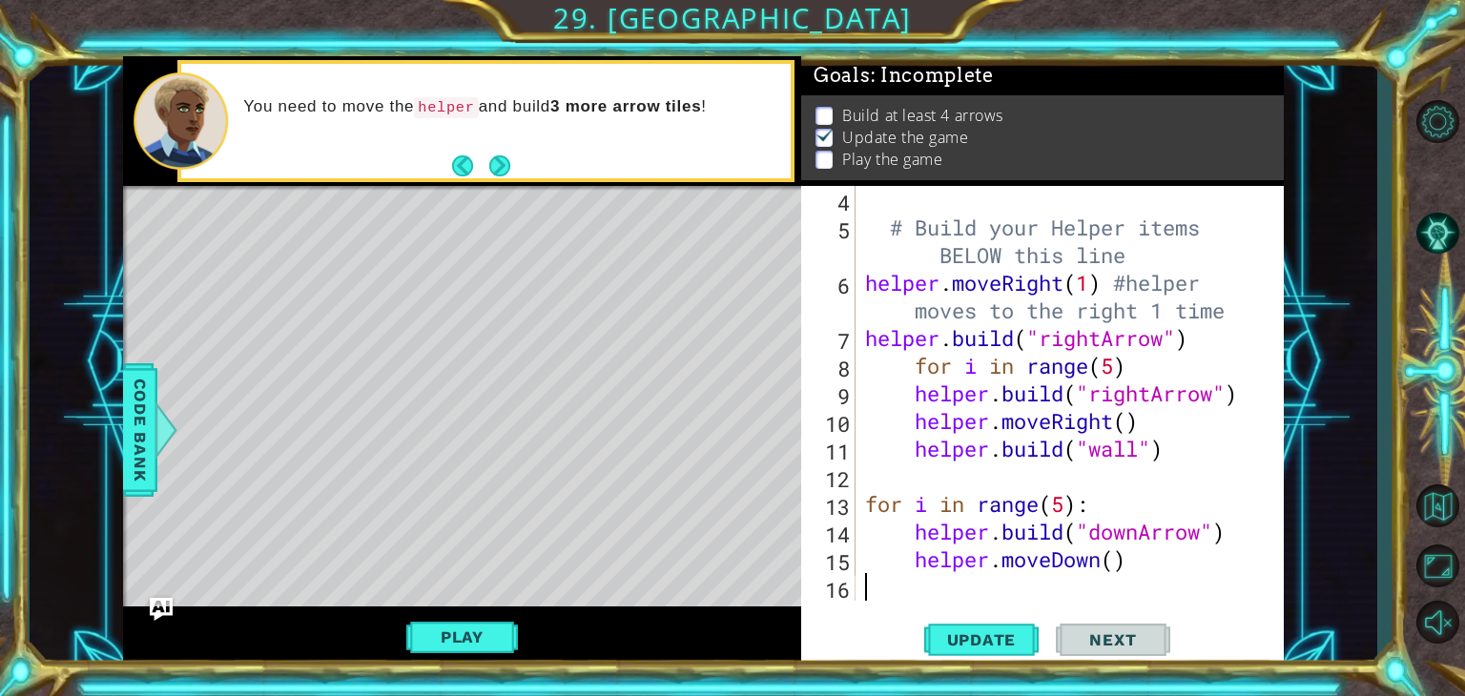
scroll to position [194, 0]
click at [1200, 461] on div "# Build your Helper items BELOW this line helper . moveRight ( 1 ) #helper move…" at bounding box center [1067, 421] width 413 height 470
type textarea "[DOMAIN_NAME]("wall")"
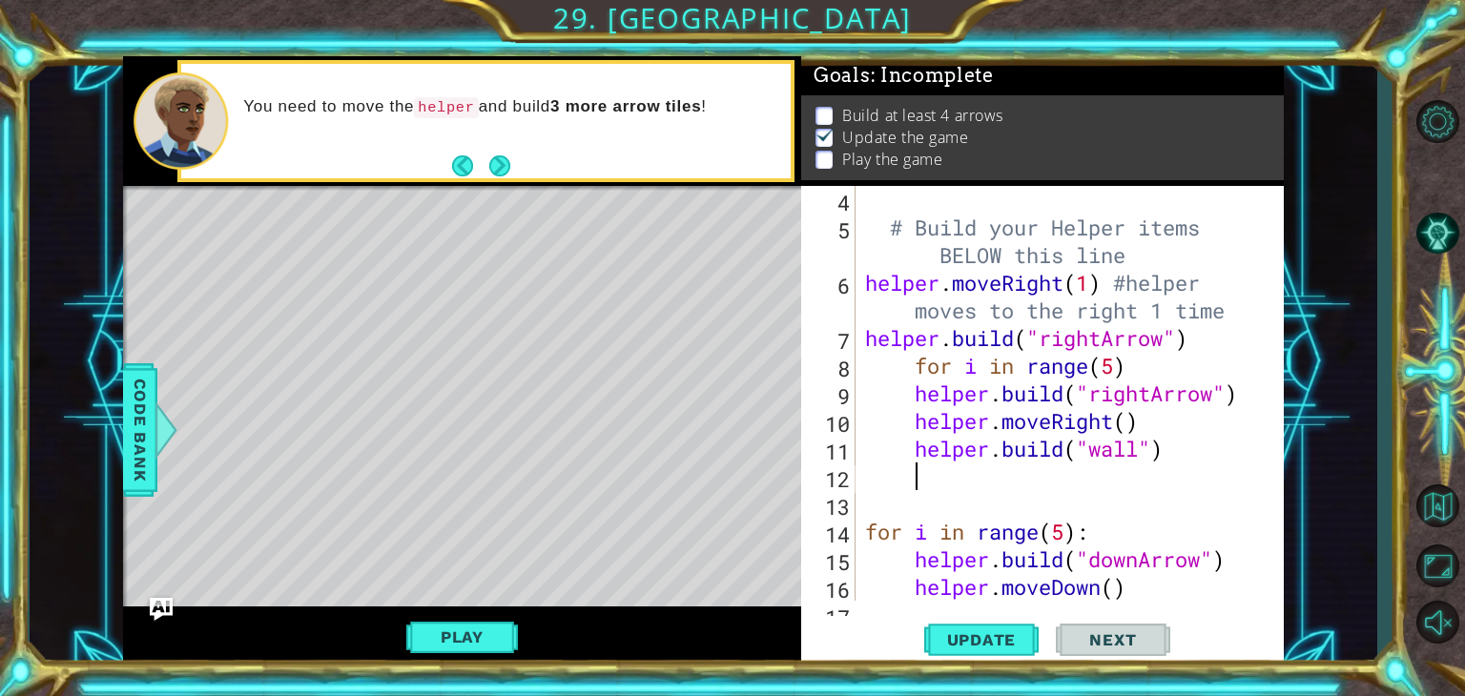
scroll to position [0, 0]
paste textarea "Code Area"
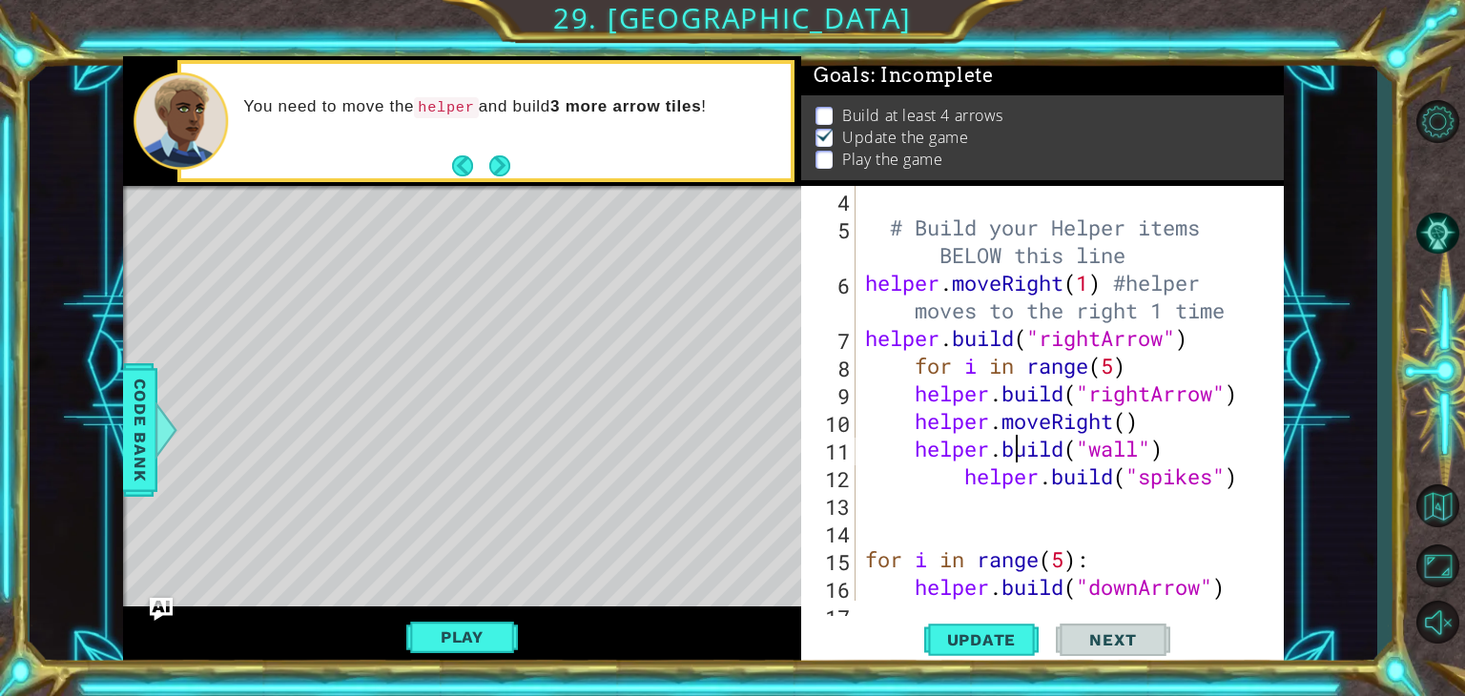
click at [1010, 446] on div "# Build your Helper items BELOW this line helper . moveRight ( 1 ) #helper move…" at bounding box center [1067, 421] width 413 height 470
click at [970, 466] on div "# Build your Helper items BELOW this line helper . moveRight ( 1 ) #helper move…" at bounding box center [1067, 421] width 413 height 470
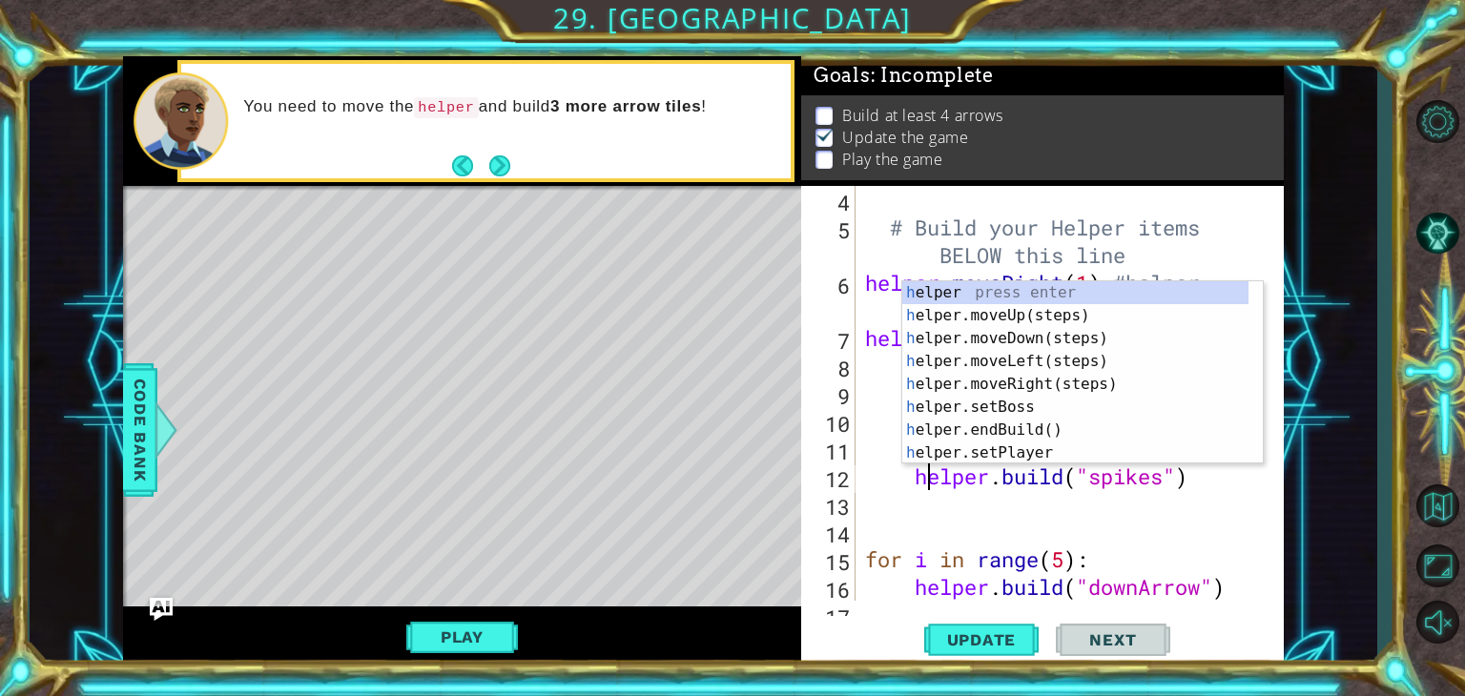
scroll to position [0, 2]
click at [1055, 161] on div "Build at least 4 arrows Update the game Play the game" at bounding box center [1042, 137] width 483 height 85
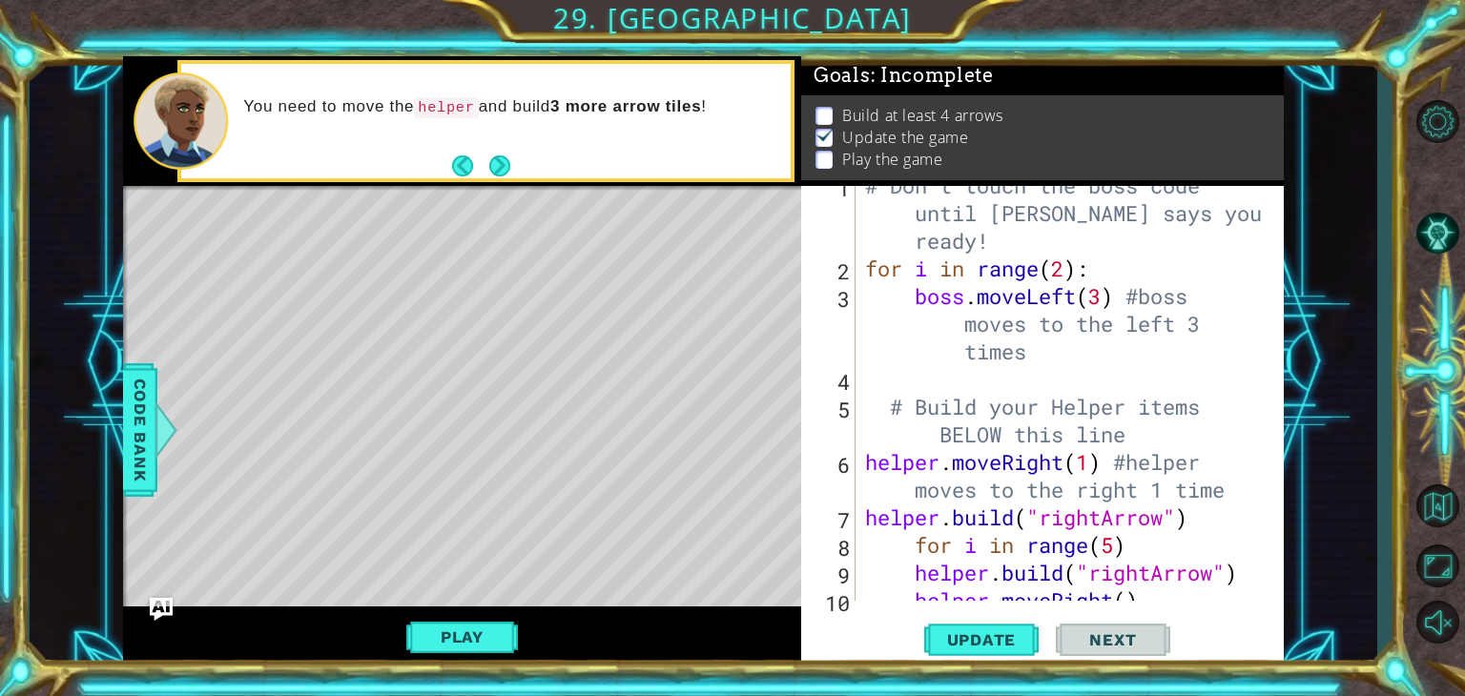
scroll to position [0, 0]
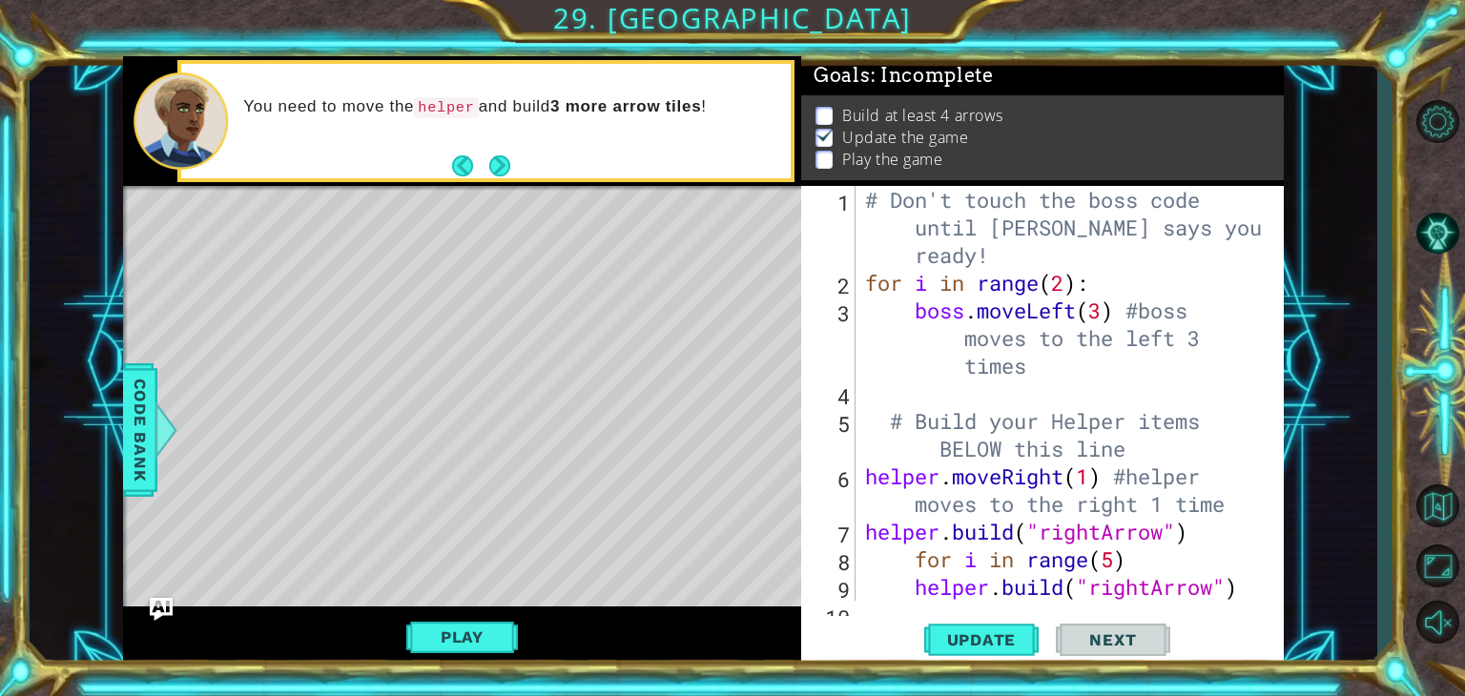
drag, startPoint x: 859, startPoint y: 195, endPoint x: 1055, endPoint y: 306, distance: 226.0
click at [1055, 306] on div "[DOMAIN_NAME]("spikes") 1 2 3 4 5 6 7 8 9 10 # Don't touch the boss code until …" at bounding box center [1040, 393] width 478 height 415
drag, startPoint x: 960, startPoint y: 248, endPoint x: 969, endPoint y: 239, distance: 12.8
click at [969, 239] on div "# Don't touch the boss code until [PERSON_NAME] says you're ready! for i in ran…" at bounding box center [1067, 449] width 413 height 526
click at [862, 199] on div "# Don't touch the boss code until [PERSON_NAME] says you're ready! for i in ran…" at bounding box center [1067, 449] width 413 height 526
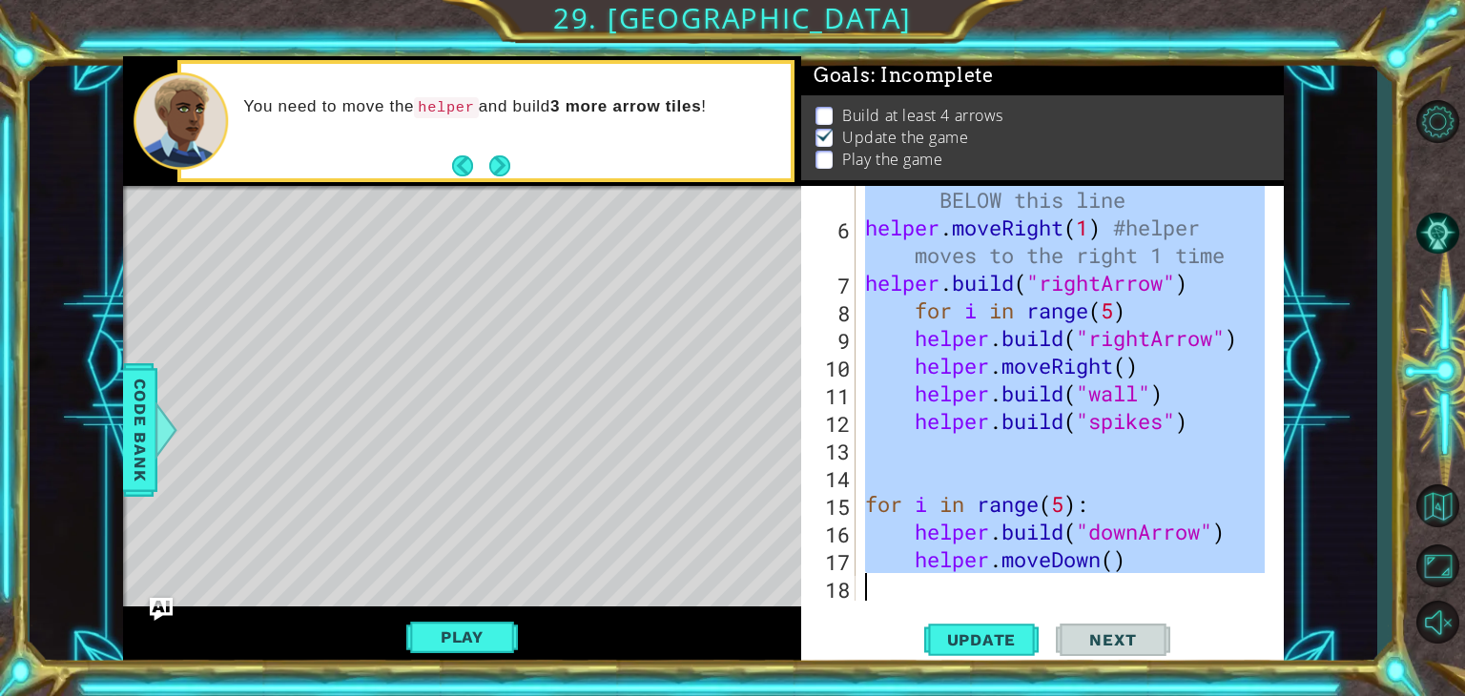
scroll to position [248, 0]
drag, startPoint x: 862, startPoint y: 199, endPoint x: 1152, endPoint y: 604, distance: 497.7
click at [1152, 604] on div "# Don't touch the boss code until [PERSON_NAME] says you're ready! 5 6 7 8 9 10…" at bounding box center [1042, 427] width 483 height 482
click at [1024, 275] on div "# Build your Helper items BELOW this line helper . moveRight ( 1 ) #helper move…" at bounding box center [1063, 393] width 404 height 415
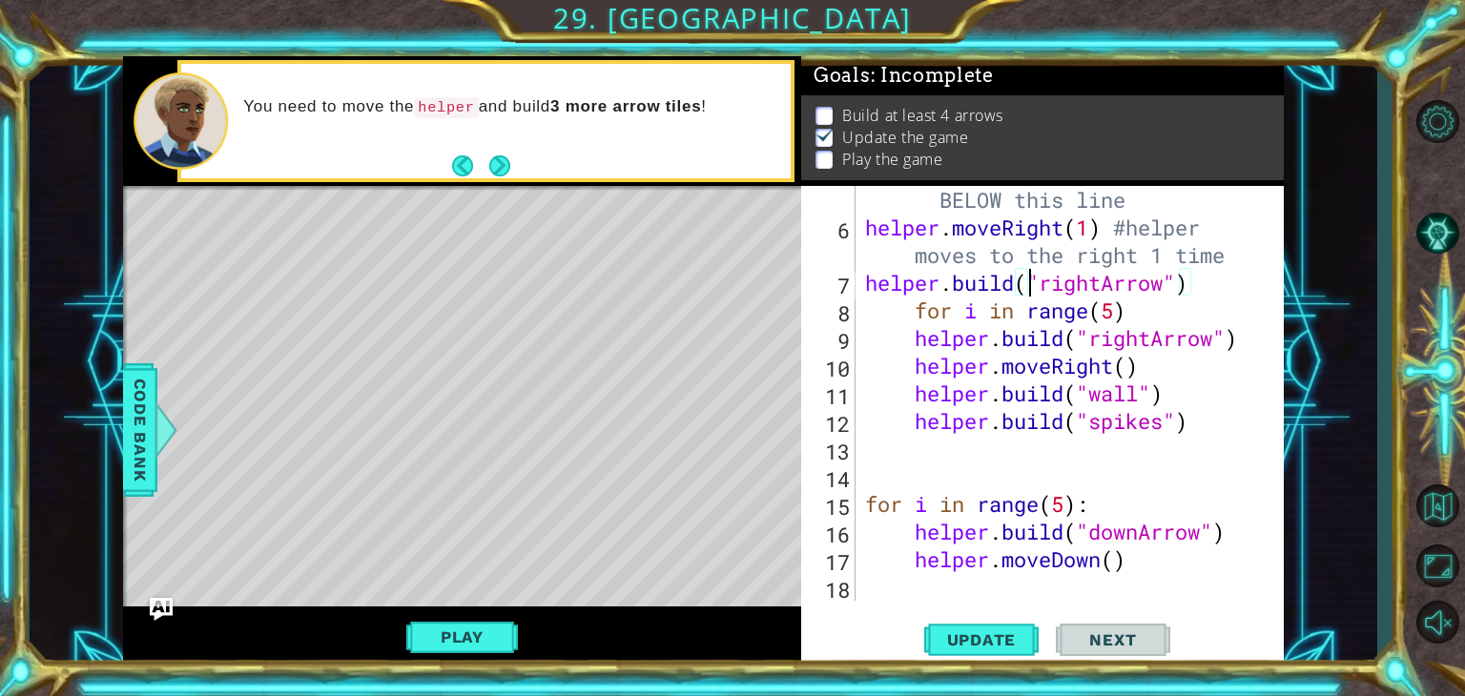
click at [1039, 491] on div "# Build your Helper items BELOW this line helper . moveRight ( 1 ) #helper move…" at bounding box center [1067, 407] width 413 height 498
type textarea "for i in range(5):"
click at [1148, 447] on div "# Build your Helper items BELOW this line helper . moveRight ( 1 ) #helper move…" at bounding box center [1067, 407] width 413 height 498
